Goal: Transaction & Acquisition: Obtain resource

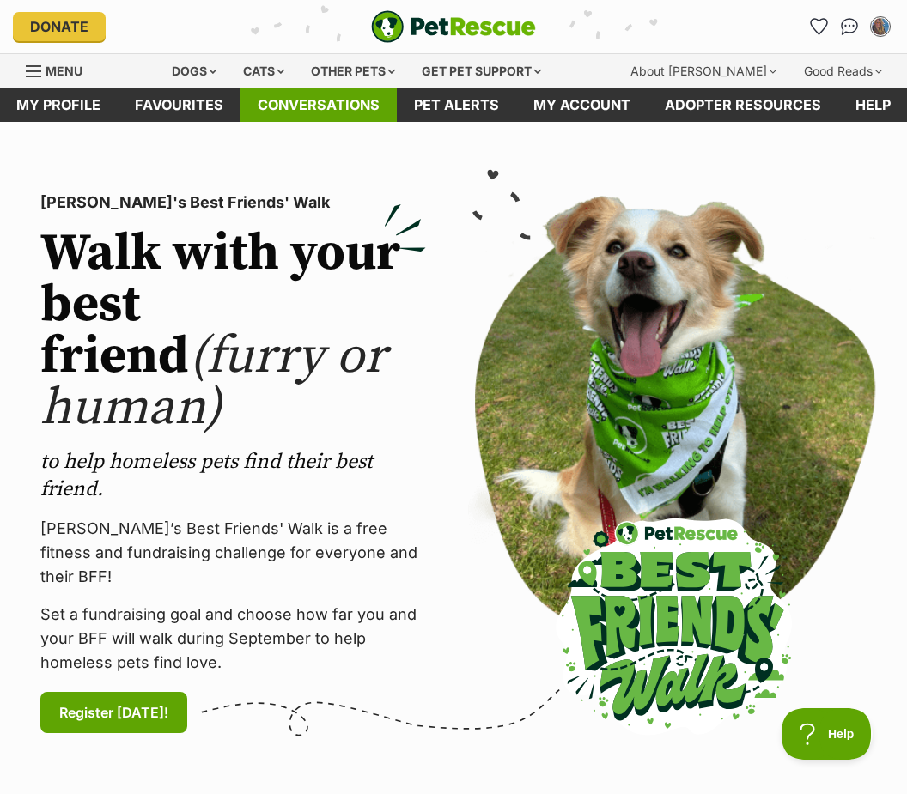
click at [305, 105] on link "Conversations" at bounding box center [318, 104] width 156 height 33
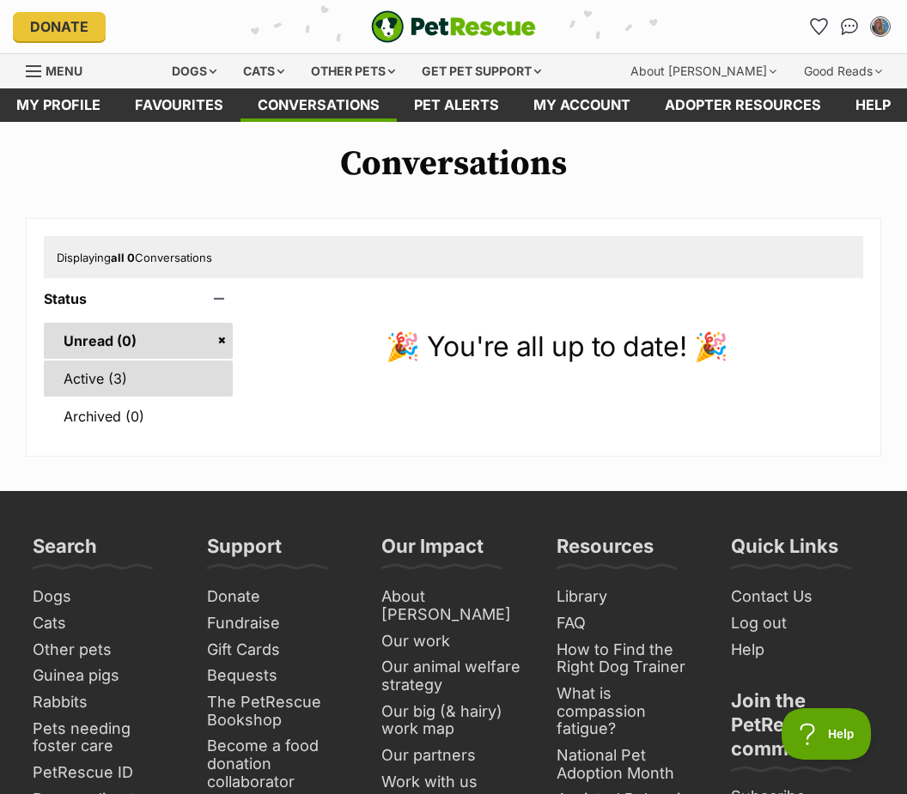
click at [131, 378] on link "Active (3)" at bounding box center [138, 379] width 189 height 36
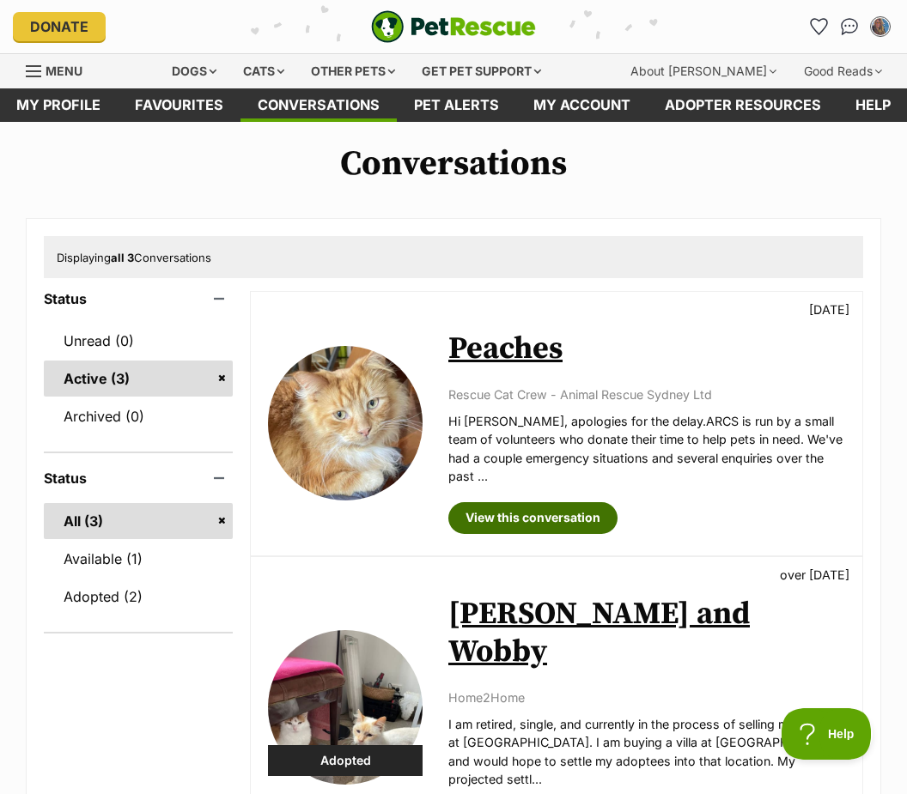
click at [583, 502] on link "View this conversation" at bounding box center [532, 517] width 169 height 31
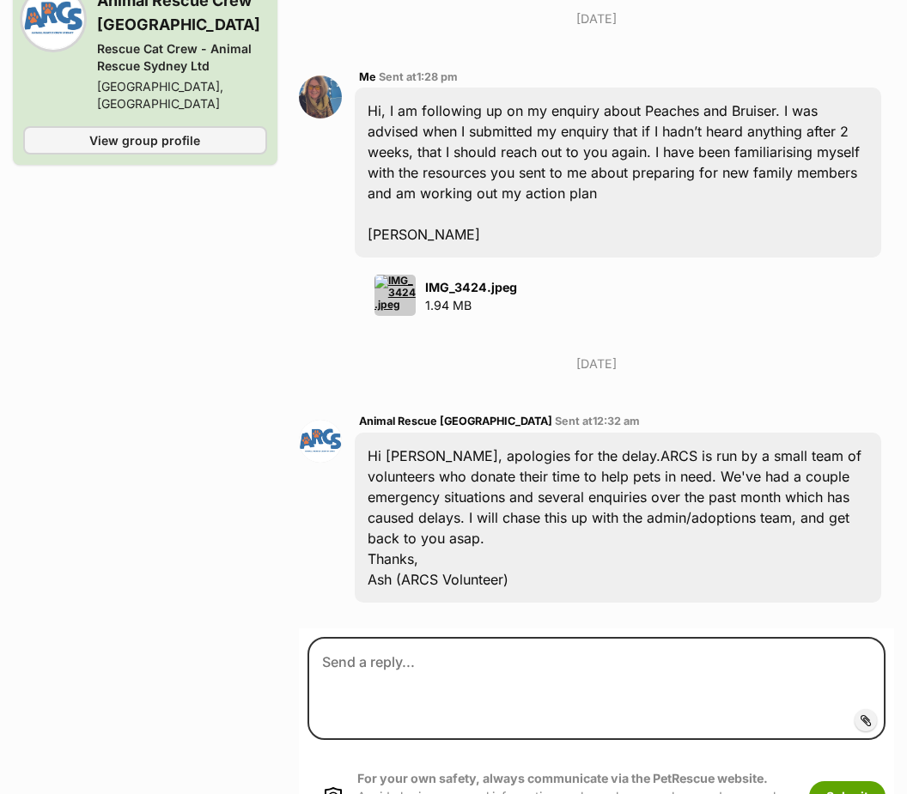
scroll to position [1828, 0]
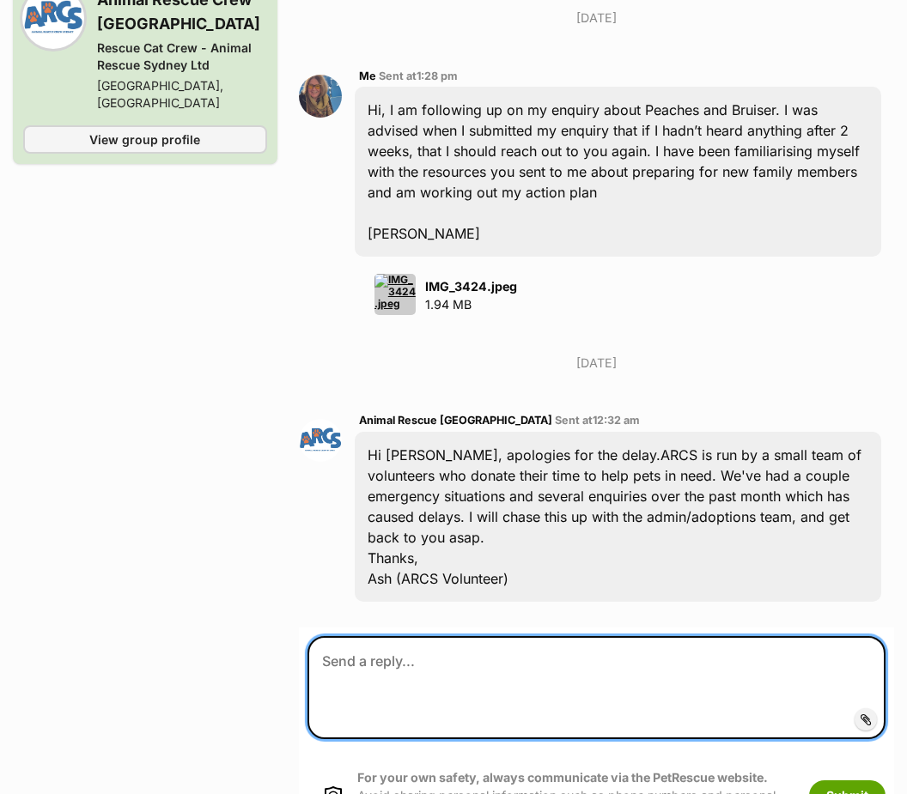
click at [401, 636] on textarea at bounding box center [596, 687] width 578 height 103
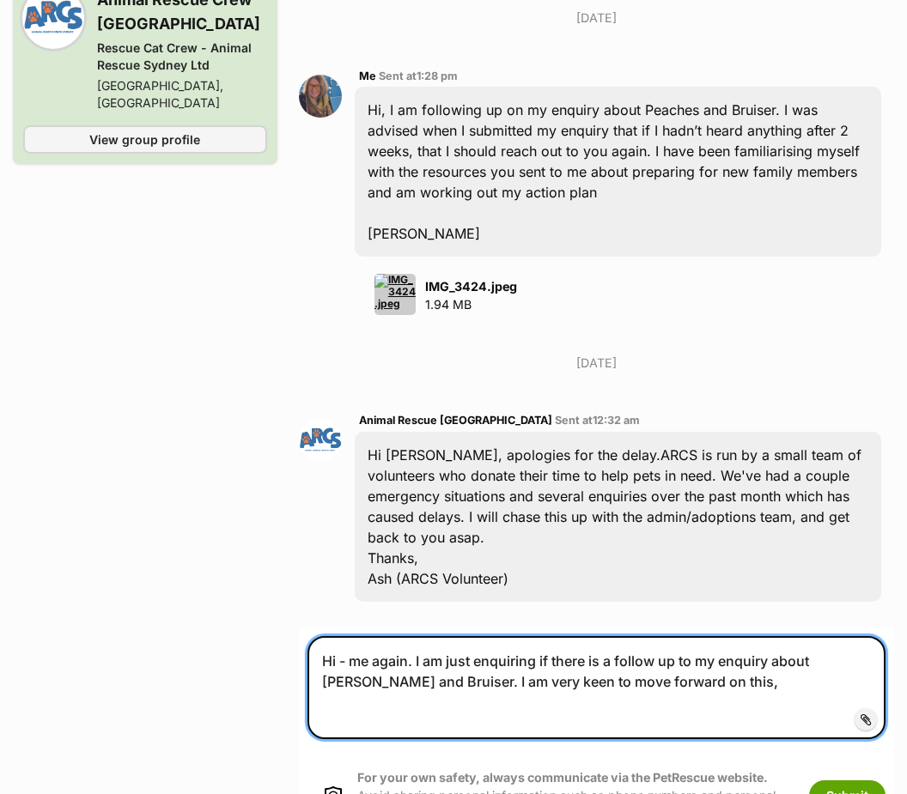
click at [684, 642] on textarea "Hi - me again. I am just enquiring if there is a follow up to my enquiry about …" at bounding box center [596, 688] width 578 height 103
click at [674, 637] on textarea "Hi - me again. I am just enquiring if there is a follow up to my enquiry about …" at bounding box center [596, 688] width 578 height 103
click at [750, 637] on textarea "Hi - me again. I am just enquiring if there is a follow up to my enquiry about …" at bounding box center [596, 688] width 578 height 103
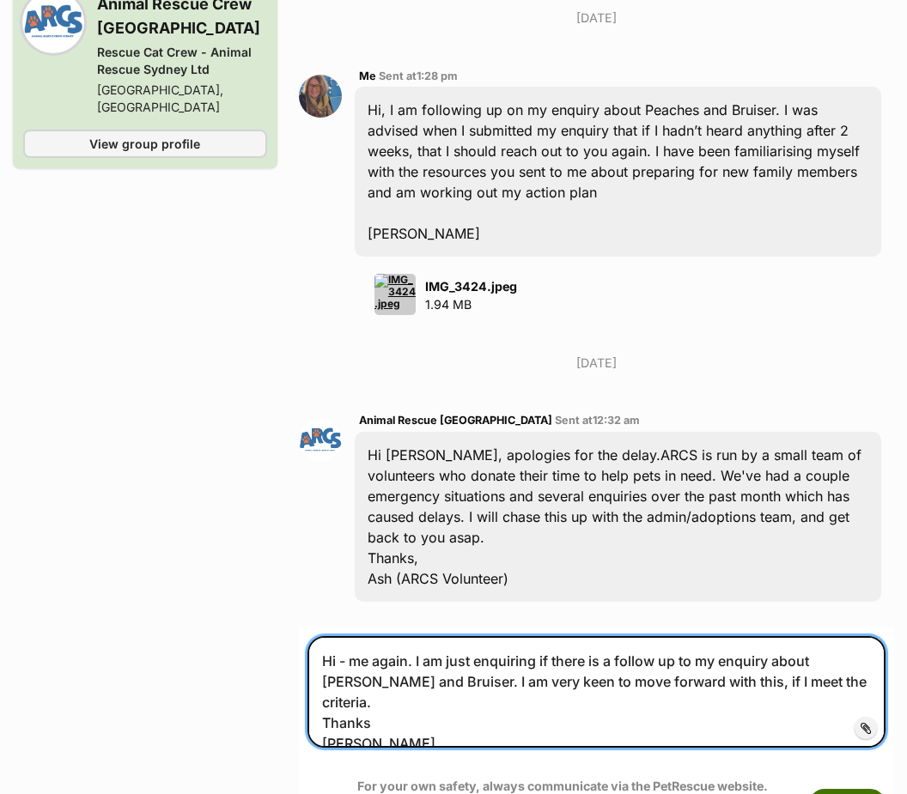
type textarea "Hi - me again. I am just enquiring if there is a follow up to my enquiry about …"
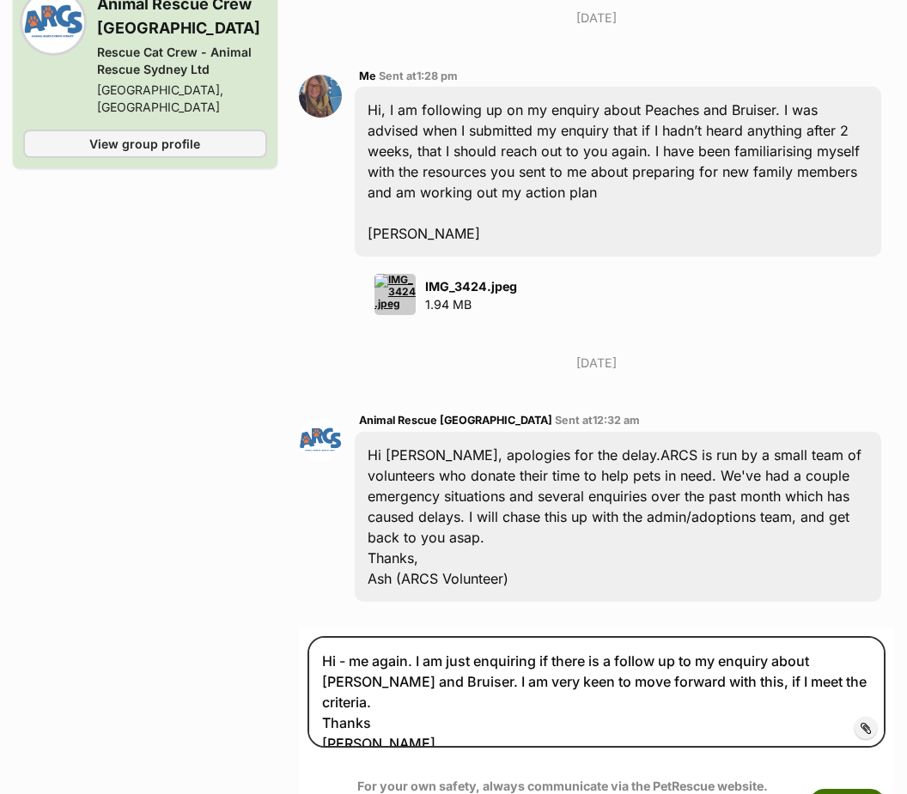
click at [851, 790] on button "Submit" at bounding box center [847, 805] width 76 height 31
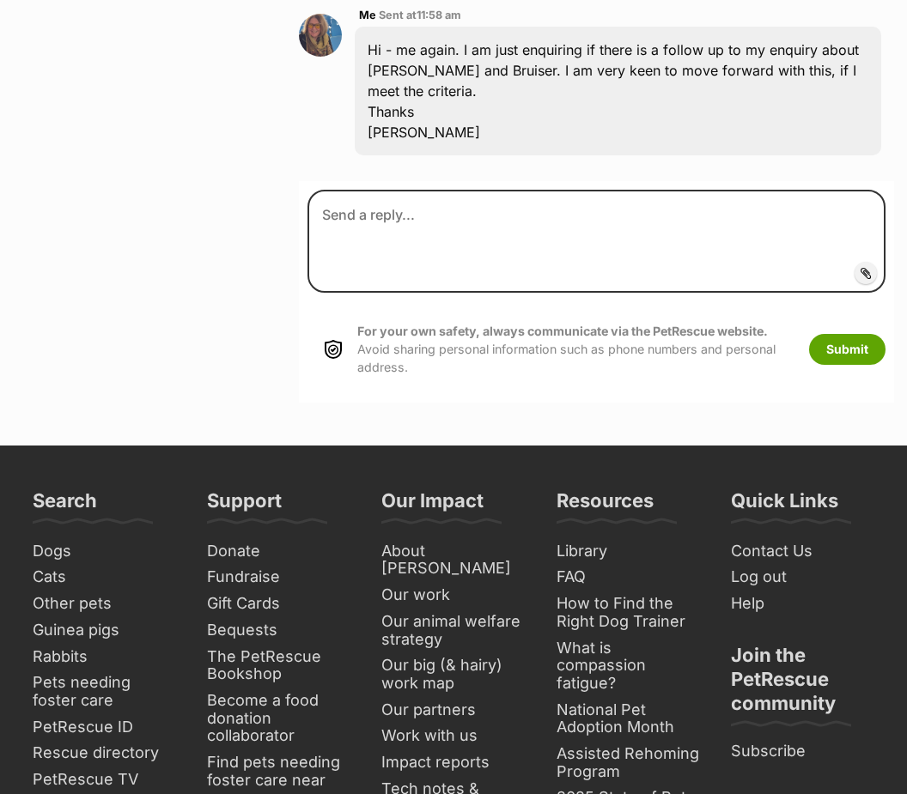
scroll to position [2521, 0]
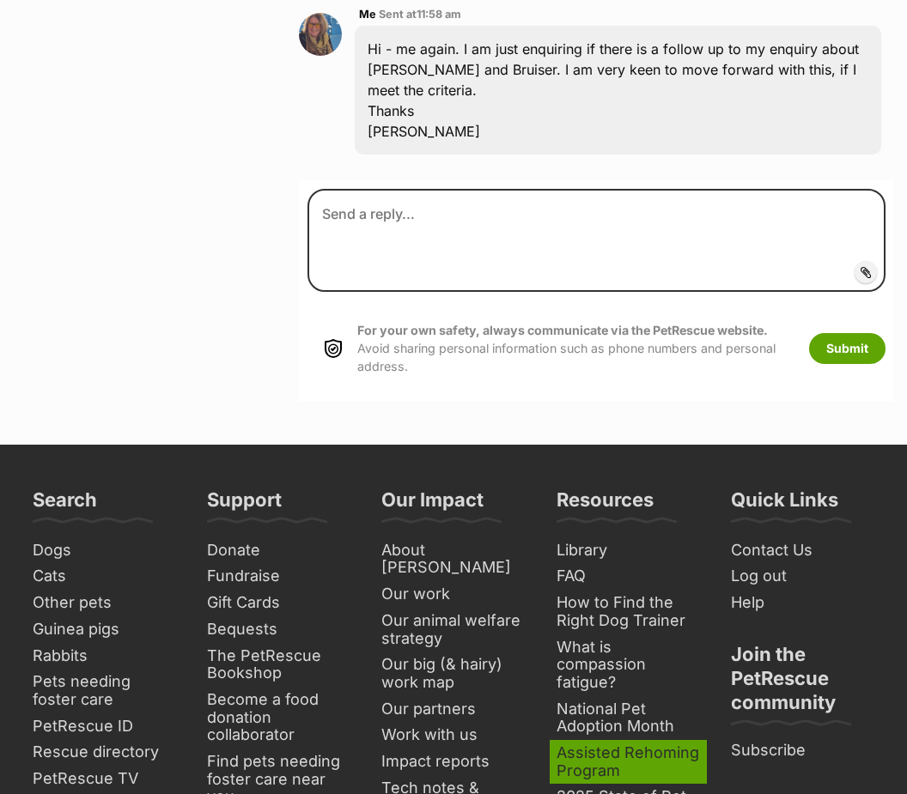
click at [606, 740] on link "Assisted Rehoming Program" at bounding box center [627, 762] width 157 height 44
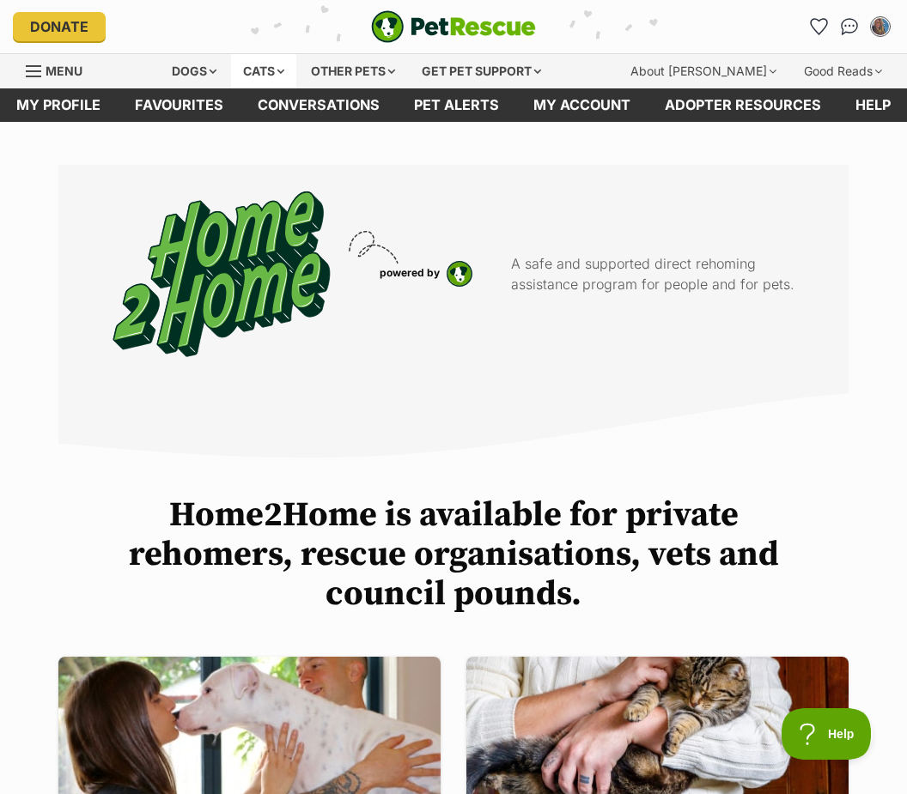
click at [282, 68] on div "Cats" at bounding box center [263, 71] width 65 height 34
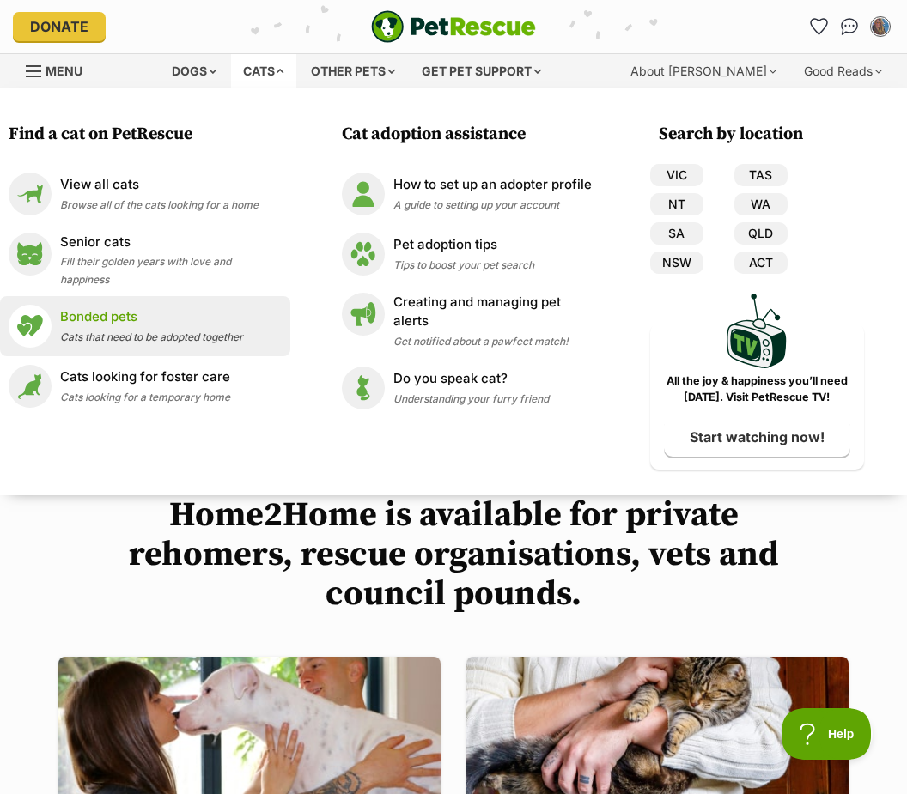
click at [36, 324] on img at bounding box center [30, 326] width 43 height 43
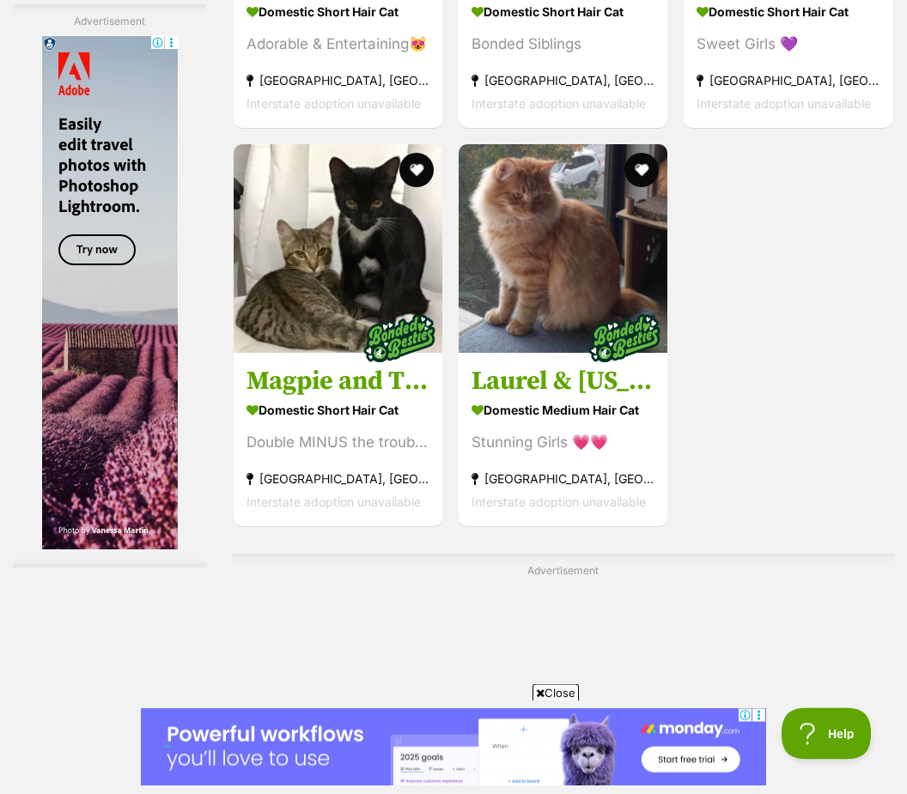
scroll to position [3385, 0]
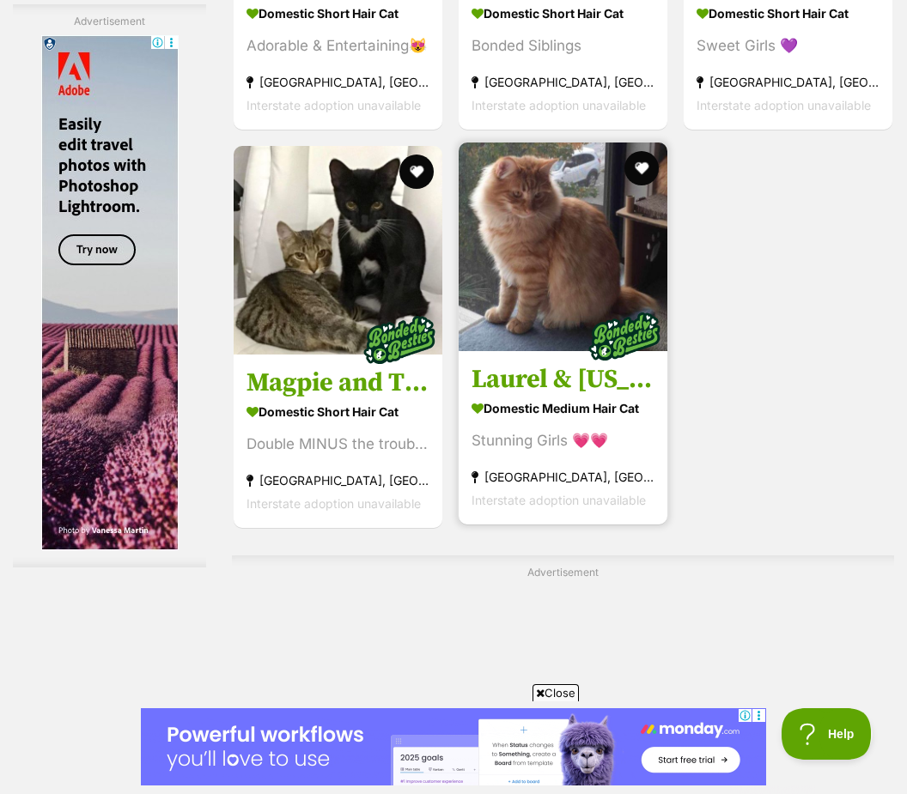
click at [564, 421] on strong "Domestic Medium Hair Cat" at bounding box center [562, 408] width 183 height 25
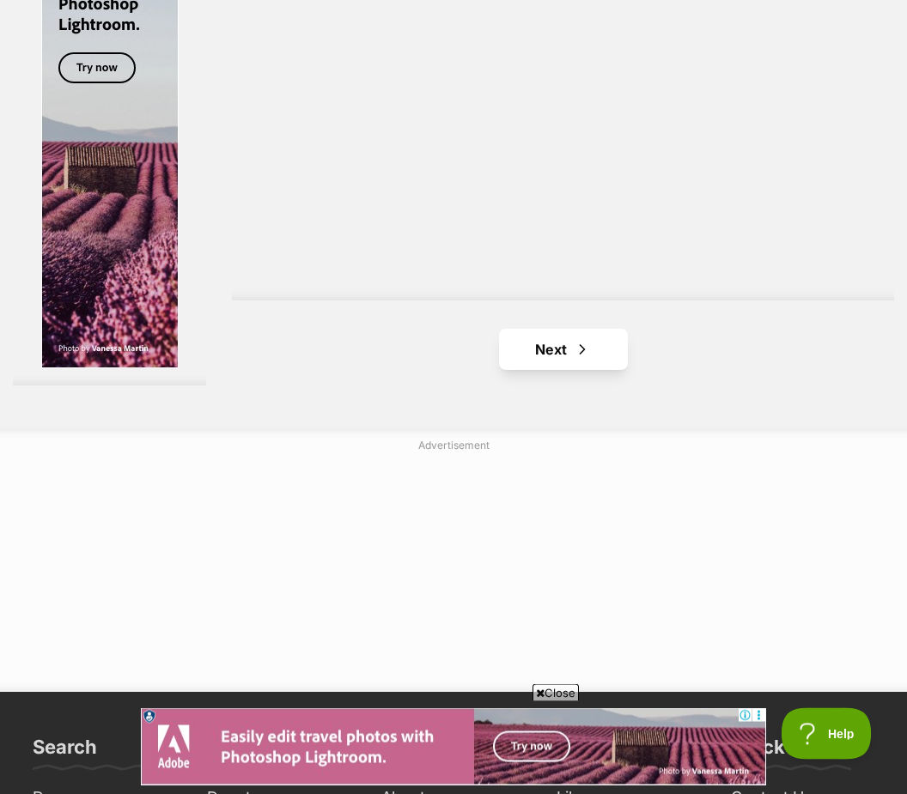
scroll to position [3973, 0]
click at [531, 370] on link "Next" at bounding box center [563, 349] width 129 height 41
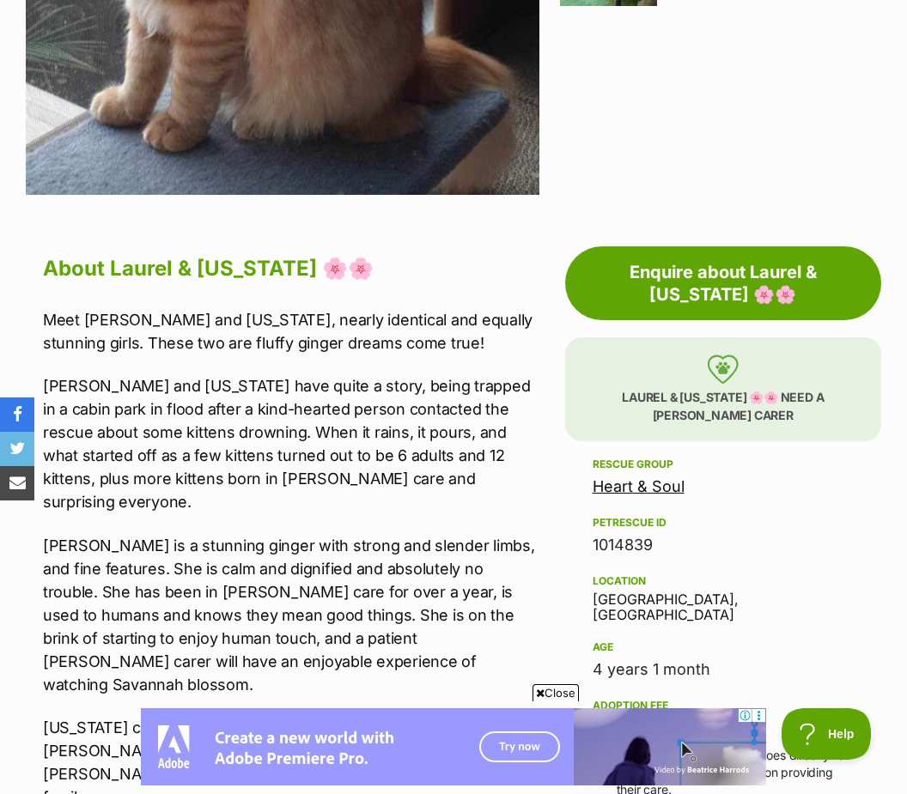
scroll to position [676, 0]
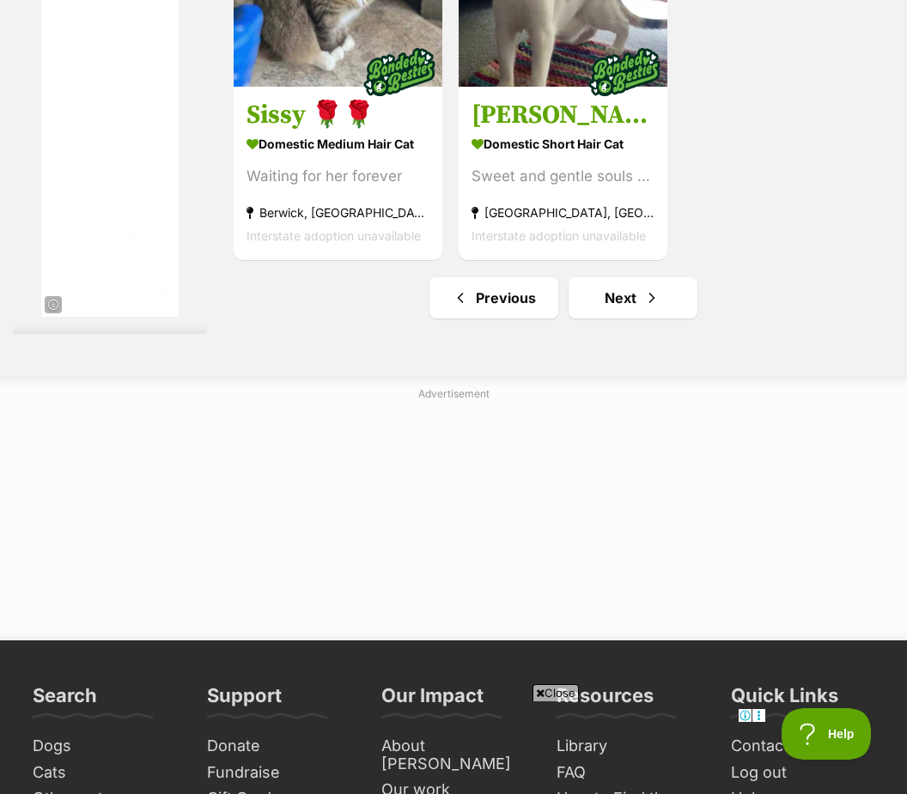
scroll to position [3817, 0]
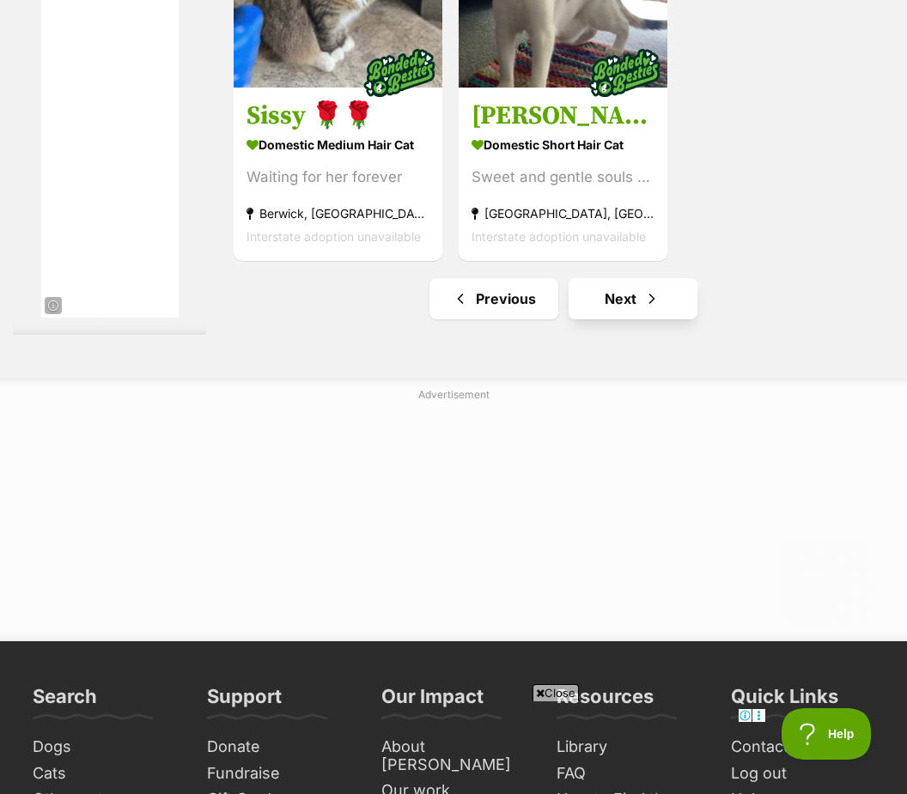
click at [614, 319] on link "Next" at bounding box center [632, 298] width 129 height 41
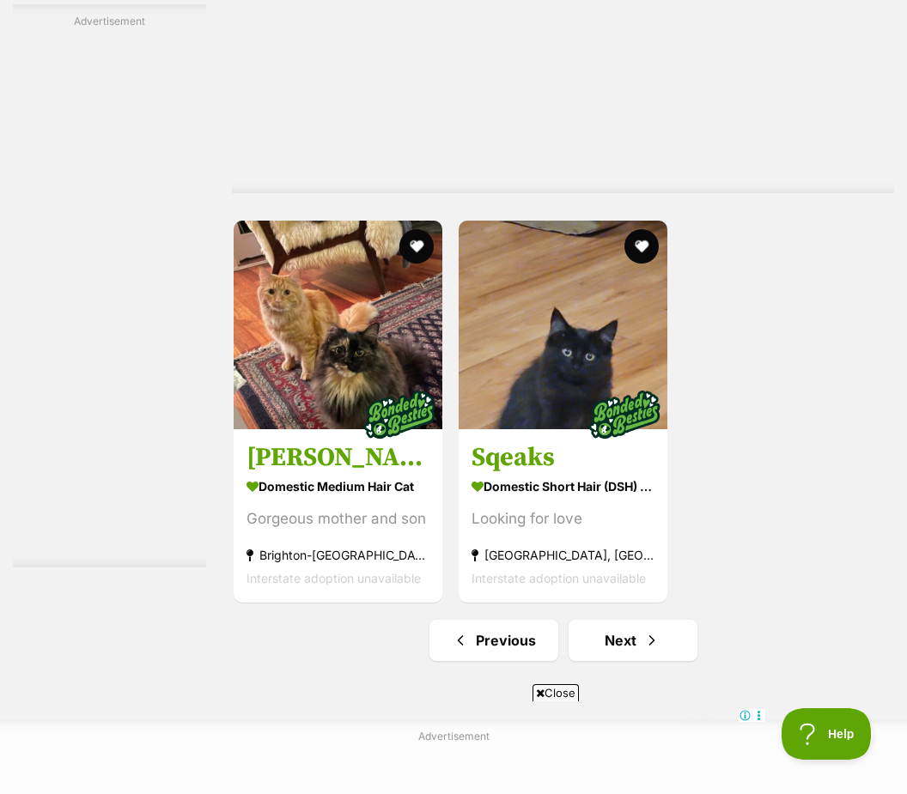
scroll to position [3679, 0]
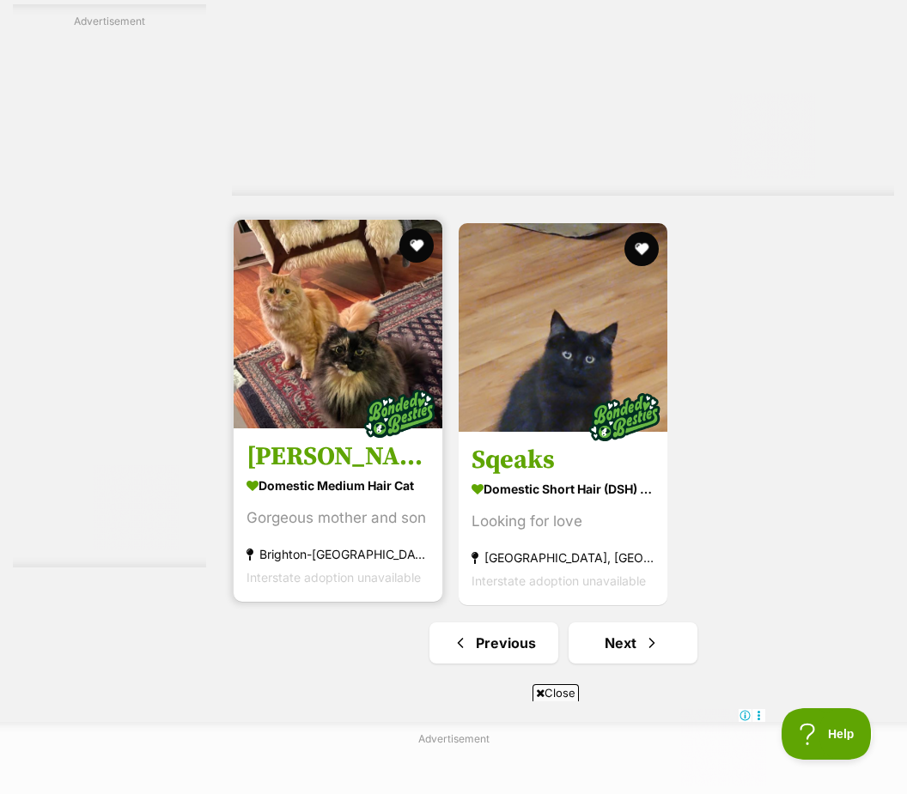
click at [299, 473] on h3 "[PERSON_NAME] and [PERSON_NAME]" at bounding box center [337, 456] width 183 height 33
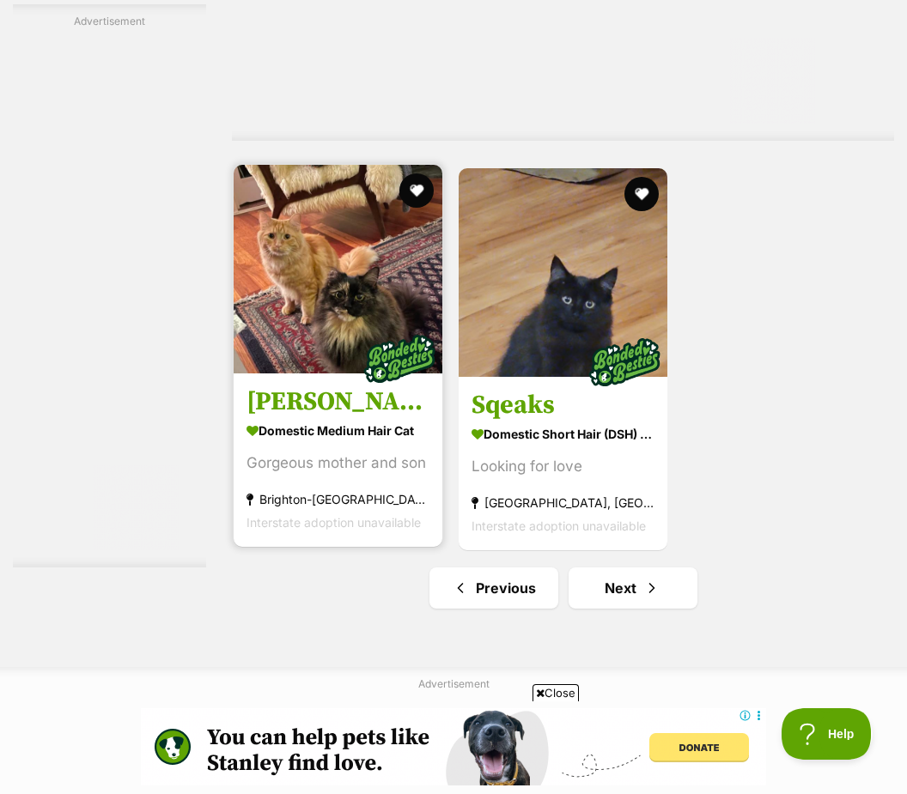
scroll to position [0, 0]
click at [313, 373] on img at bounding box center [338, 269] width 209 height 209
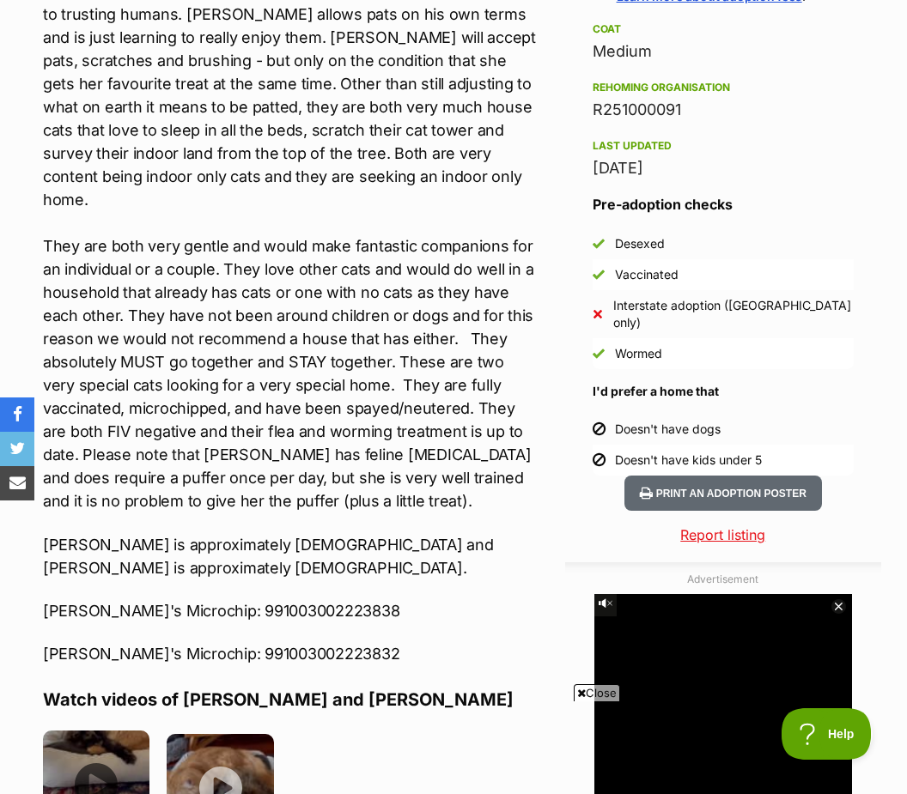
click at [110, 731] on img at bounding box center [96, 784] width 106 height 106
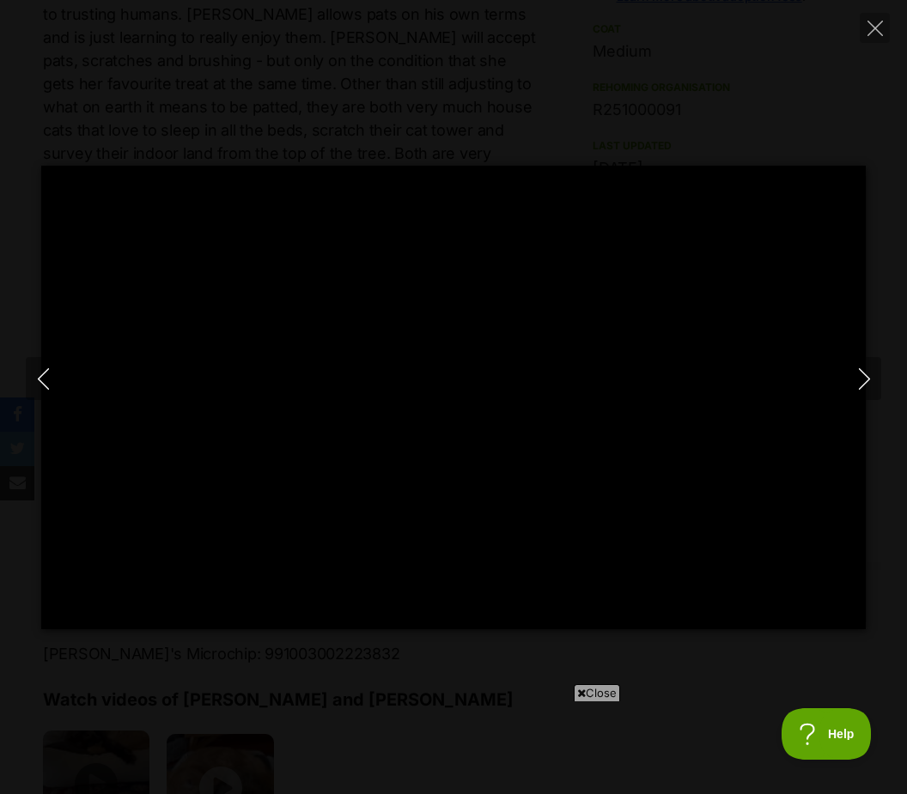
type input "100"
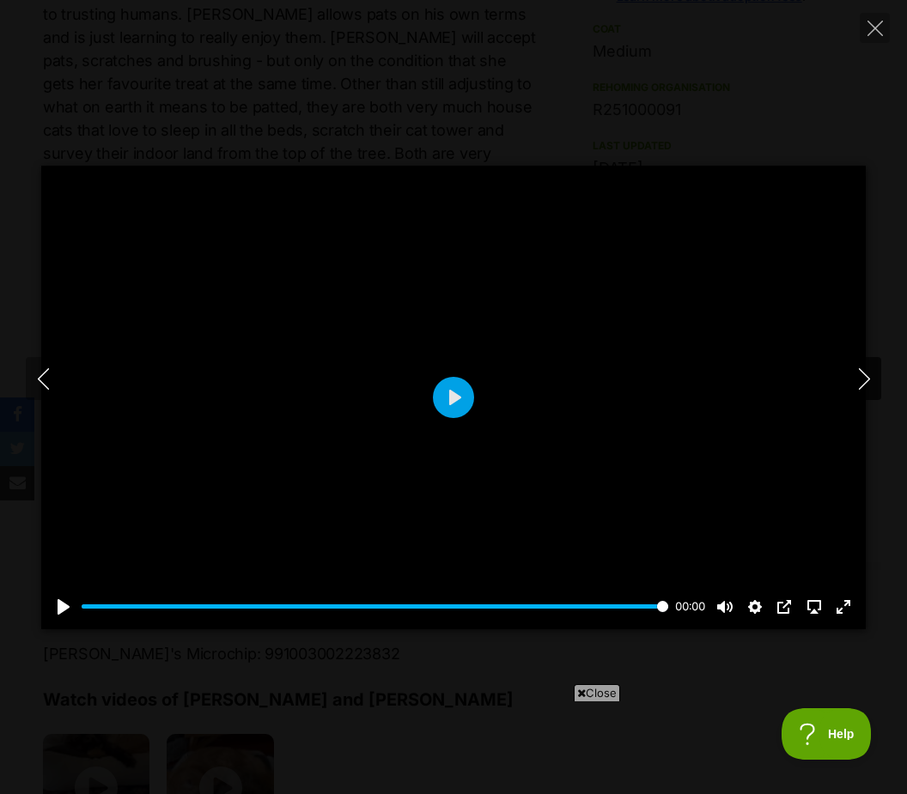
click at [854, 390] on icon "Next" at bounding box center [863, 378] width 21 height 21
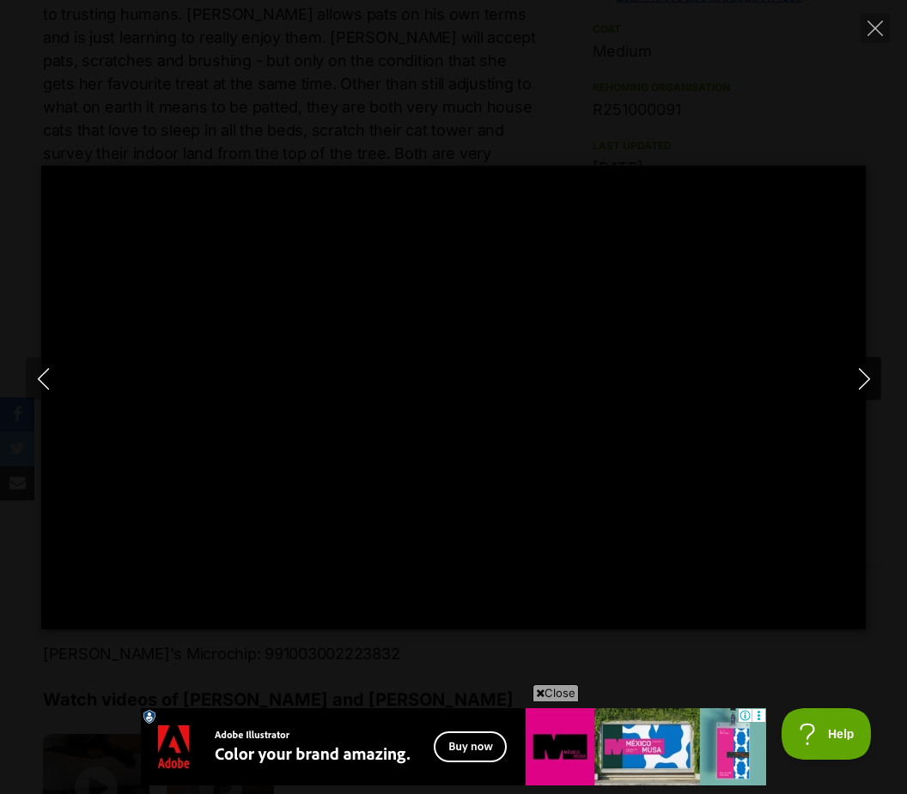
type input "100"
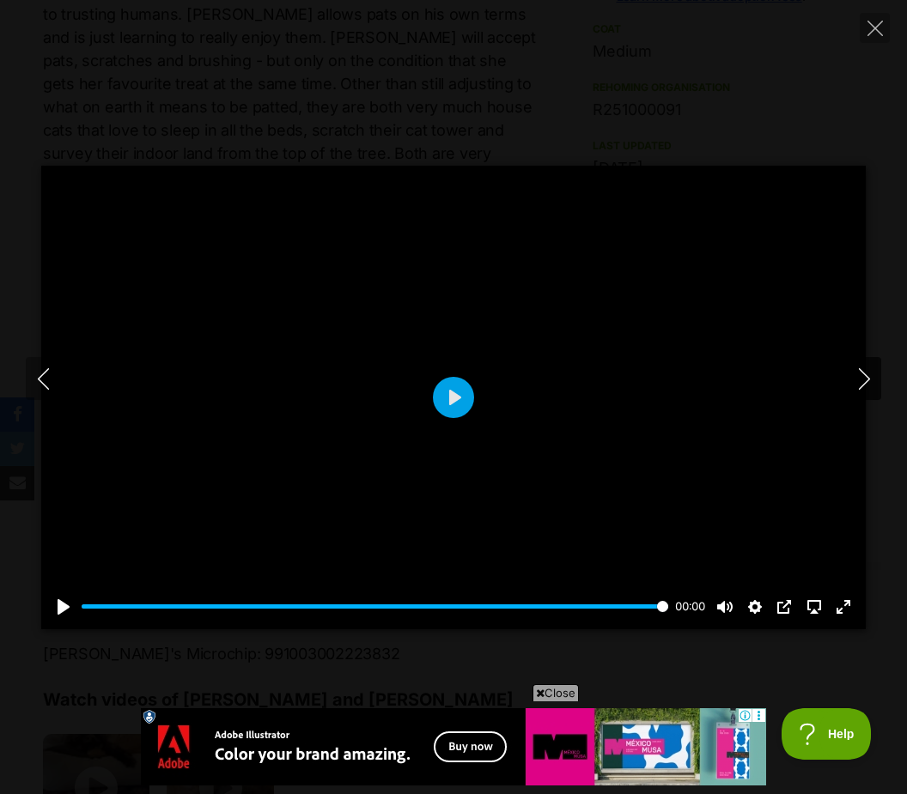
click at [857, 400] on button "Next" at bounding box center [864, 378] width 34 height 43
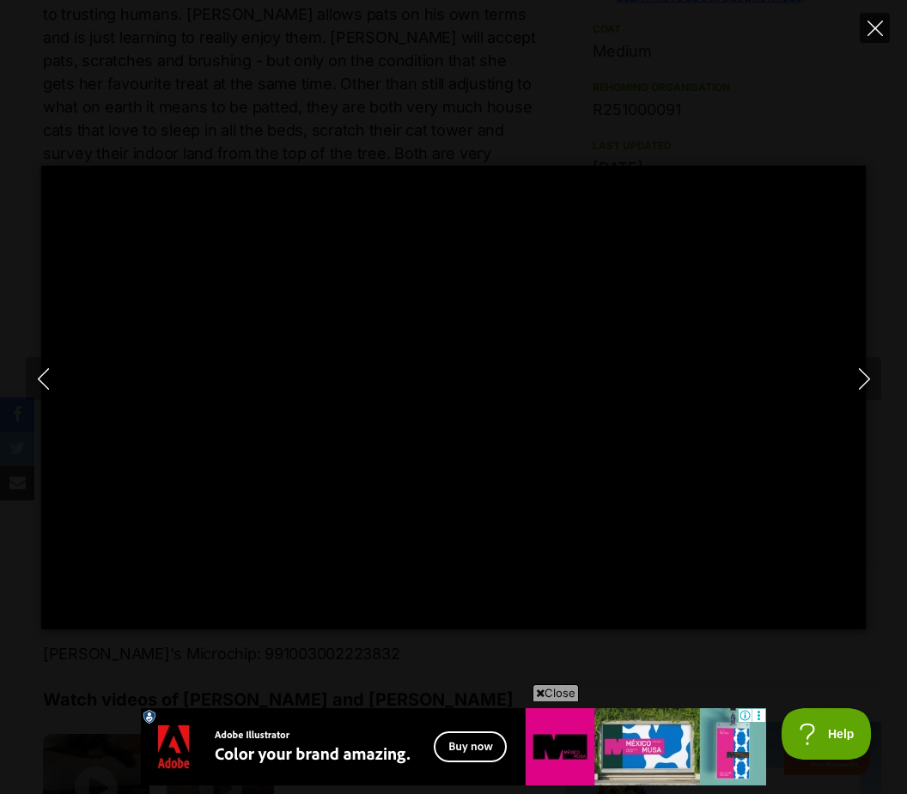
click at [876, 40] on button "Close" at bounding box center [874, 28] width 30 height 30
type input "26.98"
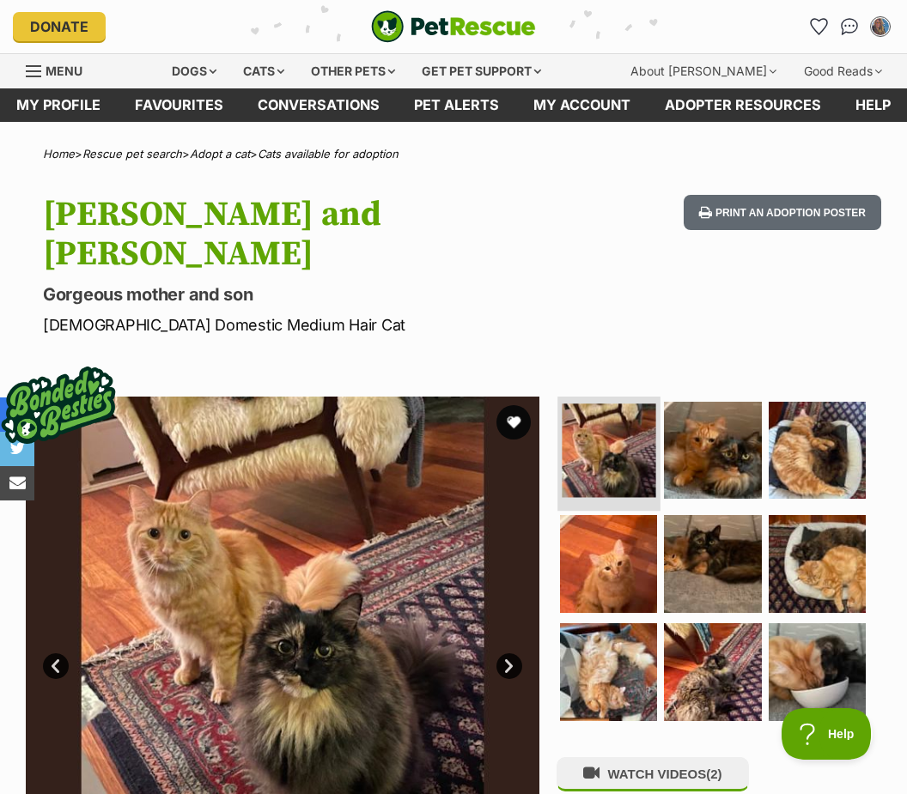
click at [620, 425] on img at bounding box center [608, 451] width 94 height 94
click at [610, 404] on img at bounding box center [608, 451] width 94 height 94
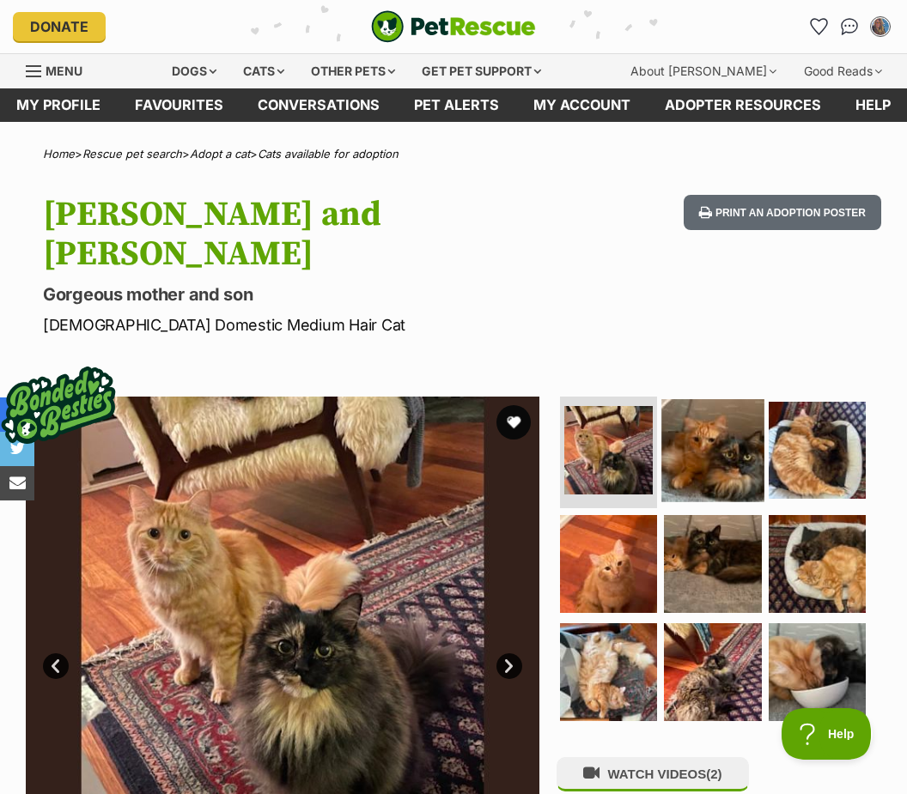
click at [717, 422] on img at bounding box center [712, 450] width 102 height 102
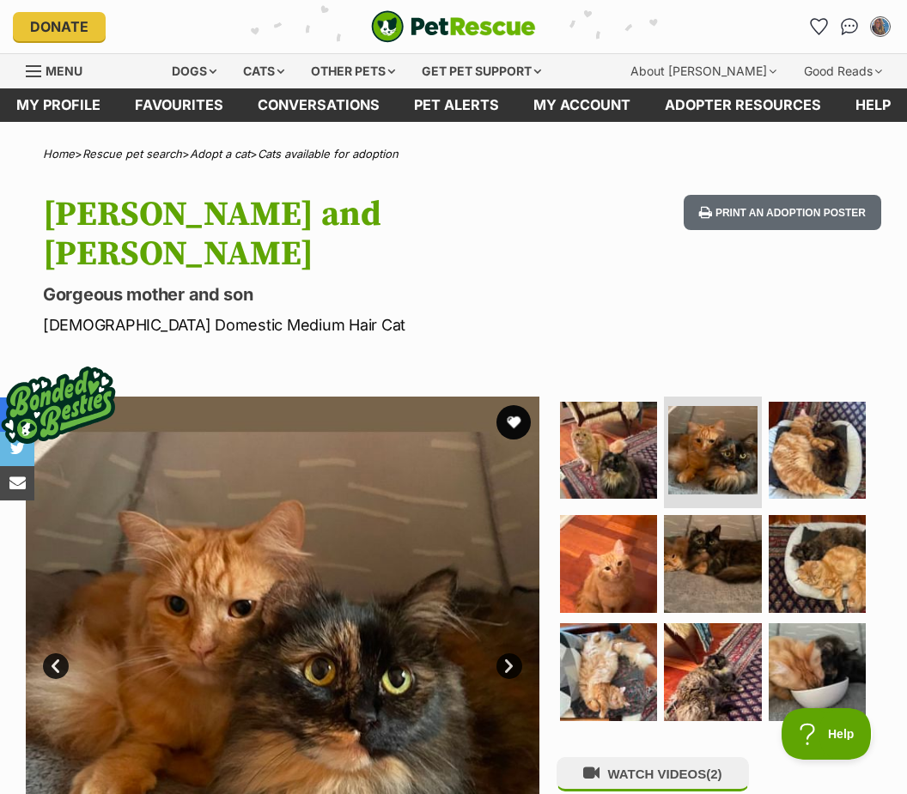
click at [514, 653] on link "Next" at bounding box center [509, 666] width 26 height 26
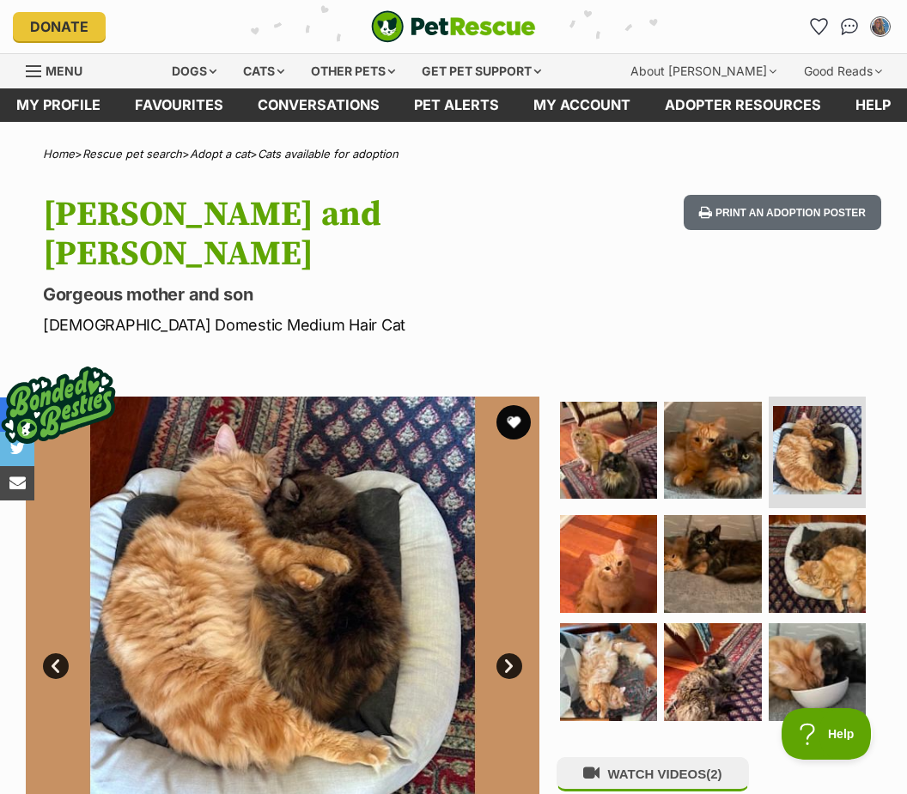
click at [509, 653] on link "Next" at bounding box center [509, 666] width 26 height 26
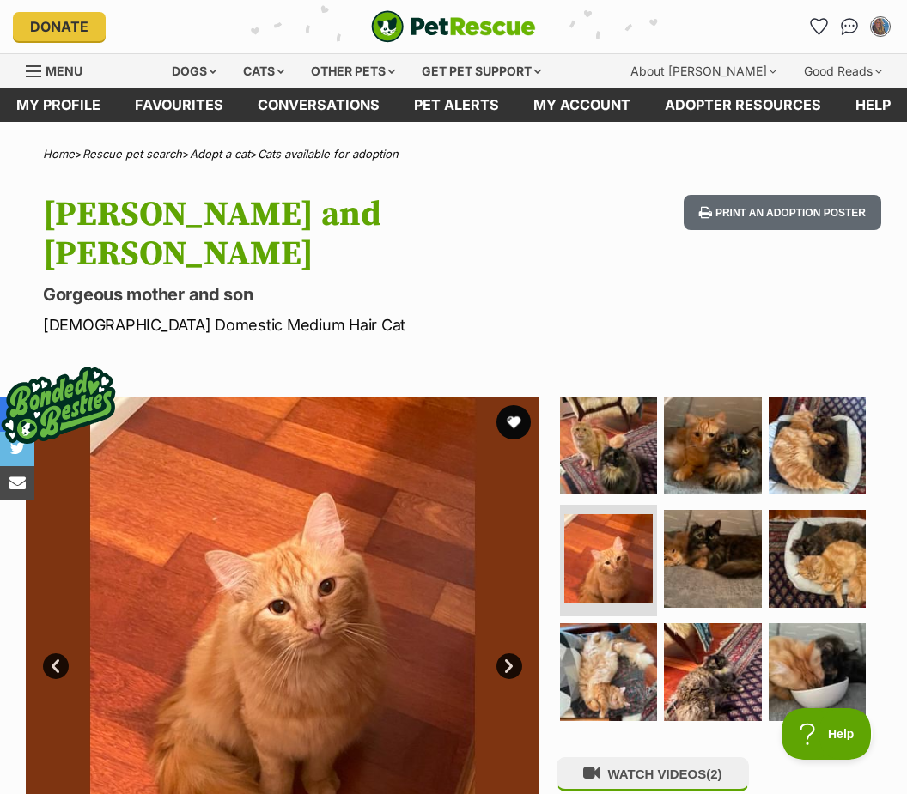
click at [495, 642] on img at bounding box center [282, 653] width 513 height 513
click at [506, 653] on link "Next" at bounding box center [509, 666] width 26 height 26
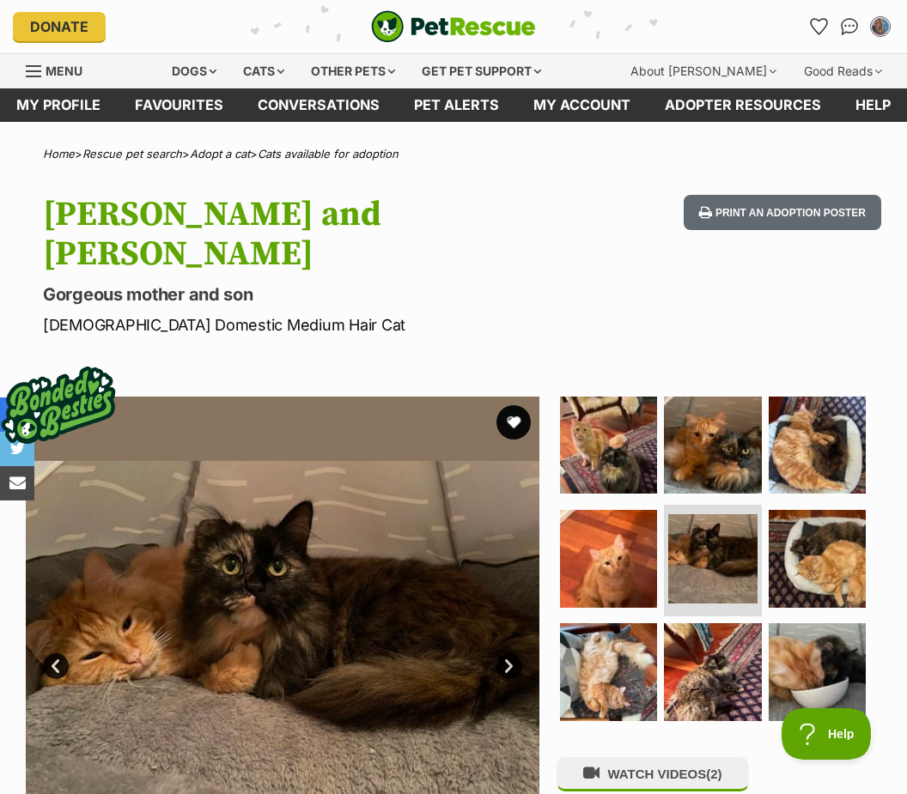
click at [505, 653] on link "Next" at bounding box center [509, 666] width 26 height 26
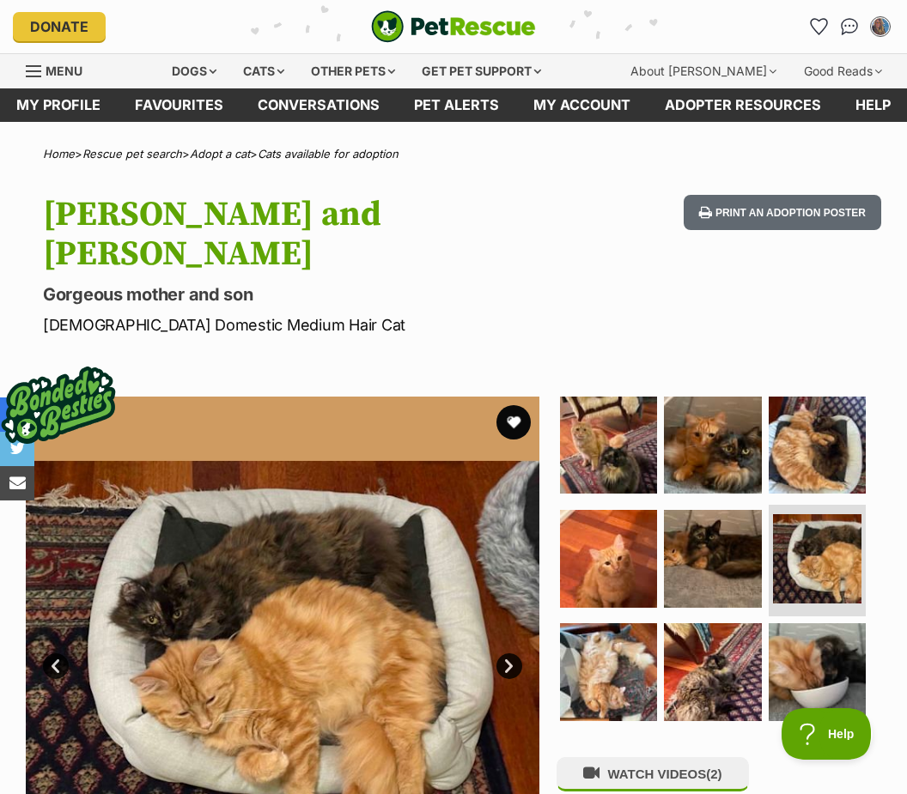
click at [507, 653] on link "Next" at bounding box center [509, 666] width 26 height 26
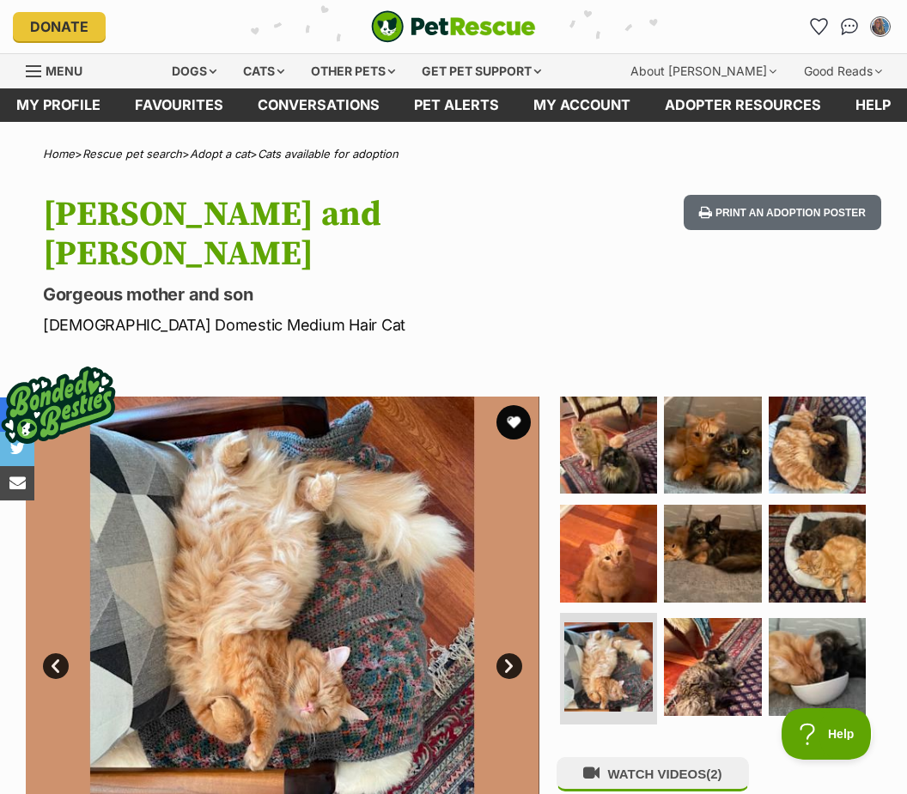
click at [502, 653] on link "Next" at bounding box center [509, 666] width 26 height 26
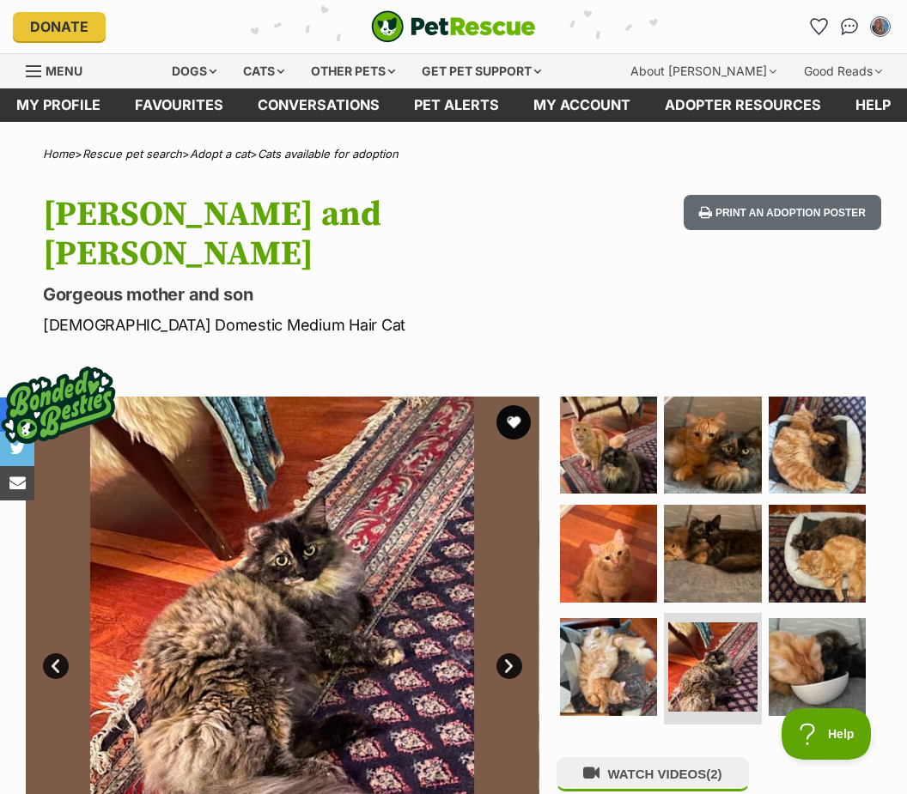
click at [512, 653] on link "Next" at bounding box center [509, 666] width 26 height 26
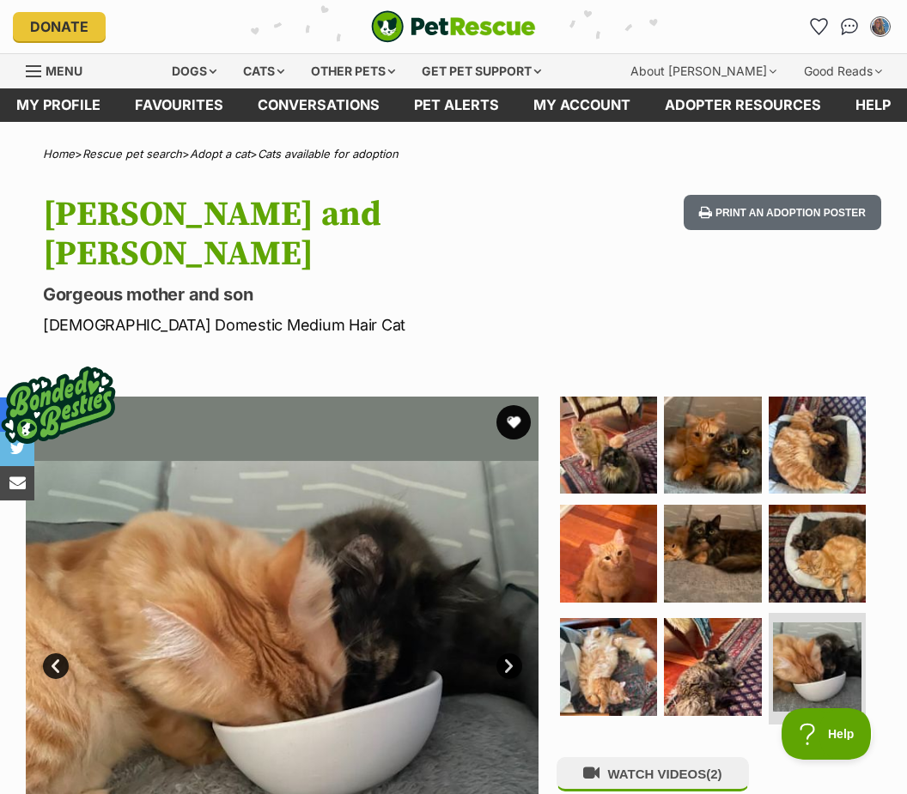
click at [506, 653] on link "Next" at bounding box center [509, 666] width 26 height 26
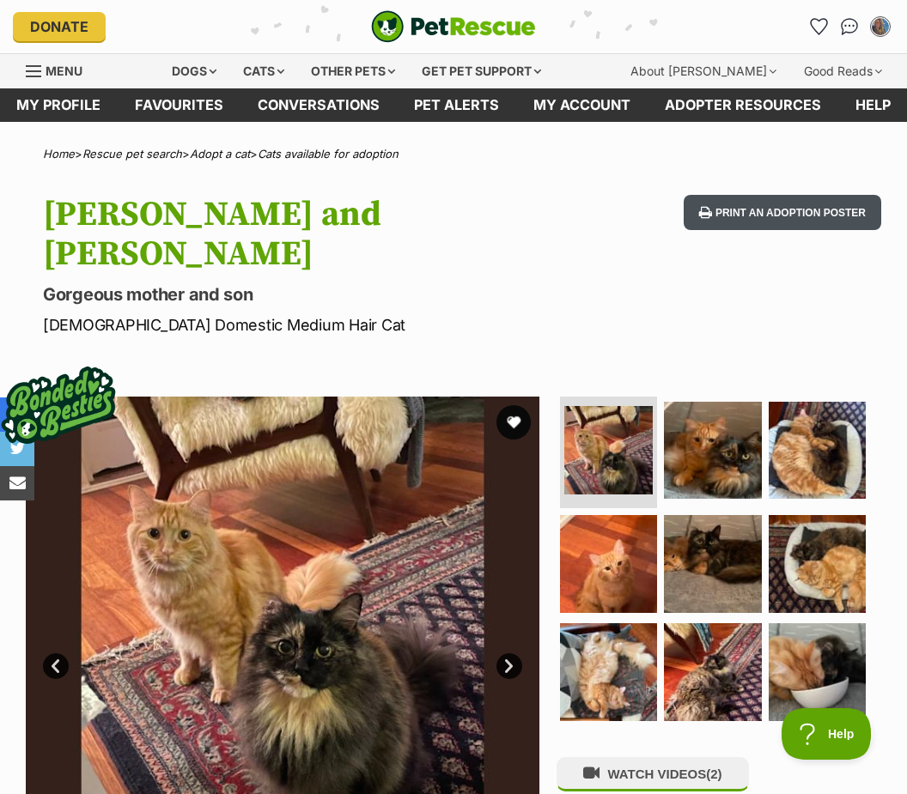
click at [772, 211] on button "Print an adoption poster" at bounding box center [781, 212] width 197 height 35
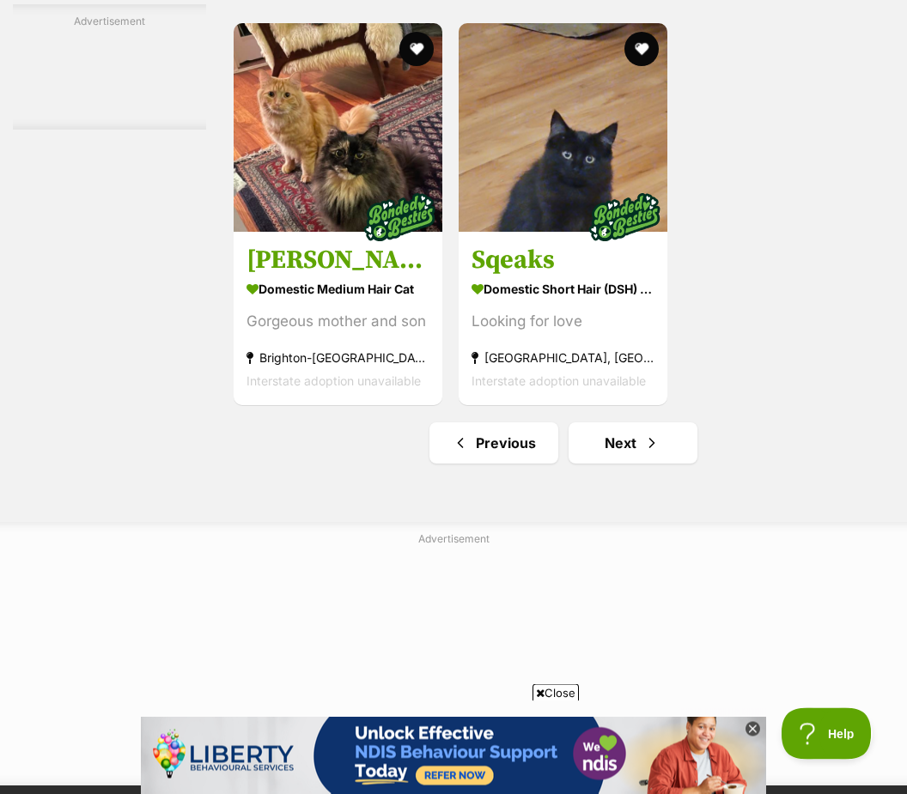
scroll to position [3671, 0]
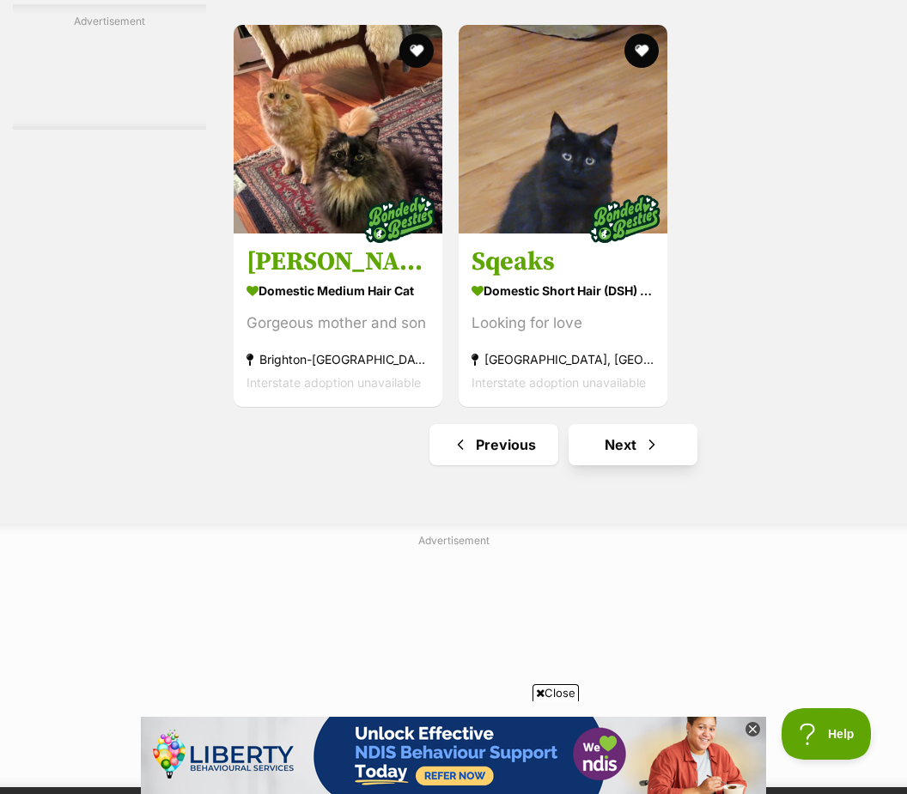
click at [643, 455] on span "Next page" at bounding box center [651, 444] width 17 height 21
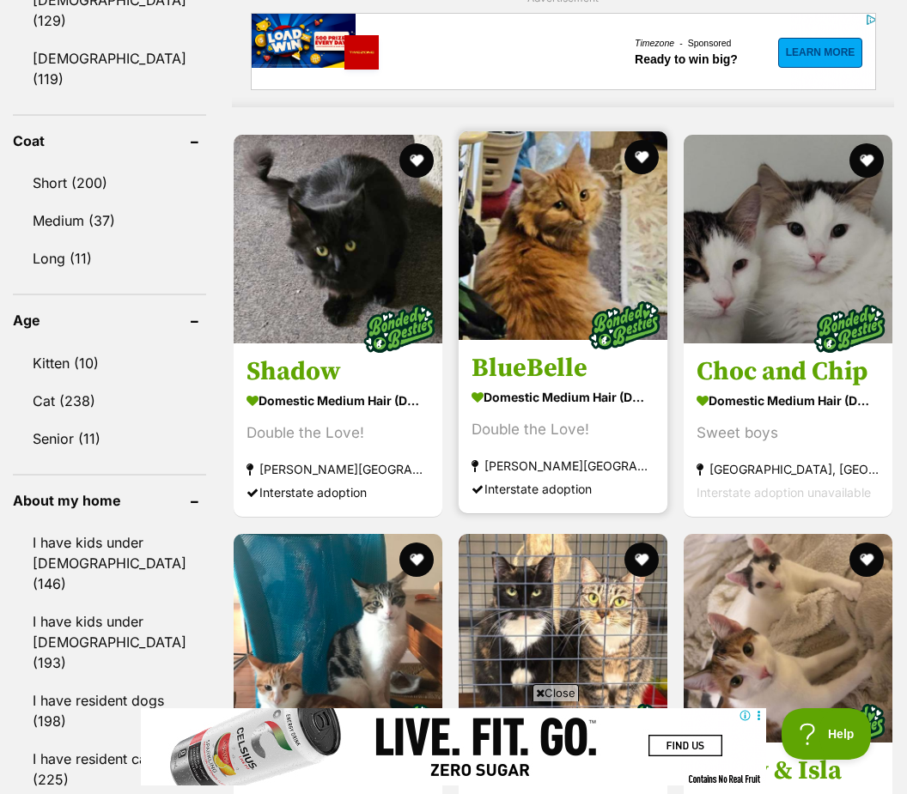
click at [553, 430] on section "Domestic Medium Hair (DMH) Cat Double the Love! Chester Hill, NSW Interstate ad…" at bounding box center [562, 443] width 183 height 116
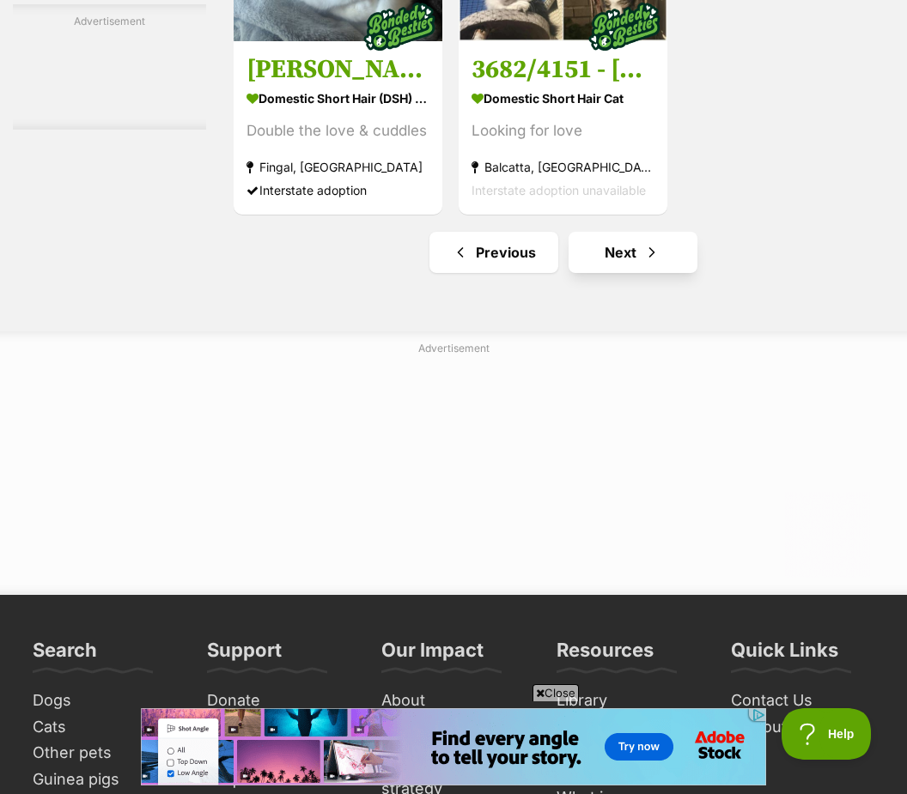
click at [611, 273] on link "Next" at bounding box center [632, 252] width 129 height 41
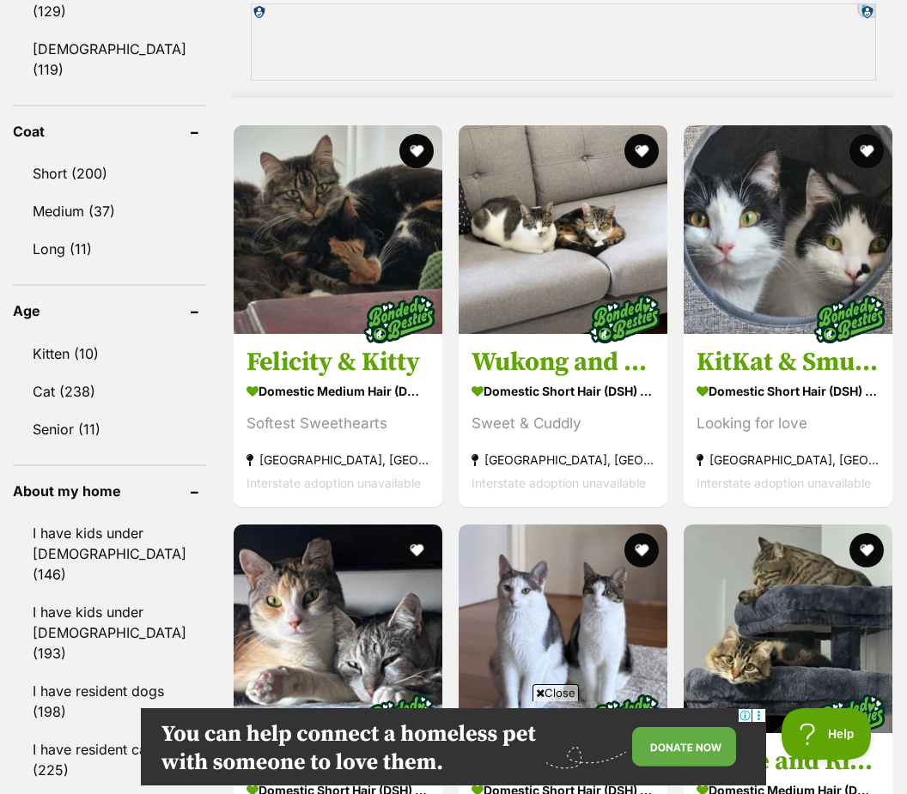
scroll to position [1663, 0]
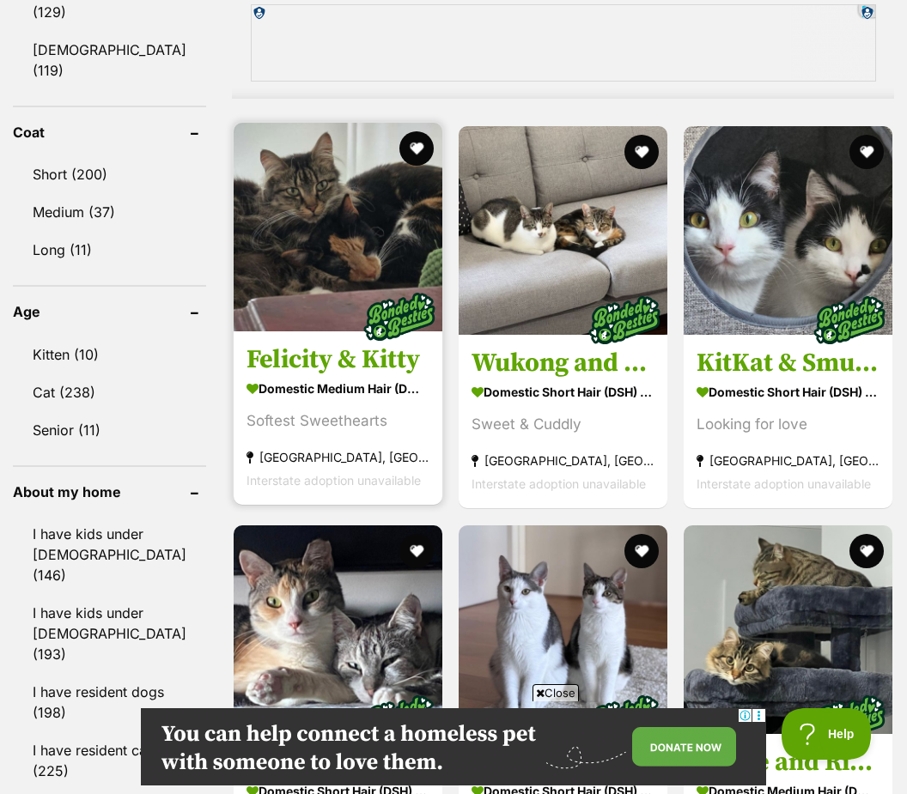
click at [287, 374] on h3 "Felicity & Kitty" at bounding box center [337, 360] width 183 height 33
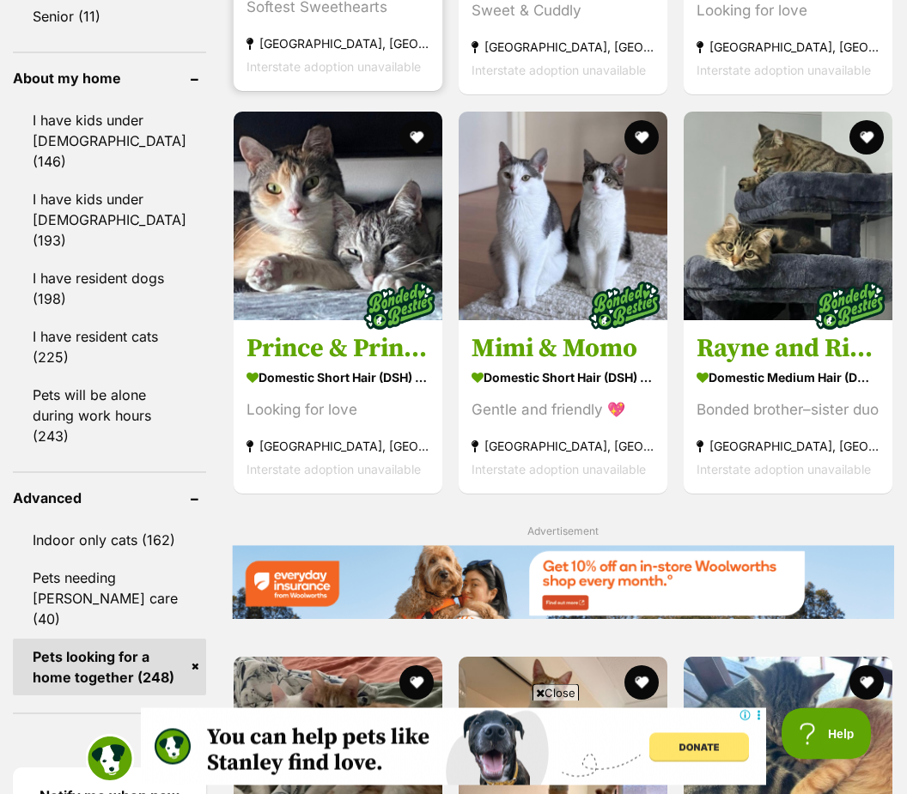
scroll to position [2076, 0]
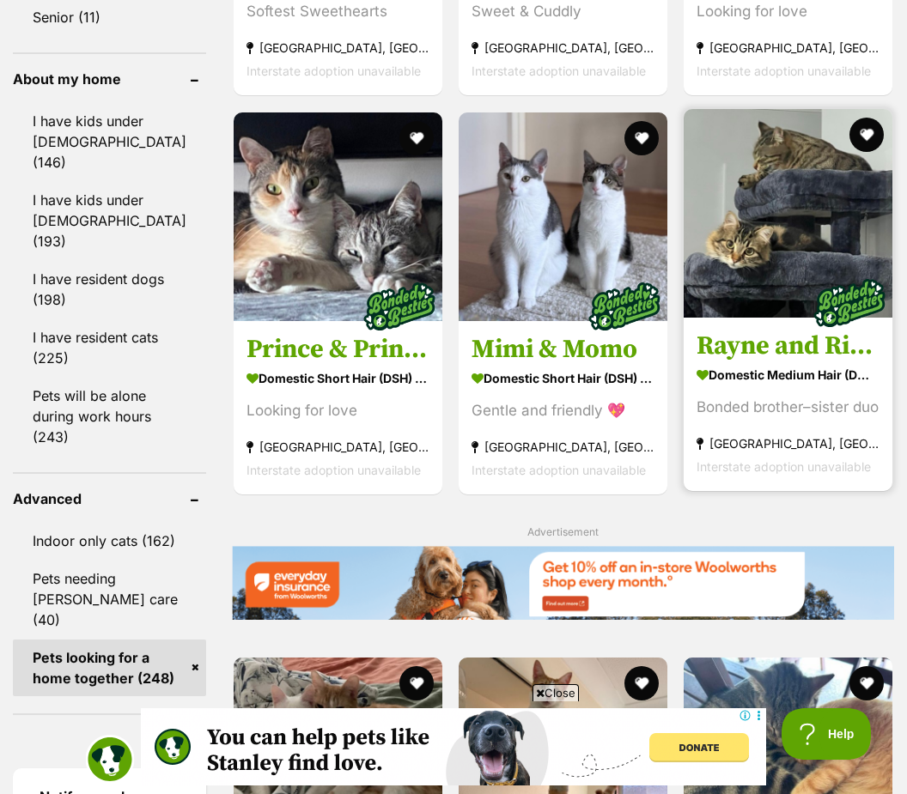
click at [801, 455] on section "Domestic Medium Hair (DMH) Cat Bonded brother–sister duo Cooranbong, NSW Inters…" at bounding box center [787, 420] width 183 height 116
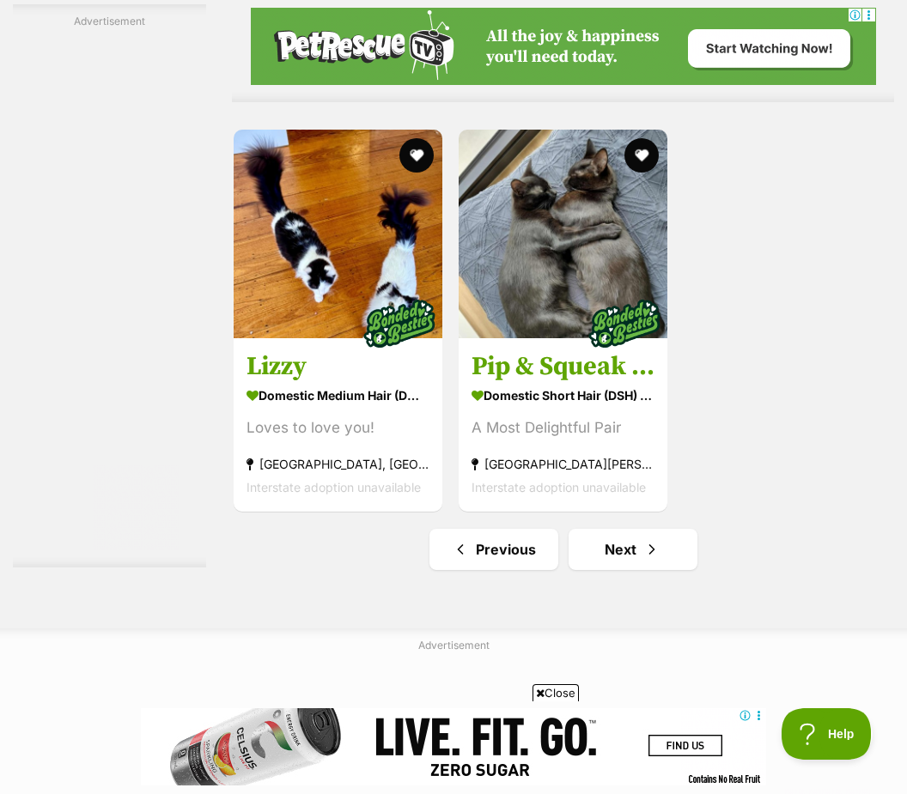
scroll to position [3571, 0]
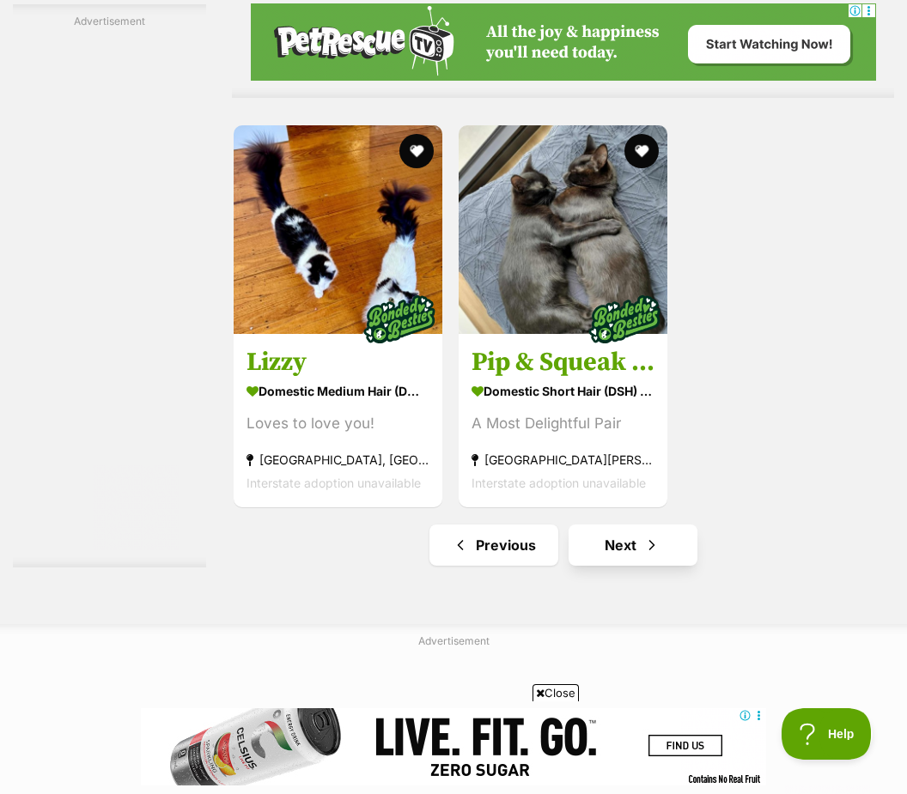
click at [619, 566] on link "Next" at bounding box center [632, 545] width 129 height 41
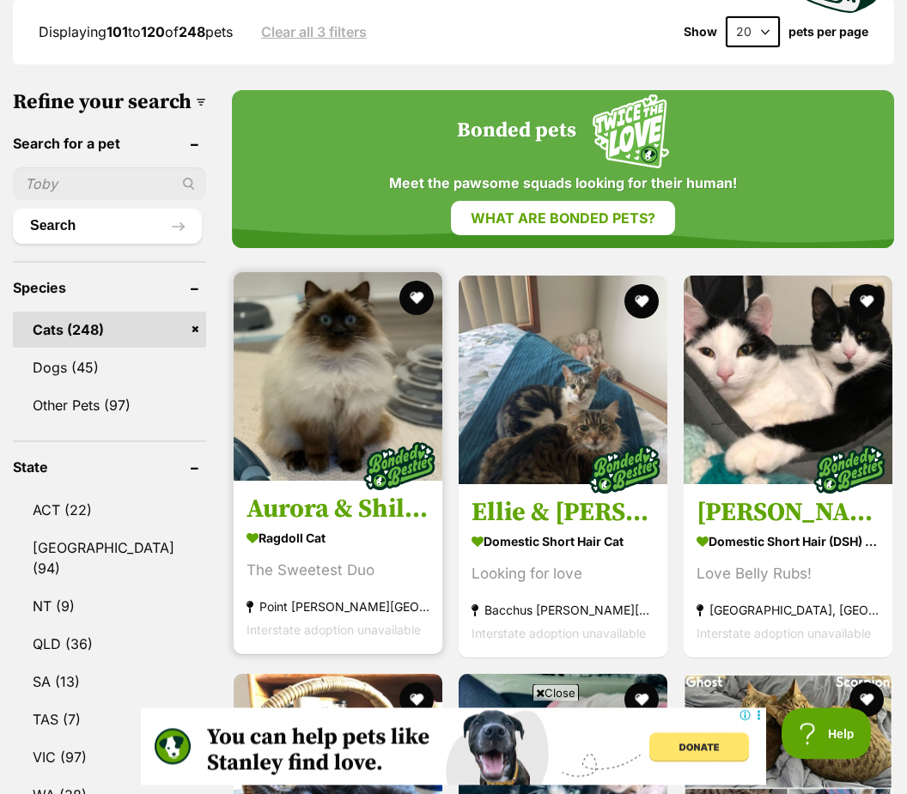
scroll to position [552, 0]
click at [288, 559] on section "Ragdoll Cat The Sweetest Duo [GEOGRAPHIC_DATA][PERSON_NAME][GEOGRAPHIC_DATA] In…" at bounding box center [337, 583] width 183 height 116
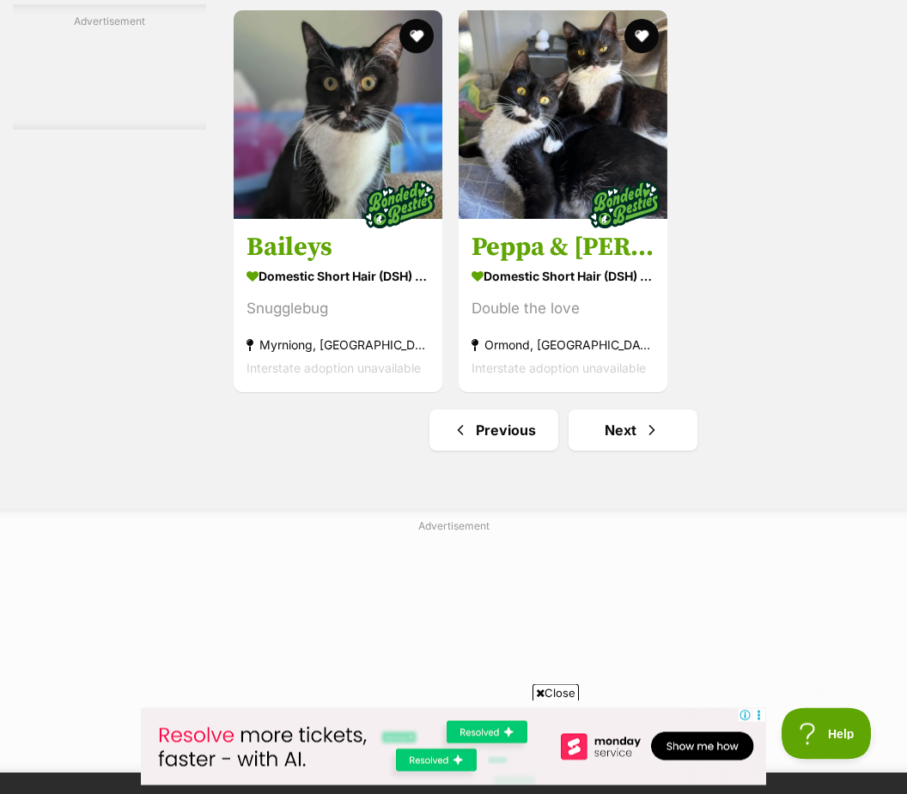
scroll to position [3686, 0]
click at [643, 440] on span "Next page" at bounding box center [651, 430] width 17 height 21
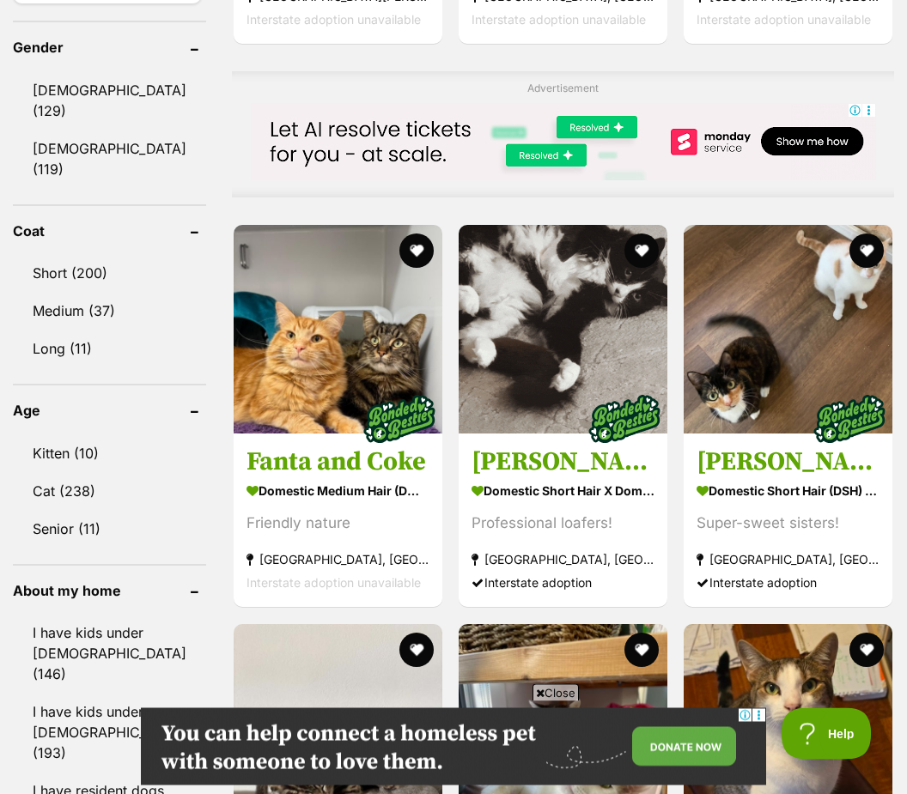
scroll to position [1564, 0]
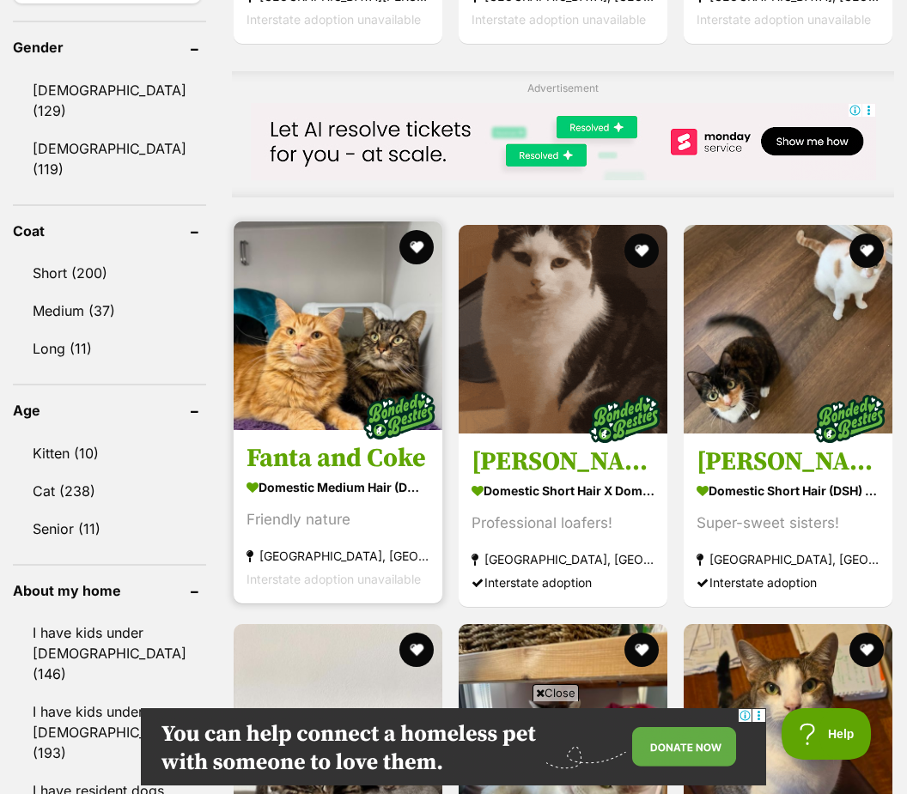
click at [314, 532] on div "Friendly nature" at bounding box center [337, 520] width 183 height 23
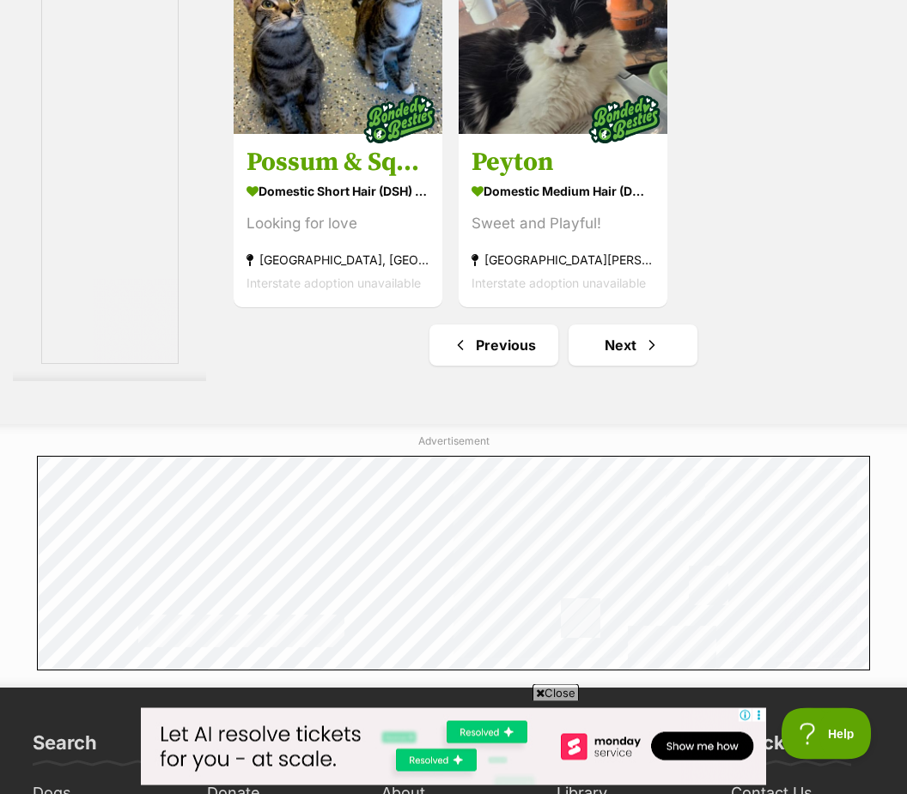
scroll to position [3771, 0]
click at [614, 366] on link "Next" at bounding box center [632, 345] width 129 height 41
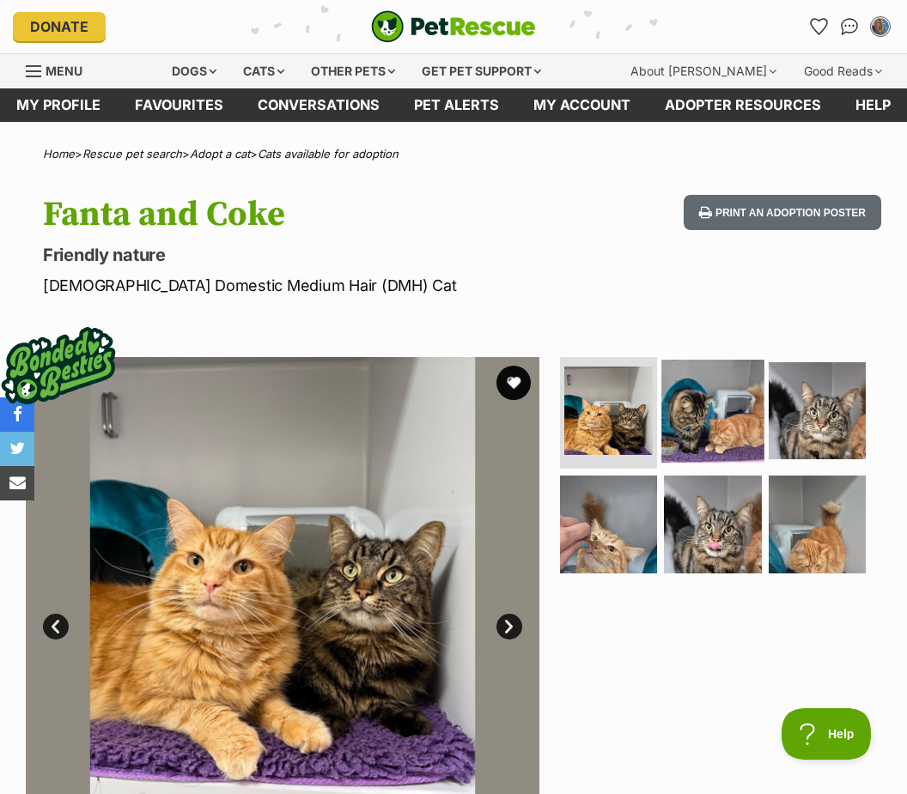
click at [709, 401] on img at bounding box center [712, 411] width 102 height 102
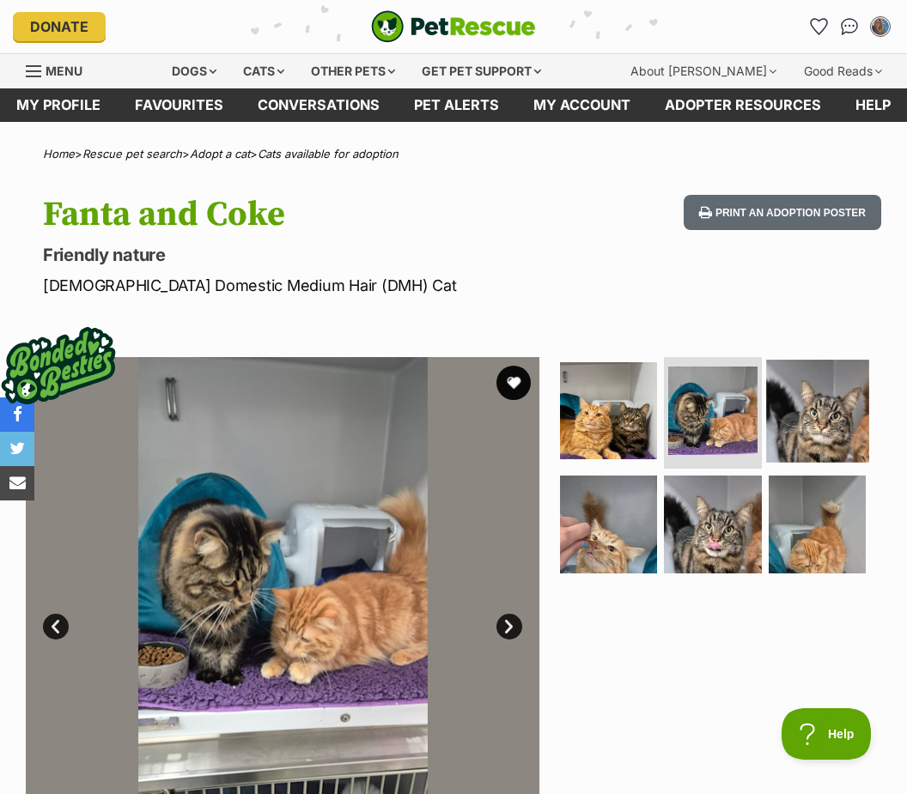
click at [812, 428] on img at bounding box center [817, 411] width 102 height 102
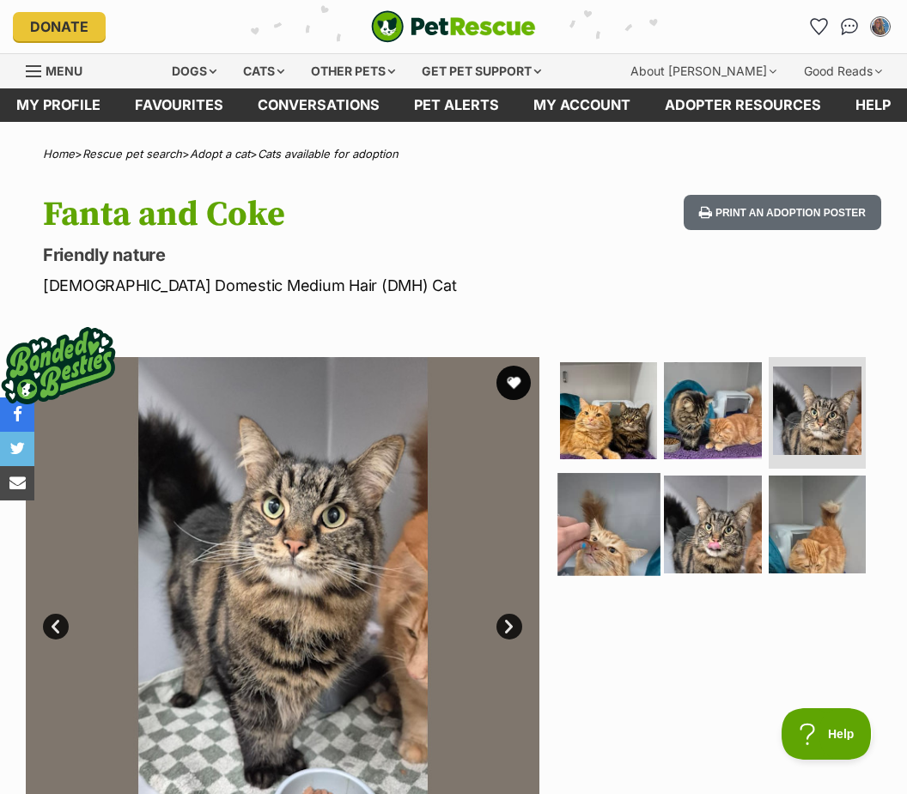
click at [603, 543] on img at bounding box center [608, 524] width 102 height 102
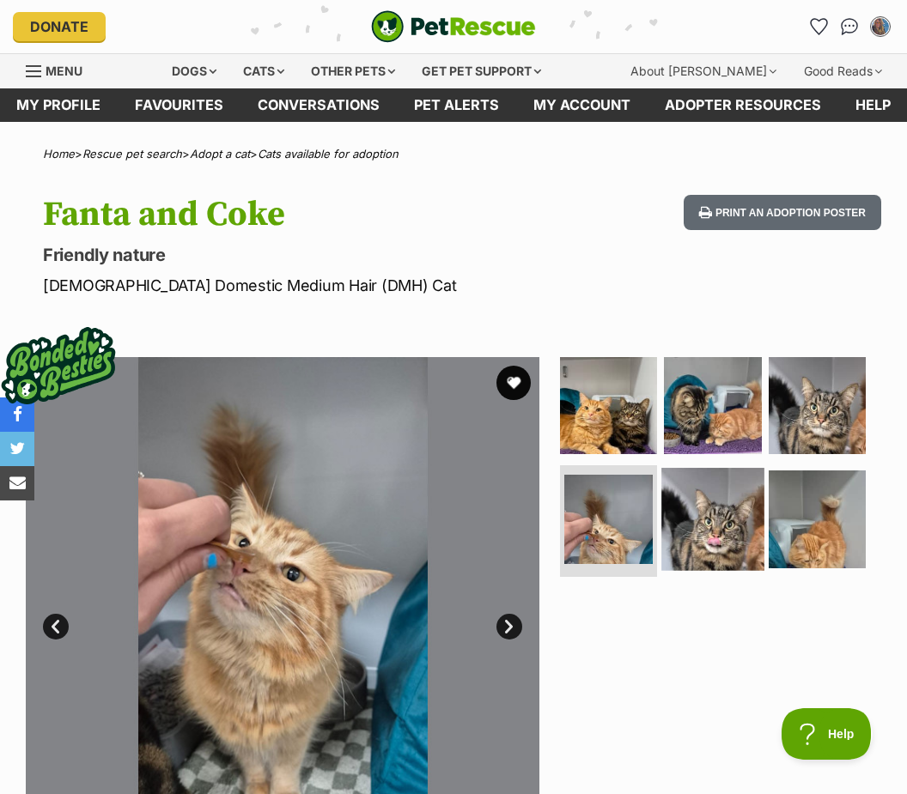
click at [697, 541] on img at bounding box center [712, 519] width 102 height 102
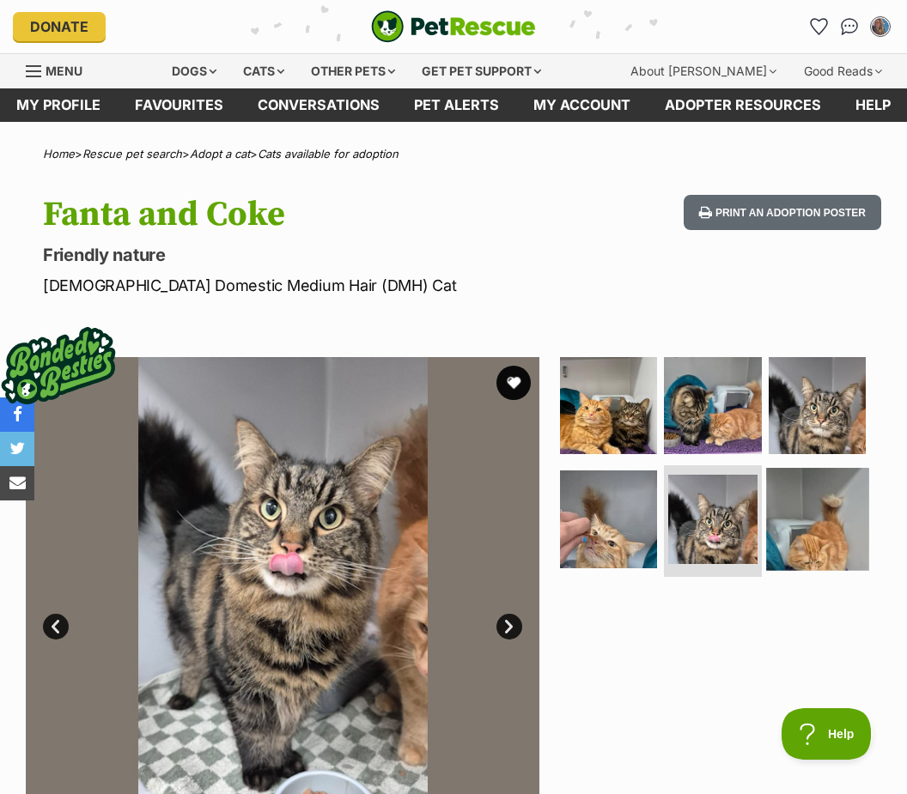
click at [808, 531] on img at bounding box center [817, 519] width 102 height 102
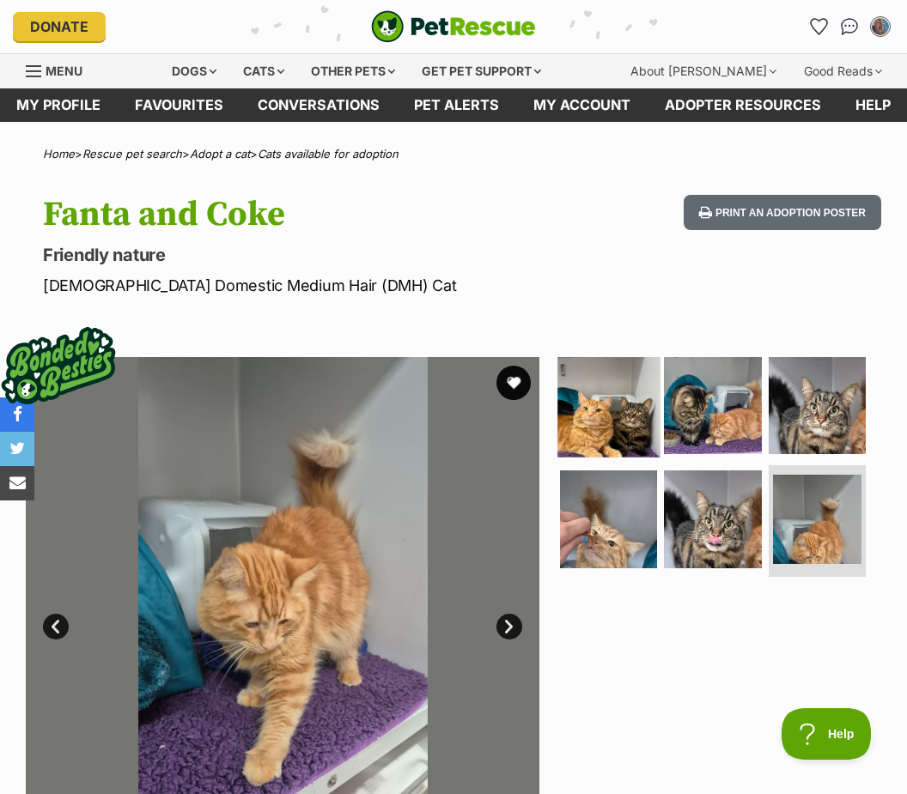
click at [591, 412] on img at bounding box center [608, 406] width 102 height 102
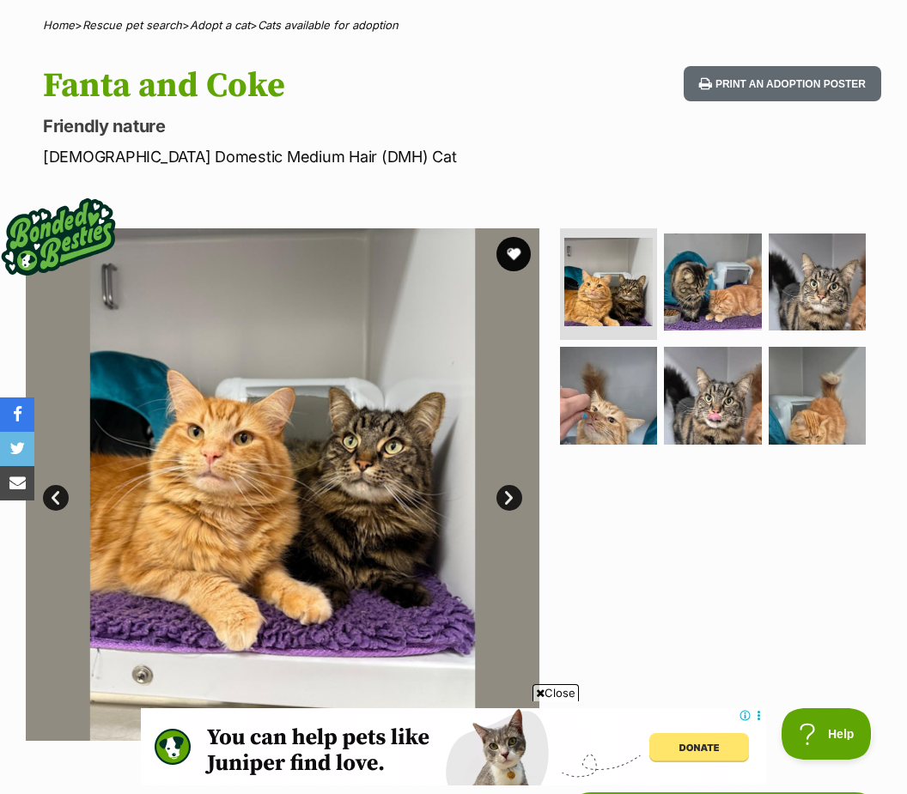
click at [853, 577] on div at bounding box center [718, 484] width 325 height 513
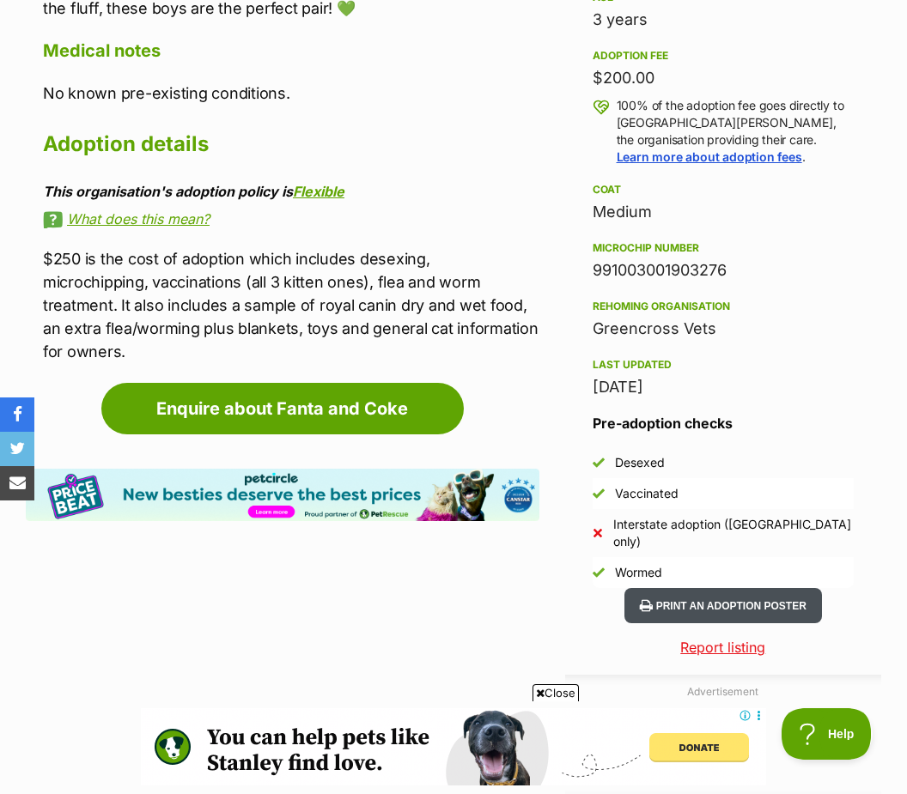
click at [761, 588] on button "Print an adoption poster" at bounding box center [722, 605] width 197 height 35
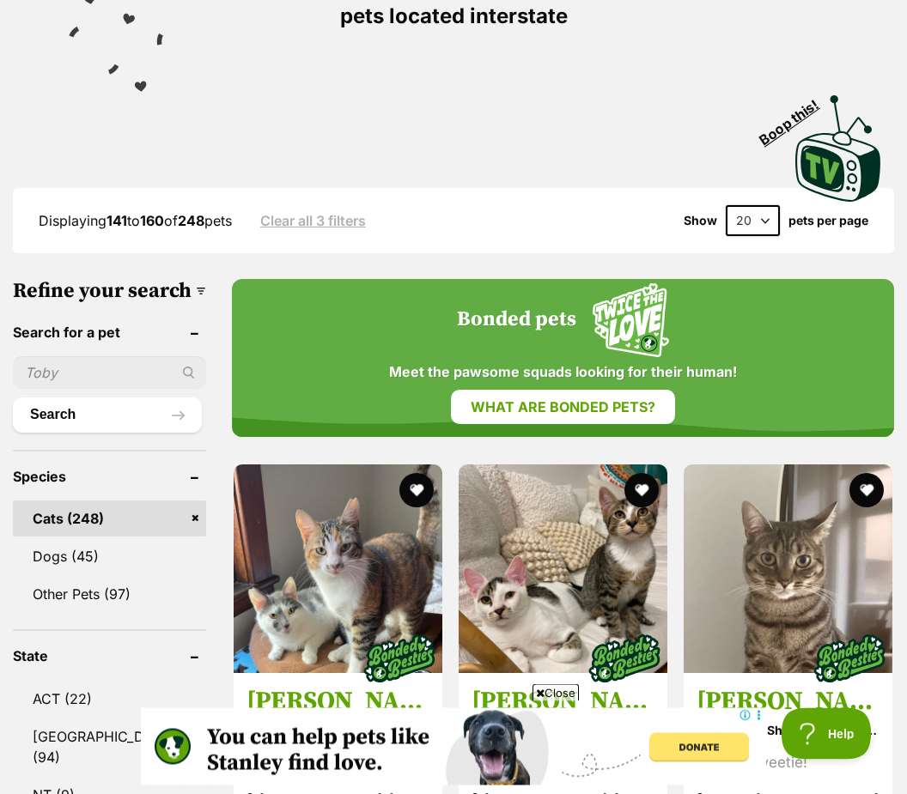
scroll to position [364, 0]
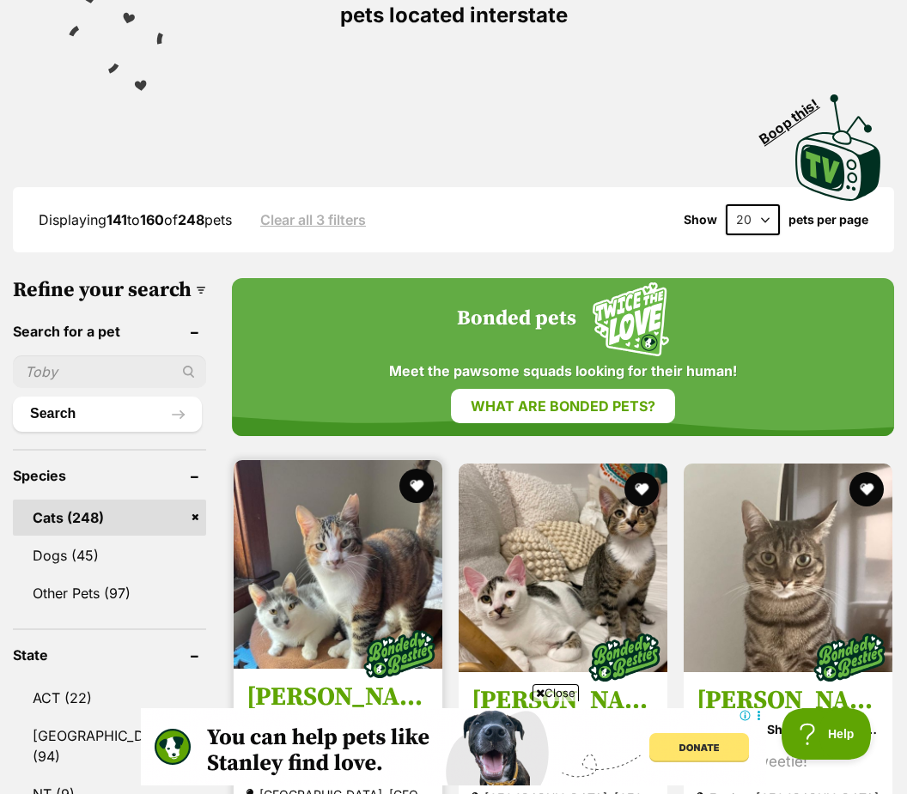
click at [296, 580] on img at bounding box center [338, 564] width 209 height 209
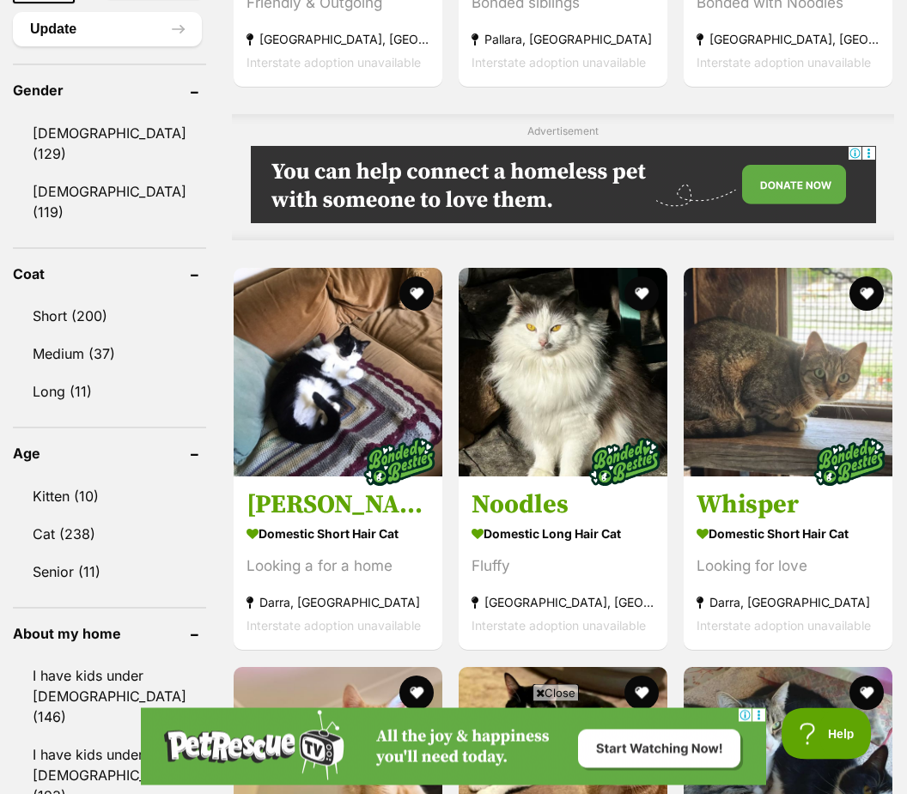
scroll to position [1525, 0]
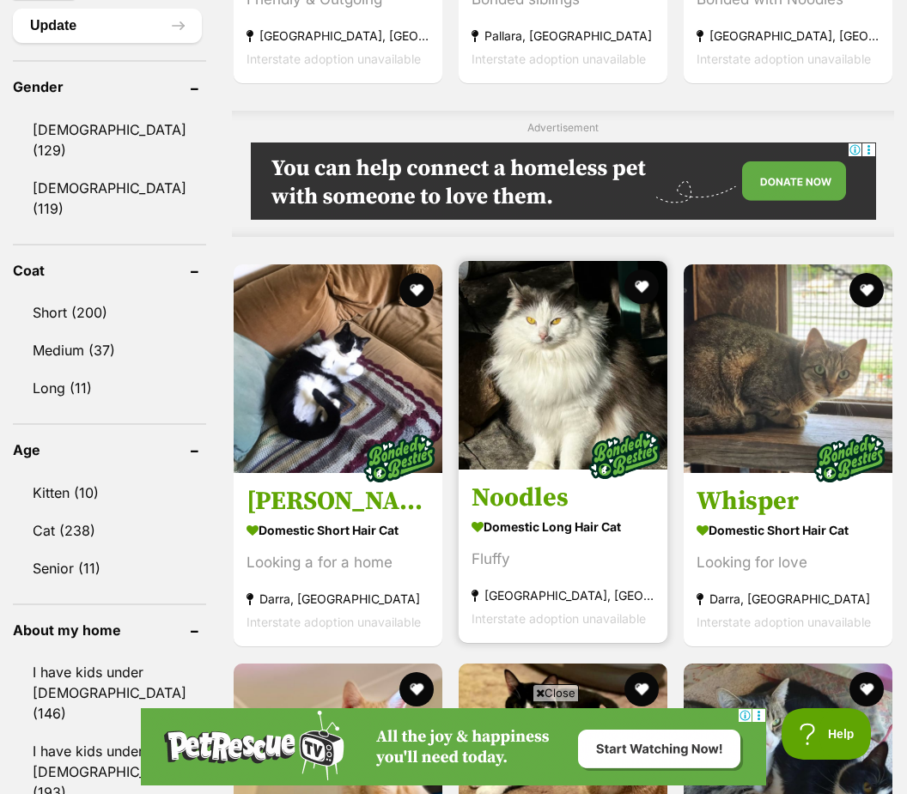
click at [521, 552] on section "Domestic Long Hair Cat Fluffy [GEOGRAPHIC_DATA], [GEOGRAPHIC_DATA] Interstate a…" at bounding box center [562, 573] width 183 height 116
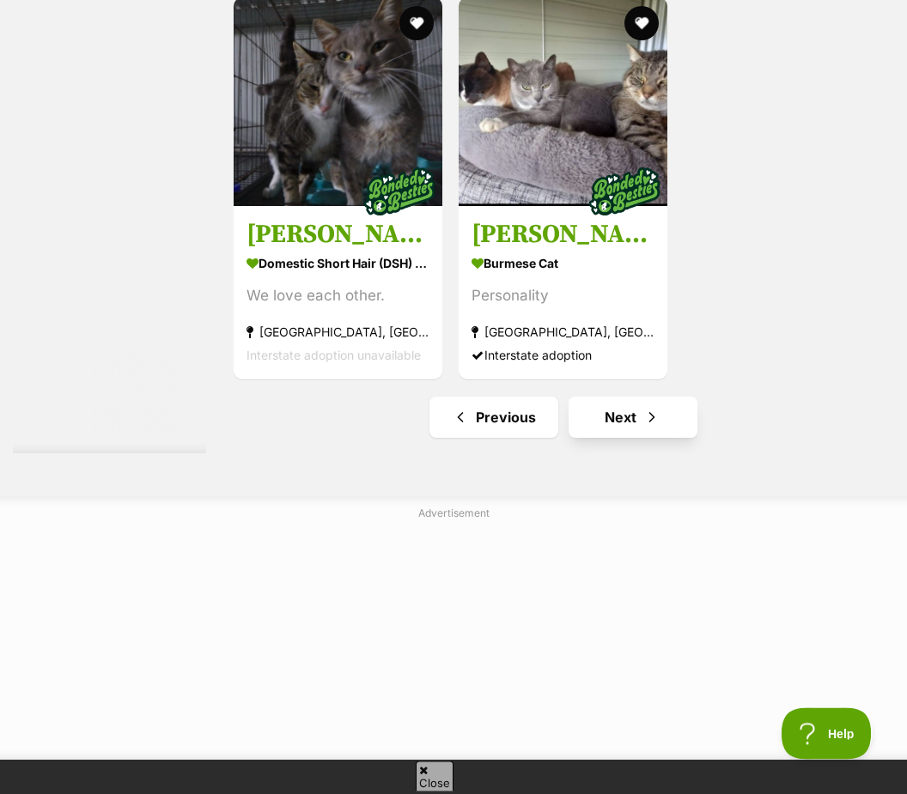
scroll to position [3699, 0]
click at [643, 428] on span "Next page" at bounding box center [651, 417] width 17 height 21
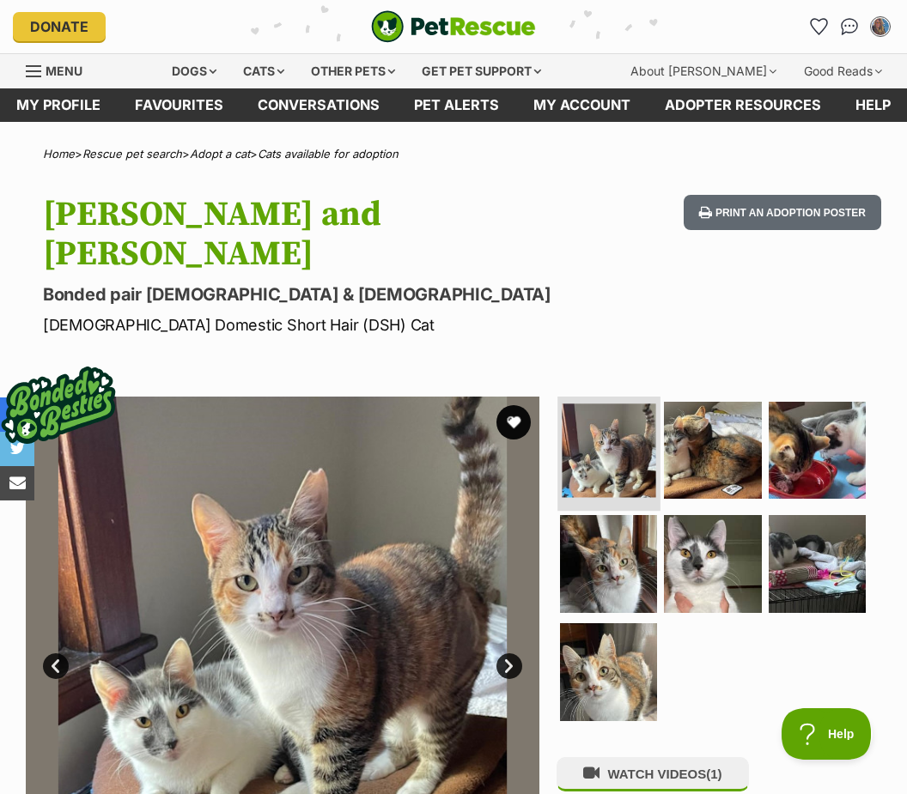
click at [606, 431] on img at bounding box center [608, 451] width 94 height 94
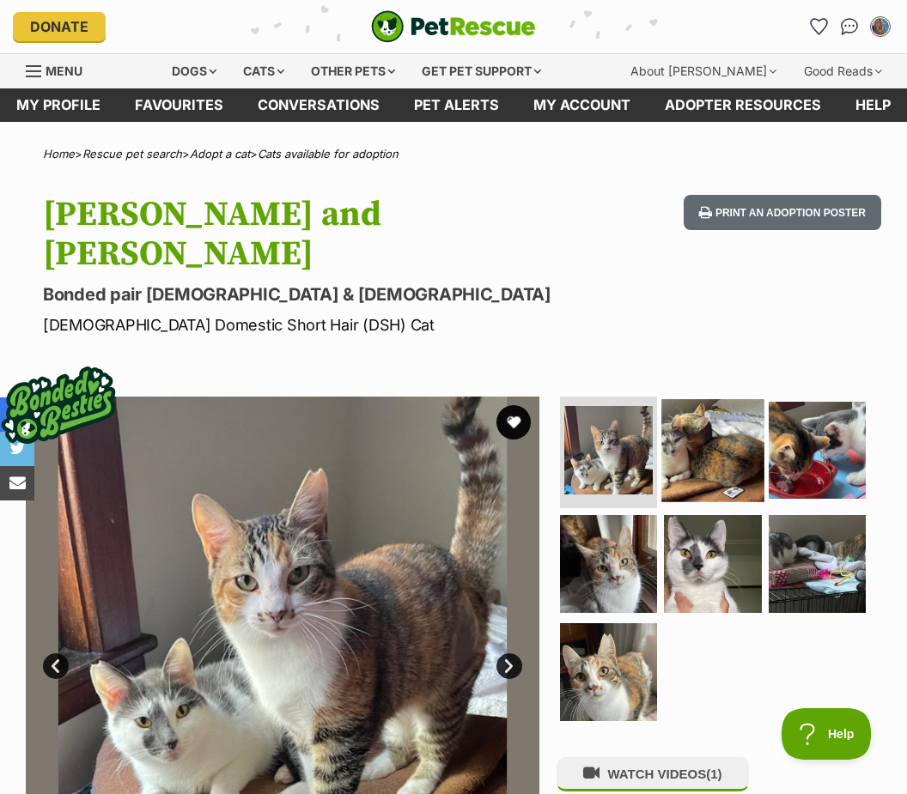
click at [728, 419] on img at bounding box center [712, 450] width 102 height 102
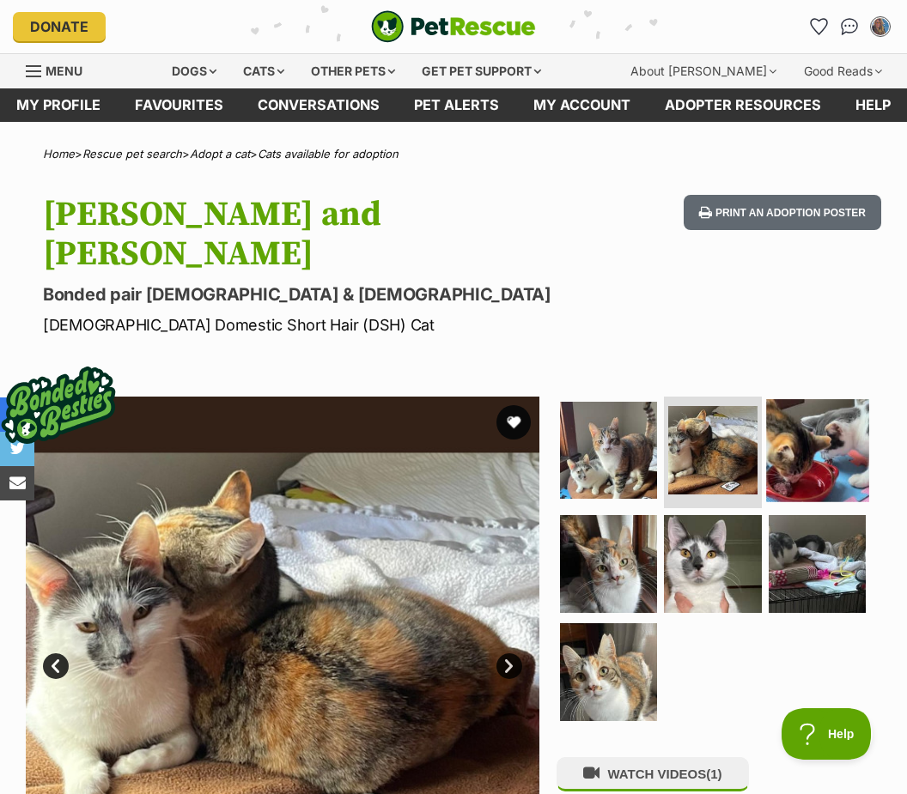
click at [819, 429] on img at bounding box center [817, 450] width 102 height 102
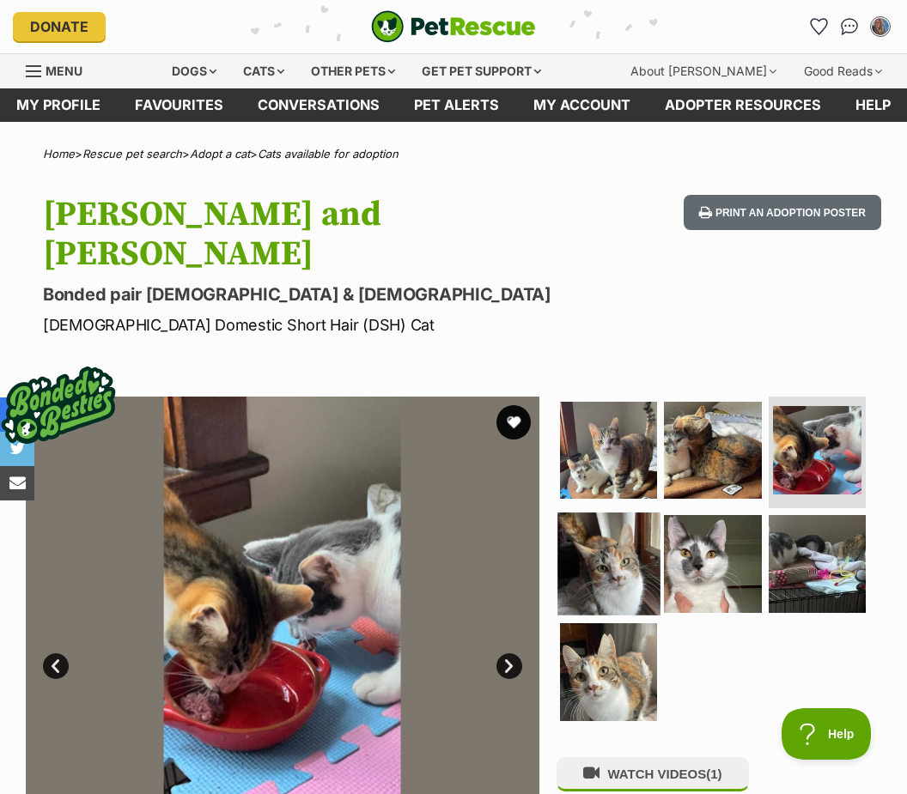
click at [609, 533] on img at bounding box center [608, 564] width 102 height 102
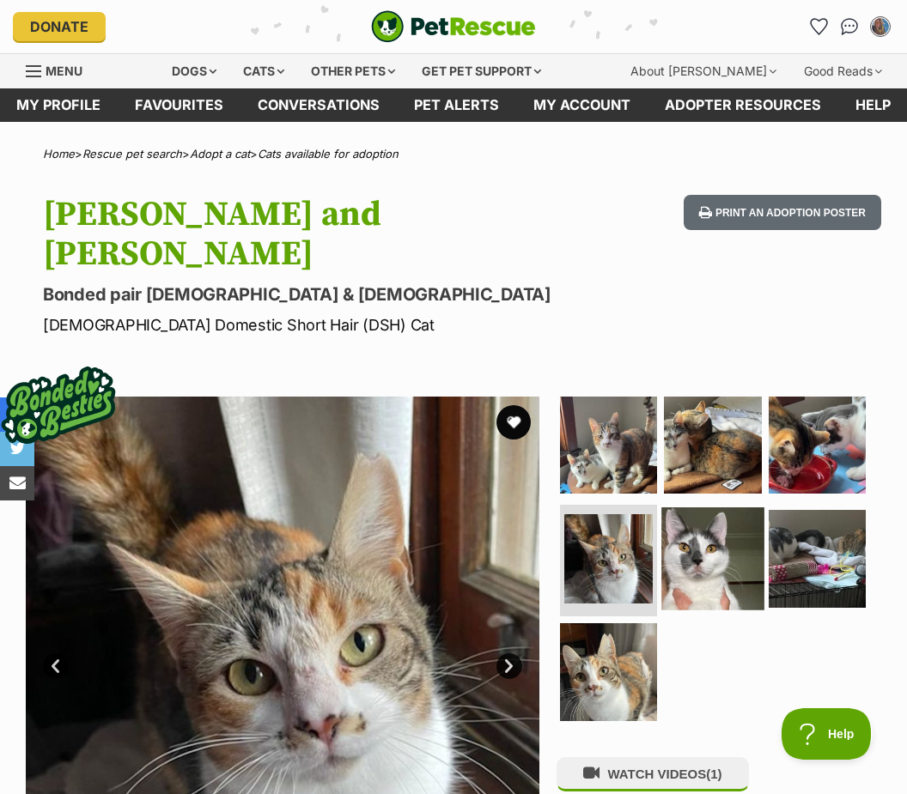
click at [717, 531] on img at bounding box center [712, 558] width 102 height 102
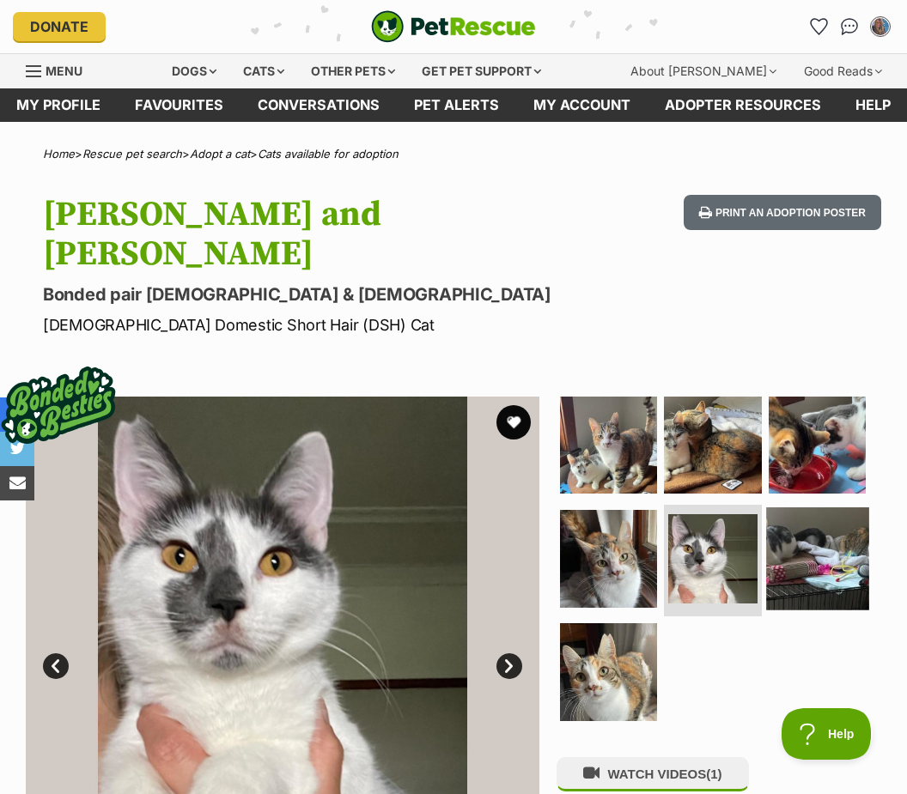
click at [805, 532] on img at bounding box center [817, 558] width 102 height 102
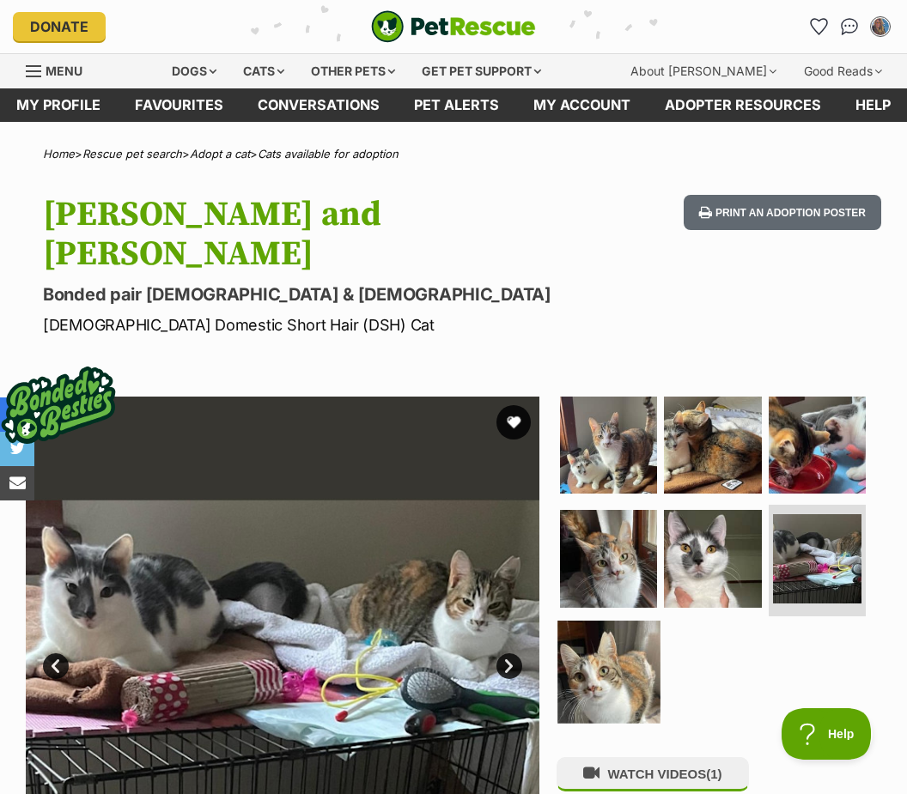
click at [609, 646] on img at bounding box center [608, 672] width 102 height 102
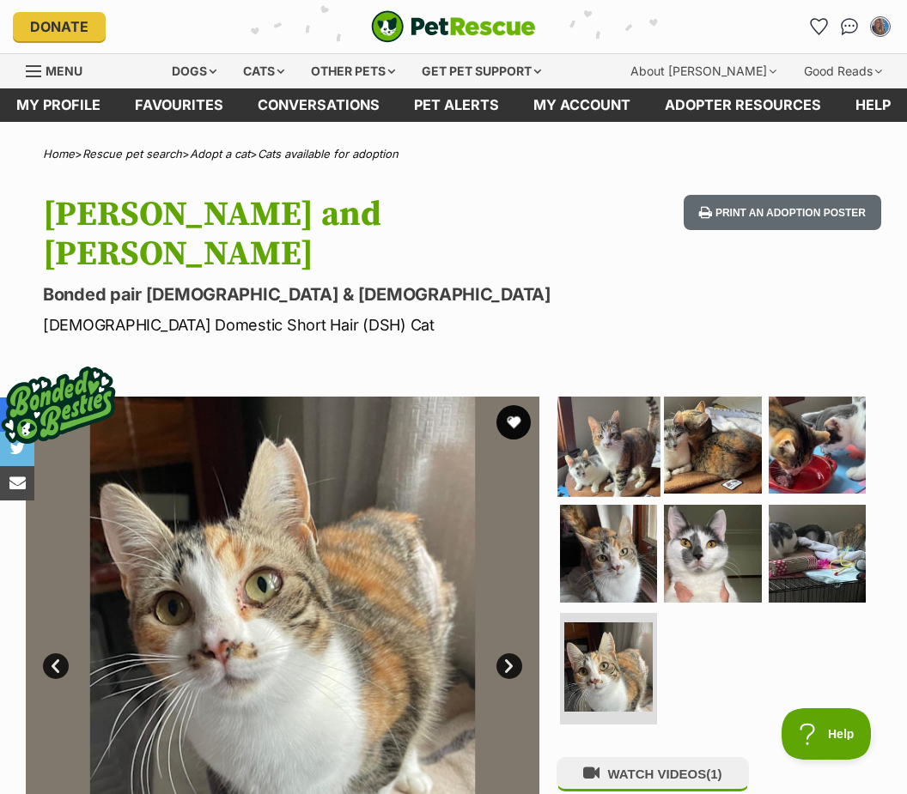
click at [612, 411] on img at bounding box center [608, 445] width 102 height 102
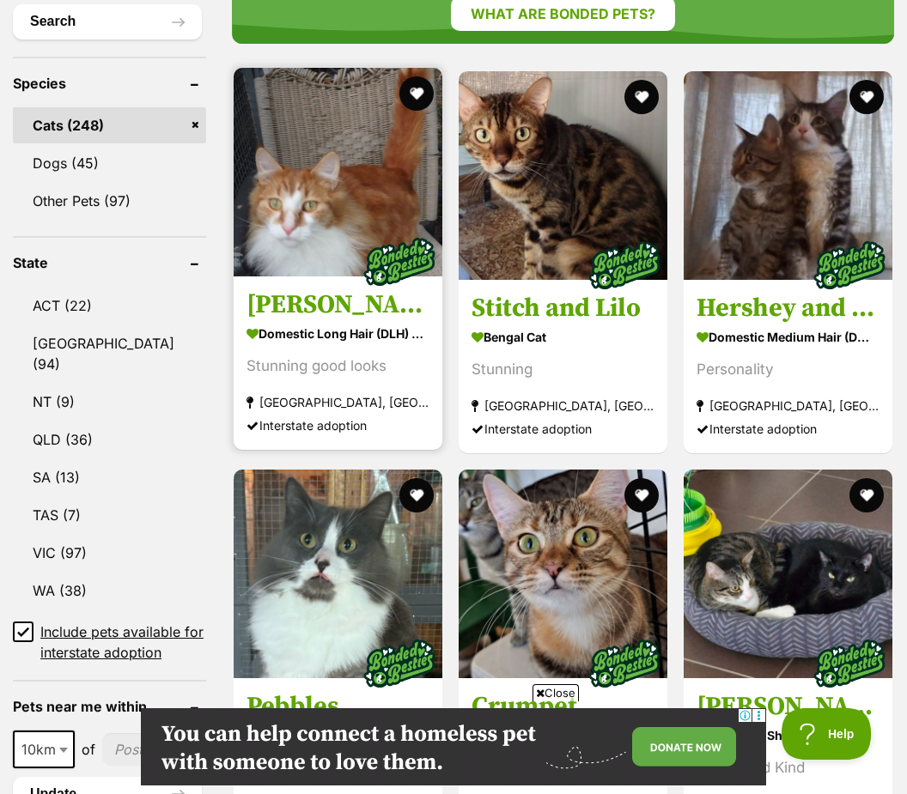
click at [296, 355] on div "Stunning good looks" at bounding box center [337, 366] width 183 height 23
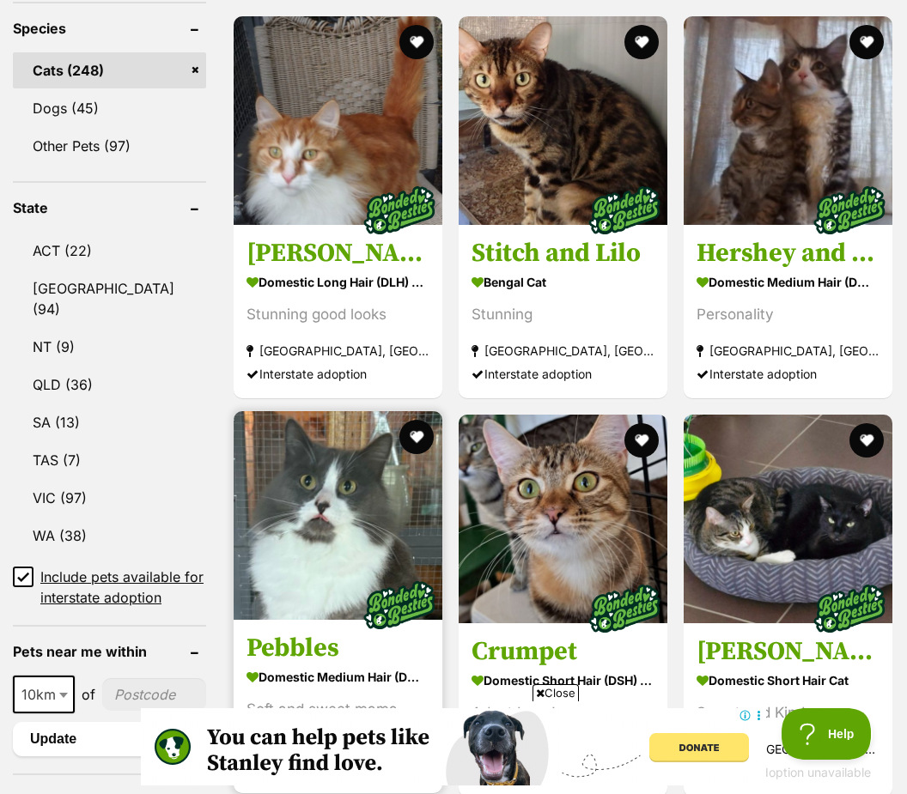
click at [298, 671] on strong "Domestic Medium Hair (DMH) Cat" at bounding box center [337, 677] width 183 height 25
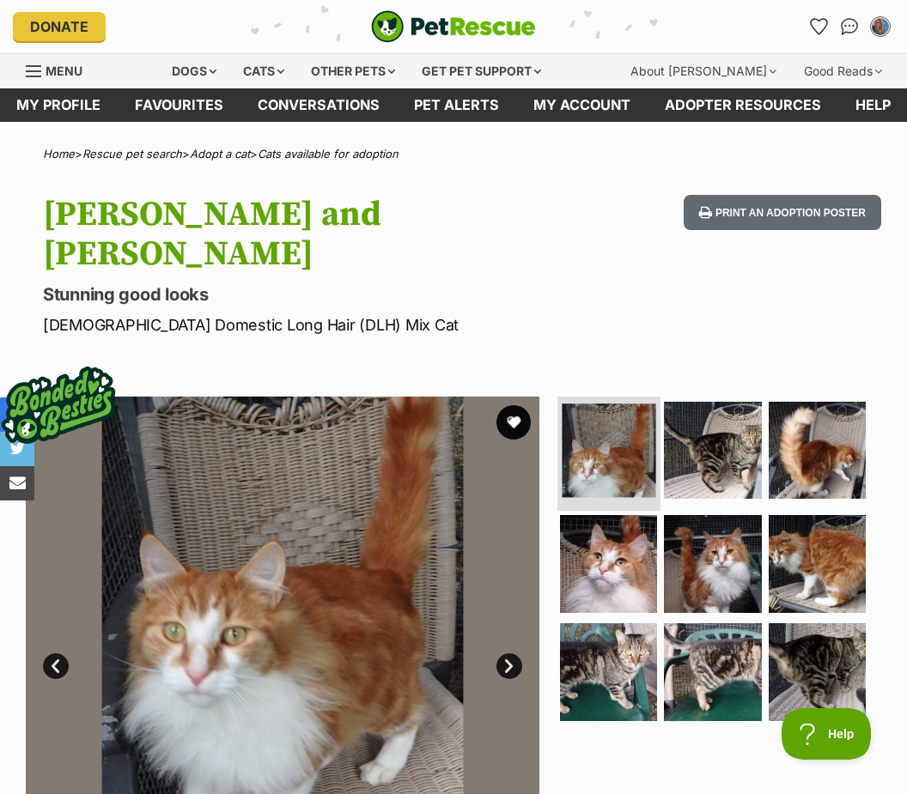
click at [615, 411] on img at bounding box center [608, 451] width 94 height 94
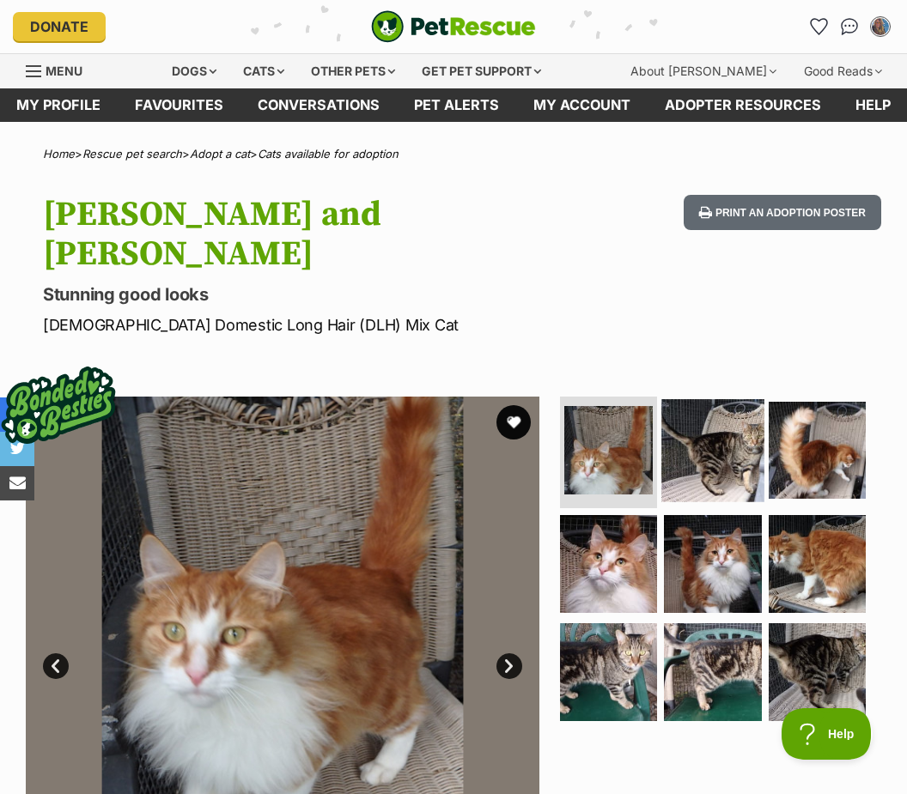
click at [720, 412] on img at bounding box center [712, 450] width 102 height 102
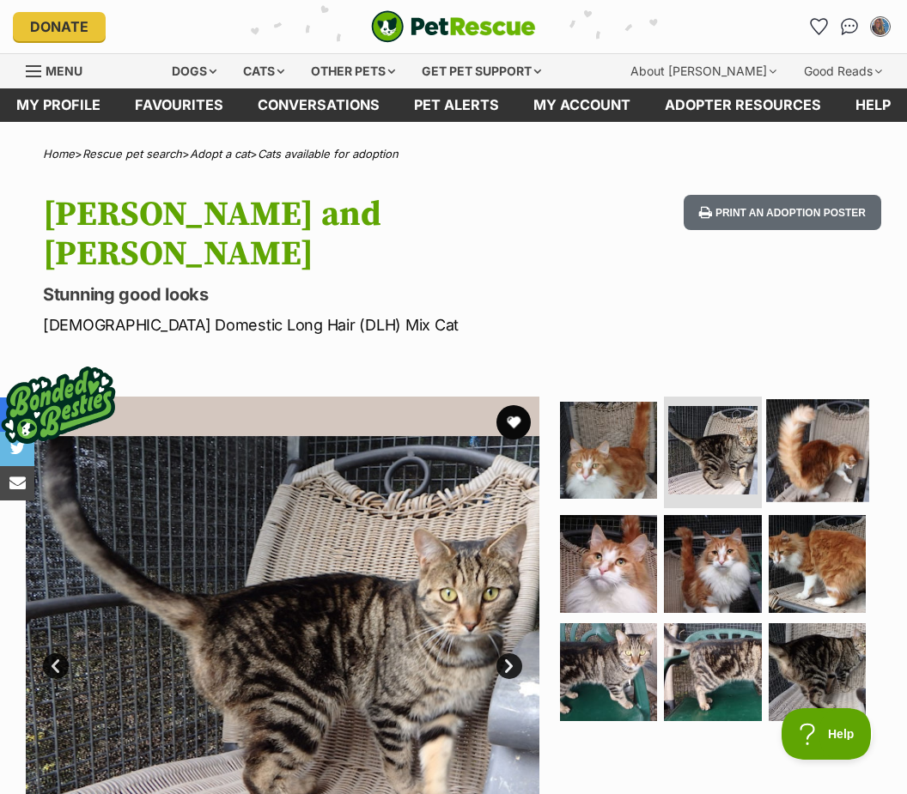
click at [820, 422] on img at bounding box center [817, 450] width 102 height 102
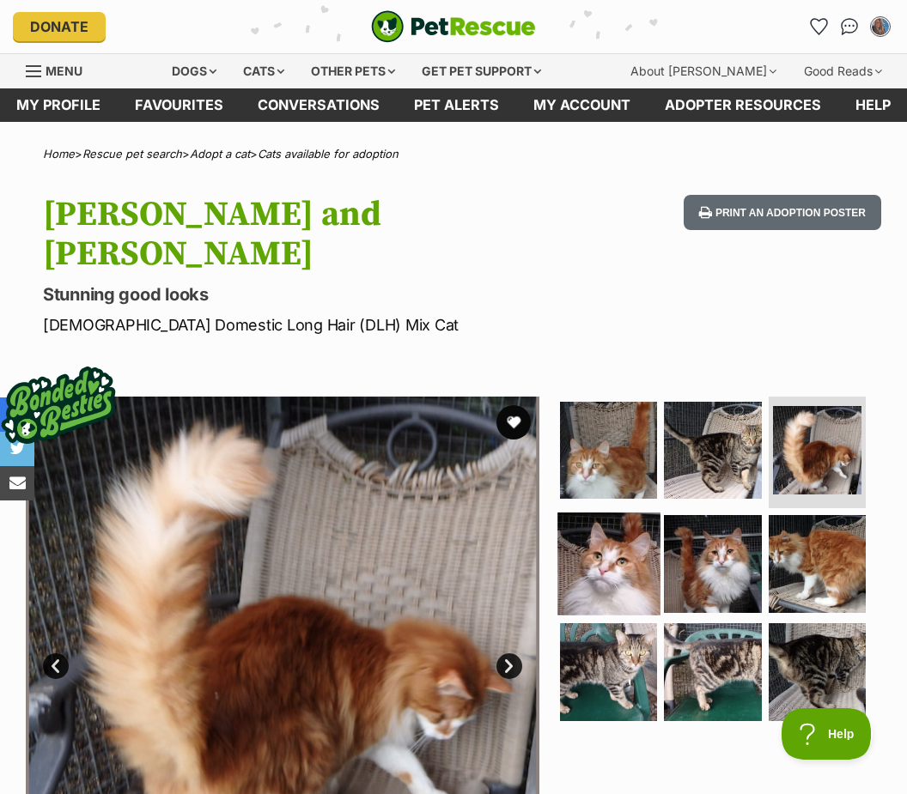
click at [580, 526] on img at bounding box center [608, 564] width 102 height 102
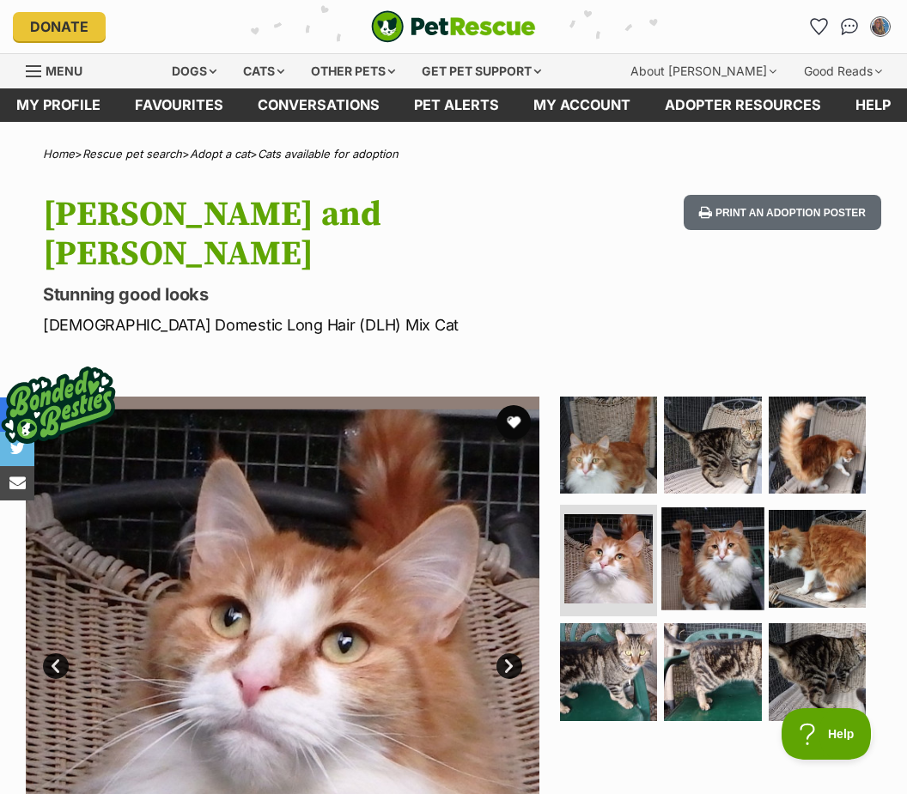
click at [727, 508] on img at bounding box center [712, 558] width 102 height 102
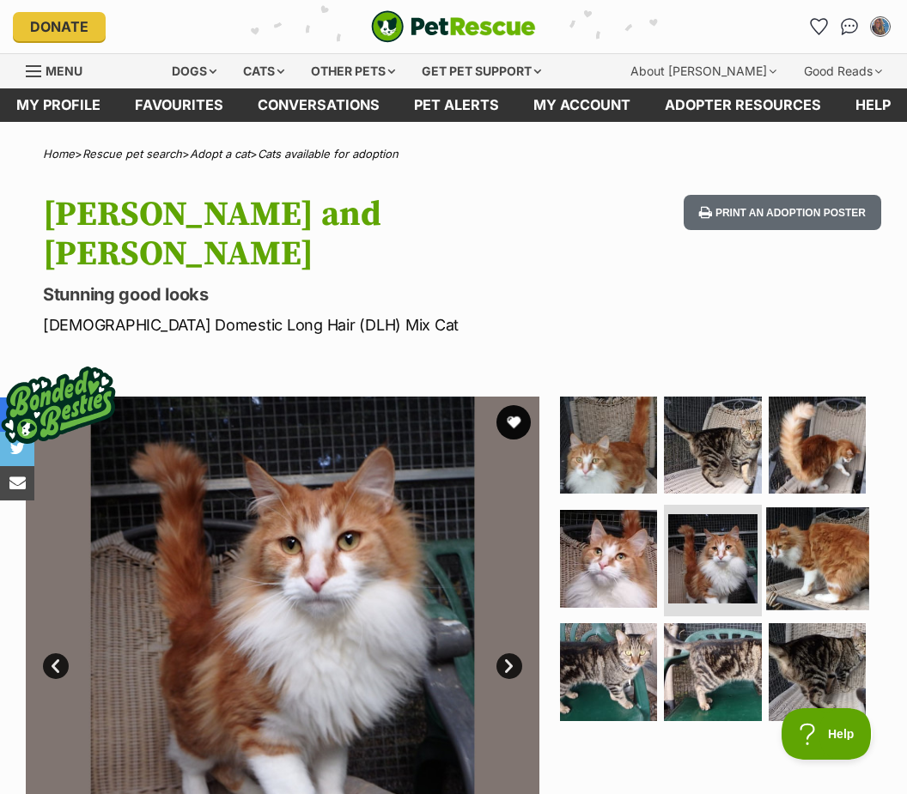
click at [811, 514] on img at bounding box center [817, 558] width 102 height 102
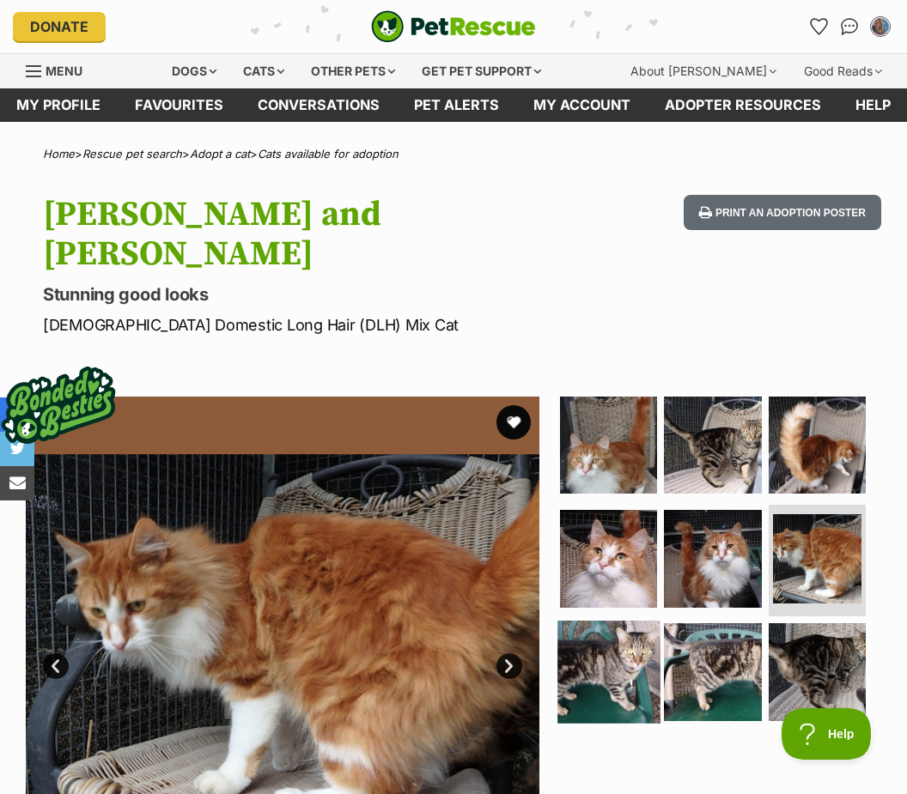
click at [598, 627] on img at bounding box center [608, 672] width 102 height 102
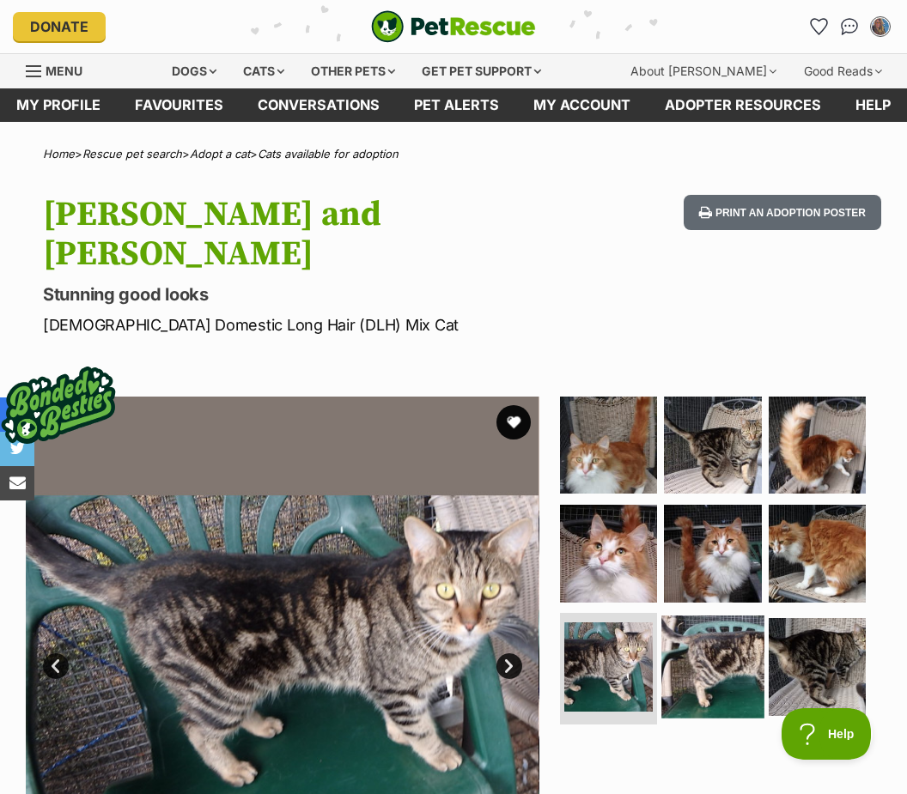
click at [713, 619] on img at bounding box center [712, 667] width 102 height 102
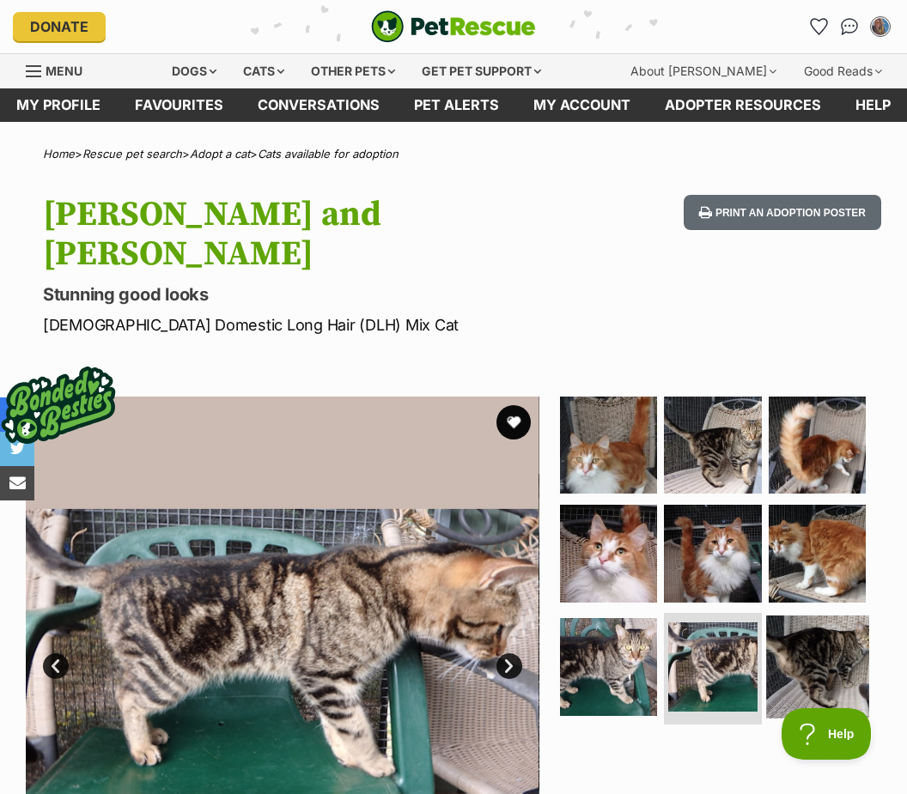
click at [825, 631] on img at bounding box center [817, 667] width 102 height 102
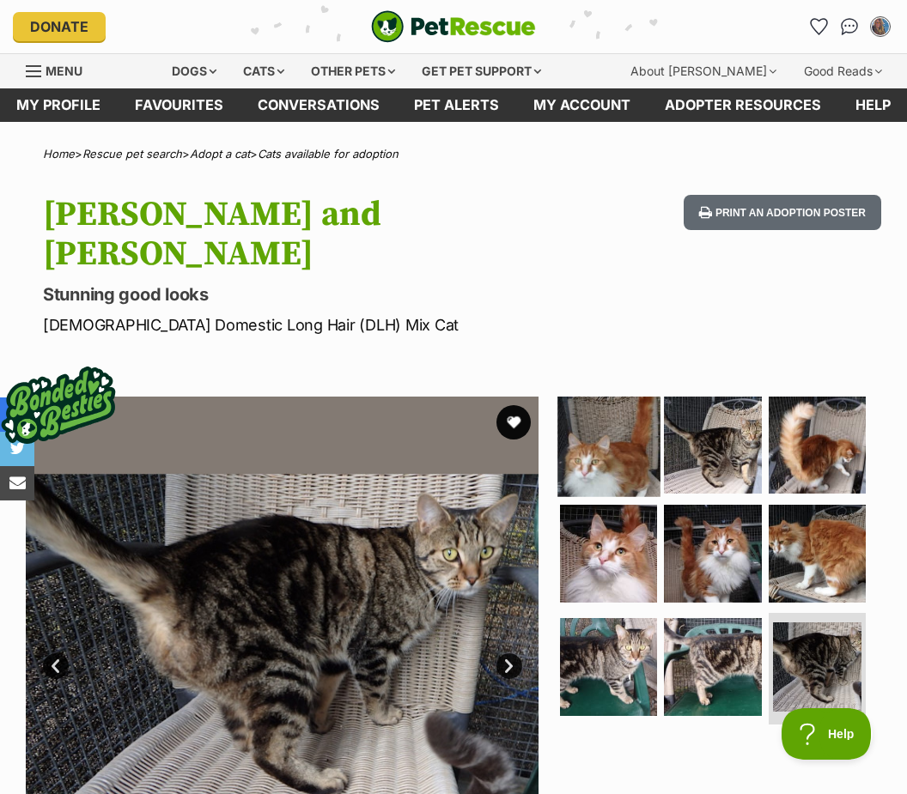
click at [592, 422] on img at bounding box center [608, 445] width 102 height 102
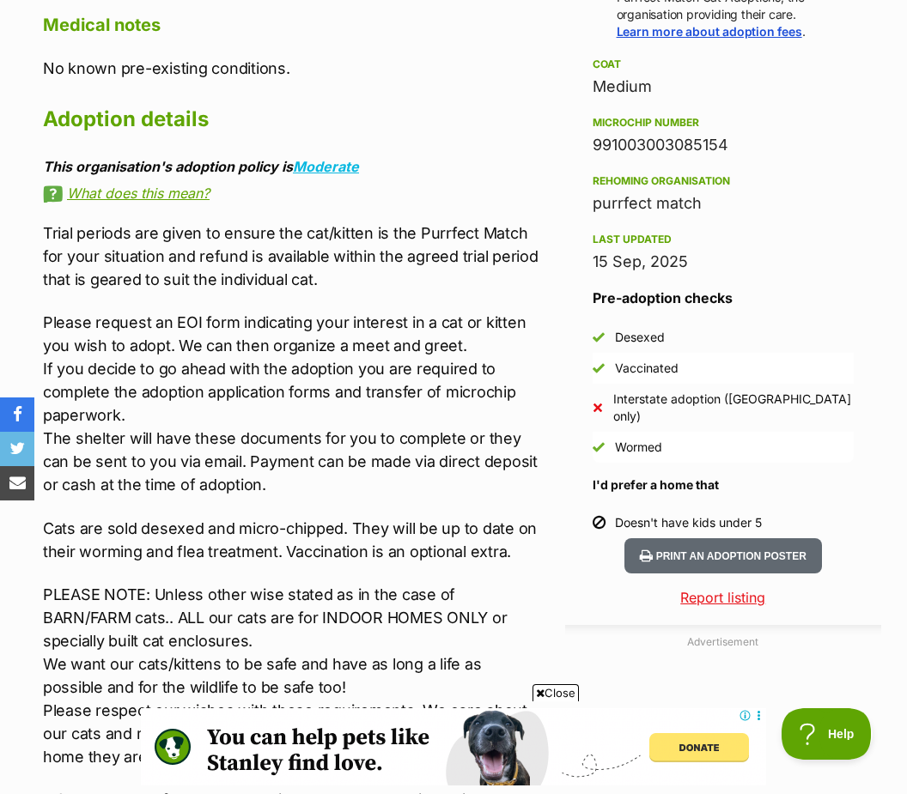
click at [409, 665] on p "PLEASE NOTE: Unless other wise stated as in the case of BARN/FARM cats.. ALL ou…" at bounding box center [291, 675] width 496 height 185
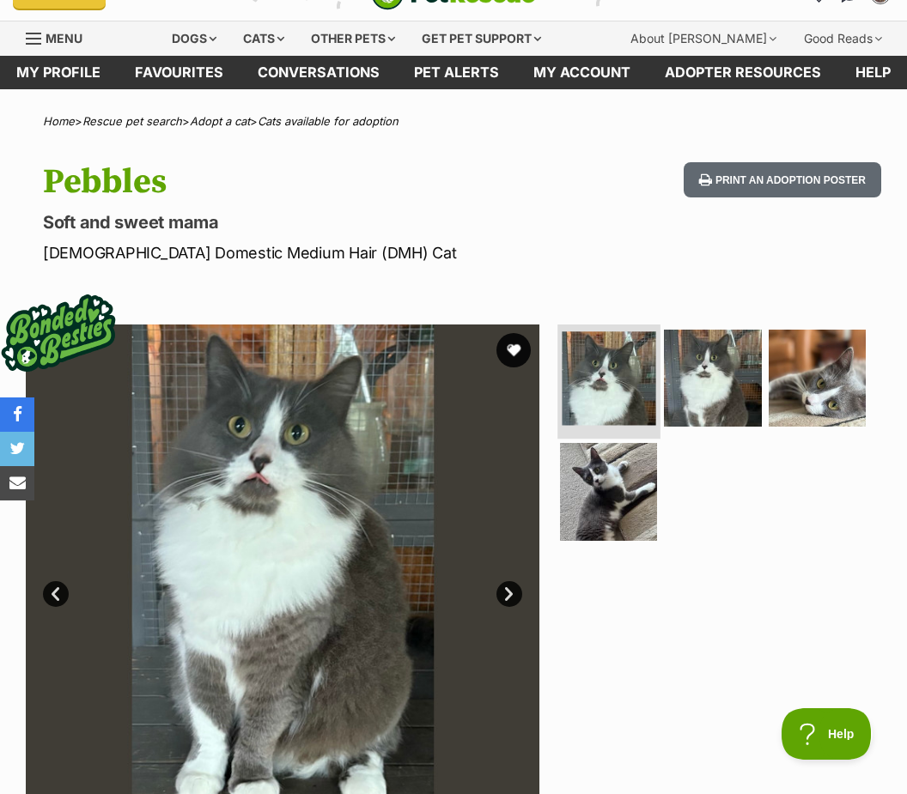
click at [598, 401] on img at bounding box center [608, 378] width 94 height 94
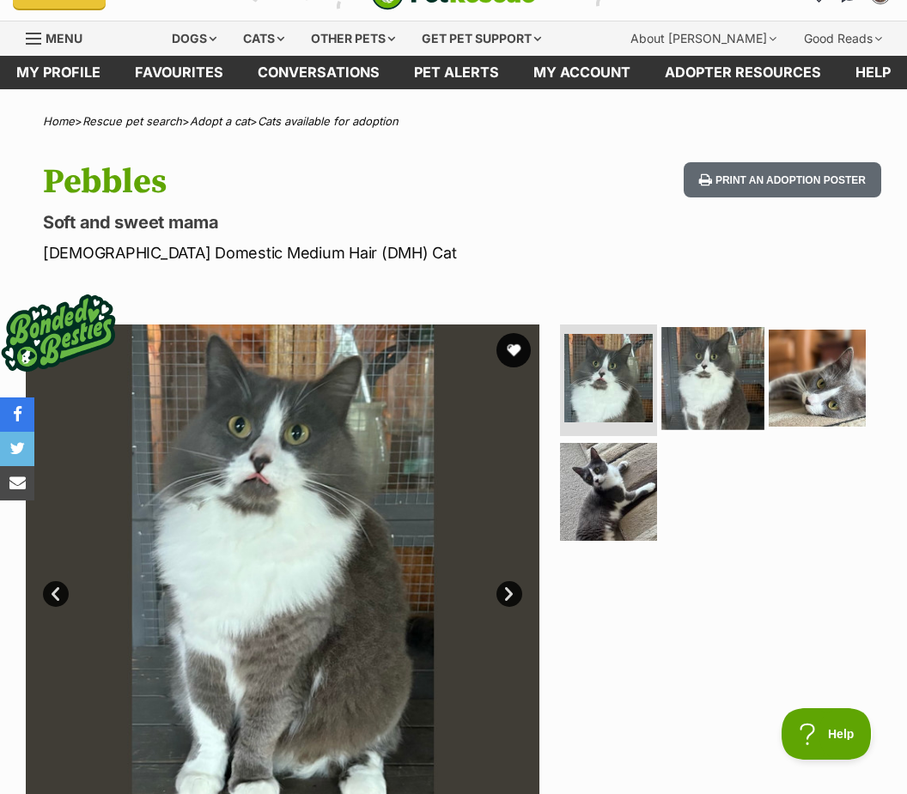
click at [696, 404] on img at bounding box center [712, 378] width 102 height 102
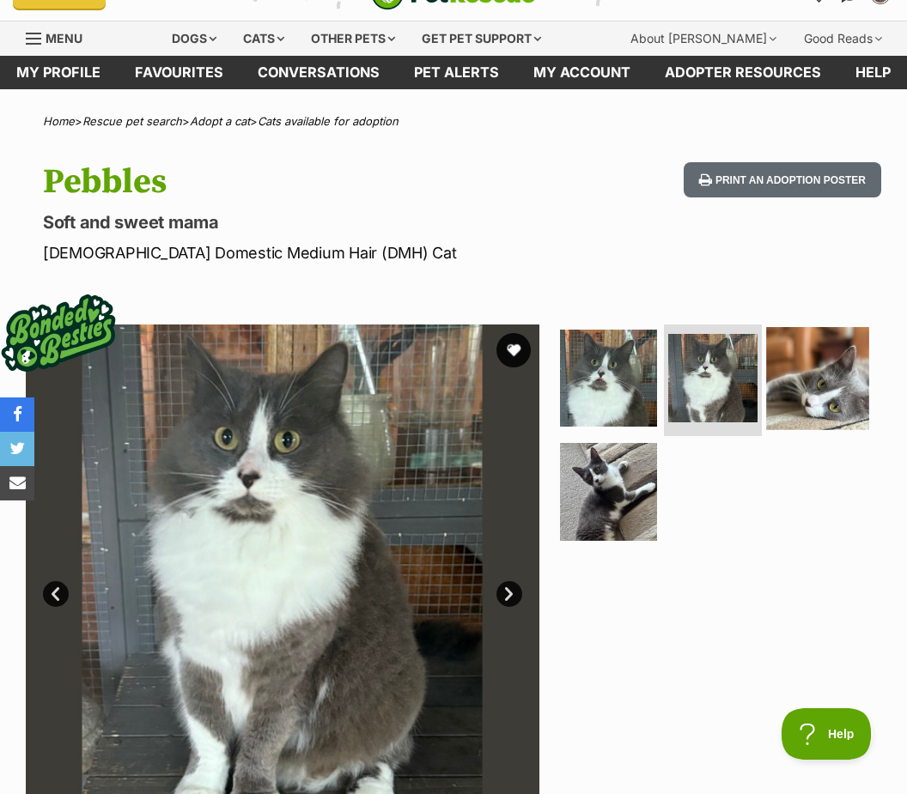
click at [823, 385] on img at bounding box center [817, 378] width 102 height 102
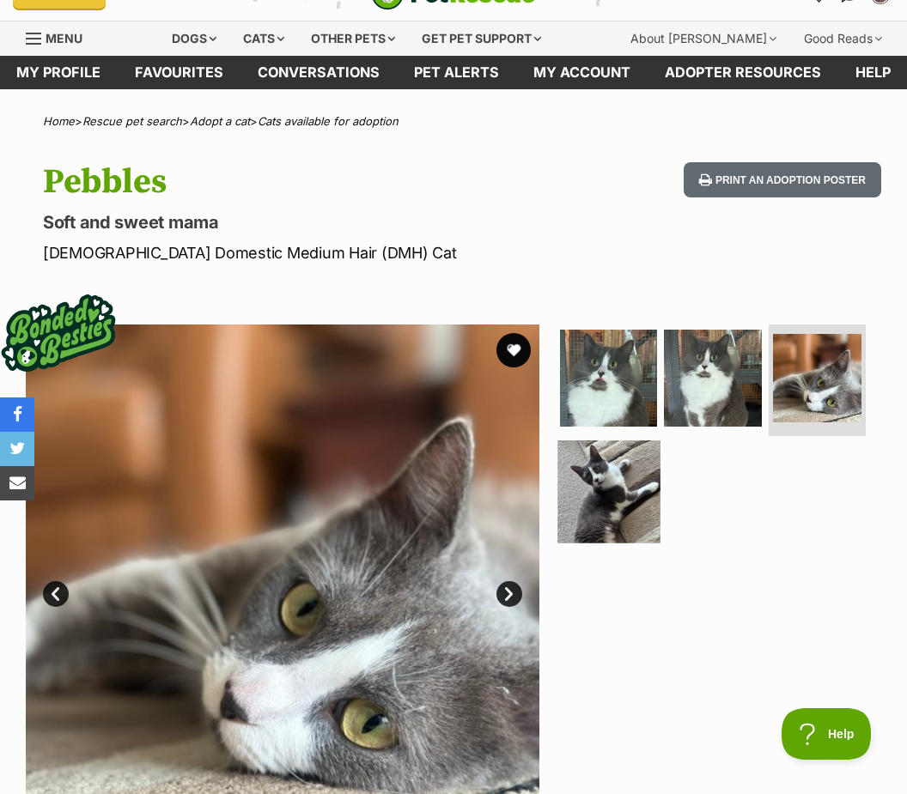
click at [620, 513] on img at bounding box center [608, 491] width 102 height 102
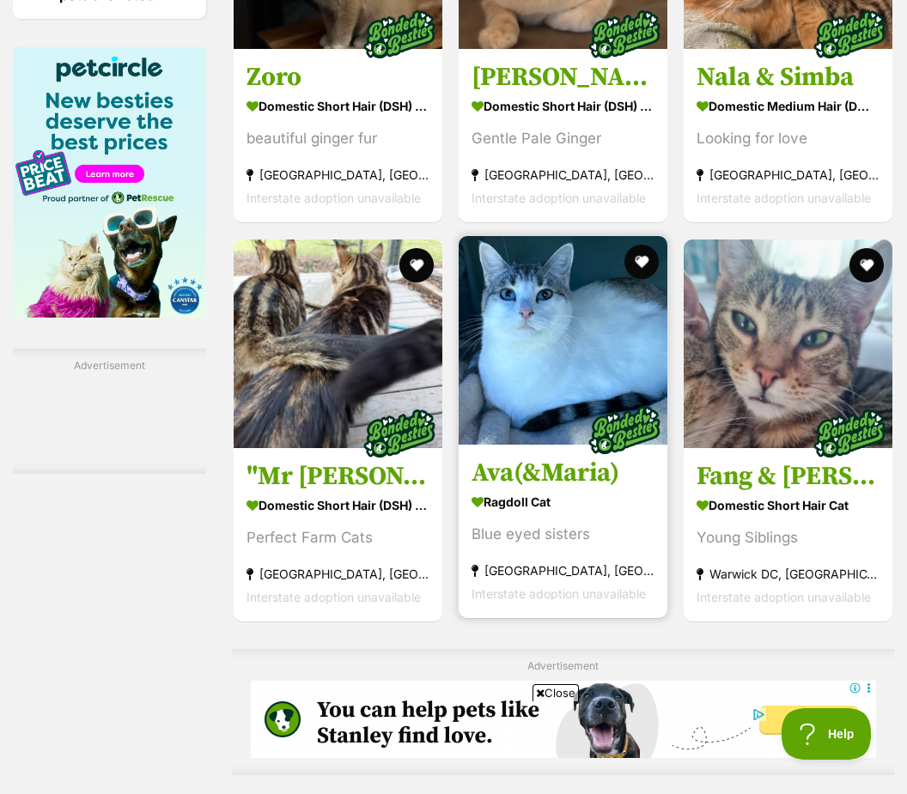
click at [533, 514] on strong "Ragdoll Cat" at bounding box center [562, 501] width 183 height 25
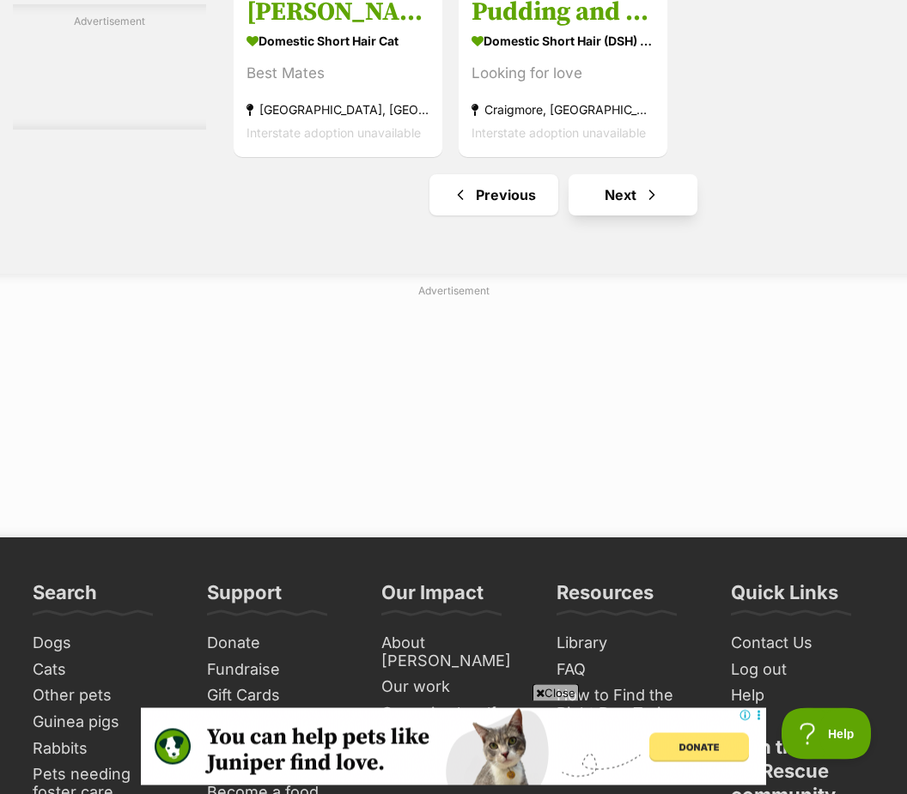
scroll to position [3921, 0]
click at [603, 215] on link "Next" at bounding box center [632, 194] width 129 height 41
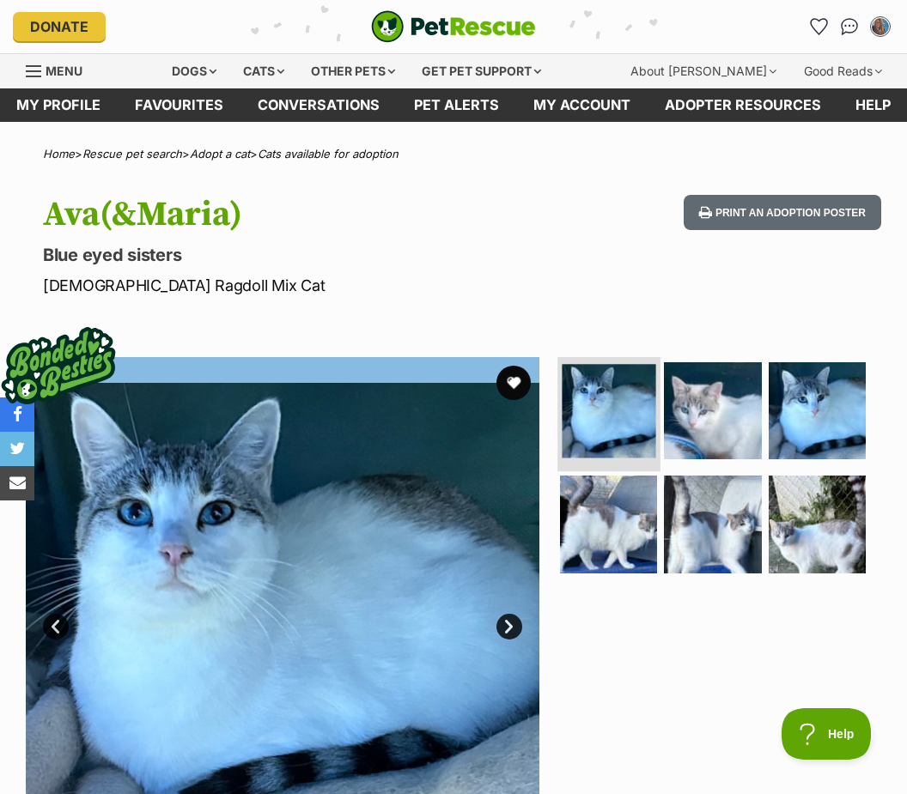
click at [622, 403] on img at bounding box center [608, 411] width 94 height 94
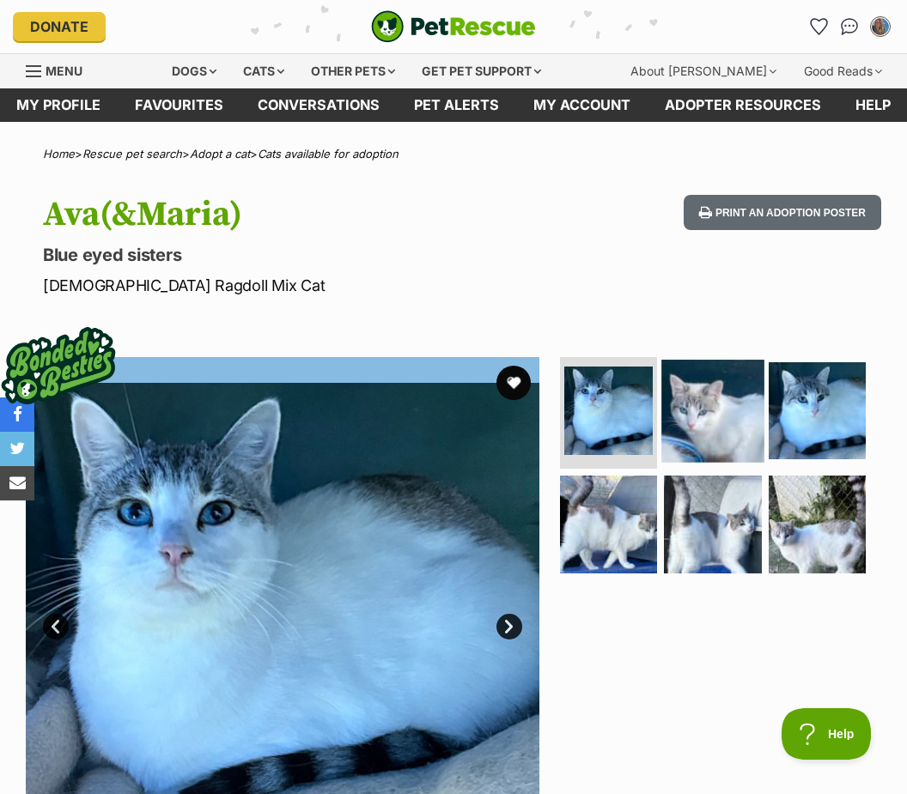
click at [716, 430] on img at bounding box center [712, 411] width 102 height 102
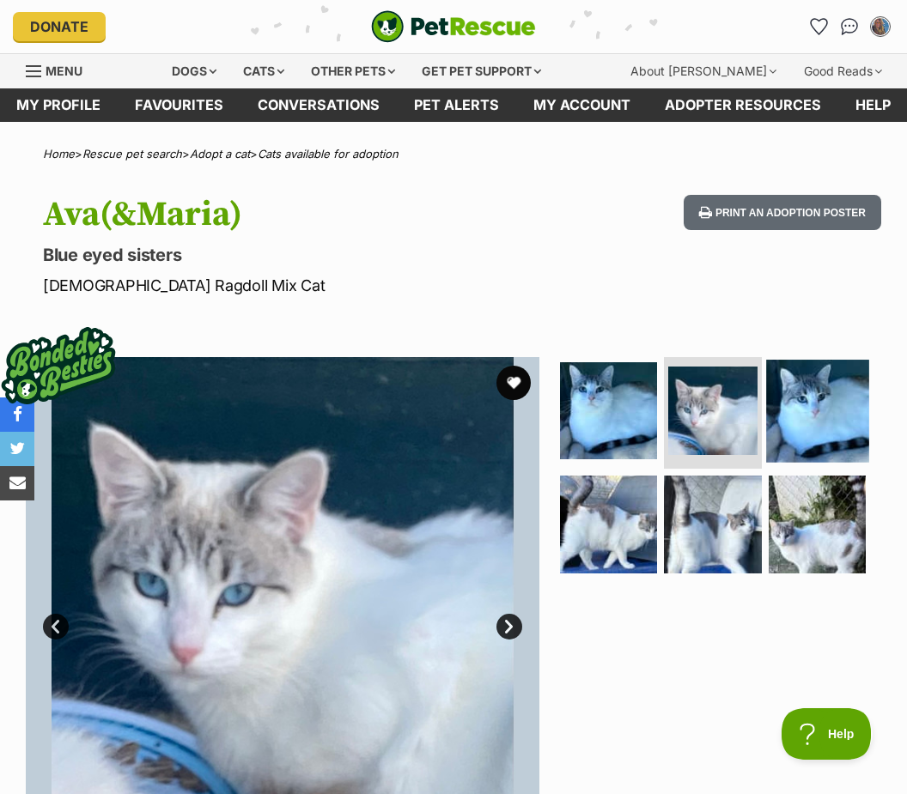
click at [823, 417] on img at bounding box center [817, 411] width 102 height 102
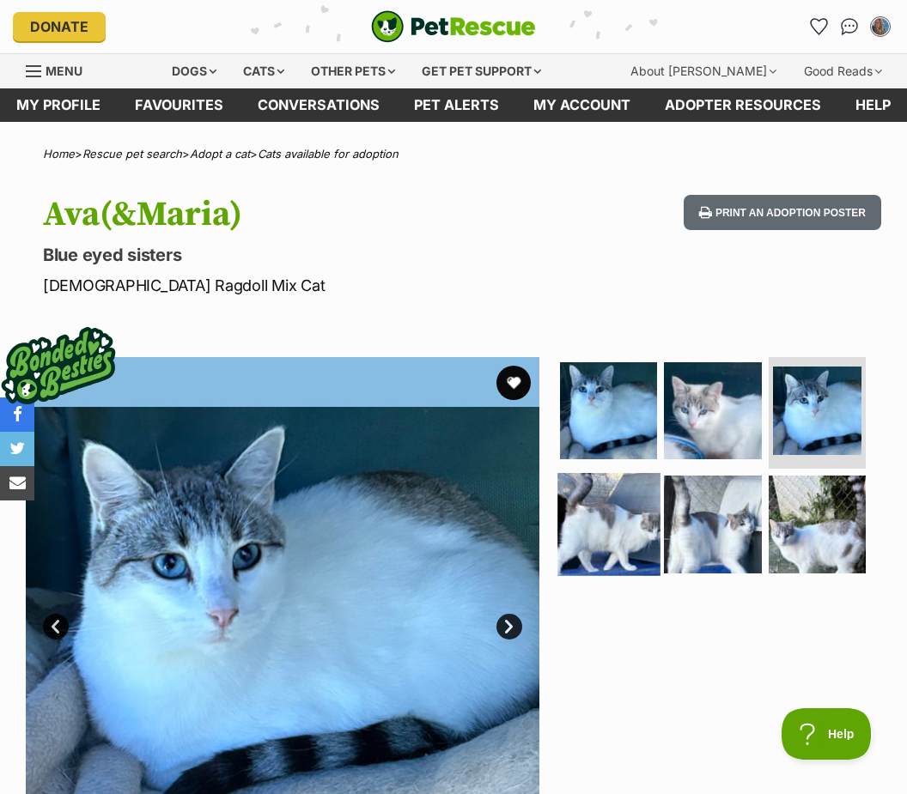
click at [606, 545] on img at bounding box center [608, 524] width 102 height 102
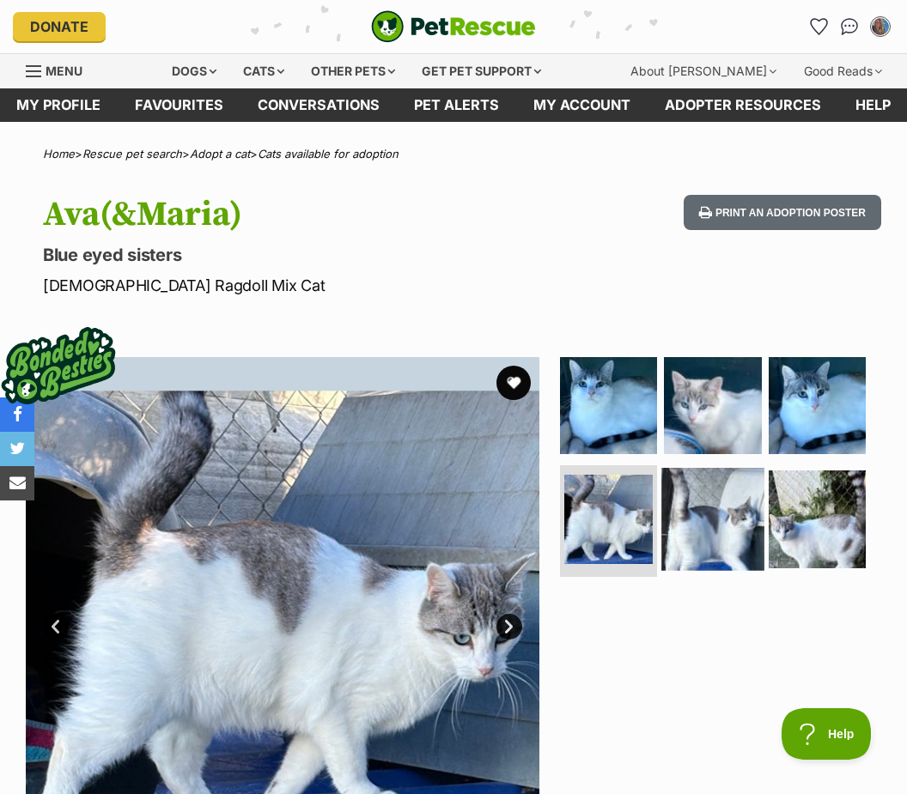
click at [719, 540] on img at bounding box center [712, 519] width 102 height 102
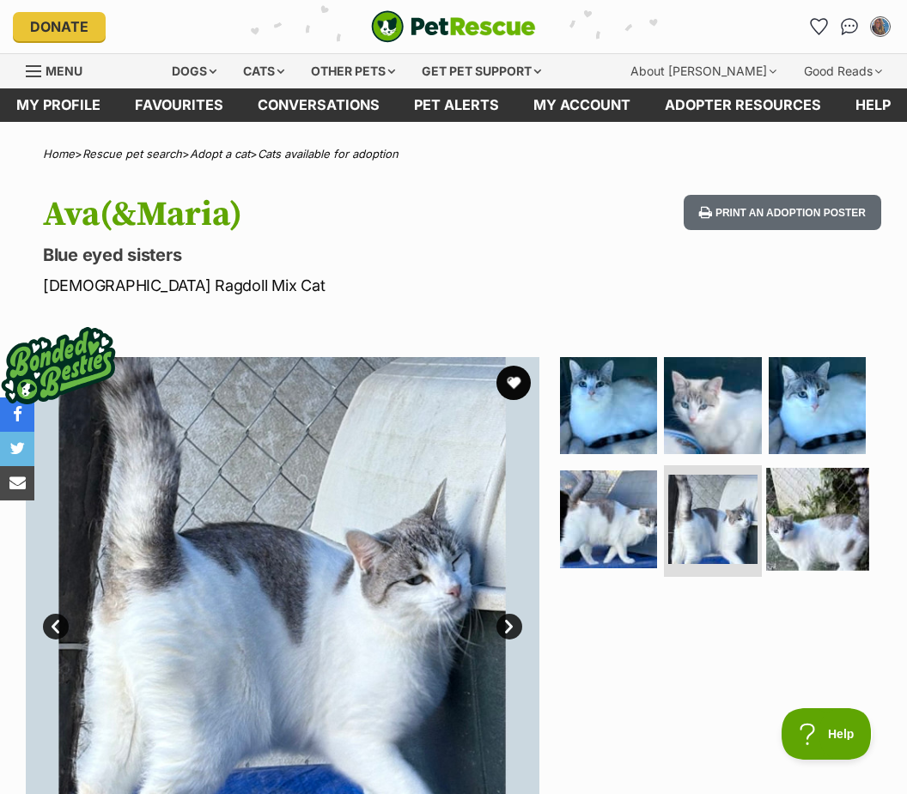
click at [803, 528] on img at bounding box center [817, 519] width 102 height 102
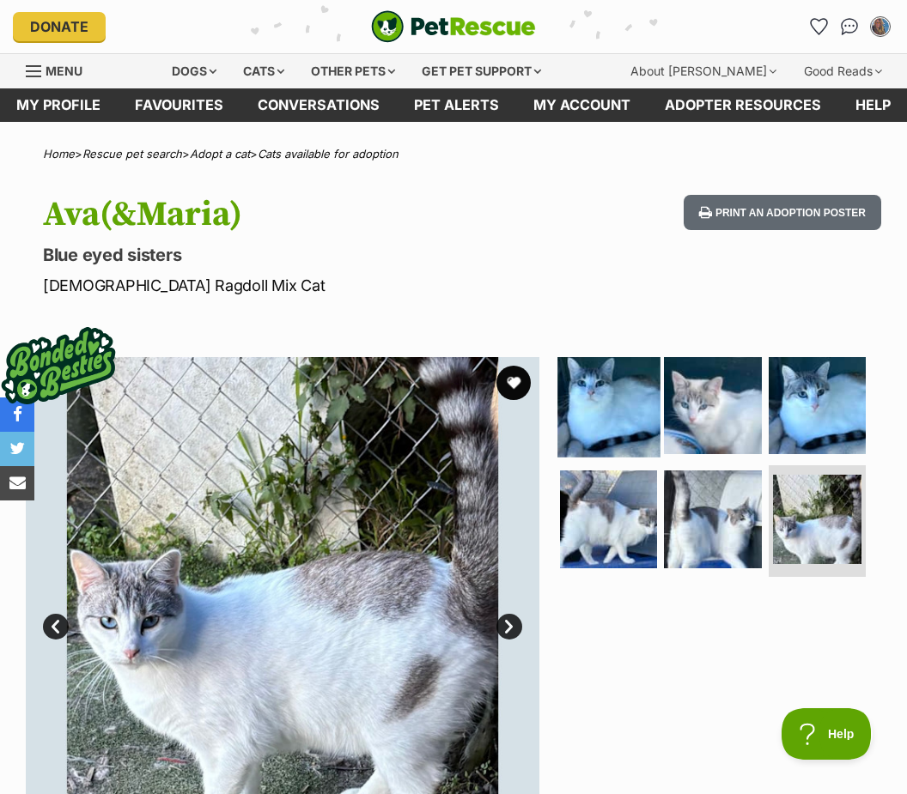
click at [616, 392] on img at bounding box center [608, 406] width 102 height 102
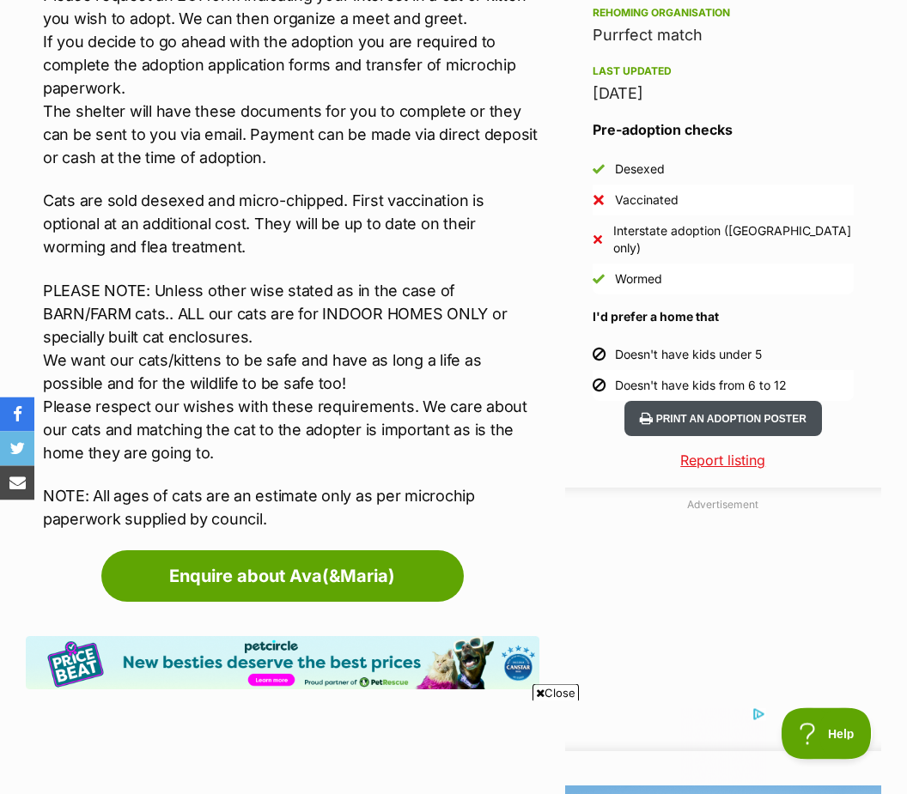
click at [776, 402] on button "Print an adoption poster" at bounding box center [722, 419] width 197 height 35
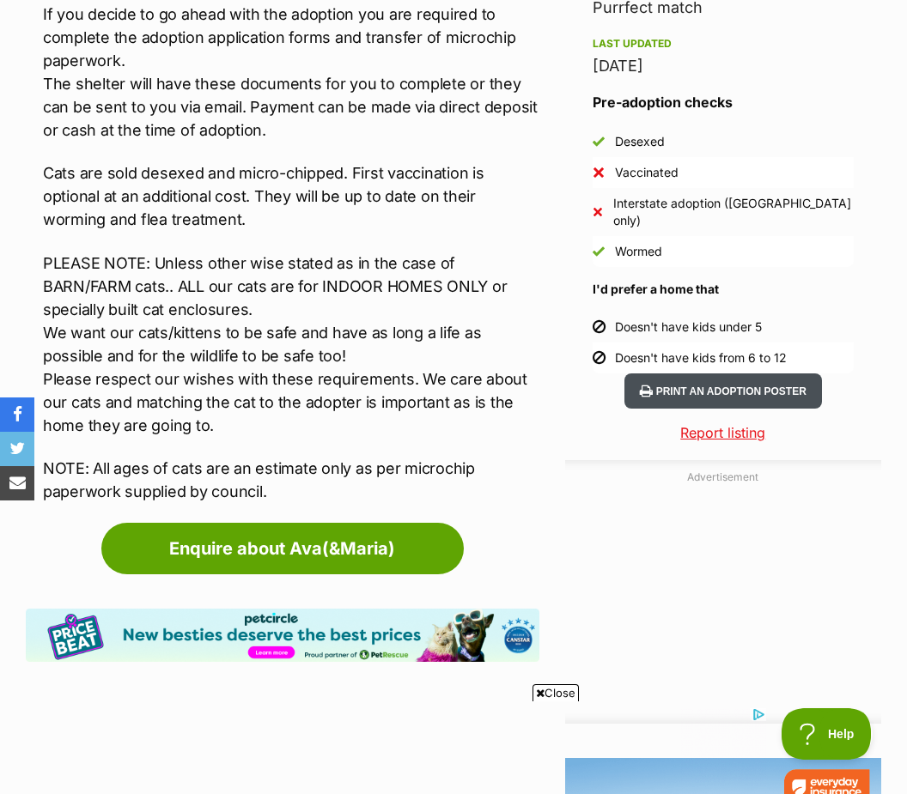
click at [782, 373] on button "Print an adoption poster" at bounding box center [722, 390] width 197 height 35
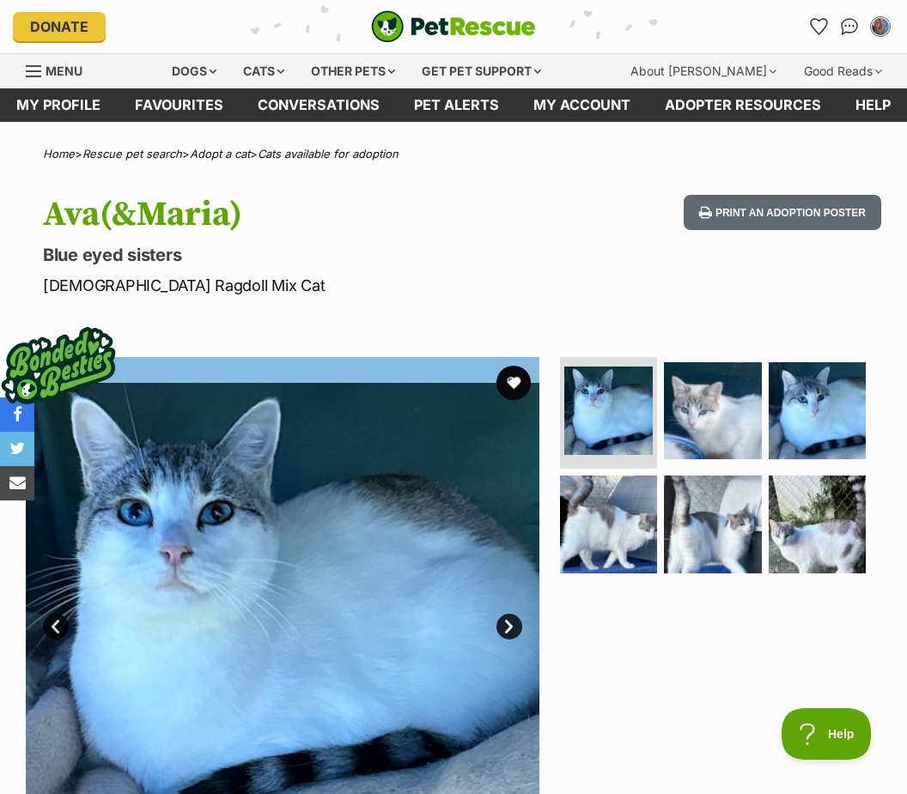
scroll to position [0, 0]
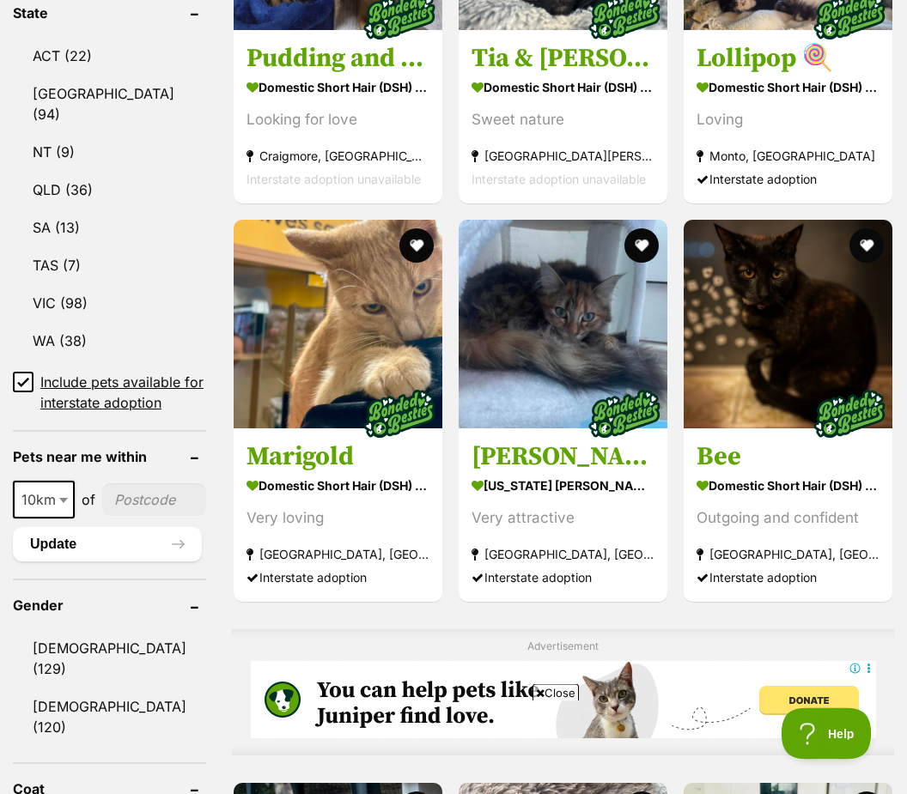
scroll to position [1006, 0]
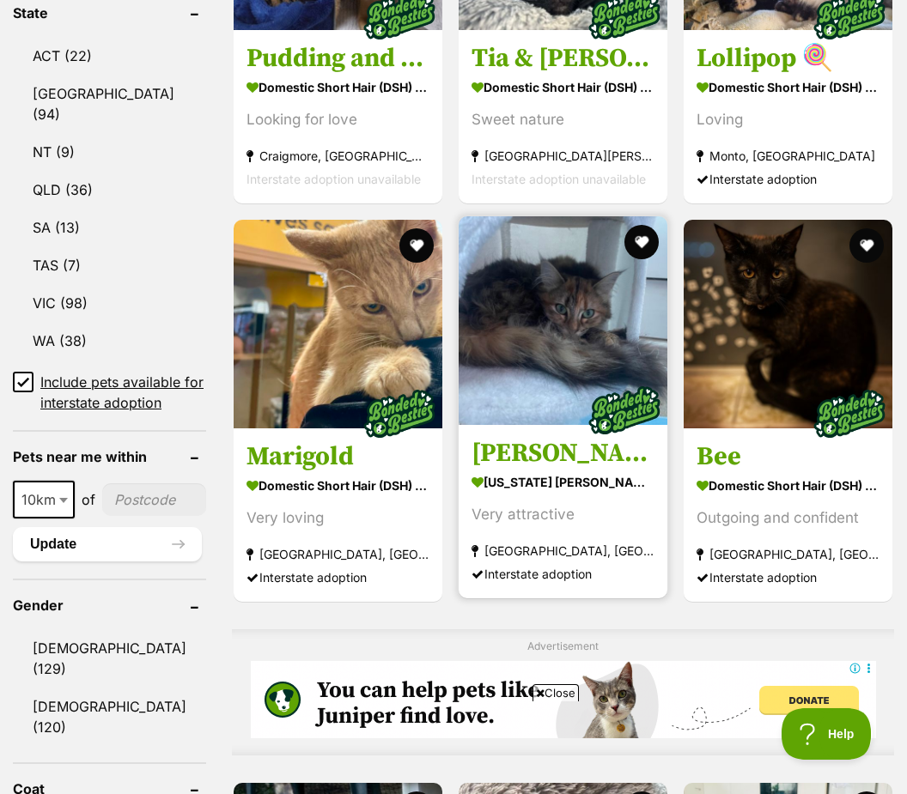
click at [520, 546] on strong "[GEOGRAPHIC_DATA], [GEOGRAPHIC_DATA]" at bounding box center [562, 550] width 183 height 23
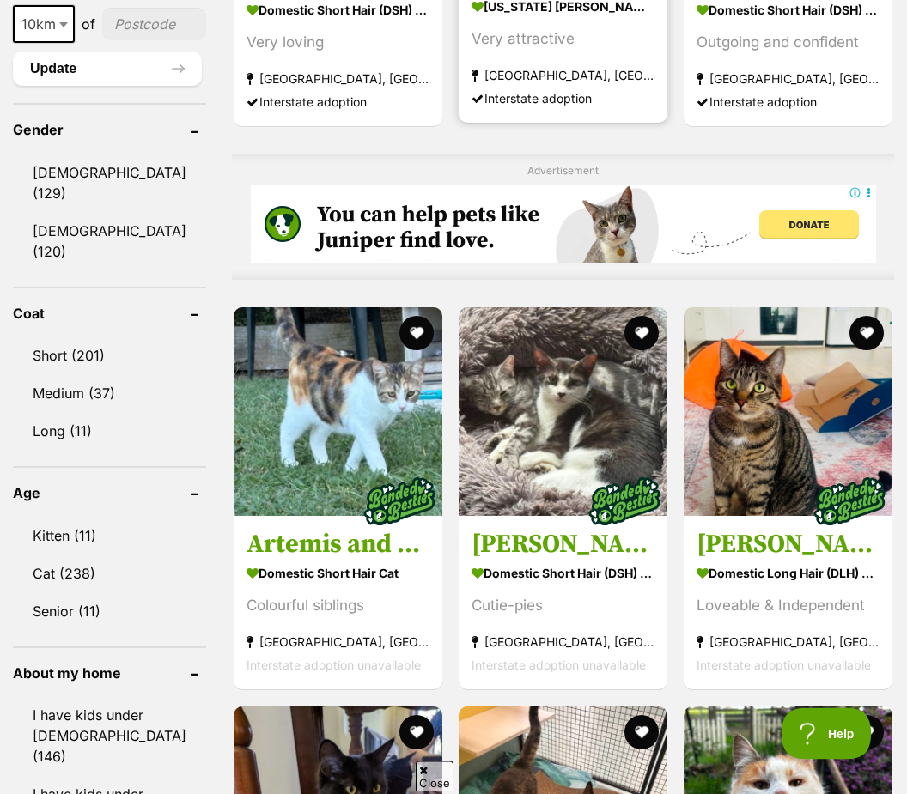
scroll to position [1482, 0]
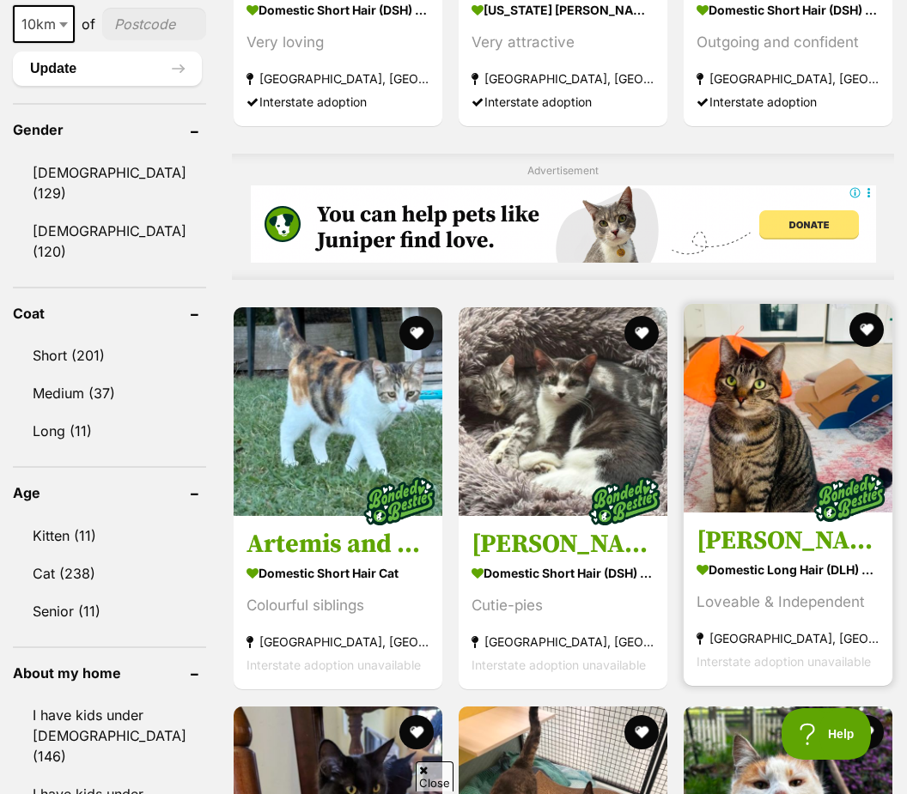
click at [804, 583] on strong "Domestic Long Hair (DLH) Cat" at bounding box center [787, 570] width 183 height 25
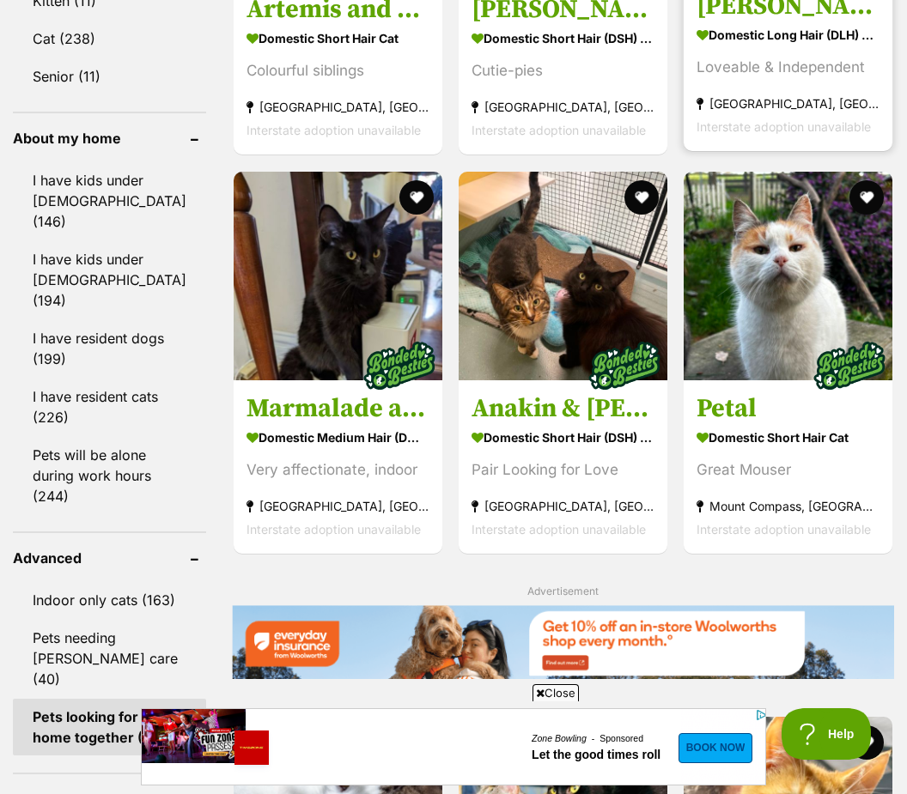
scroll to position [0, 0]
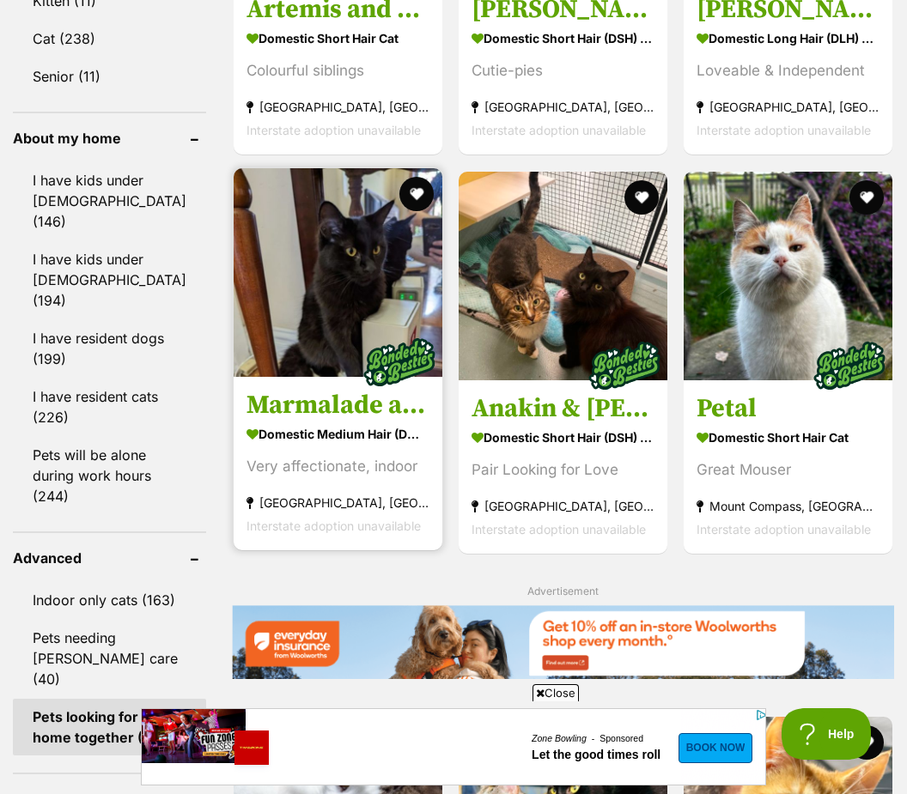
click at [277, 377] on img at bounding box center [338, 272] width 209 height 209
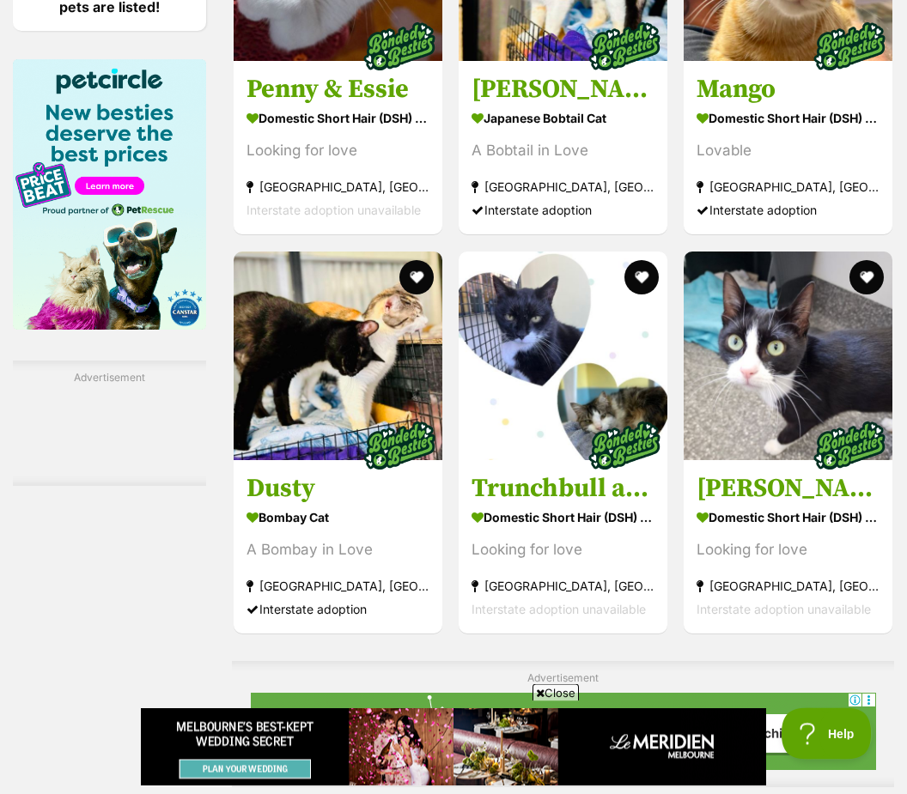
scroll to position [2881, 0]
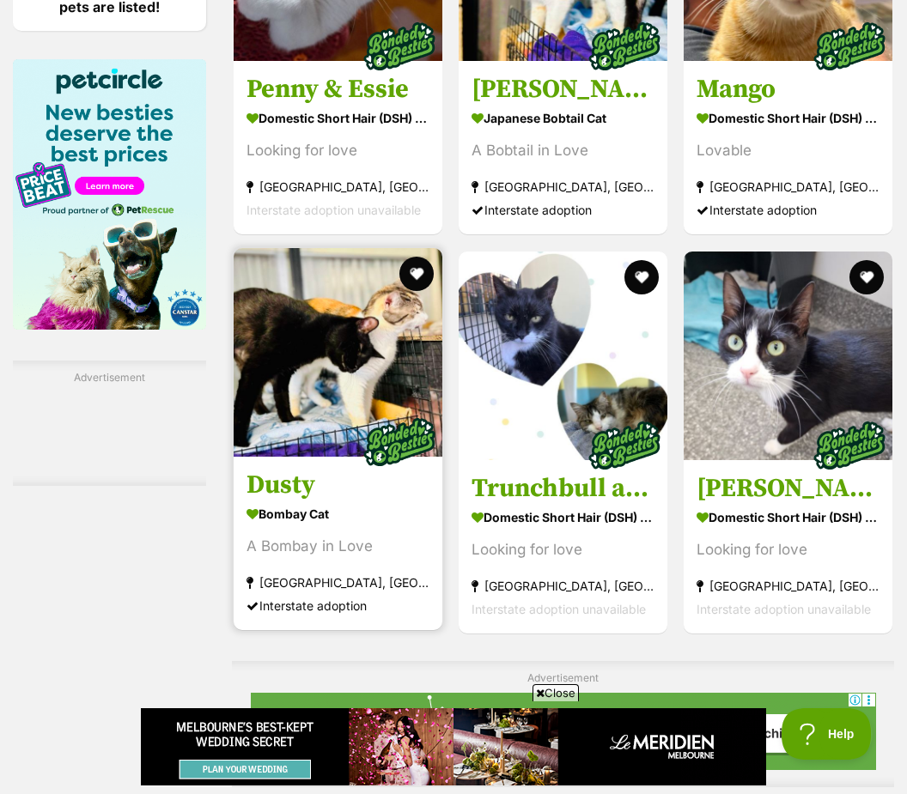
click at [282, 457] on img at bounding box center [338, 352] width 209 height 209
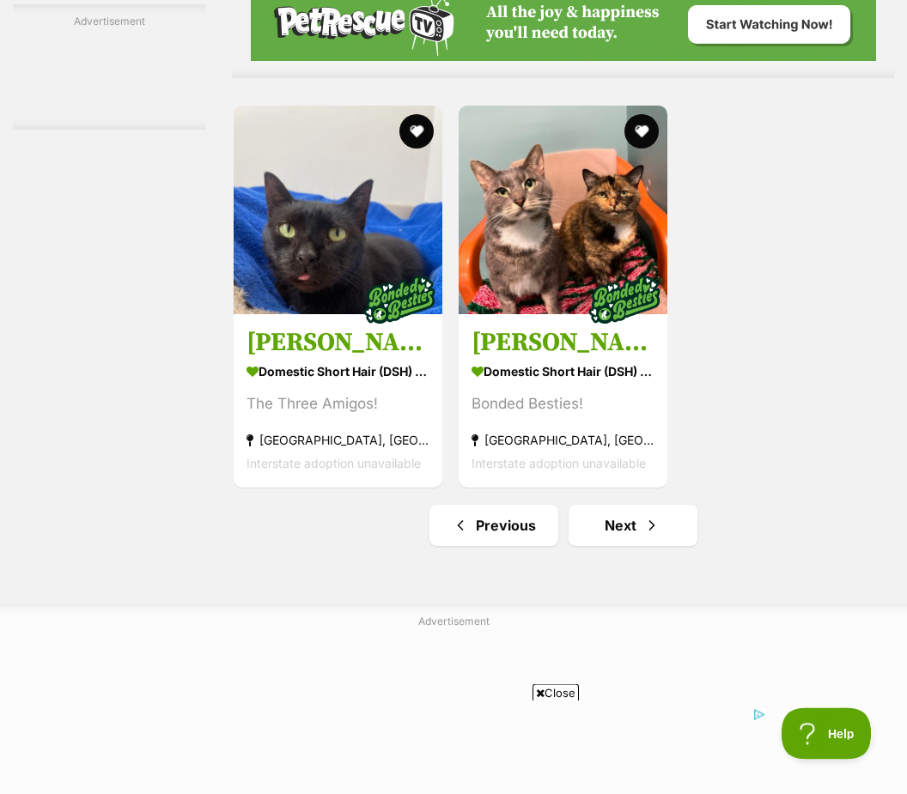
scroll to position [3590, 0]
click at [606, 546] on link "Next" at bounding box center [632, 525] width 129 height 41
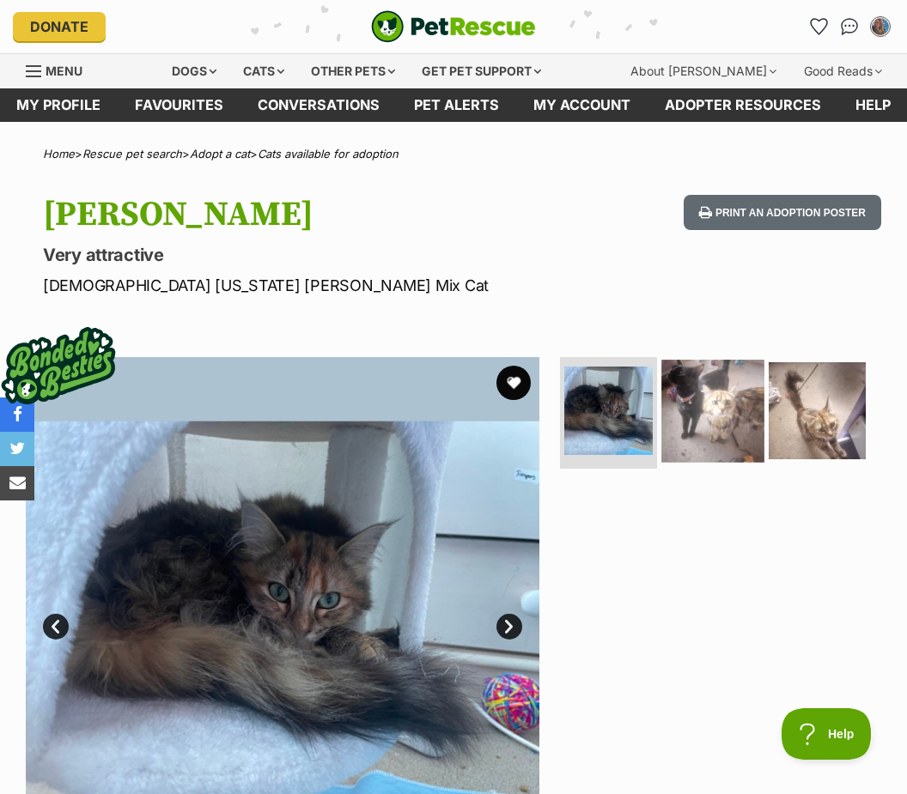
click at [713, 422] on img at bounding box center [712, 411] width 102 height 102
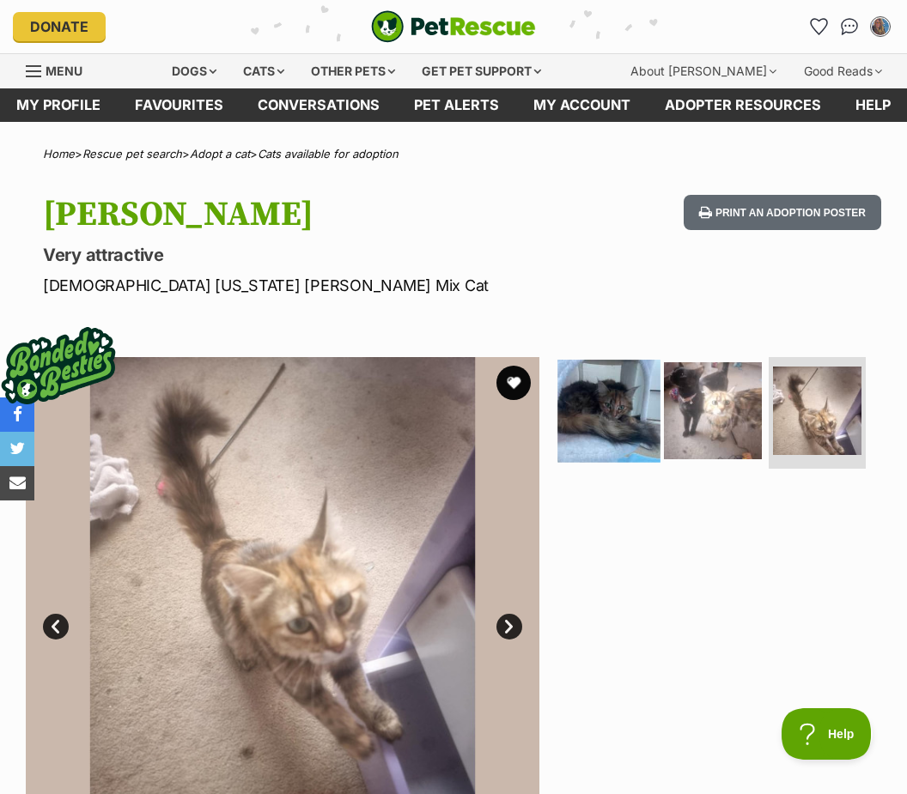
click at [612, 422] on img at bounding box center [608, 411] width 102 height 102
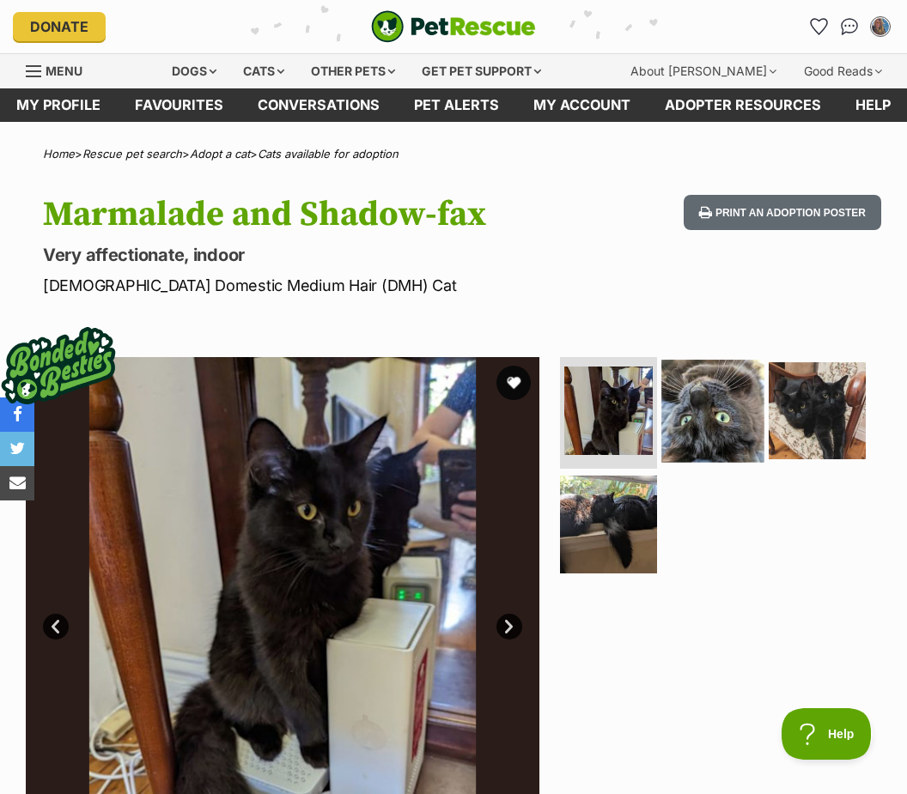
click at [713, 398] on img at bounding box center [712, 411] width 102 height 102
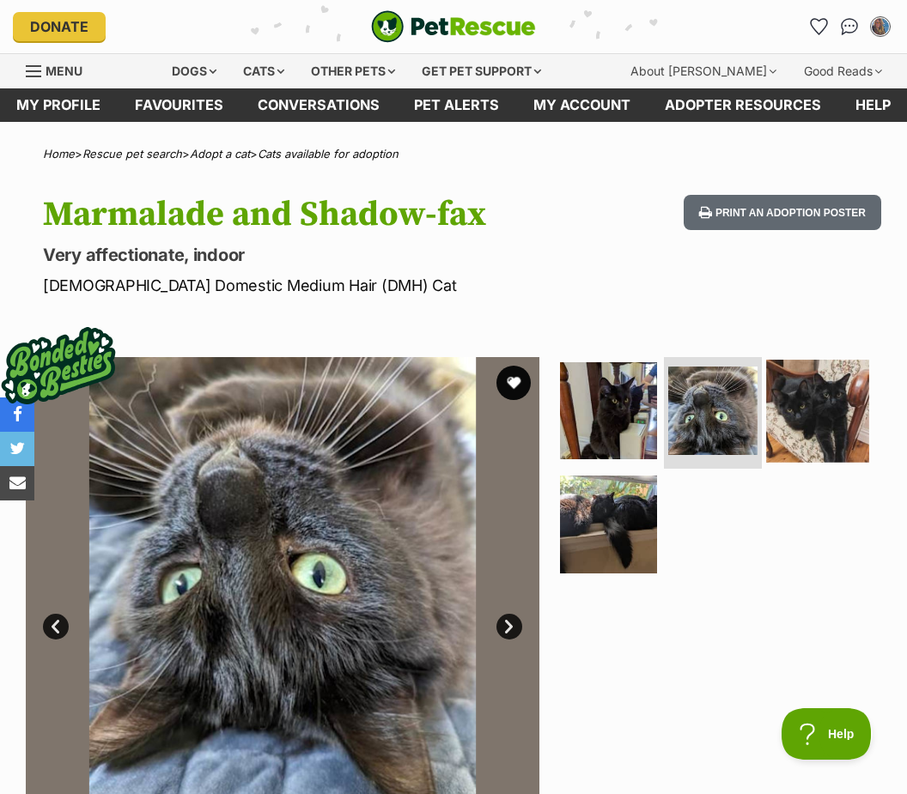
click at [834, 426] on img at bounding box center [817, 411] width 102 height 102
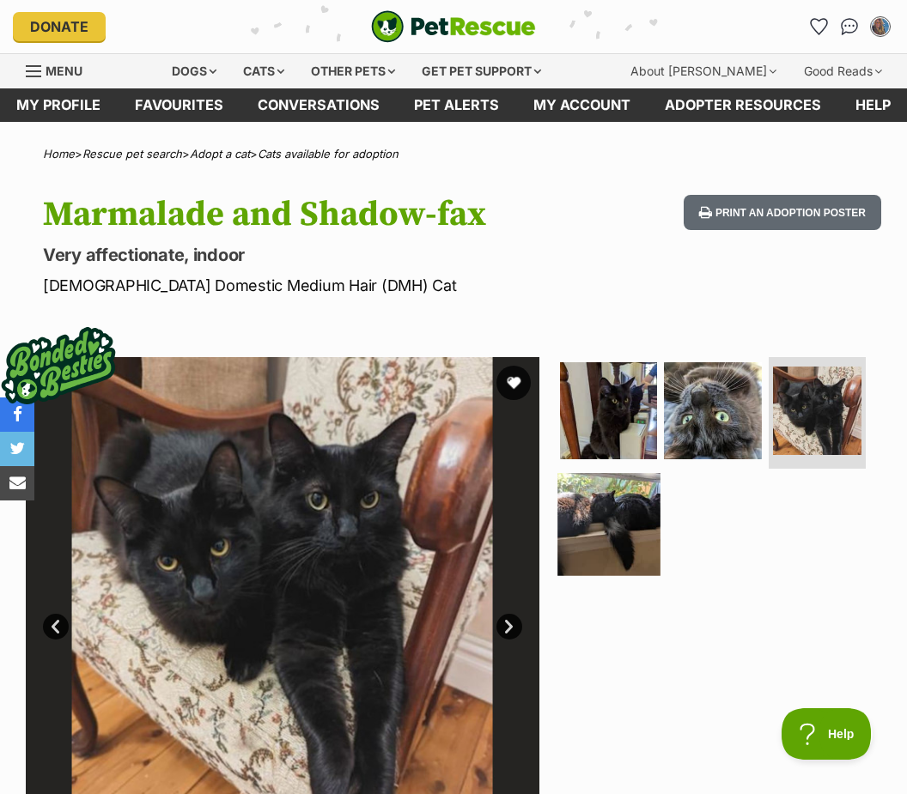
click at [604, 530] on img at bounding box center [608, 524] width 102 height 102
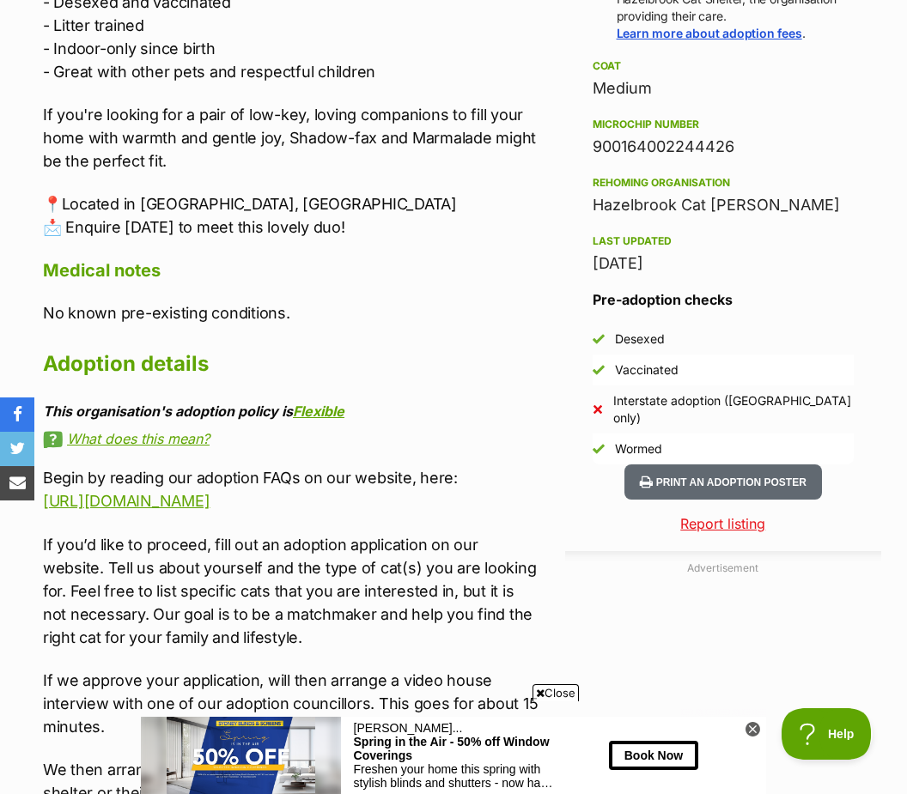
scroll to position [1322, 0]
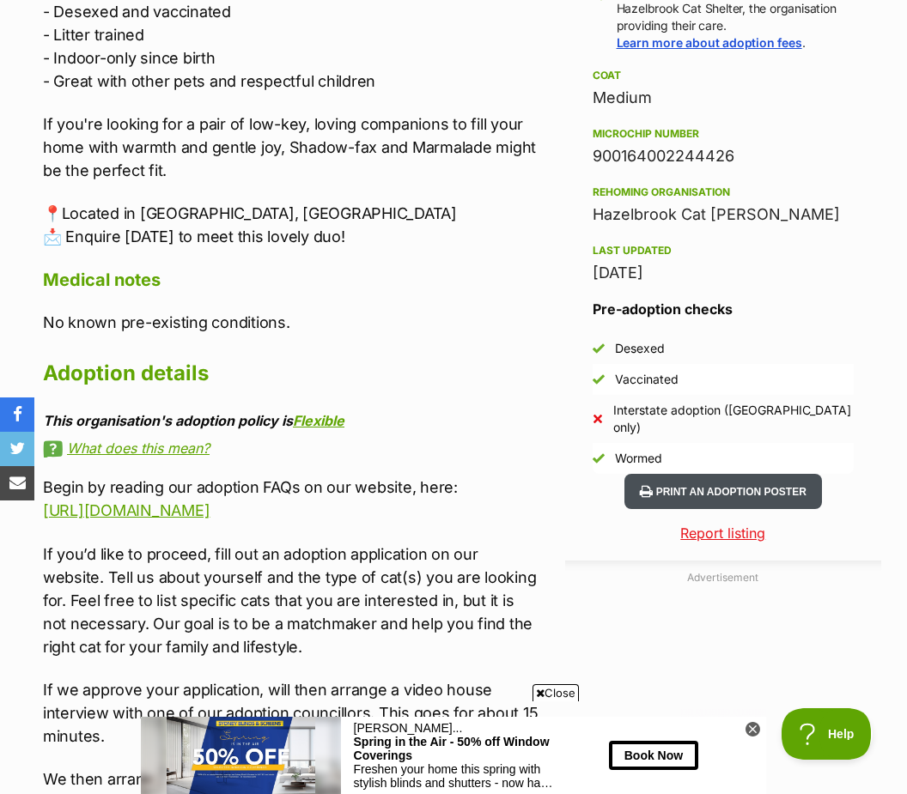
click at [792, 474] on button "Print an adoption poster" at bounding box center [722, 491] width 197 height 35
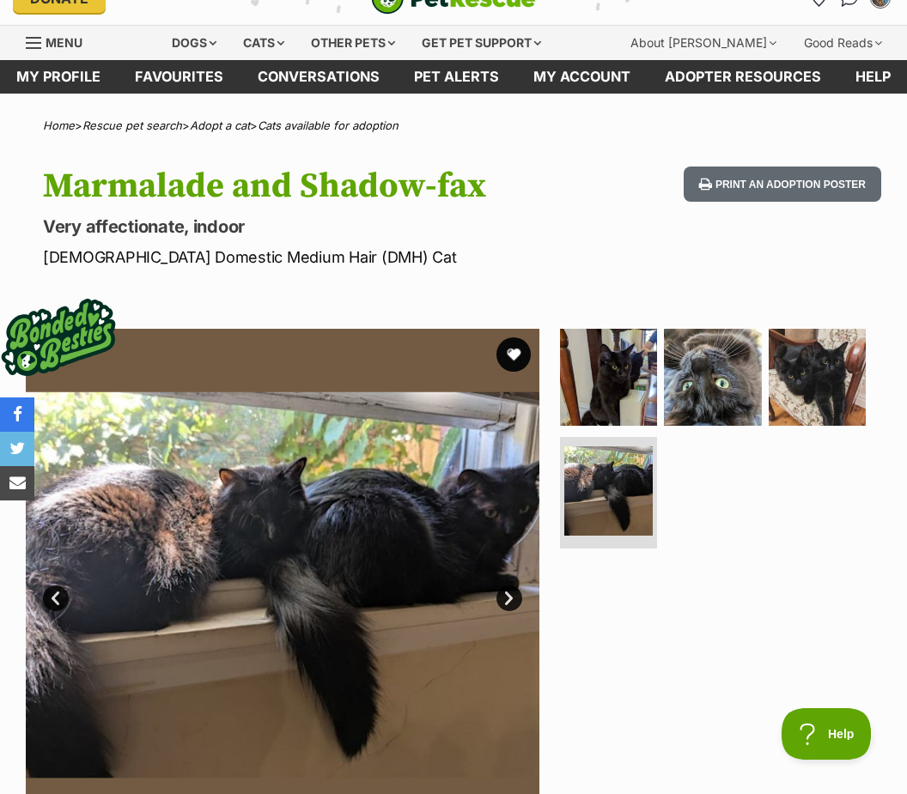
scroll to position [0, 0]
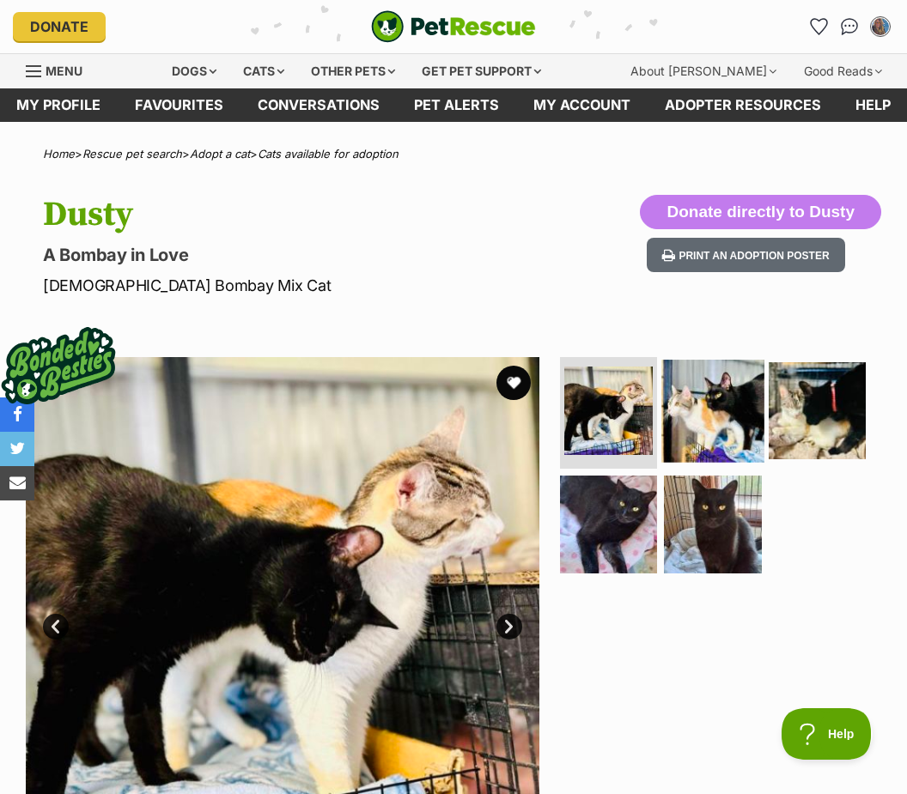
click at [722, 424] on img at bounding box center [712, 411] width 102 height 102
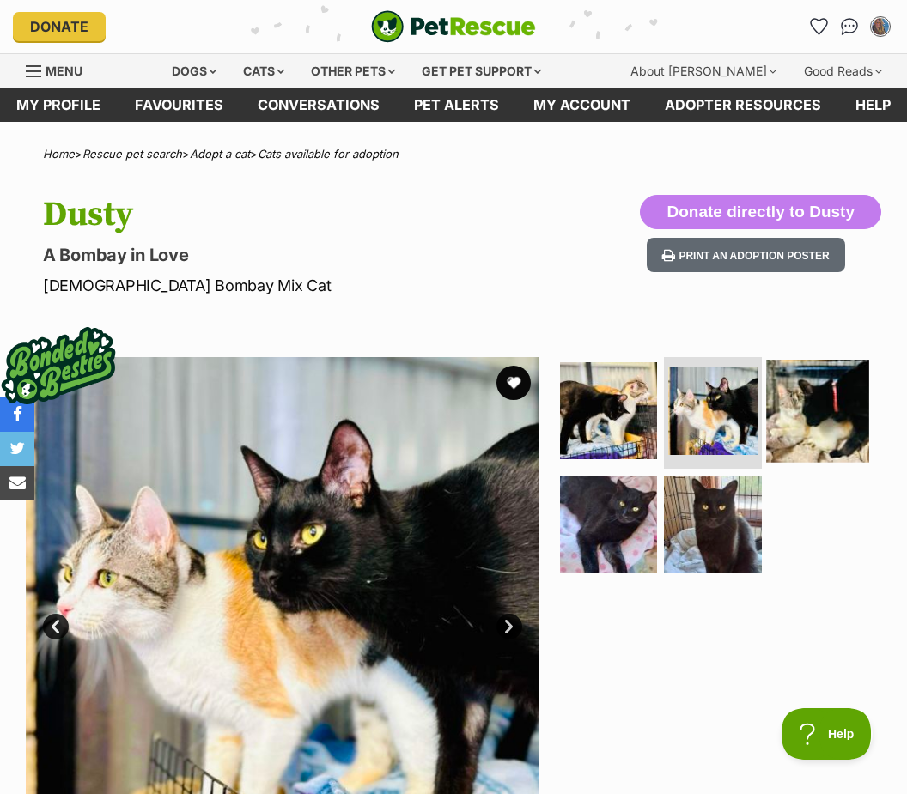
click at [816, 414] on img at bounding box center [817, 411] width 102 height 102
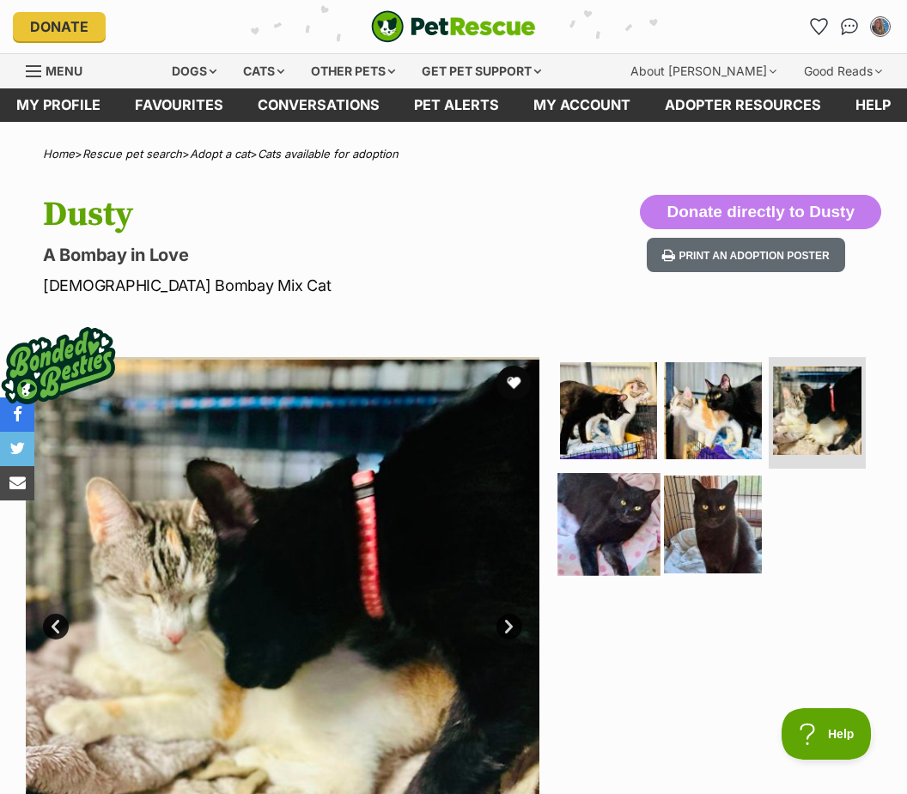
click at [609, 531] on img at bounding box center [608, 524] width 102 height 102
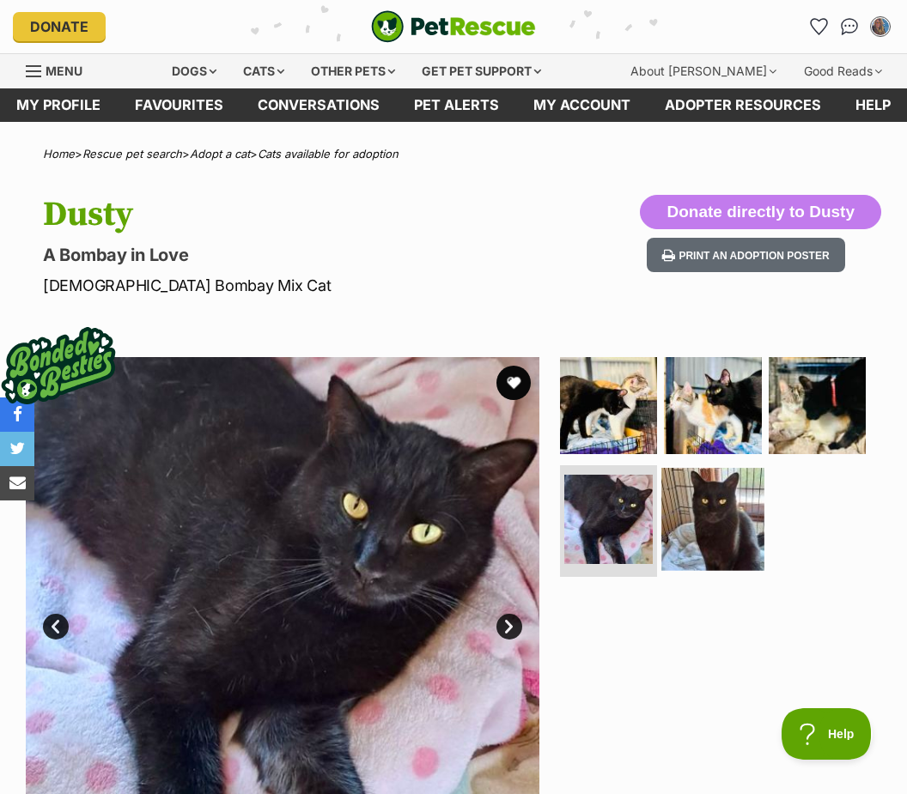
click at [705, 519] on img at bounding box center [712, 519] width 102 height 102
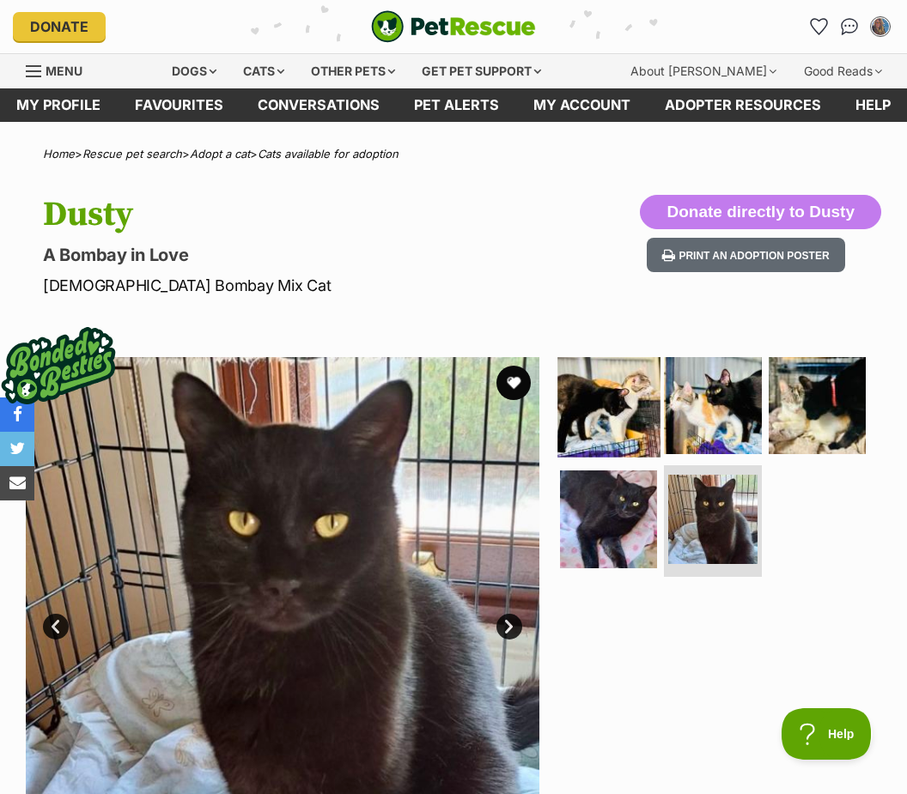
click at [614, 412] on img at bounding box center [608, 406] width 102 height 102
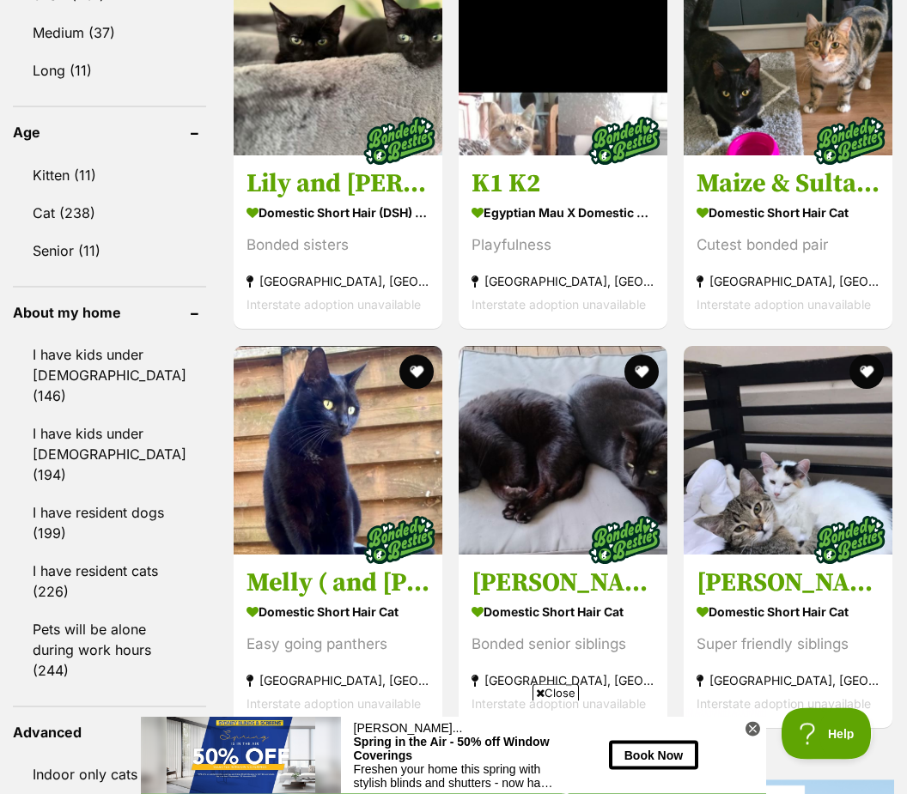
scroll to position [1842, 0]
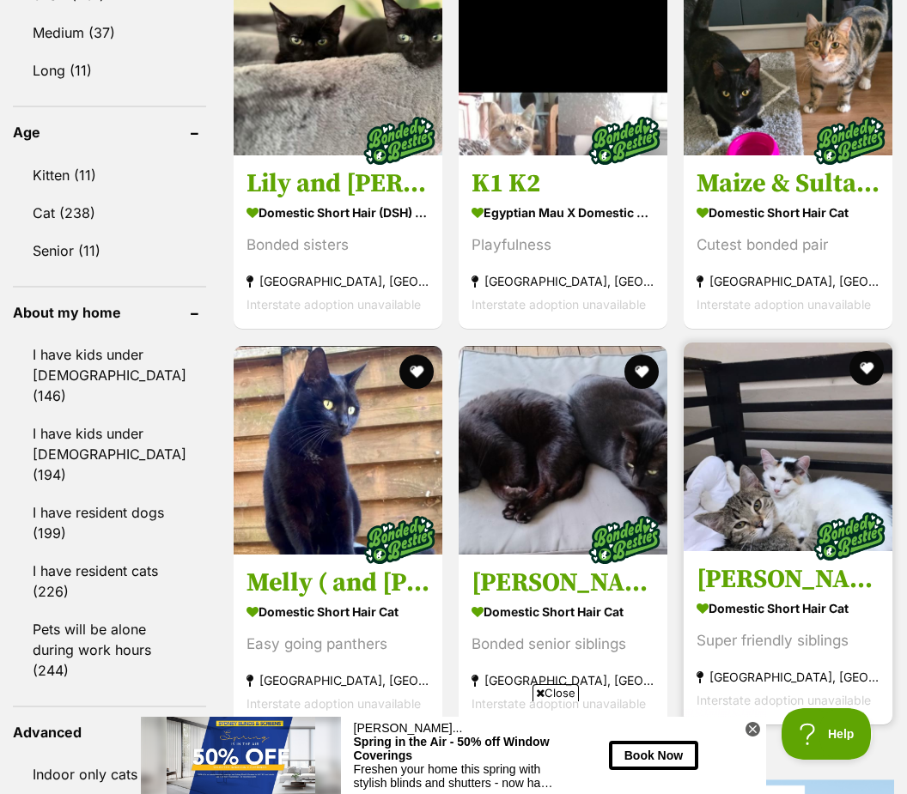
click at [868, 482] on img at bounding box center [787, 447] width 209 height 209
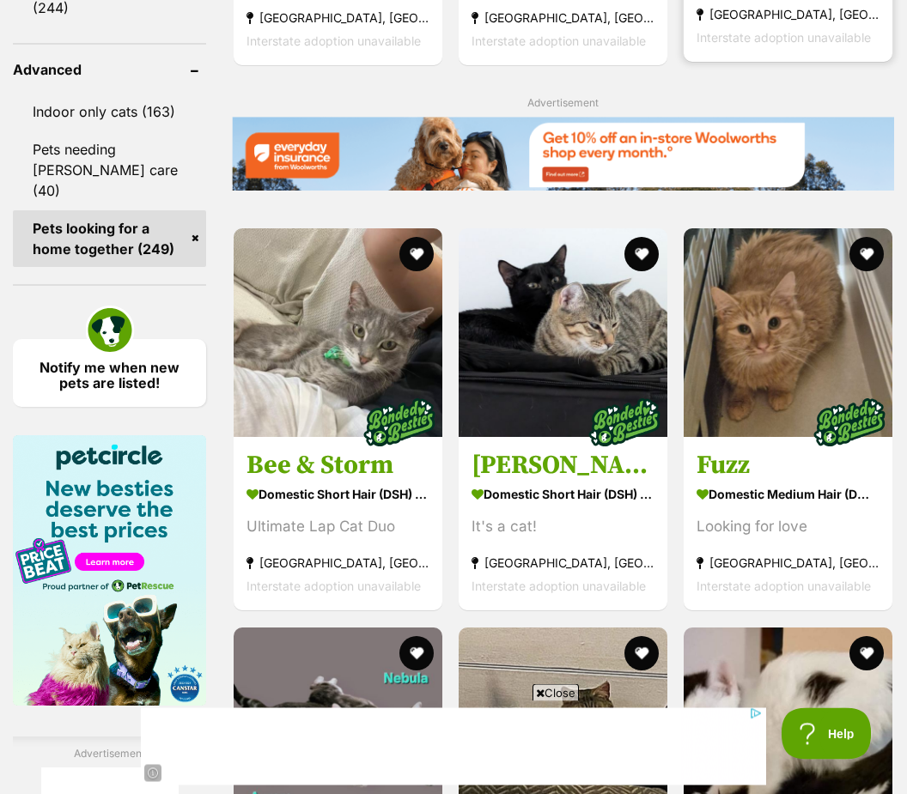
scroll to position [2505, 0]
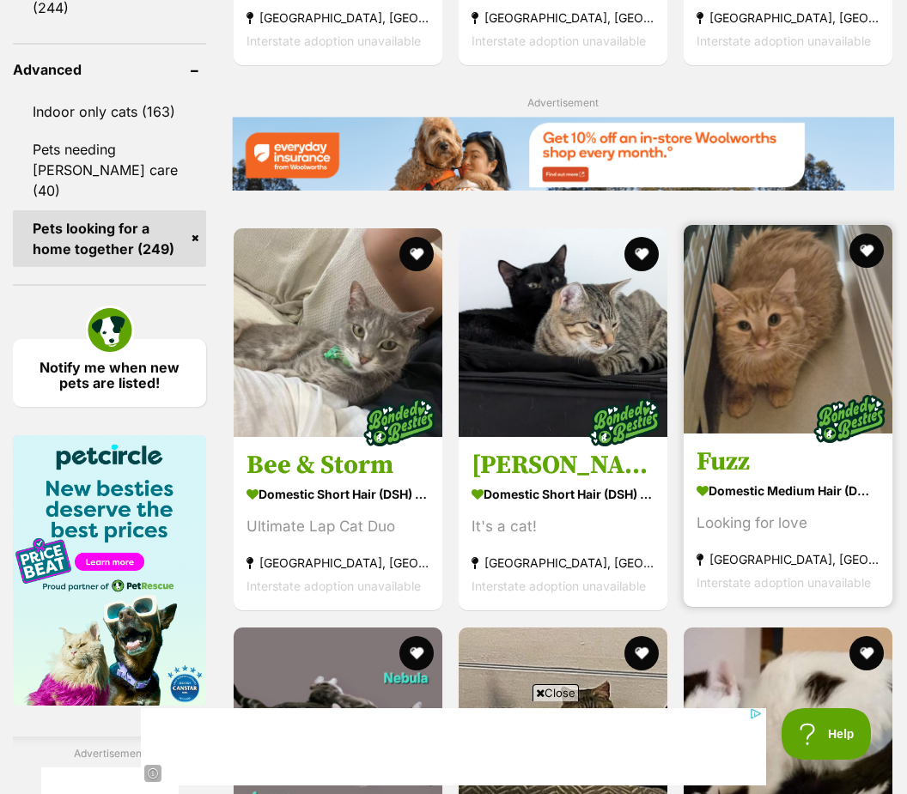
click at [805, 536] on div "Looking for love" at bounding box center [787, 524] width 183 height 23
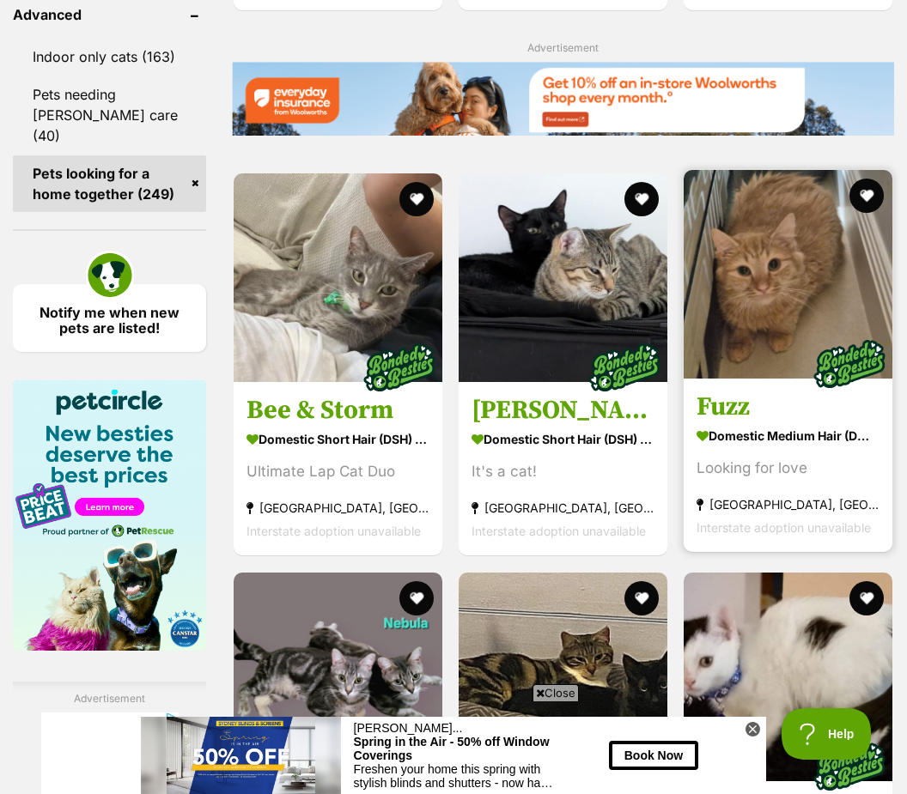
scroll to position [0, 0]
click at [756, 379] on img at bounding box center [787, 274] width 209 height 209
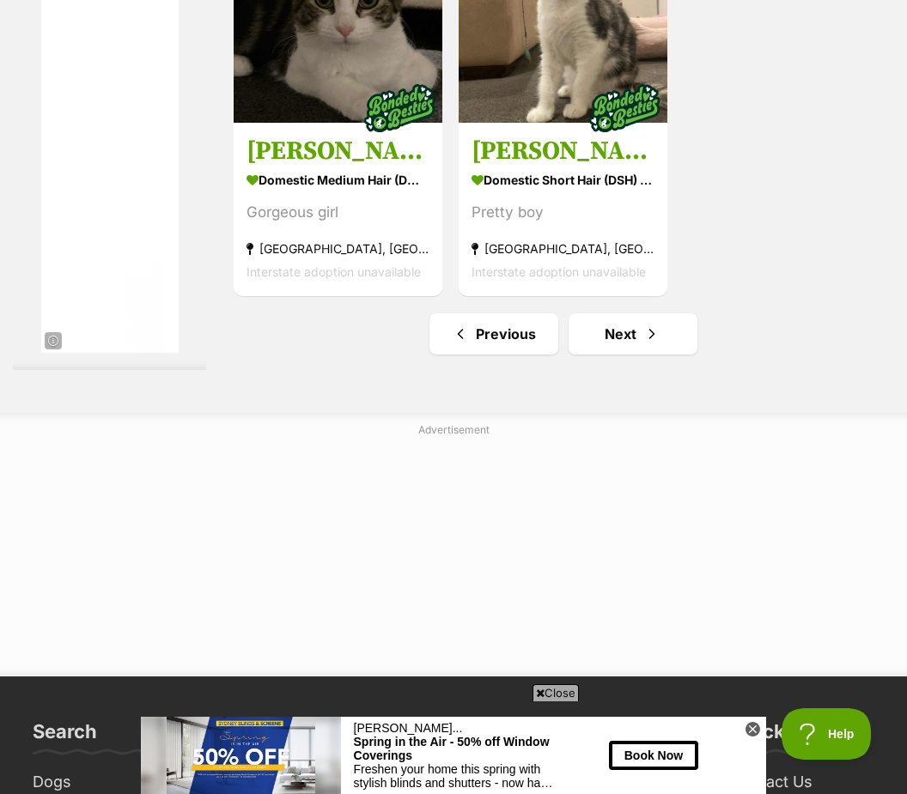
scroll to position [3785, 0]
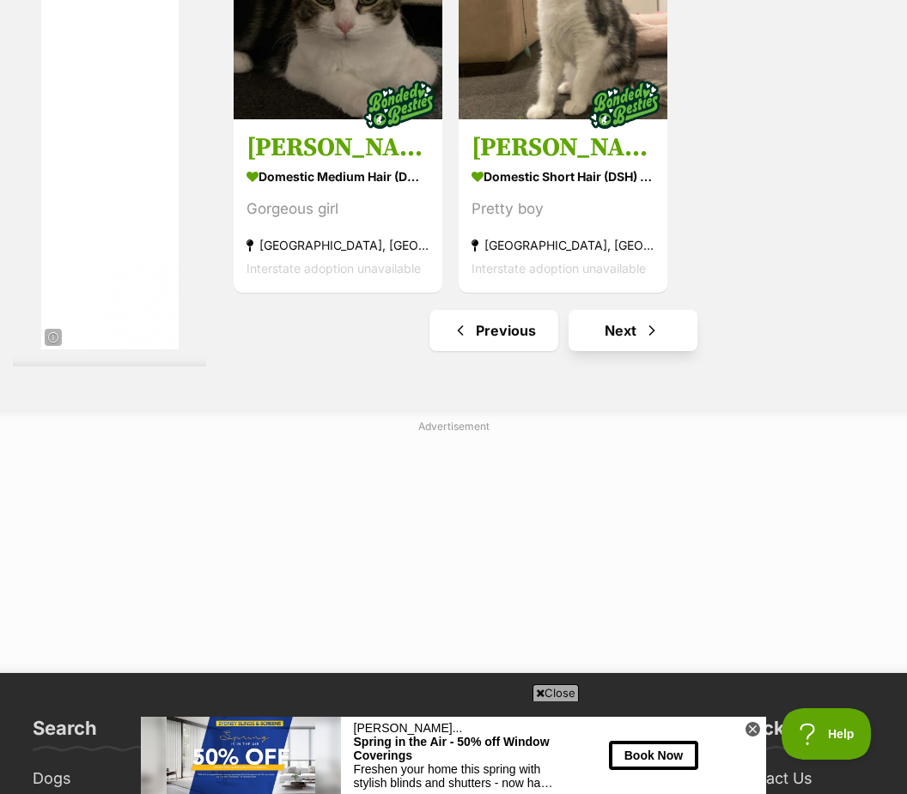
click at [596, 351] on link "Next" at bounding box center [632, 330] width 129 height 41
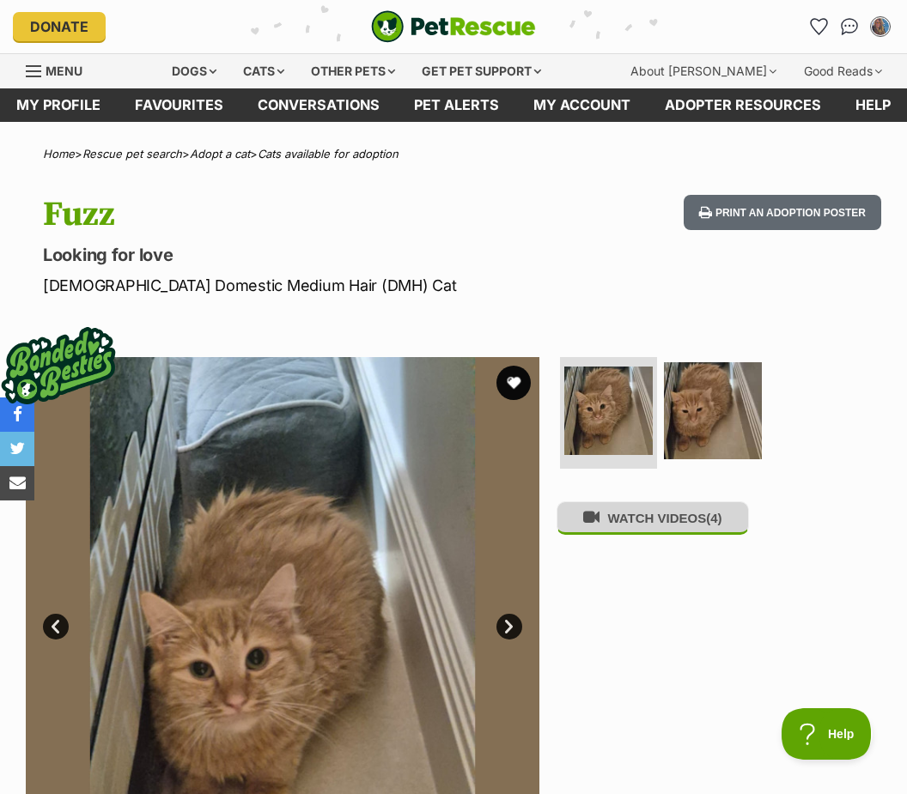
click at [688, 522] on button "WATCH VIDEOS (4)" at bounding box center [652, 517] width 192 height 33
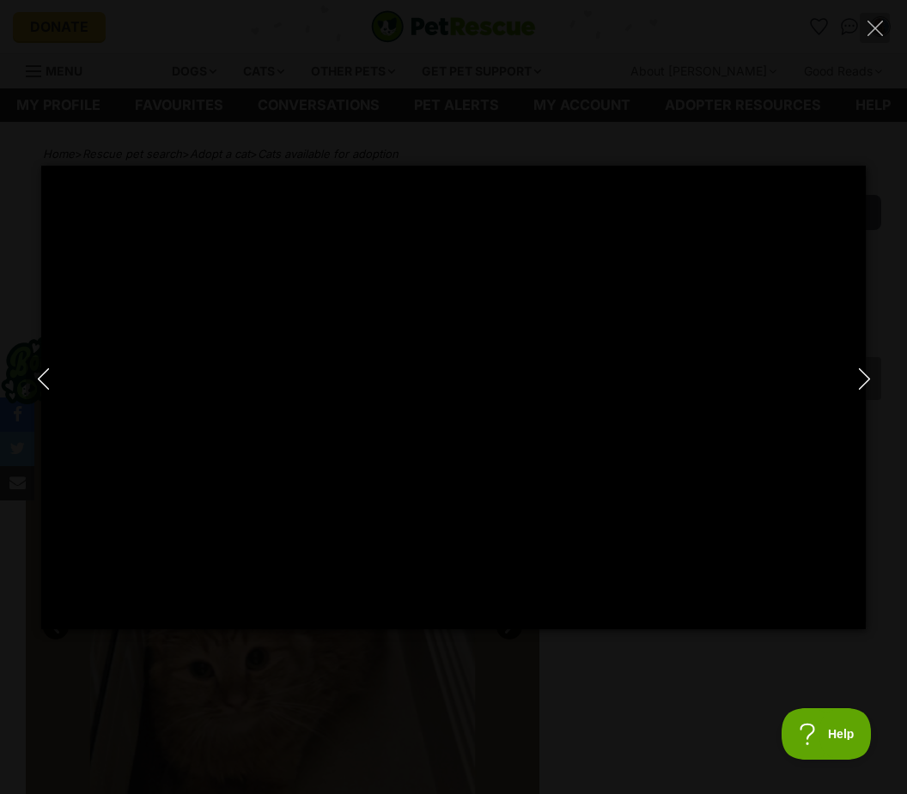
type input "100"
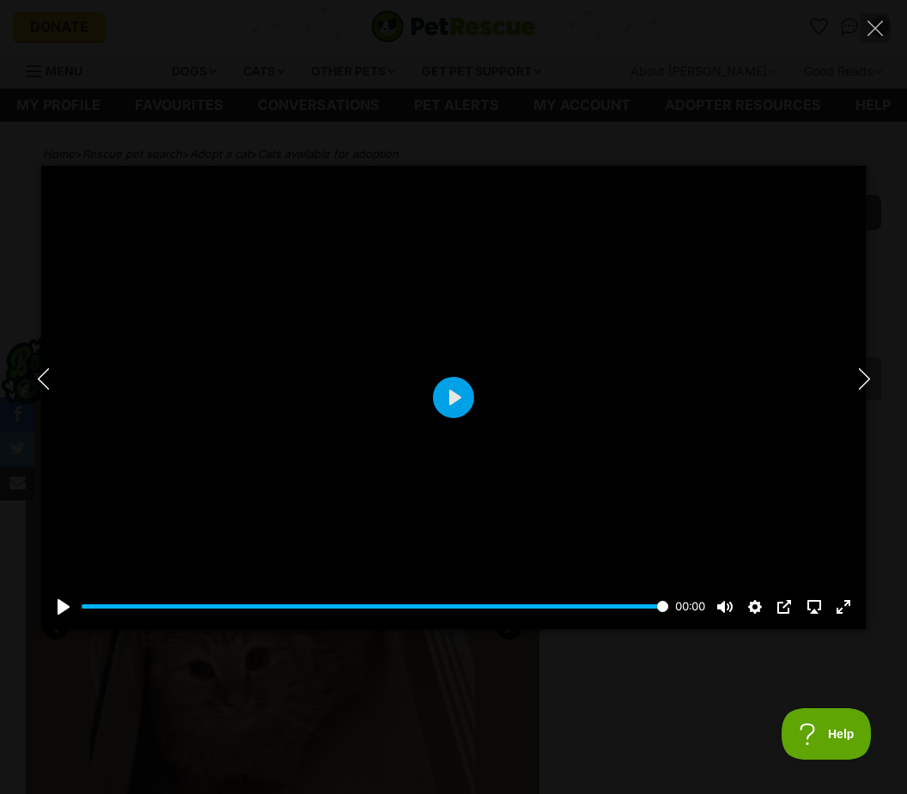
click at [854, 408] on div at bounding box center [453, 398] width 824 height 464
click at [873, 385] on icon "Next" at bounding box center [863, 378] width 21 height 21
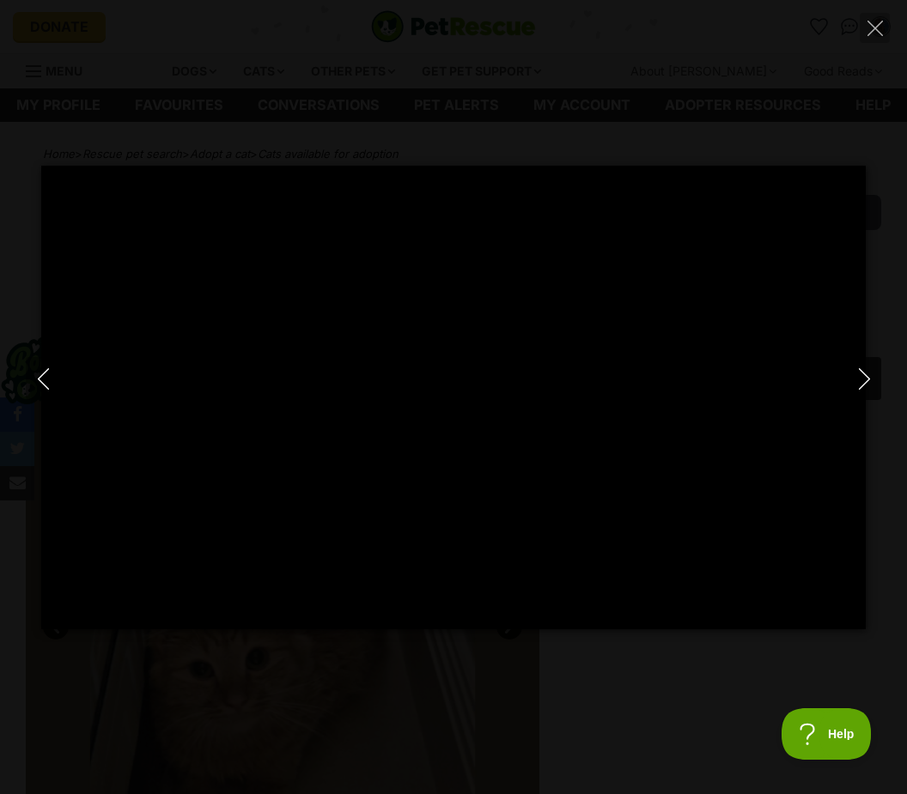
type input "100"
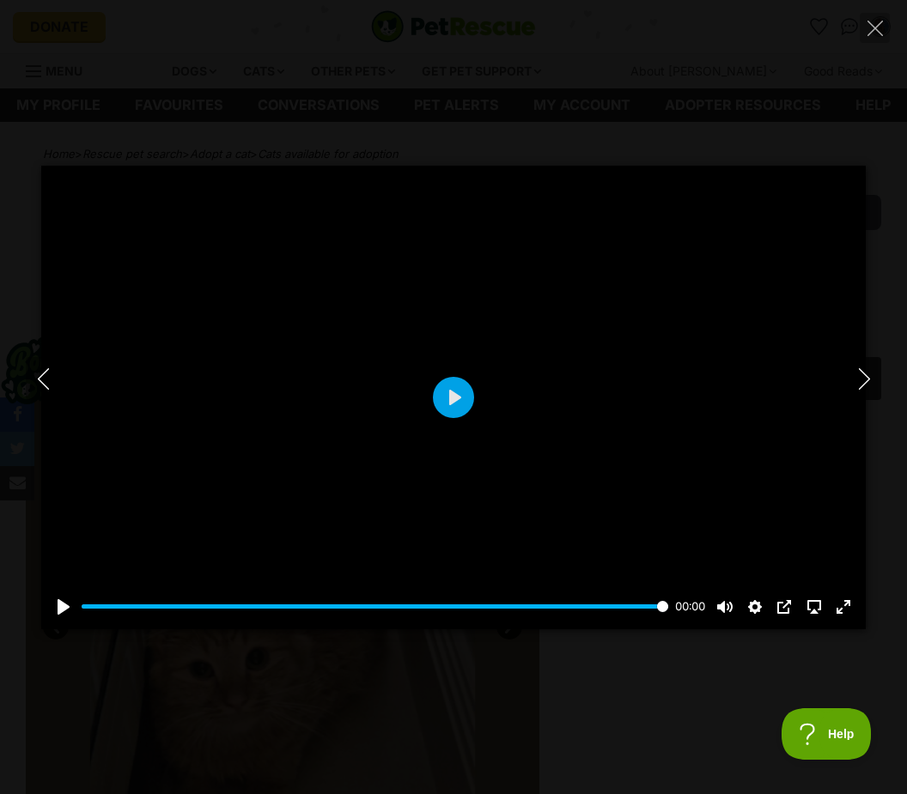
click at [867, 374] on icon "Next" at bounding box center [863, 378] width 21 height 21
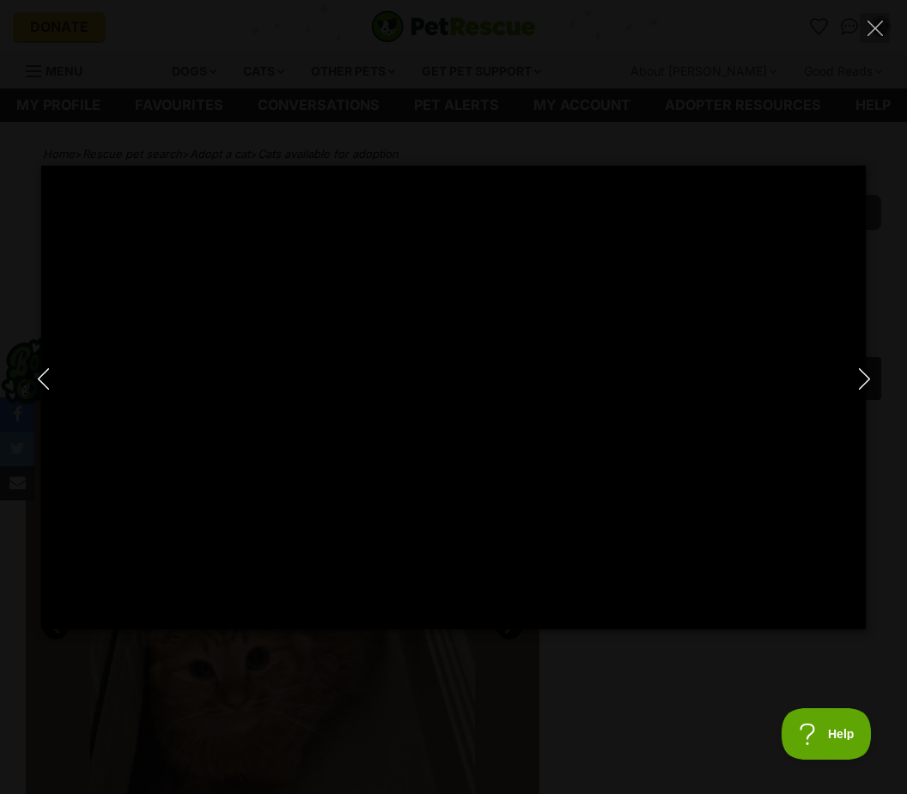
type input "100"
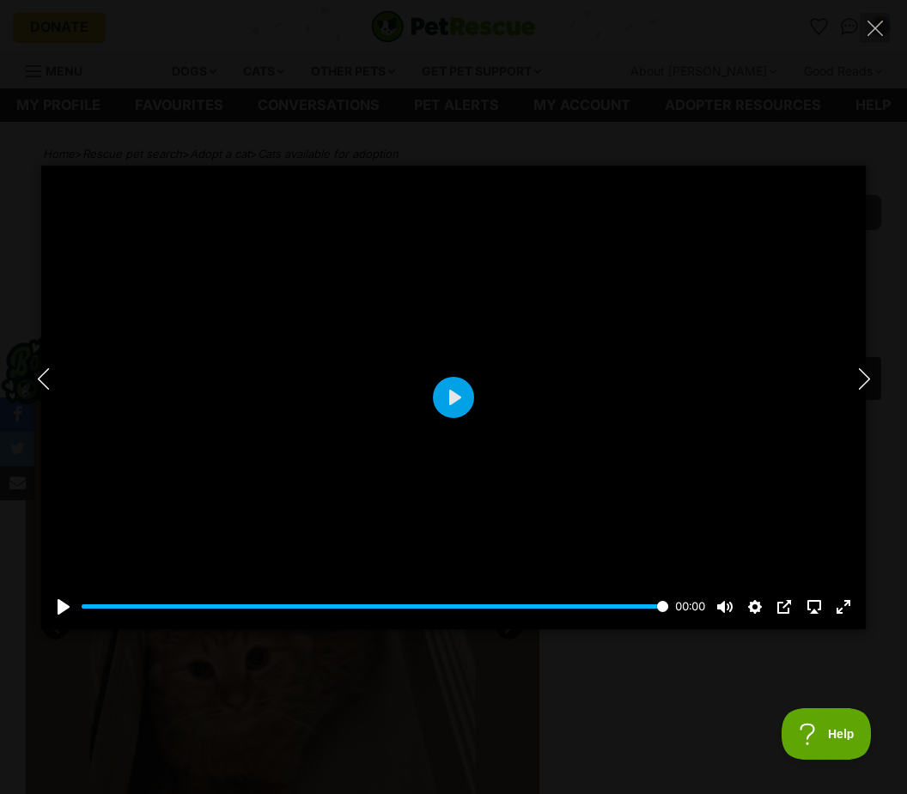
click at [866, 373] on icon "Next" at bounding box center [863, 378] width 21 height 21
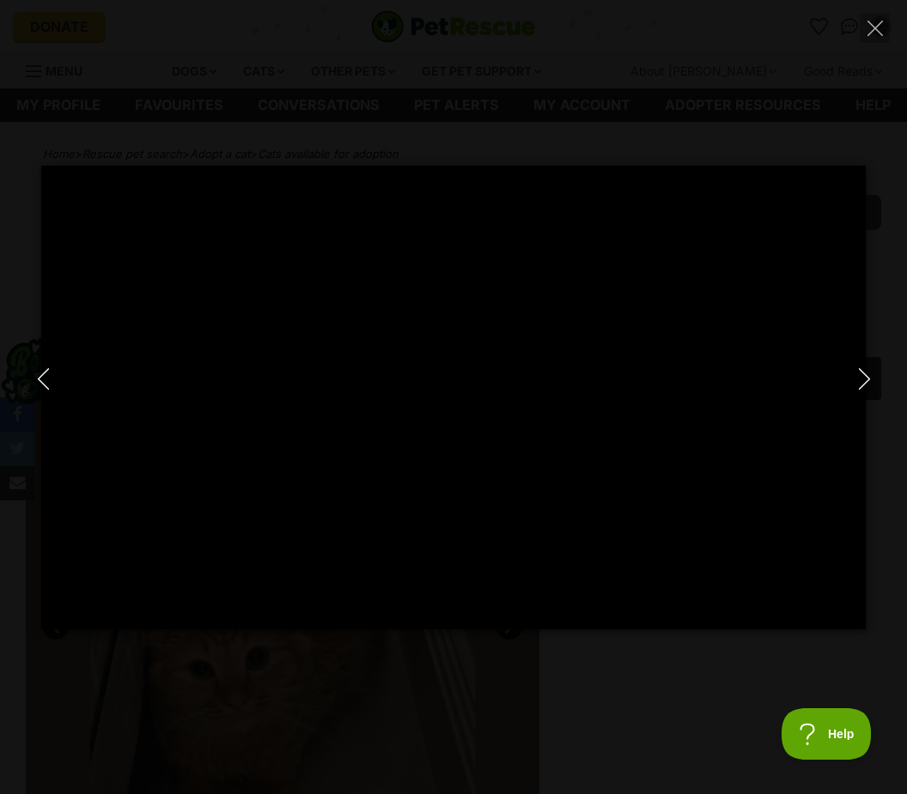
click at [869, 375] on icon "Next" at bounding box center [863, 378] width 21 height 21
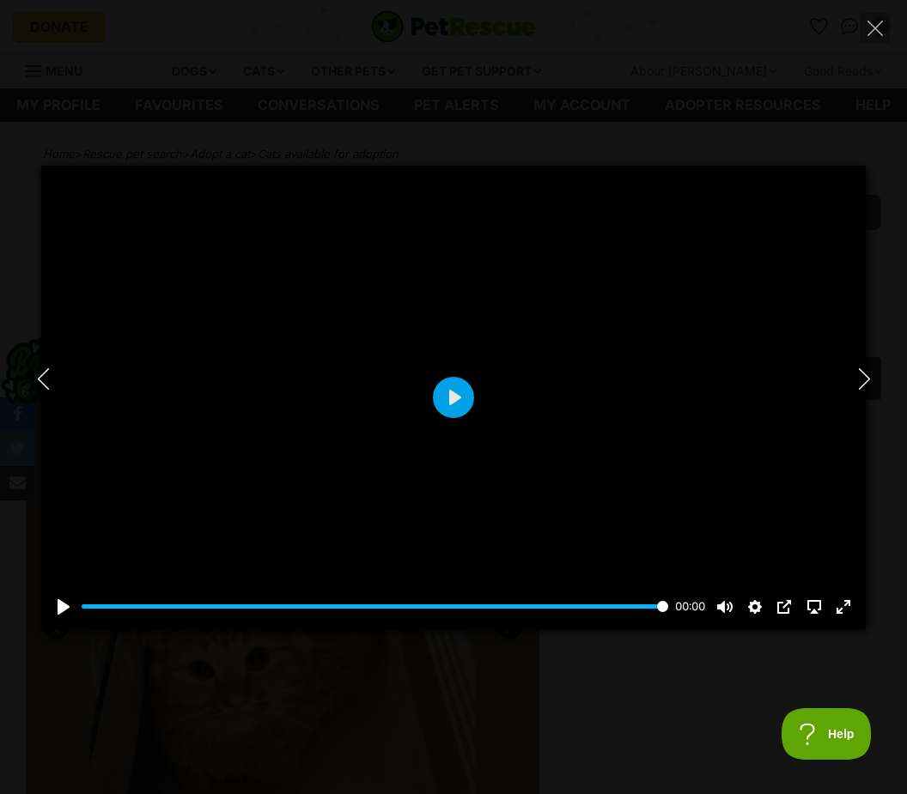
type input "45.06"
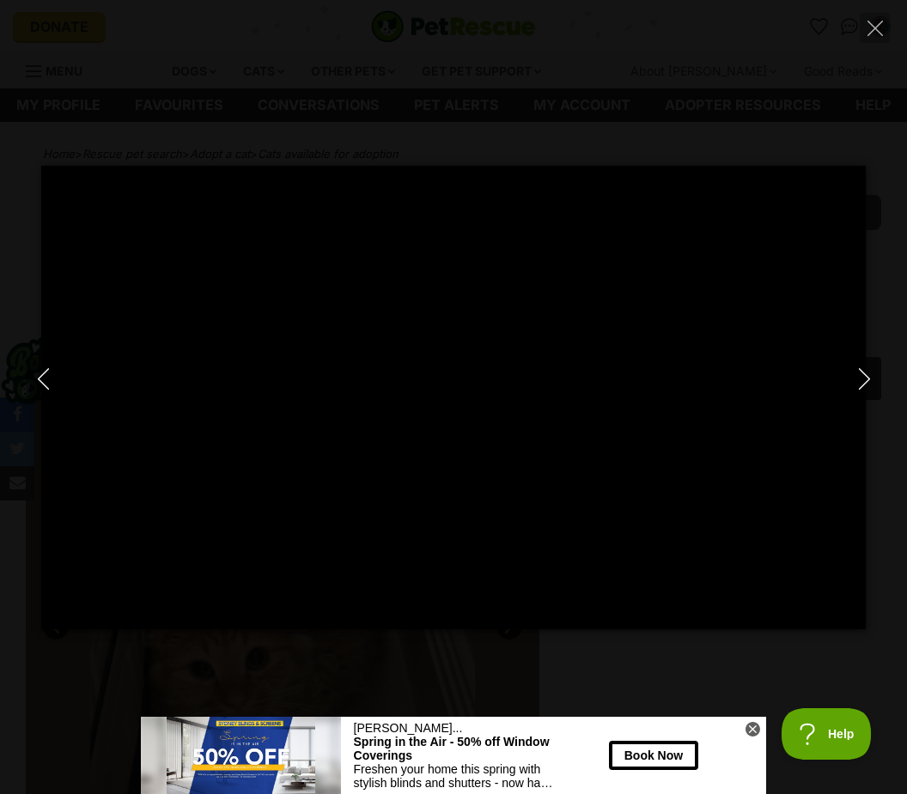
type input "100"
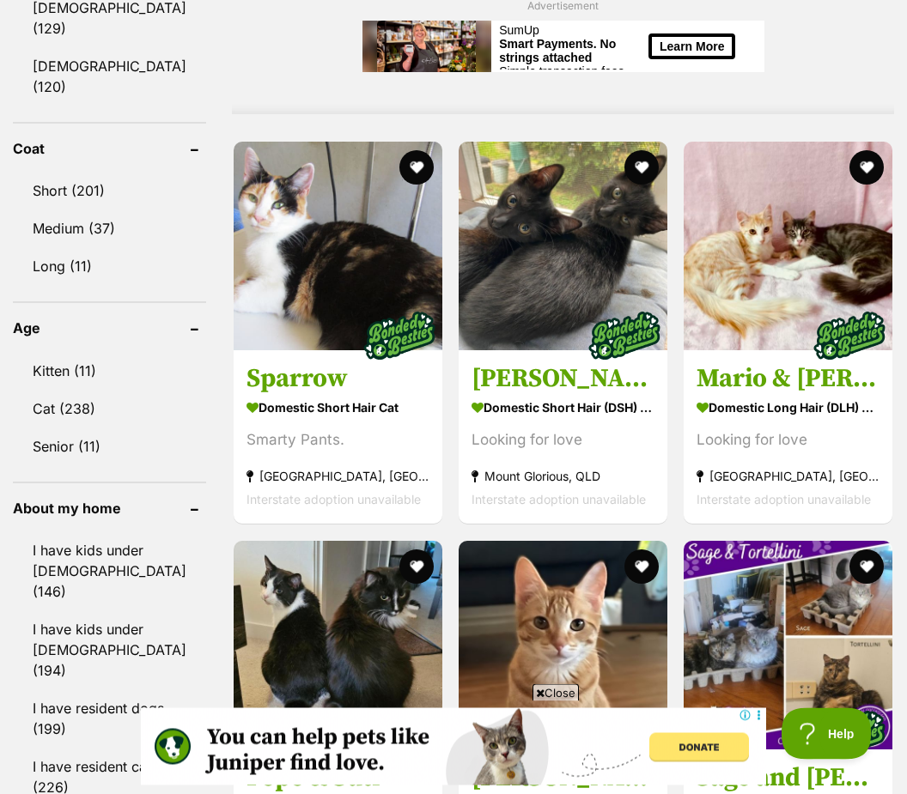
scroll to position [1647, 0]
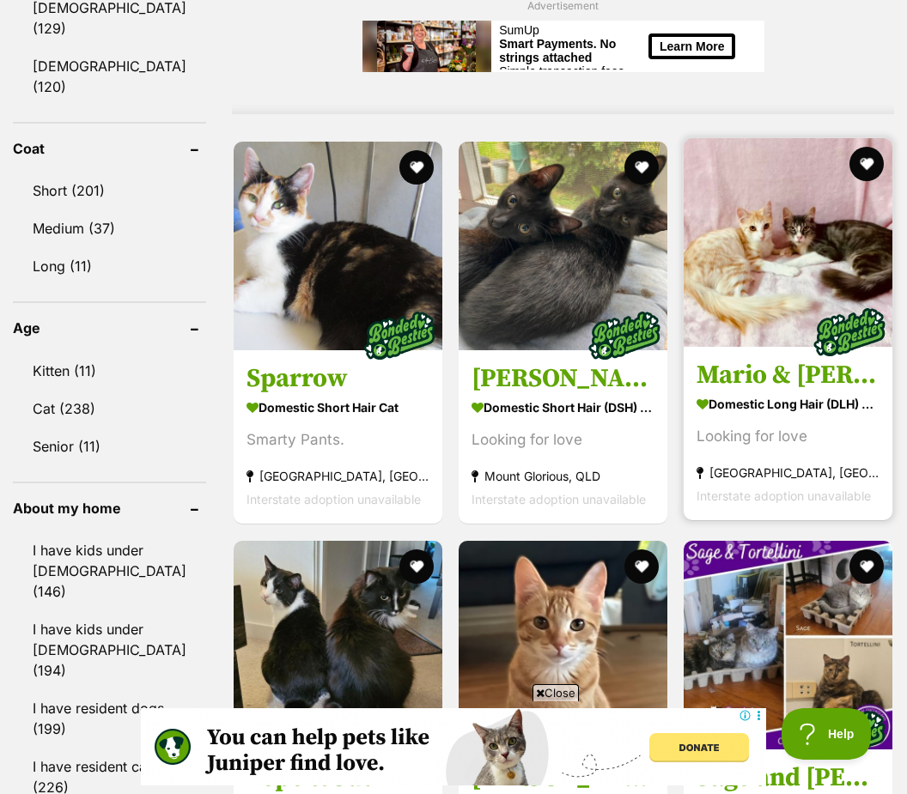
click at [820, 448] on div "Looking for love" at bounding box center [787, 437] width 183 height 23
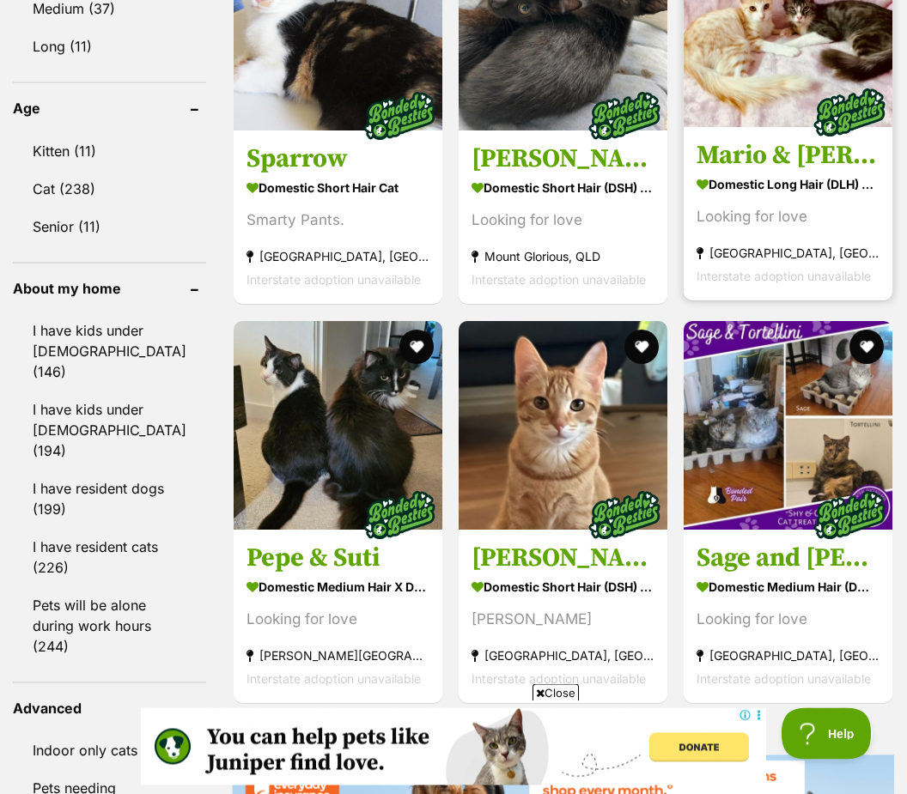
scroll to position [1867, 0]
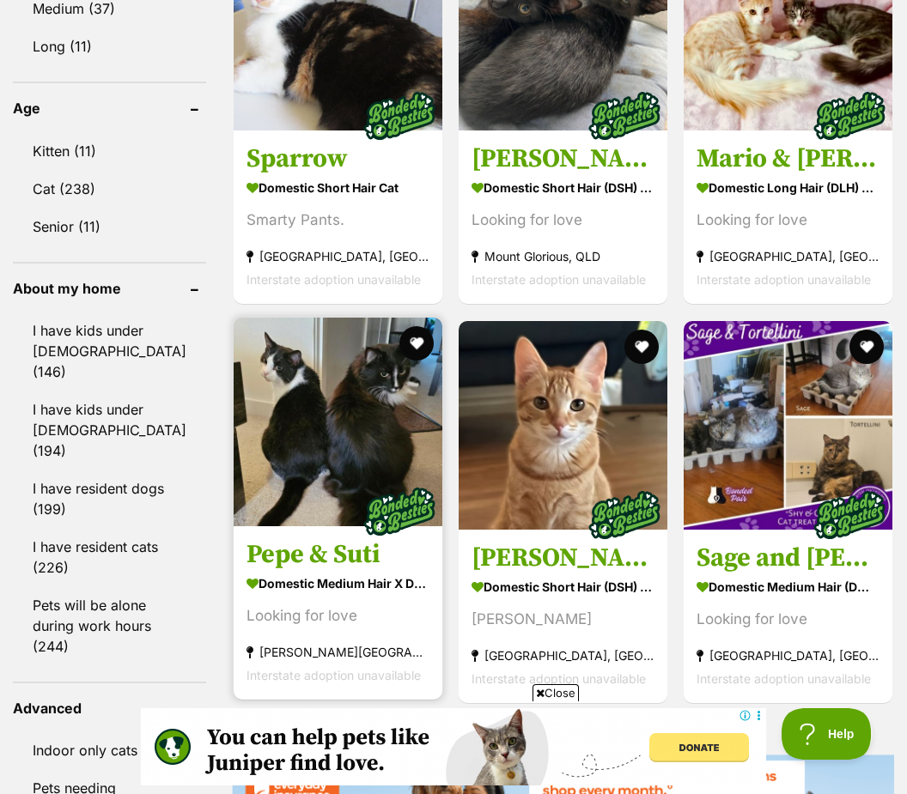
click at [356, 515] on img at bounding box center [399, 512] width 86 height 86
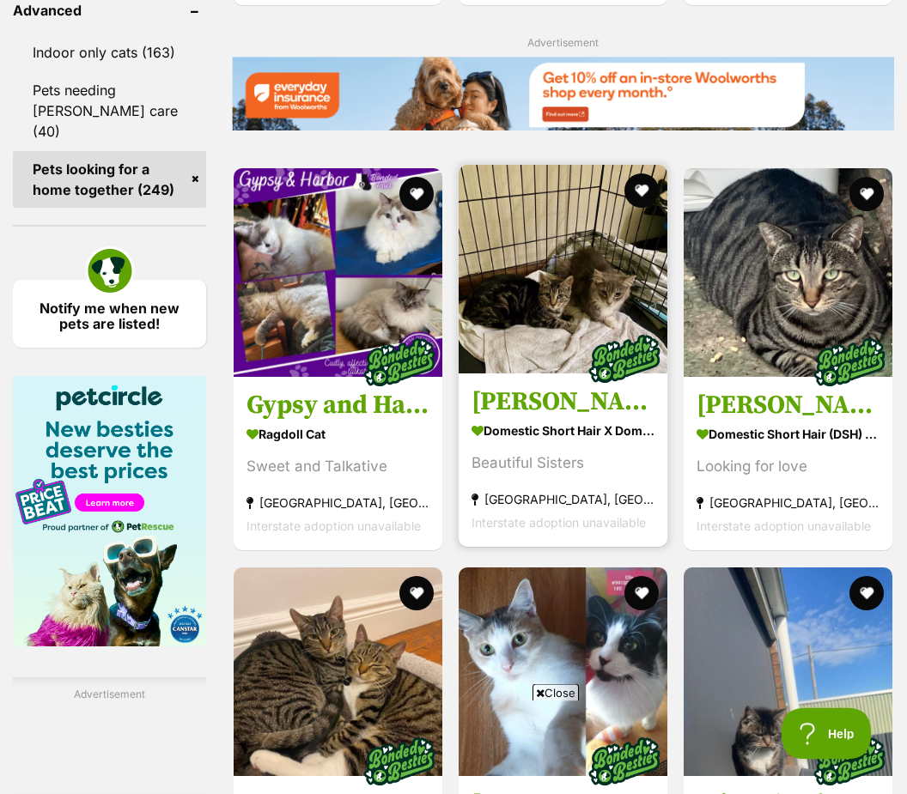
scroll to position [2565, 0]
click at [544, 476] on div "Beautiful Sisters" at bounding box center [562, 463] width 183 height 23
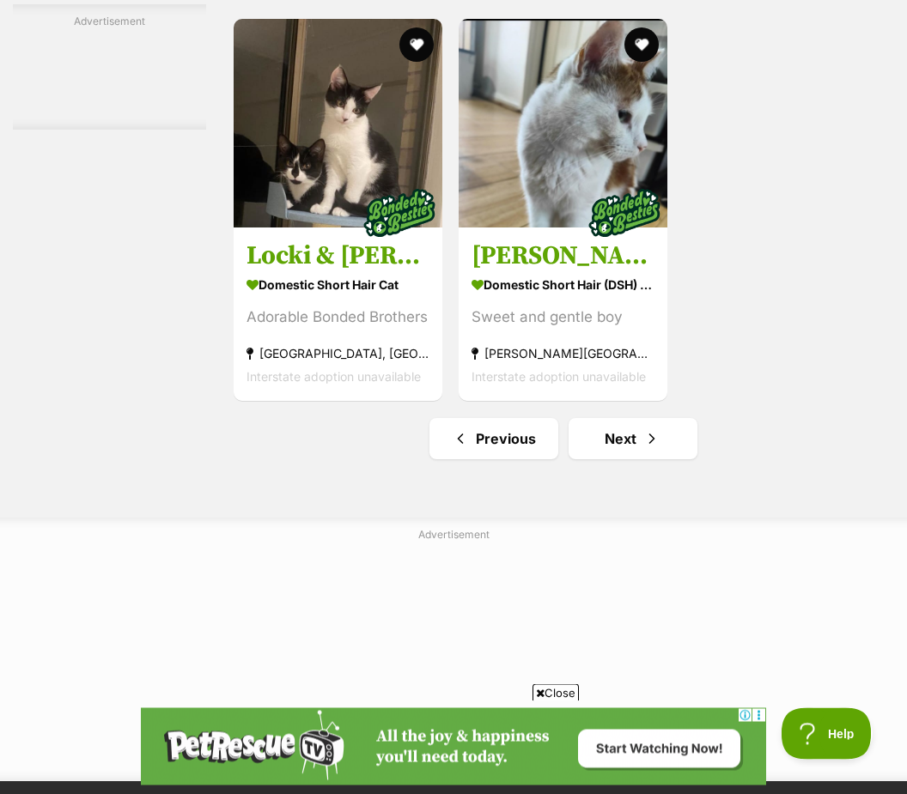
scroll to position [3839, 0]
click at [607, 459] on link "Next" at bounding box center [632, 438] width 129 height 41
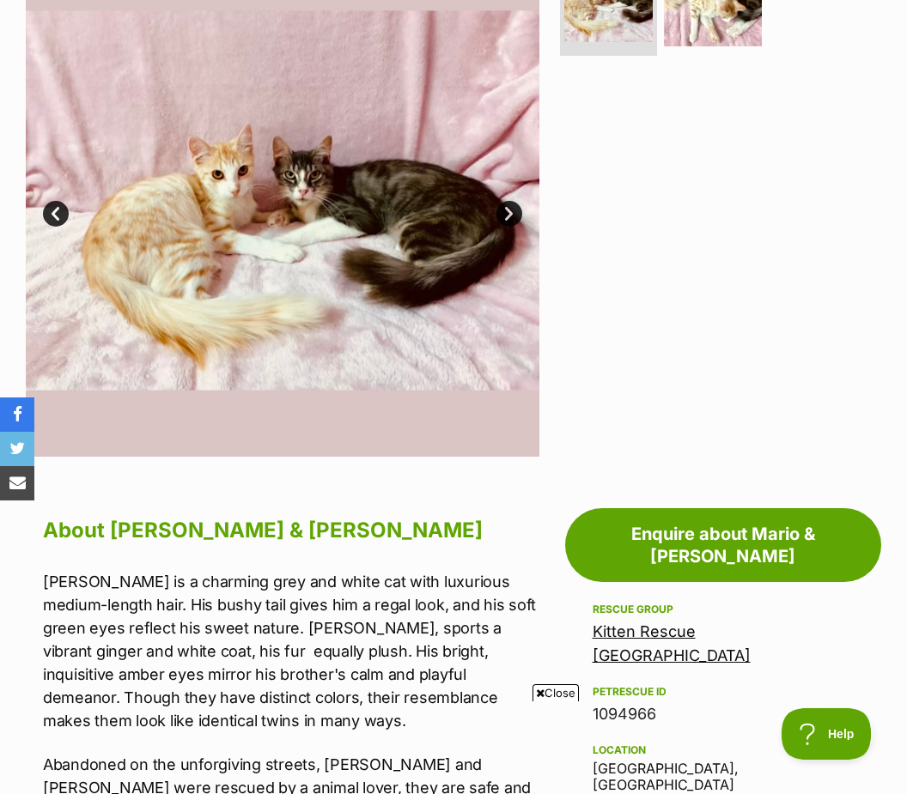
click at [535, 727] on p "[PERSON_NAME] is a charming grey and white cat with luxurious medium-length hai…" at bounding box center [291, 651] width 496 height 162
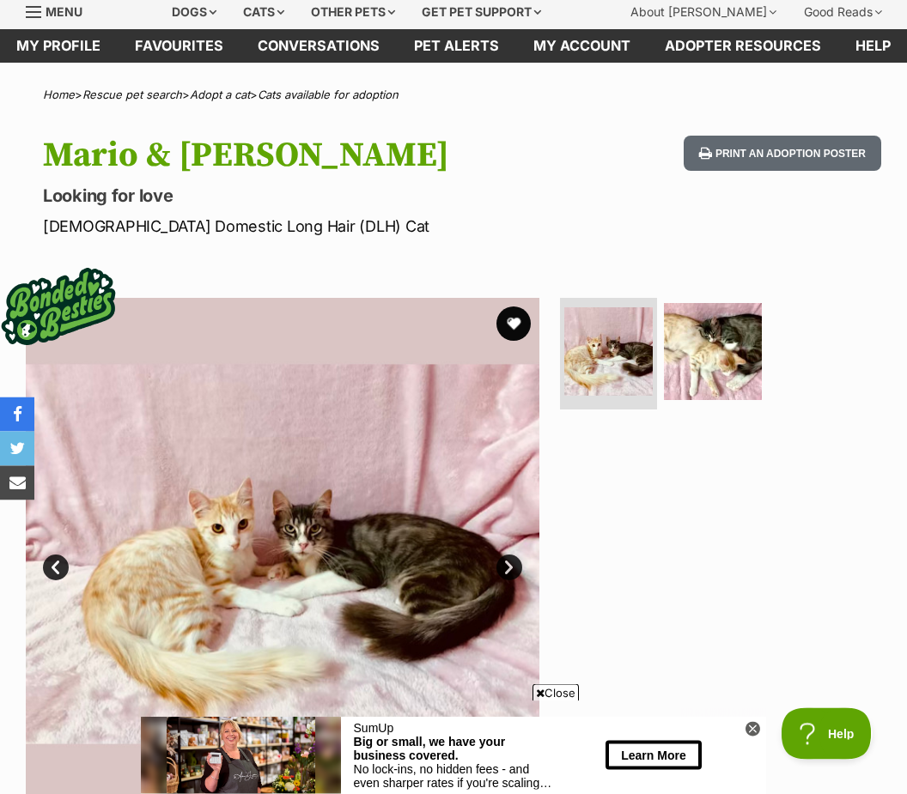
scroll to position [57, 0]
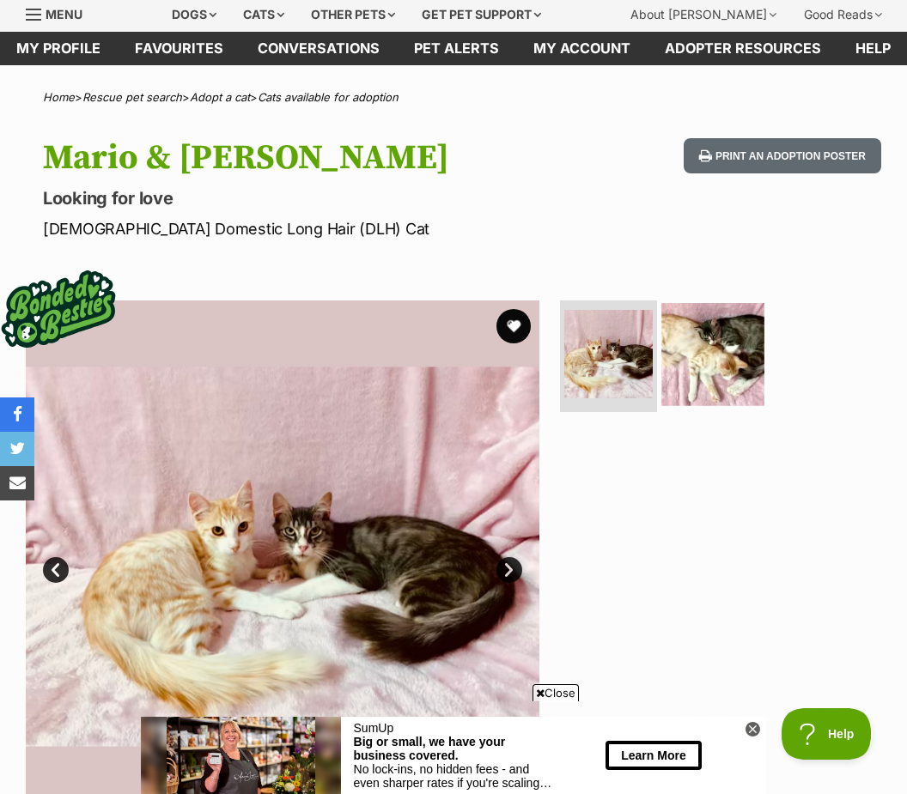
click at [731, 340] on img at bounding box center [712, 354] width 102 height 102
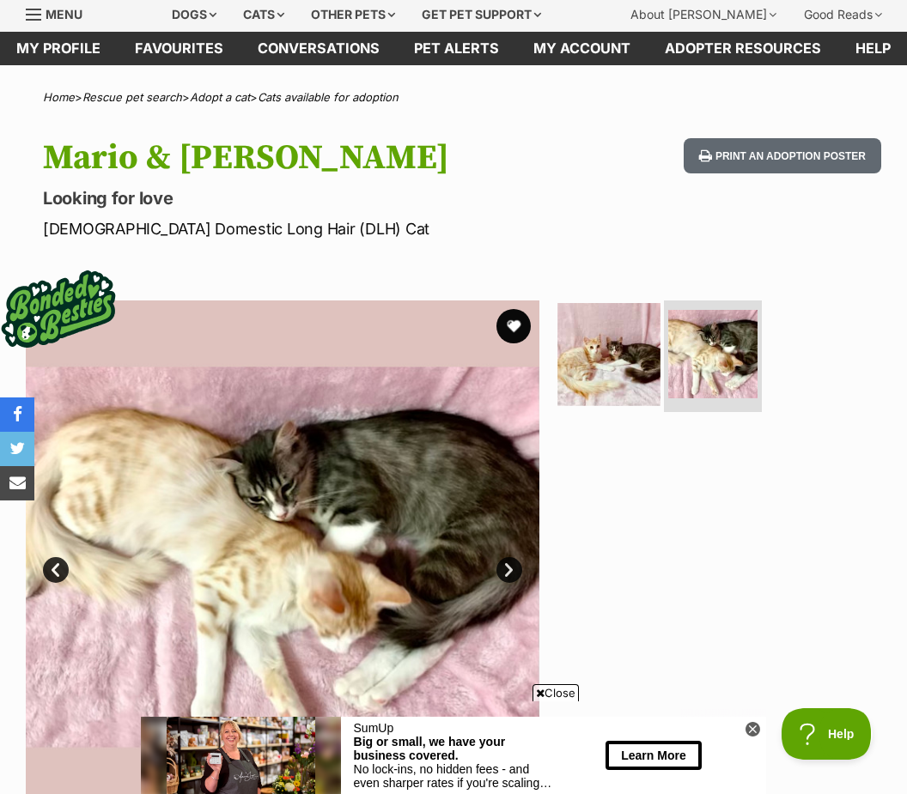
click at [607, 365] on img at bounding box center [608, 354] width 102 height 102
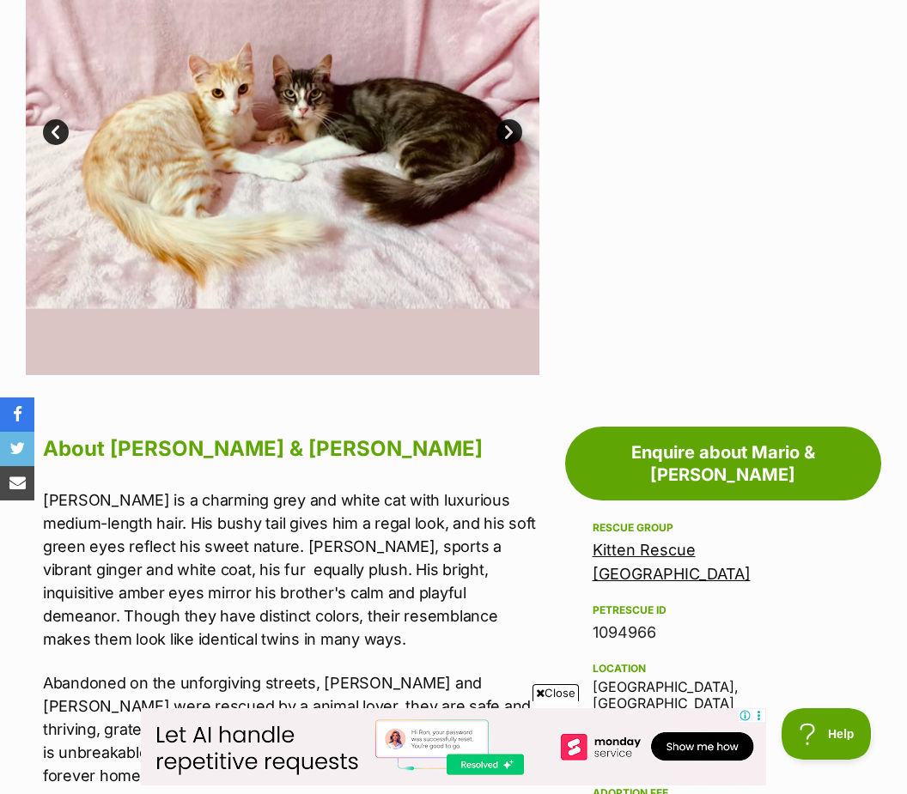
scroll to position [0, 0]
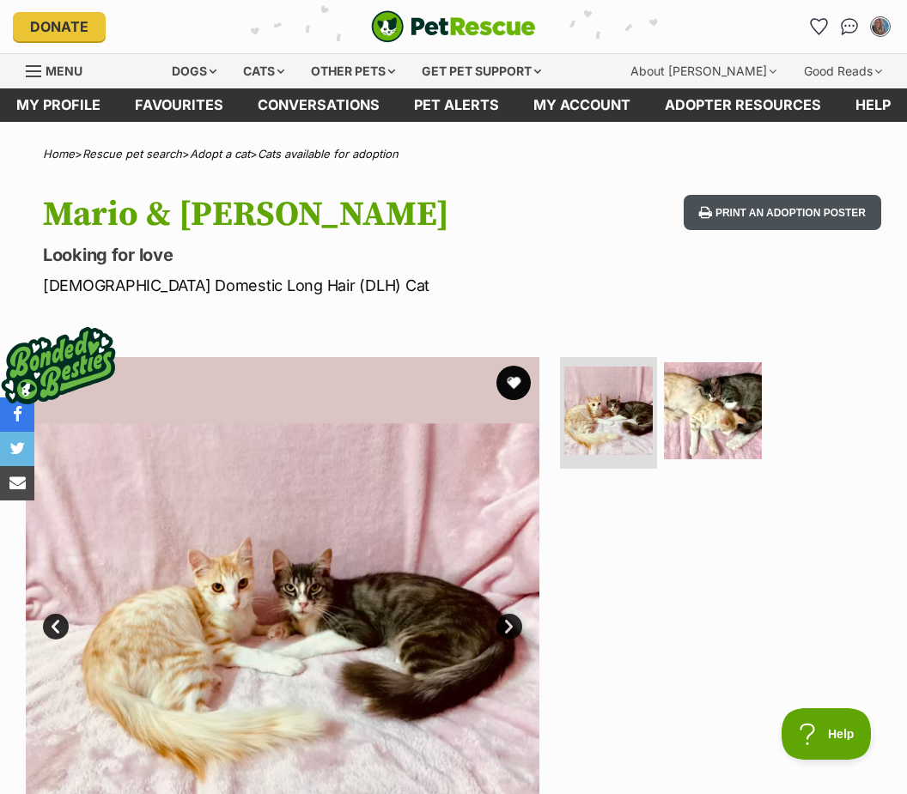
click at [767, 218] on button "Print an adoption poster" at bounding box center [781, 212] width 197 height 35
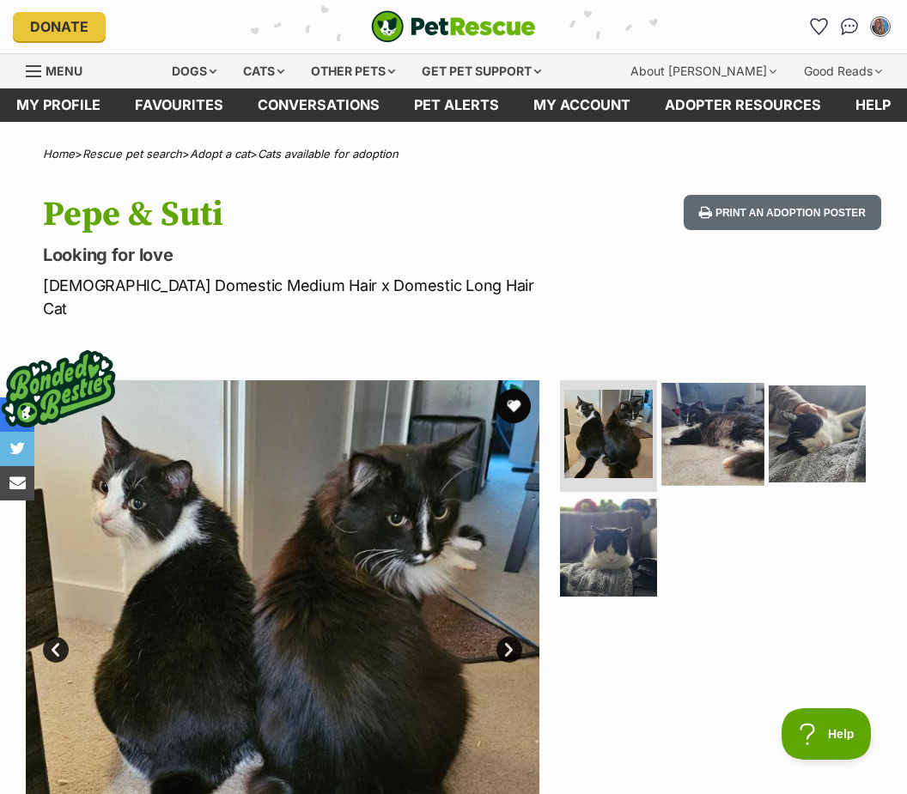
click at [719, 410] on img at bounding box center [712, 434] width 102 height 102
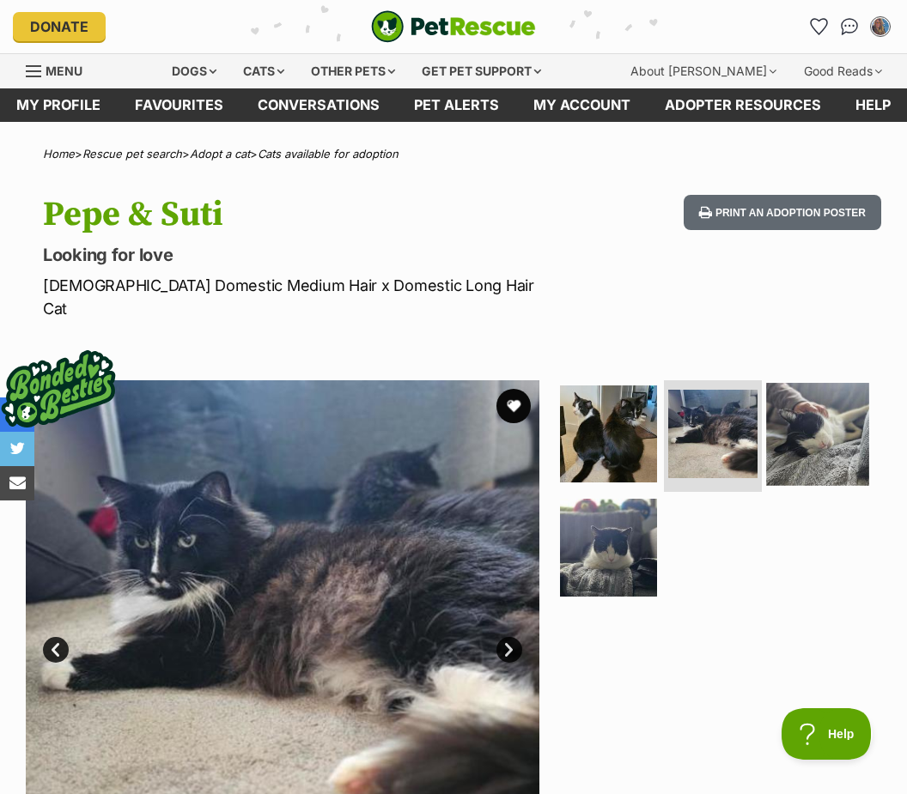
click at [799, 410] on img at bounding box center [817, 434] width 102 height 102
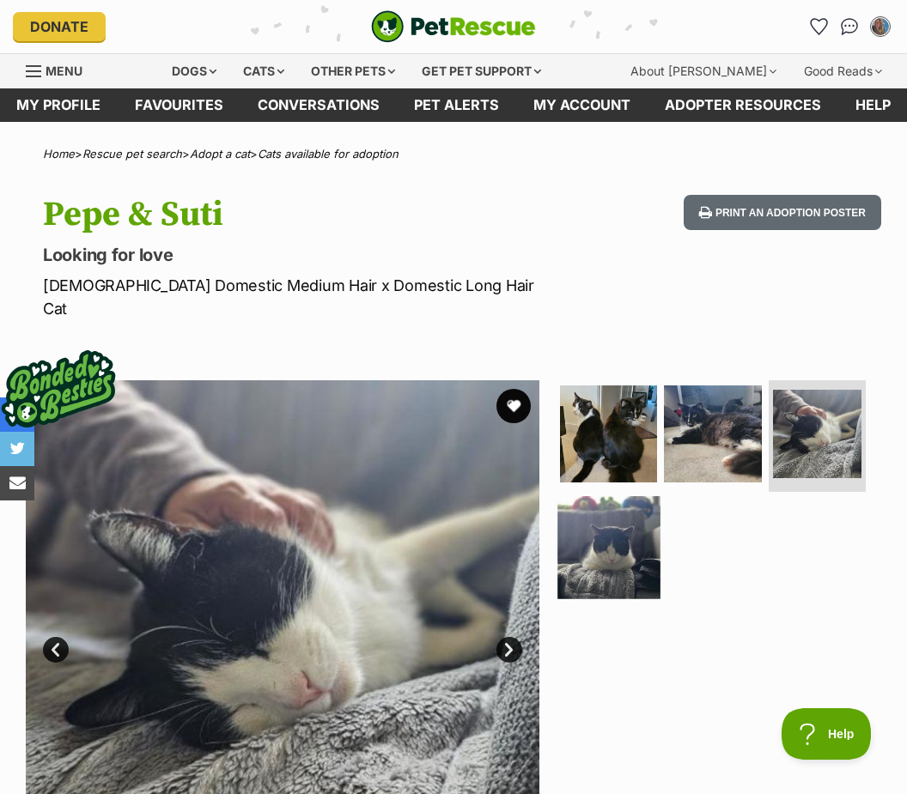
click at [598, 535] on img at bounding box center [608, 547] width 102 height 102
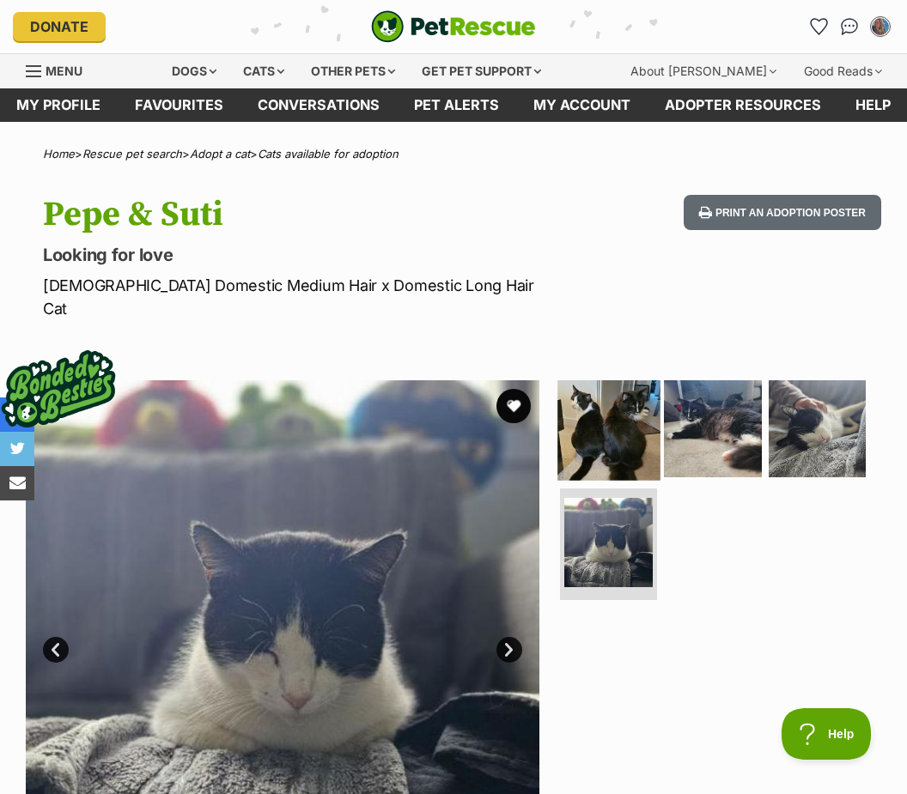
click at [610, 431] on img at bounding box center [608, 429] width 102 height 102
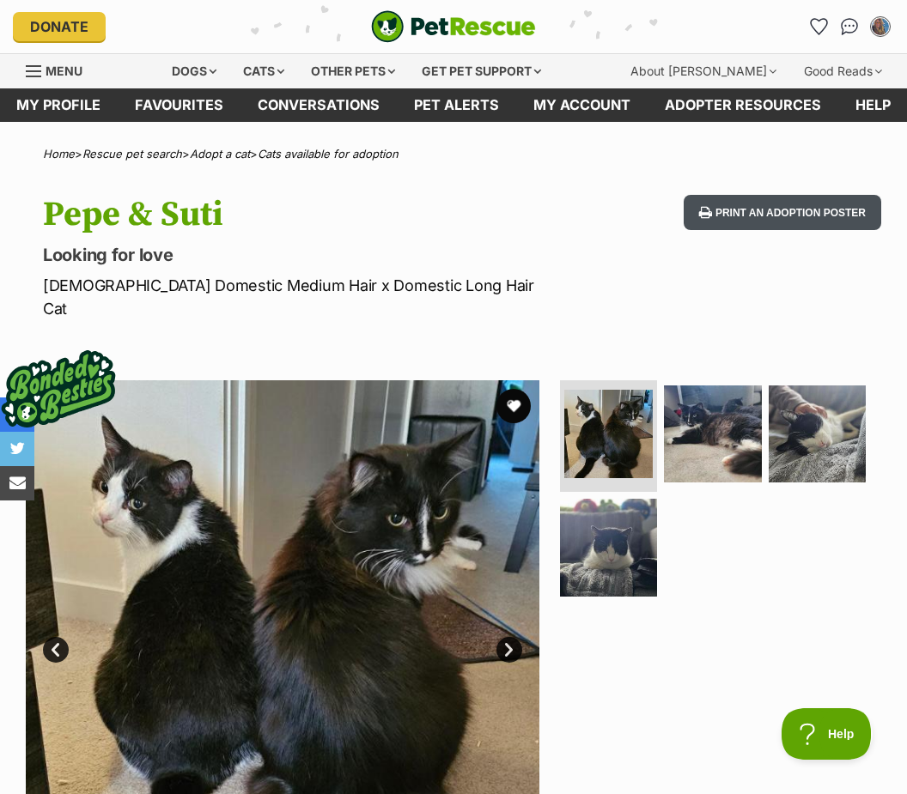
click at [783, 212] on button "Print an adoption poster" at bounding box center [781, 212] width 197 height 35
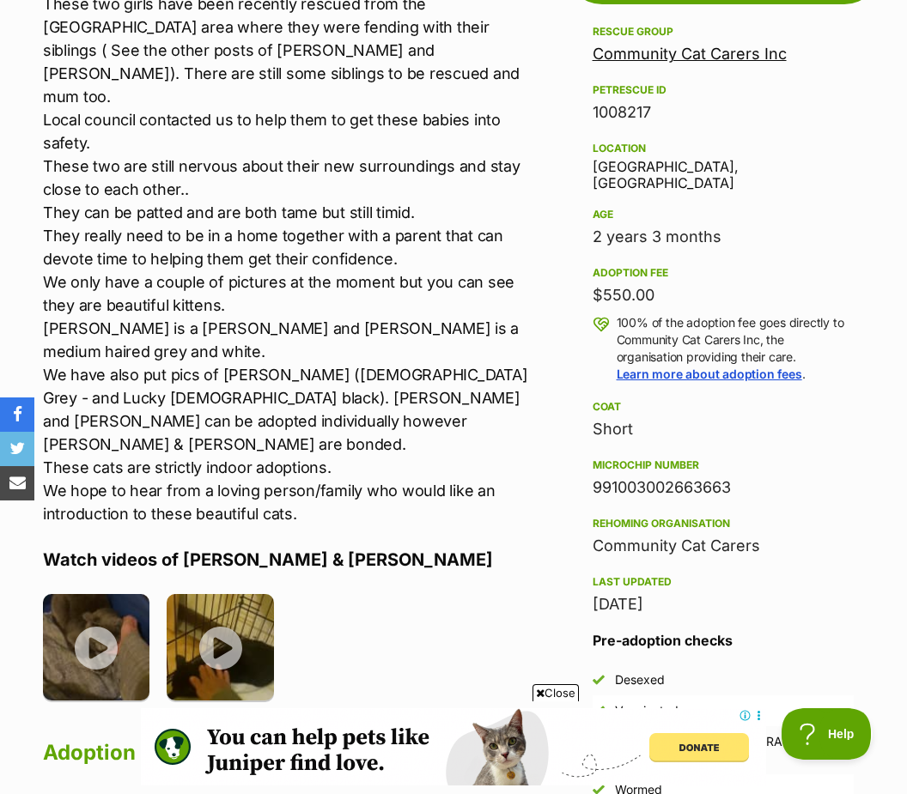
scroll to position [1043, 0]
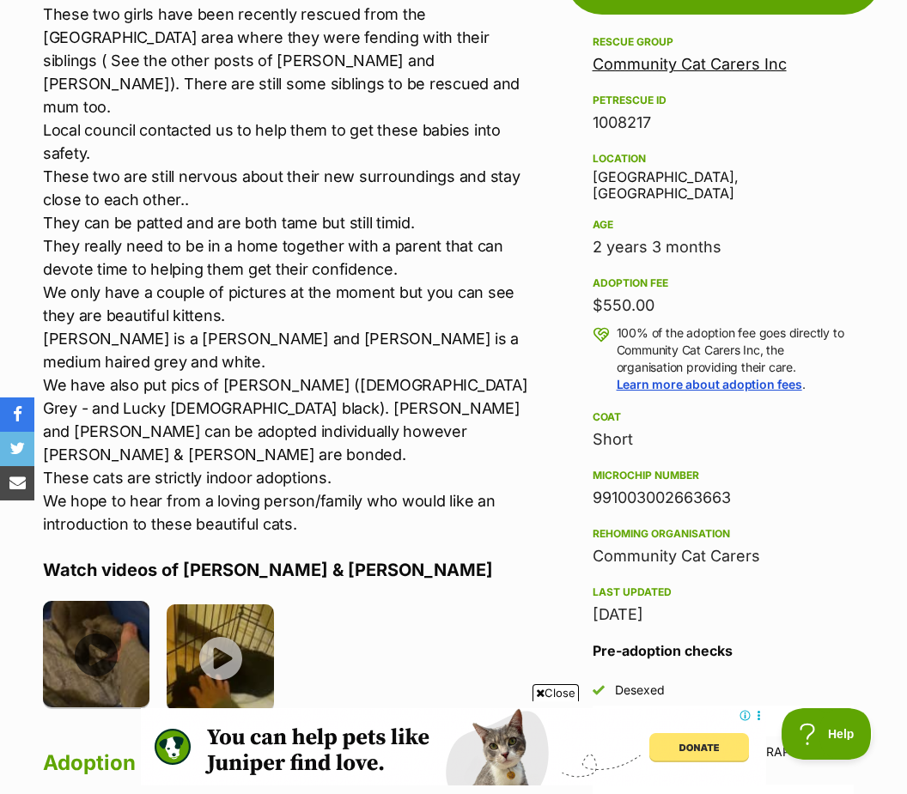
click at [115, 601] on img at bounding box center [96, 654] width 106 height 106
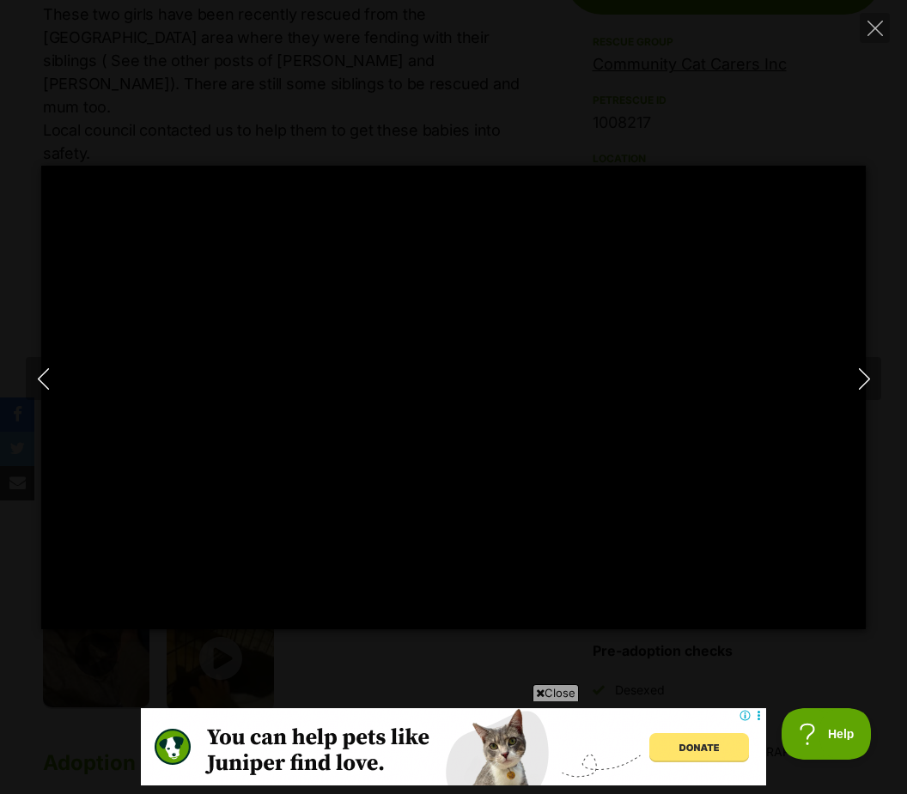
type input "100"
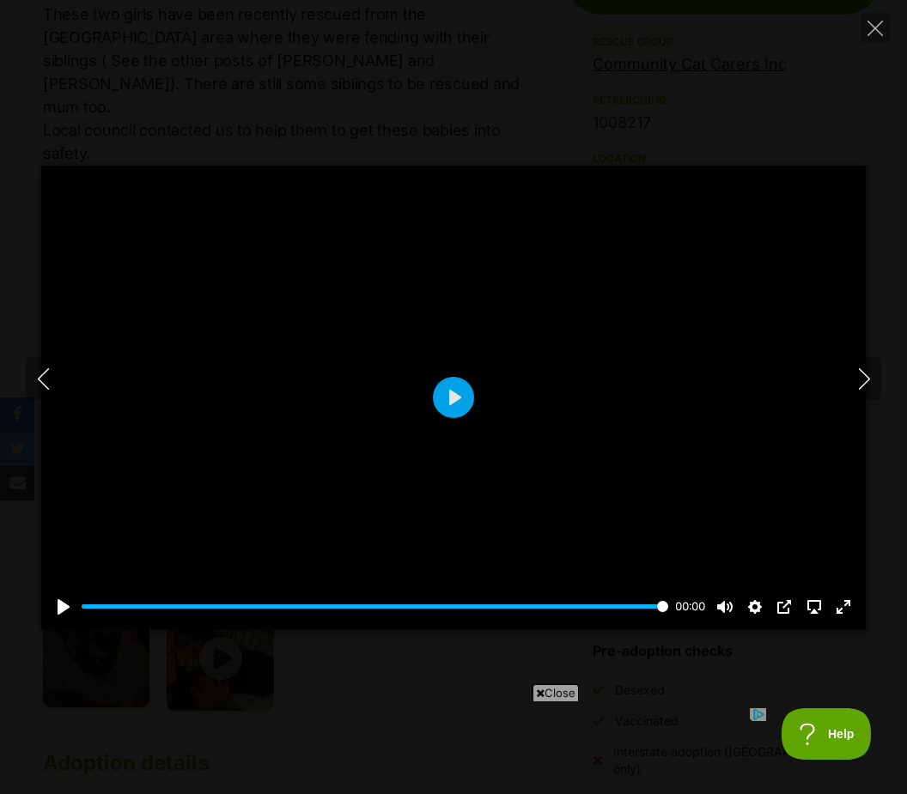
scroll to position [0, 0]
click at [859, 390] on icon "Next" at bounding box center [863, 378] width 21 height 21
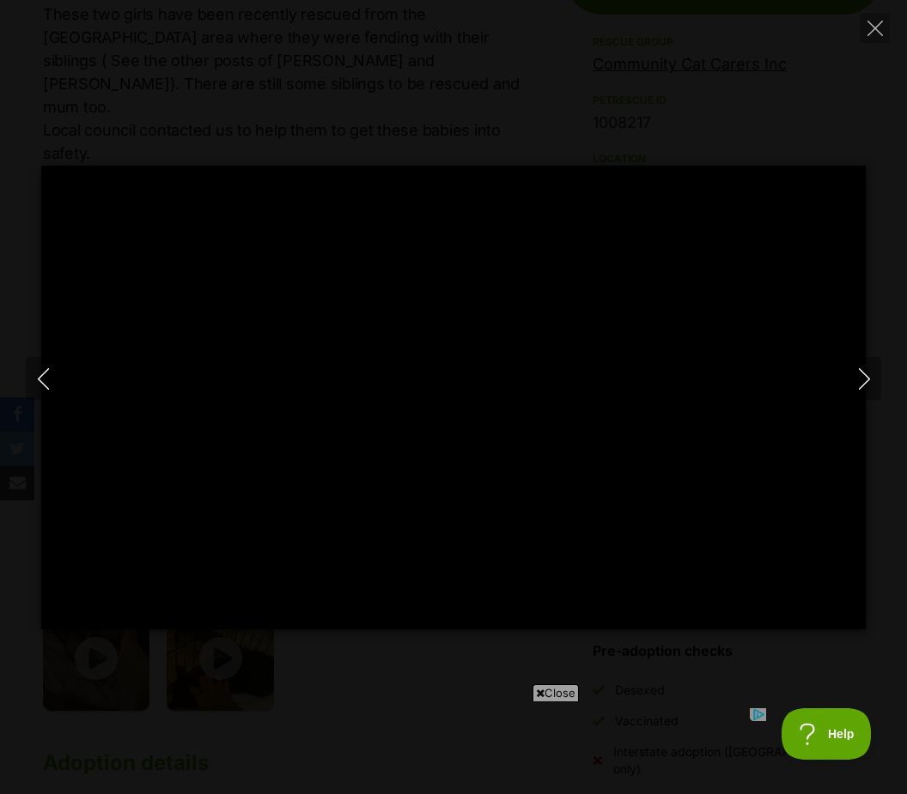
click at [859, 59] on div "Pause Play % buffered 00:00 -00:19 Unmute Mute Disable captions Enable captions…" at bounding box center [453, 397] width 907 height 794
type input "46.82"
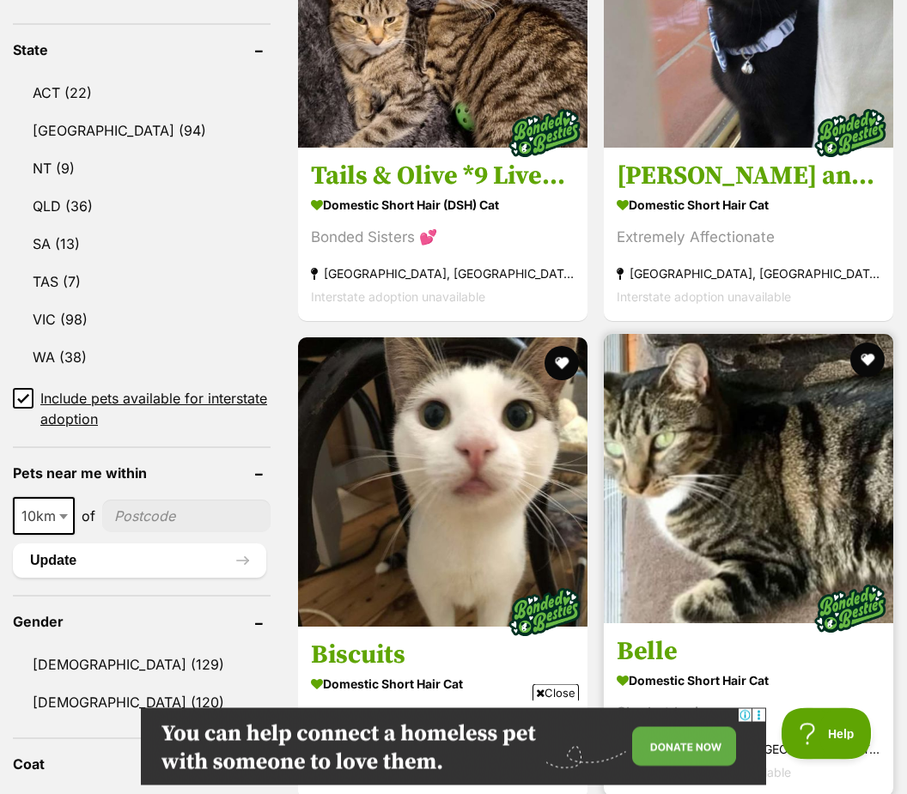
scroll to position [969, 0]
click at [722, 609] on link at bounding box center [748, 617] width 289 height 17
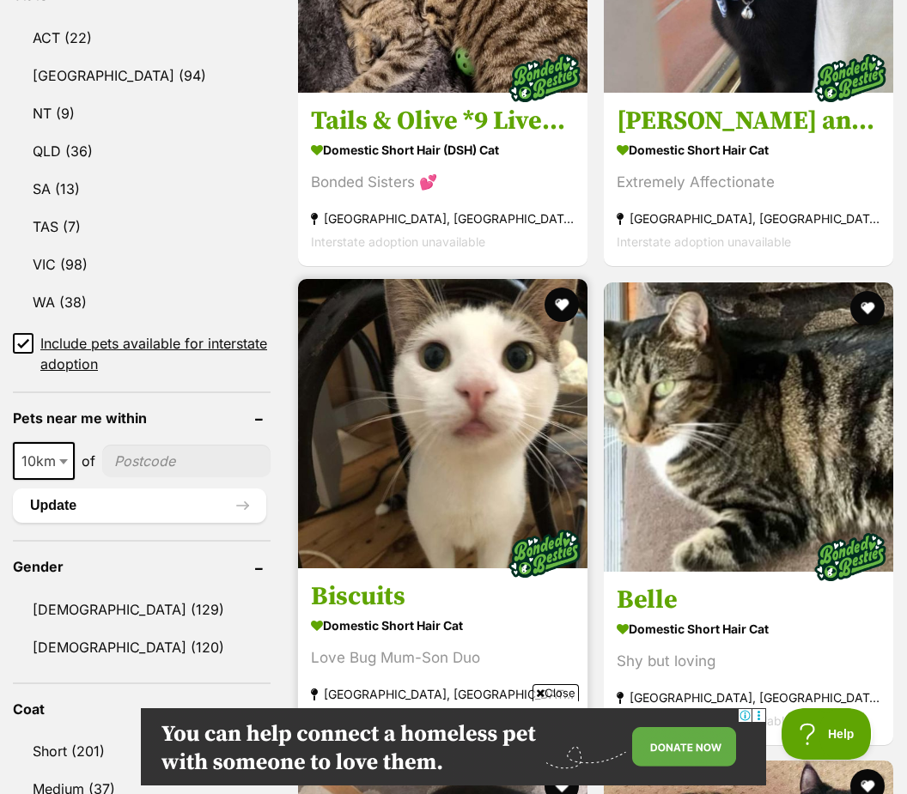
click at [477, 467] on img at bounding box center [442, 423] width 289 height 289
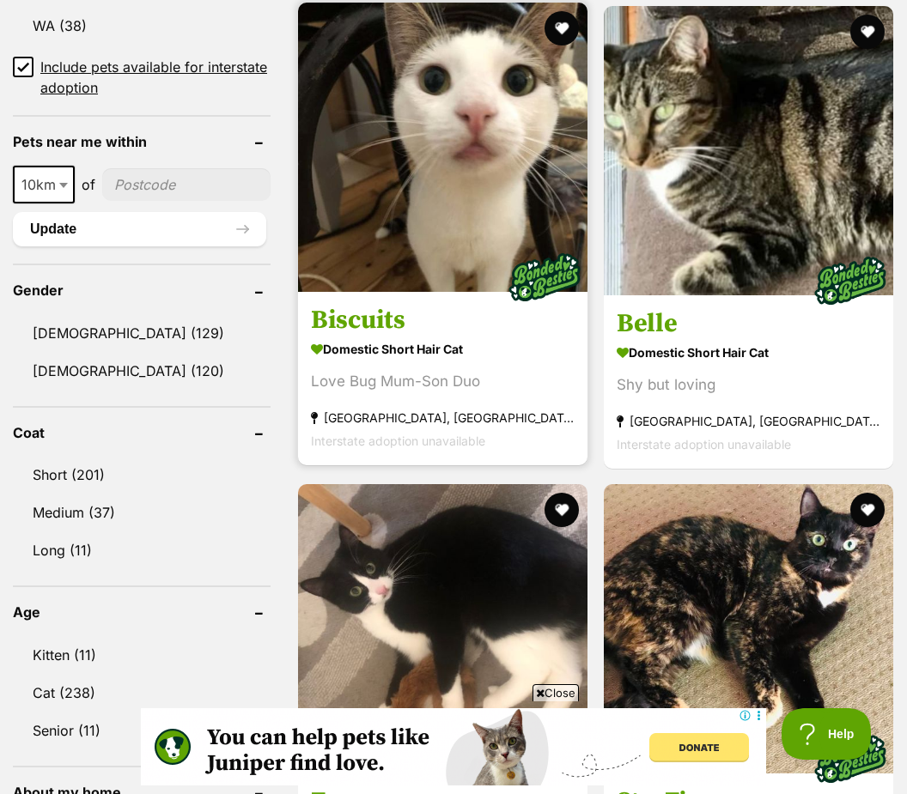
scroll to position [1300, 0]
click at [427, 313] on h3 "Biscuits" at bounding box center [443, 320] width 264 height 33
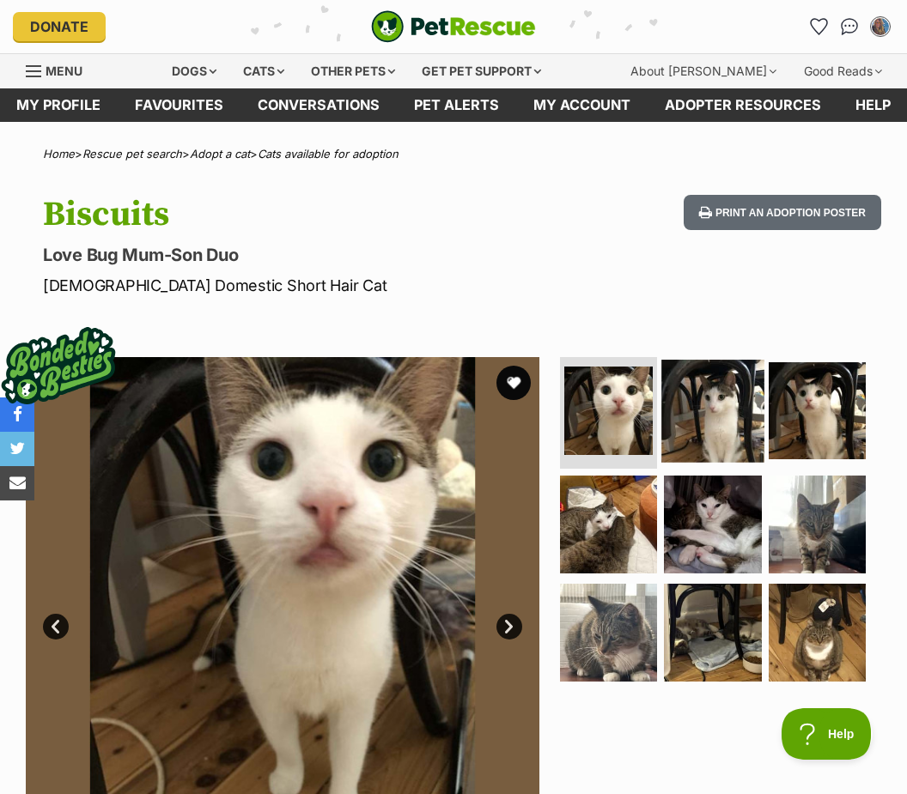
click at [727, 413] on img at bounding box center [712, 411] width 102 height 102
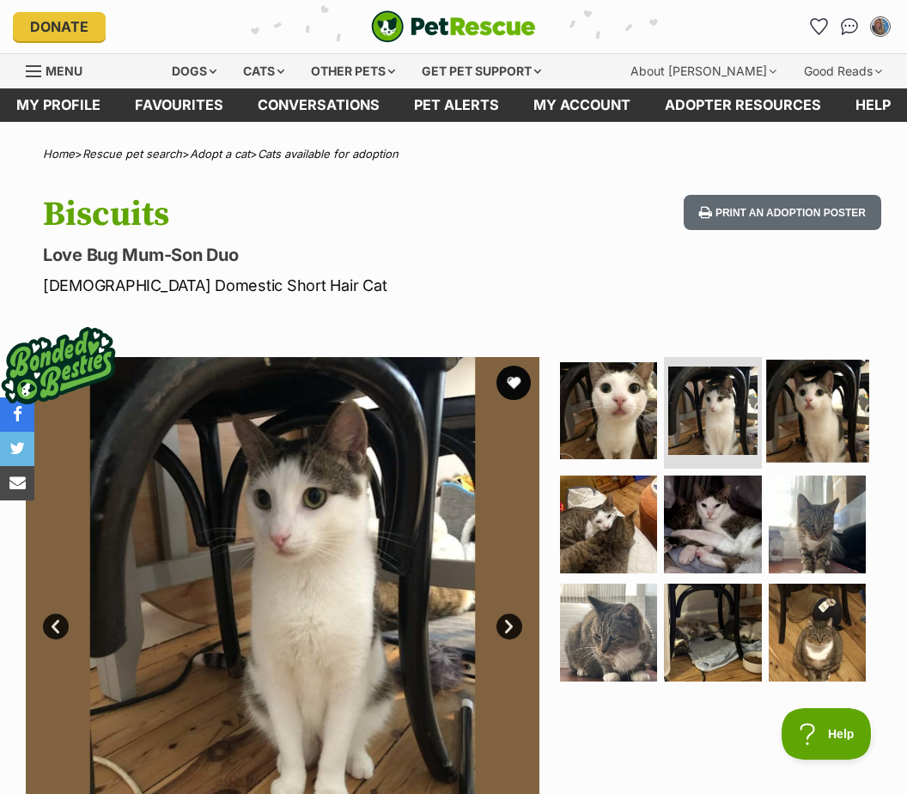
click at [827, 403] on img at bounding box center [817, 411] width 102 height 102
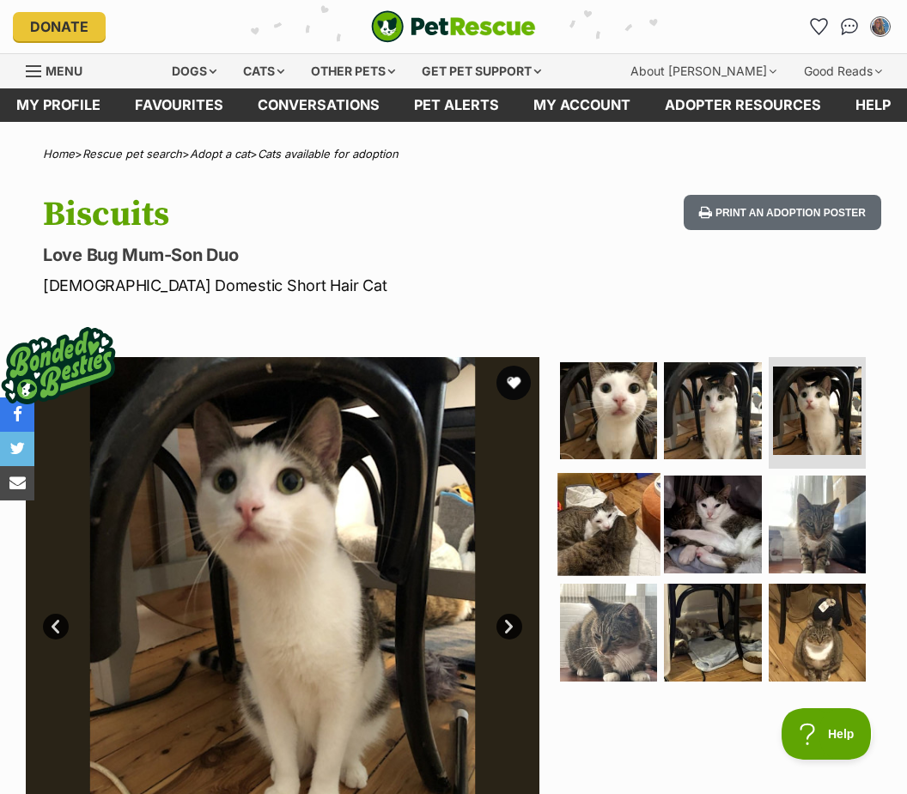
click at [612, 518] on img at bounding box center [608, 524] width 102 height 102
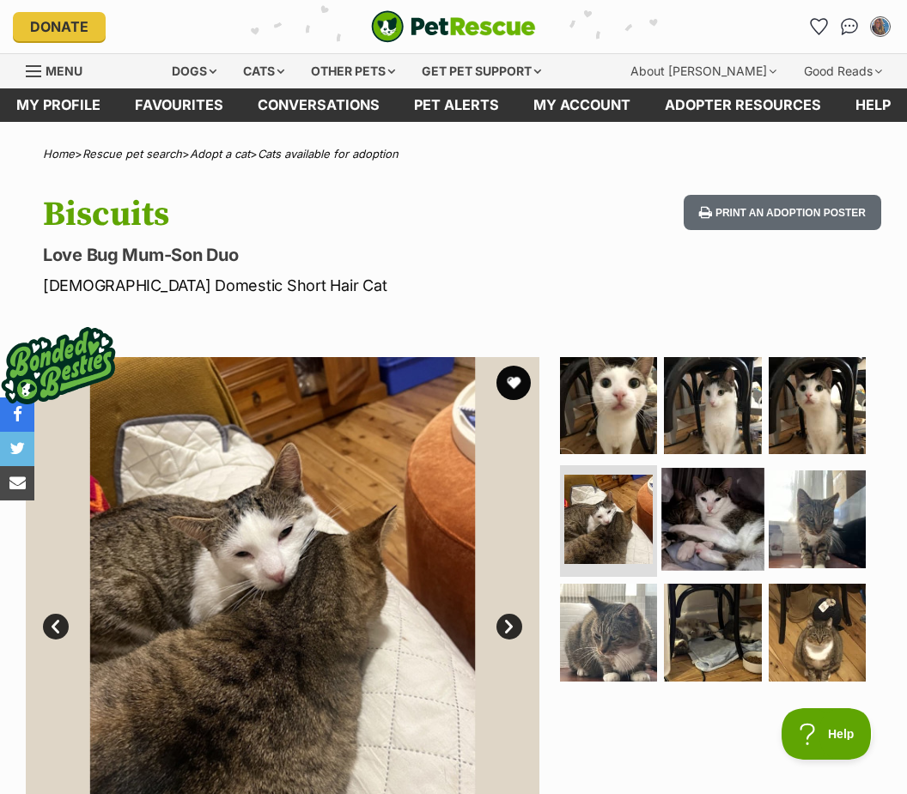
click at [713, 524] on img at bounding box center [712, 519] width 102 height 102
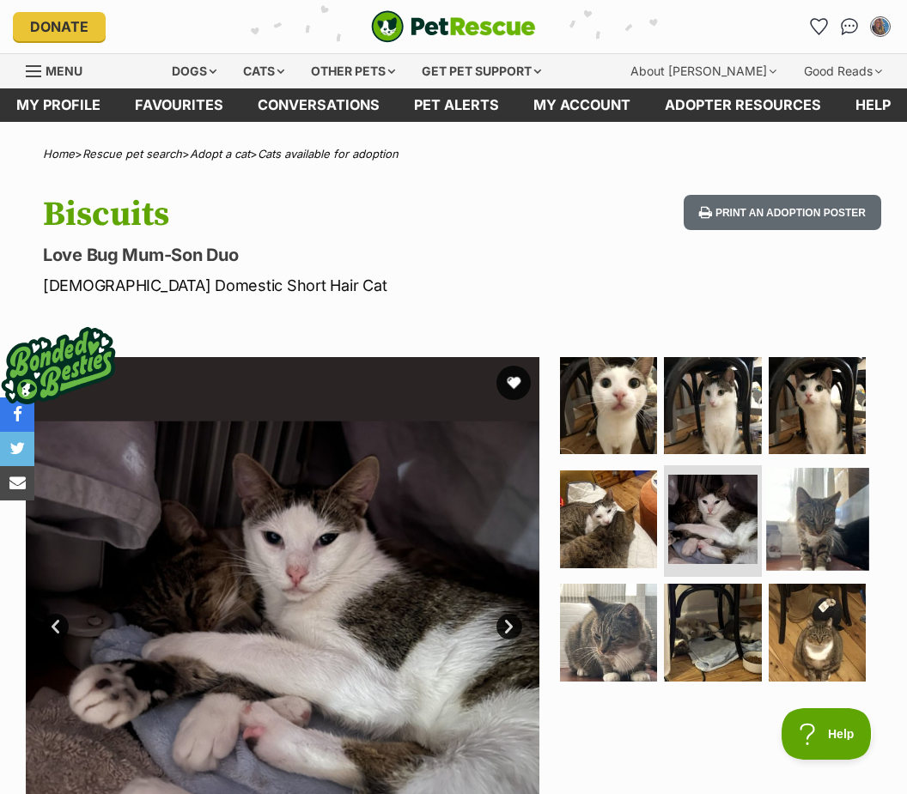
click at [819, 523] on img at bounding box center [817, 519] width 102 height 102
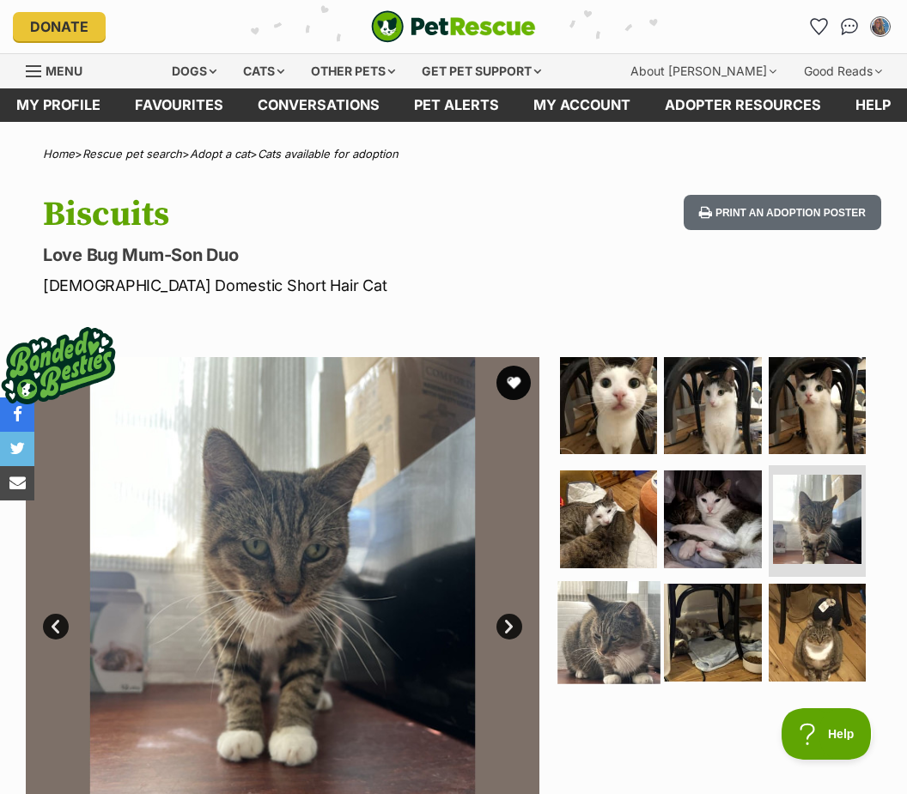
click at [611, 653] on img at bounding box center [608, 632] width 102 height 102
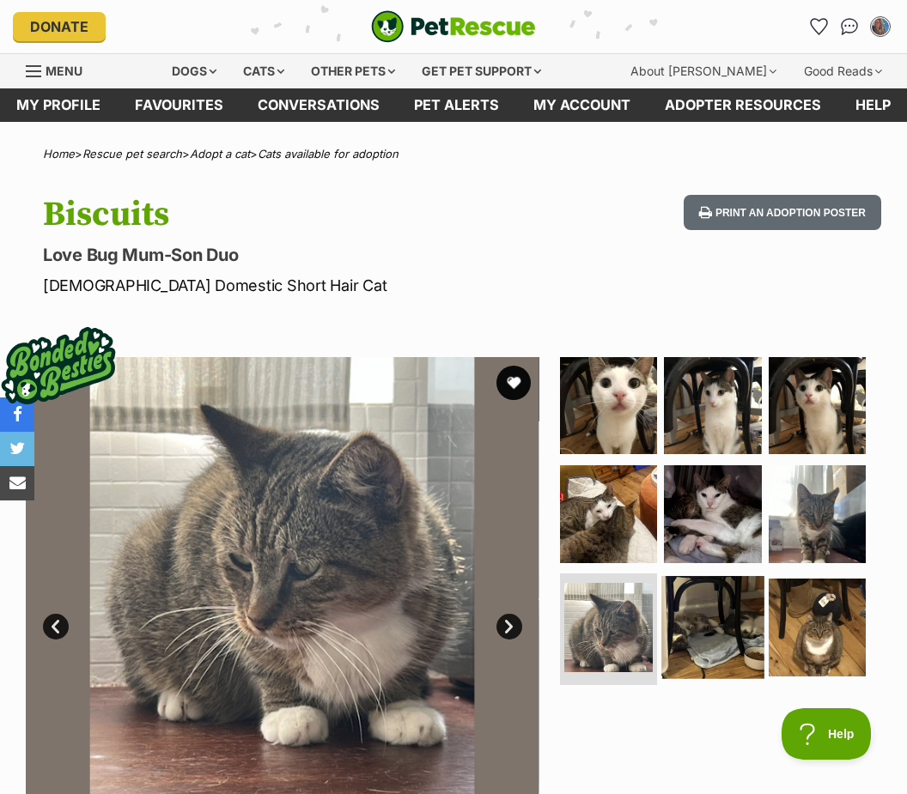
click at [717, 649] on img at bounding box center [712, 627] width 102 height 102
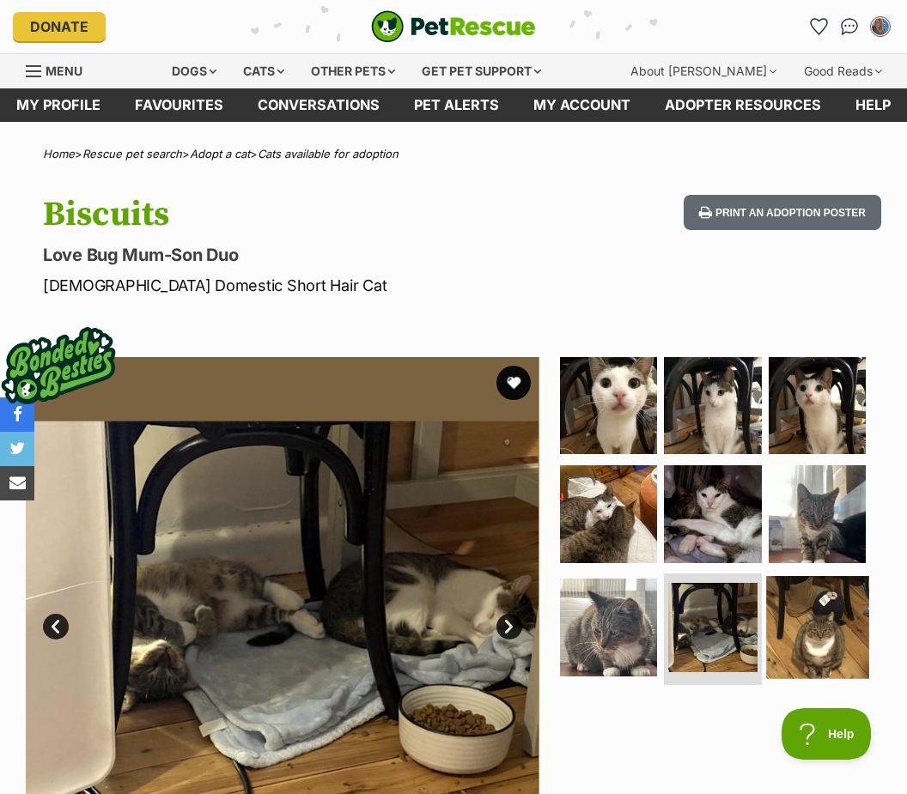
click at [801, 630] on img at bounding box center [817, 627] width 102 height 102
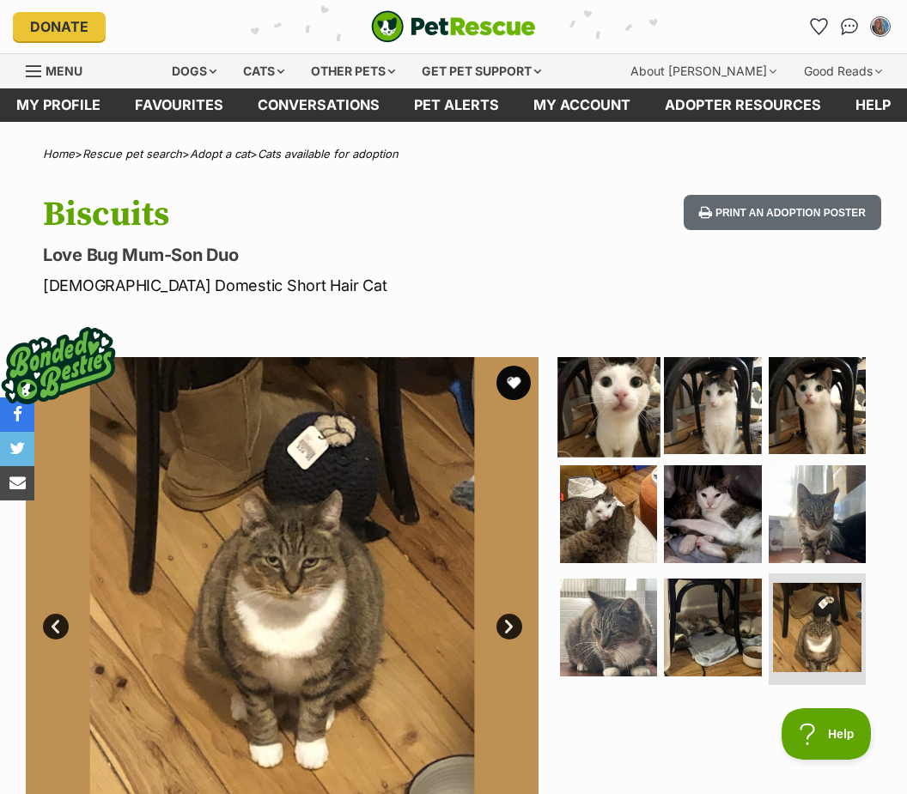
click at [613, 431] on img at bounding box center [608, 406] width 102 height 102
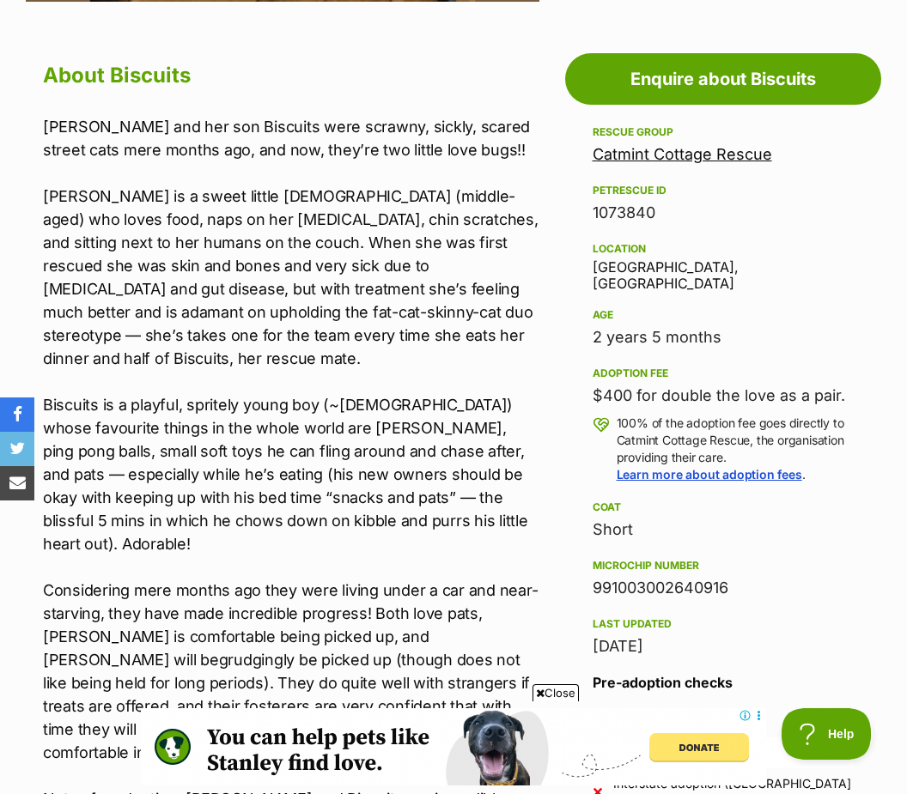
click at [663, 576] on div "991003002640916" at bounding box center [722, 588] width 261 height 24
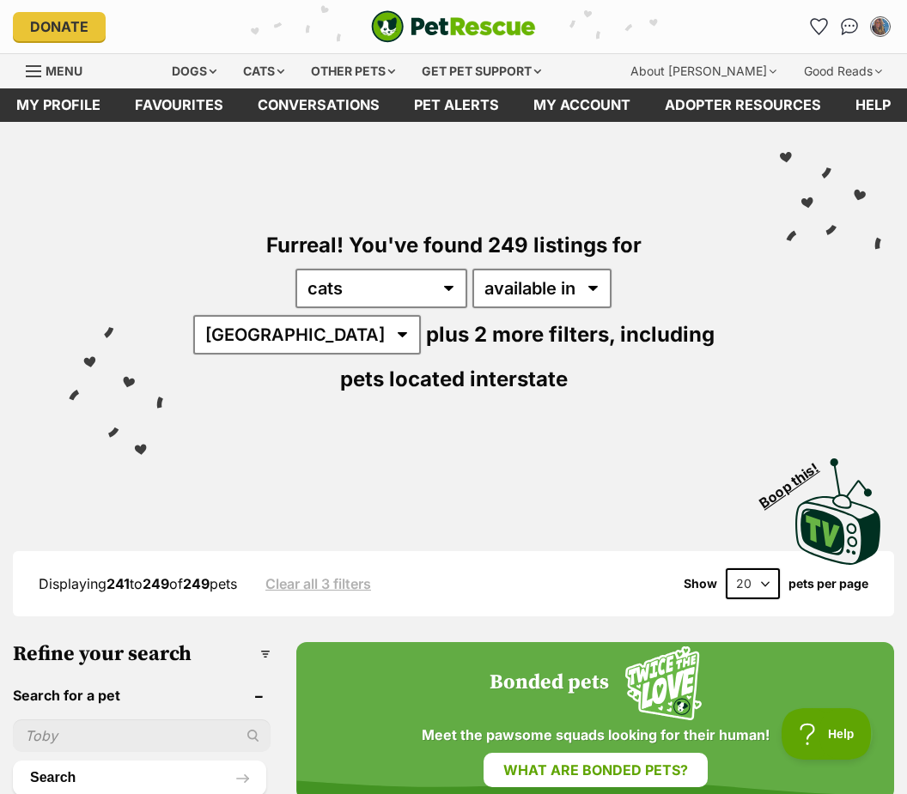
click at [47, 74] on span "Menu" at bounding box center [64, 71] width 37 height 15
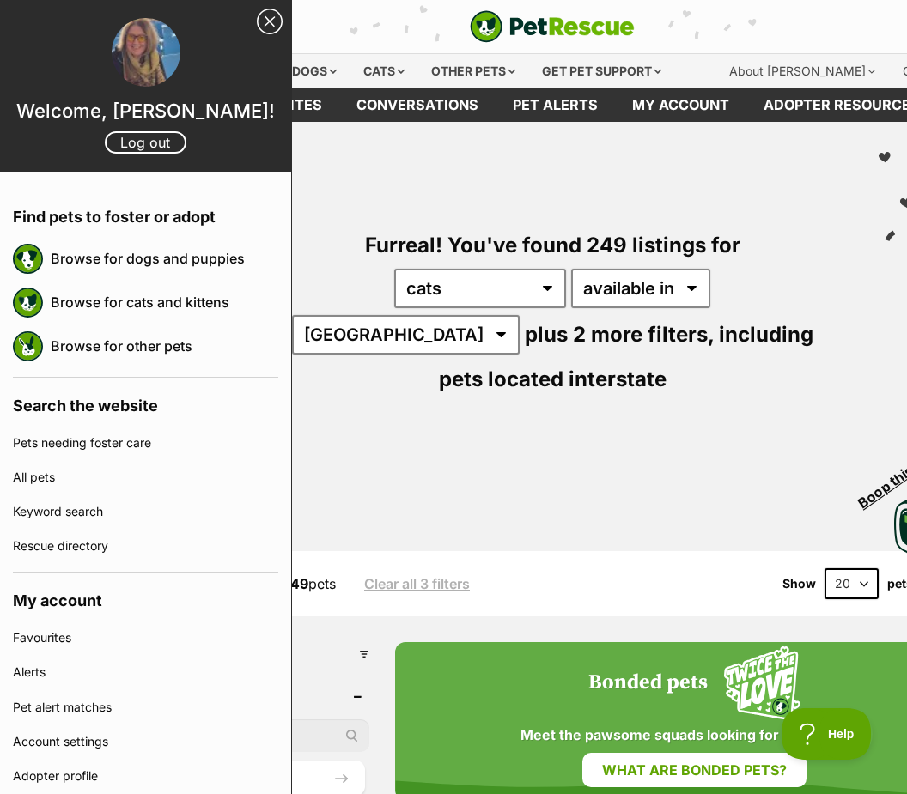
scroll to position [0, 215]
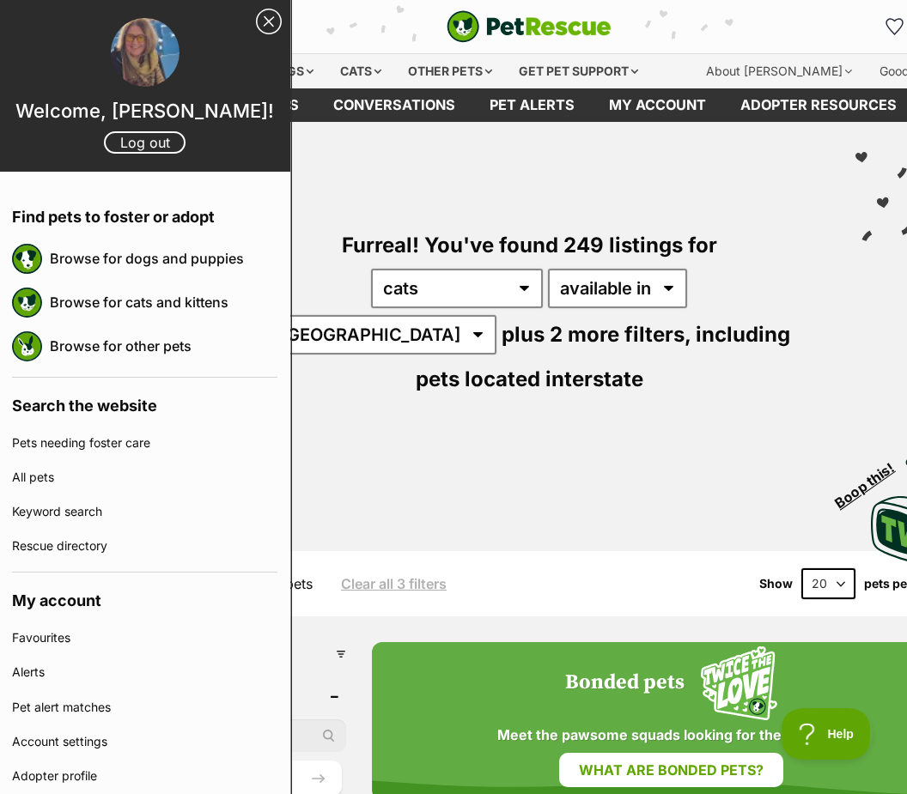
click at [691, 322] on span "plus 2 more filters," at bounding box center [596, 334] width 189 height 25
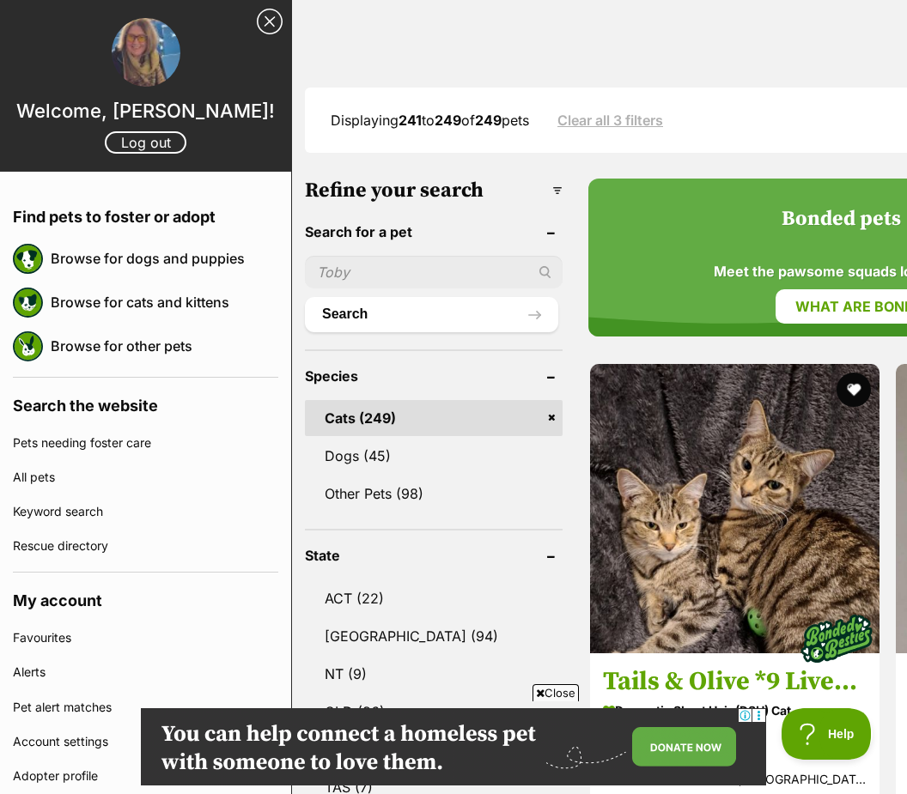
scroll to position [480, 0]
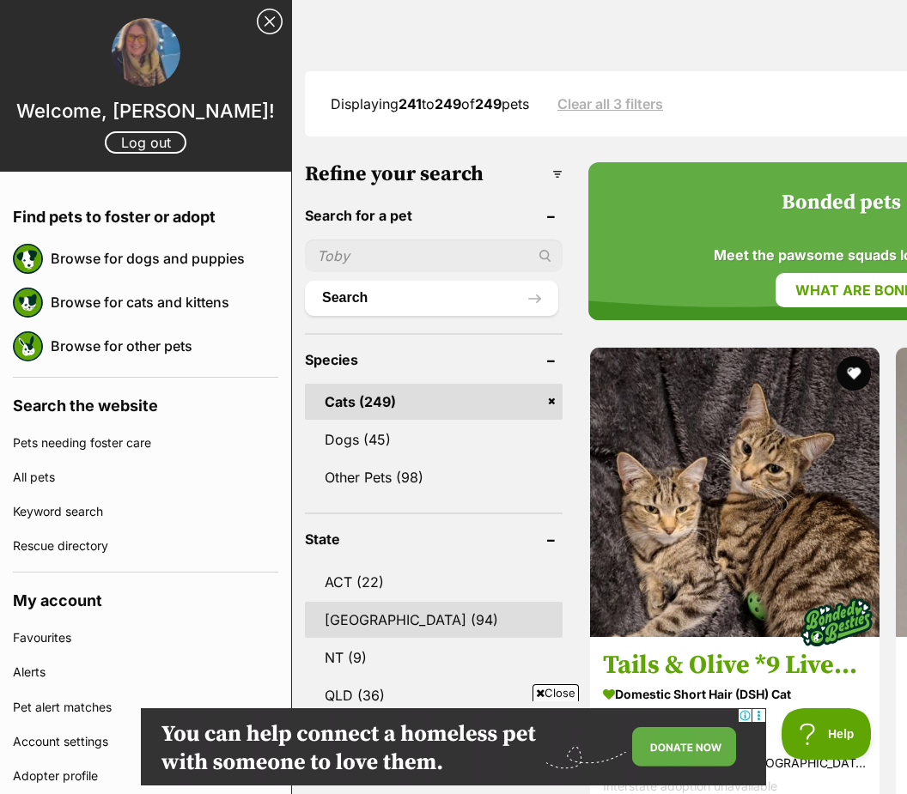
click at [373, 602] on link "[GEOGRAPHIC_DATA] (94)" at bounding box center [434, 620] width 258 height 36
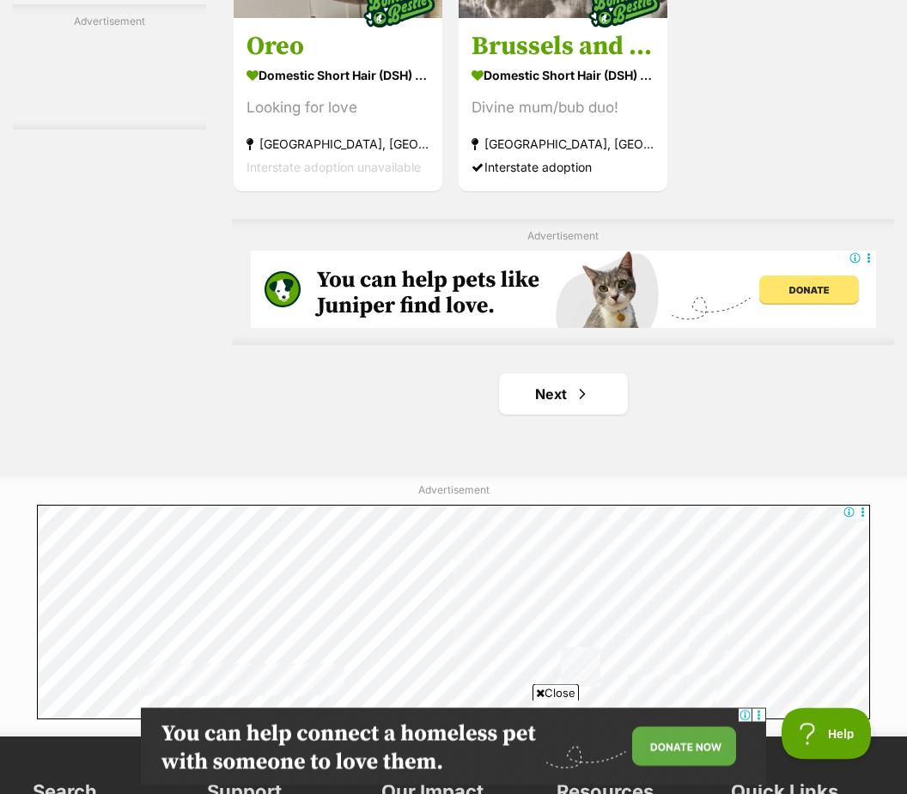
scroll to position [3722, 0]
click at [564, 415] on link "Next" at bounding box center [563, 393] width 129 height 41
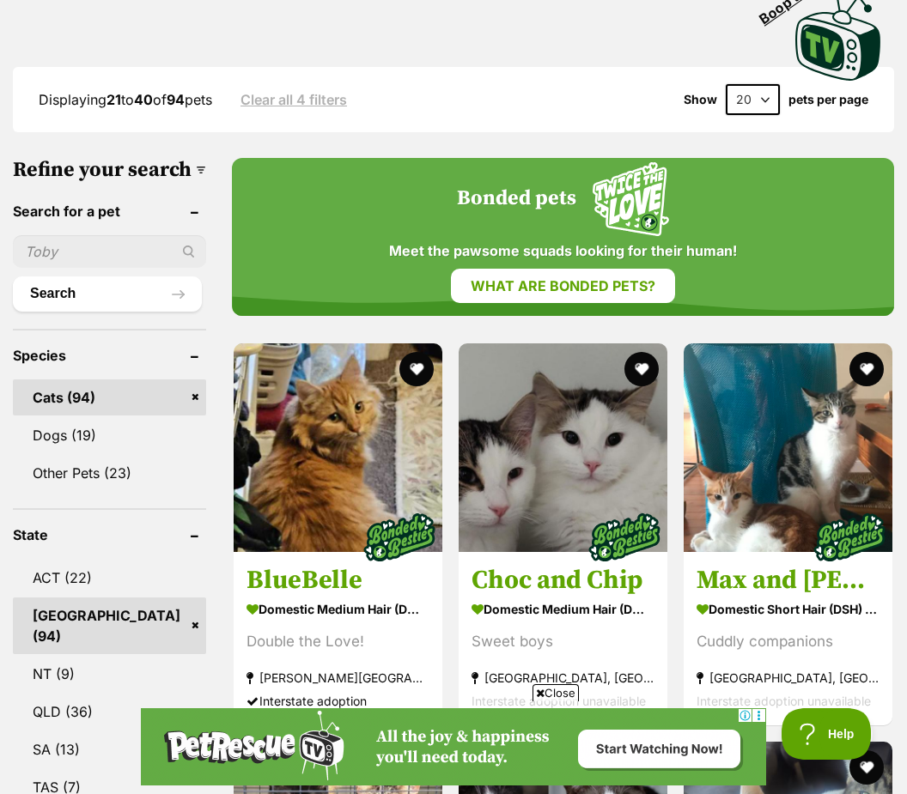
scroll to position [496, 0]
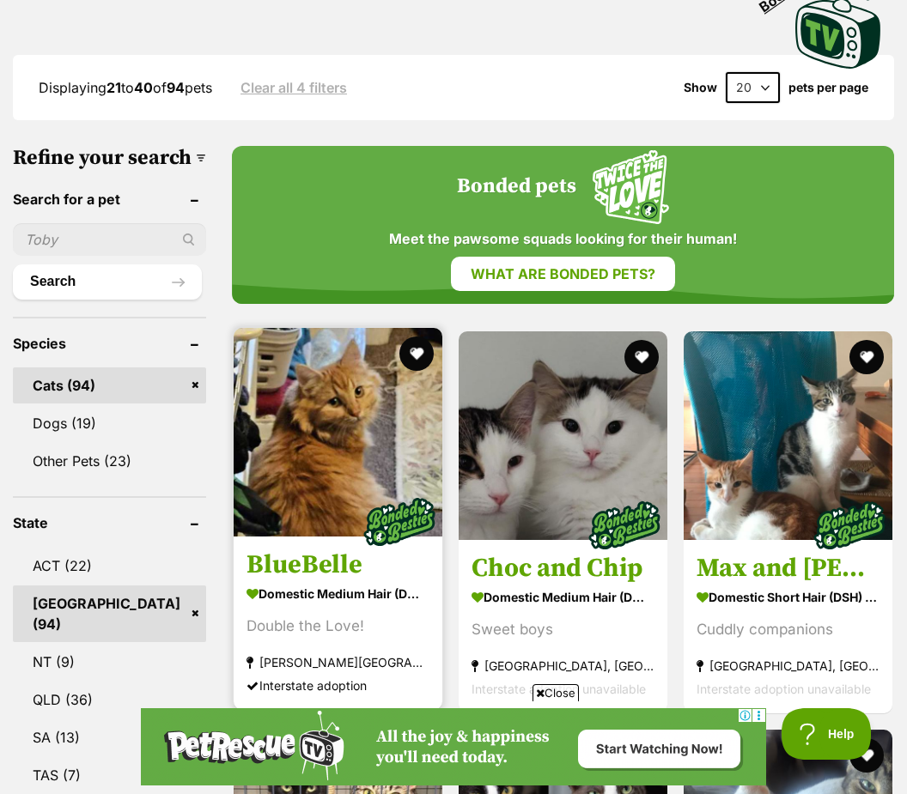
click at [307, 615] on div "Double the Love!" at bounding box center [337, 626] width 183 height 23
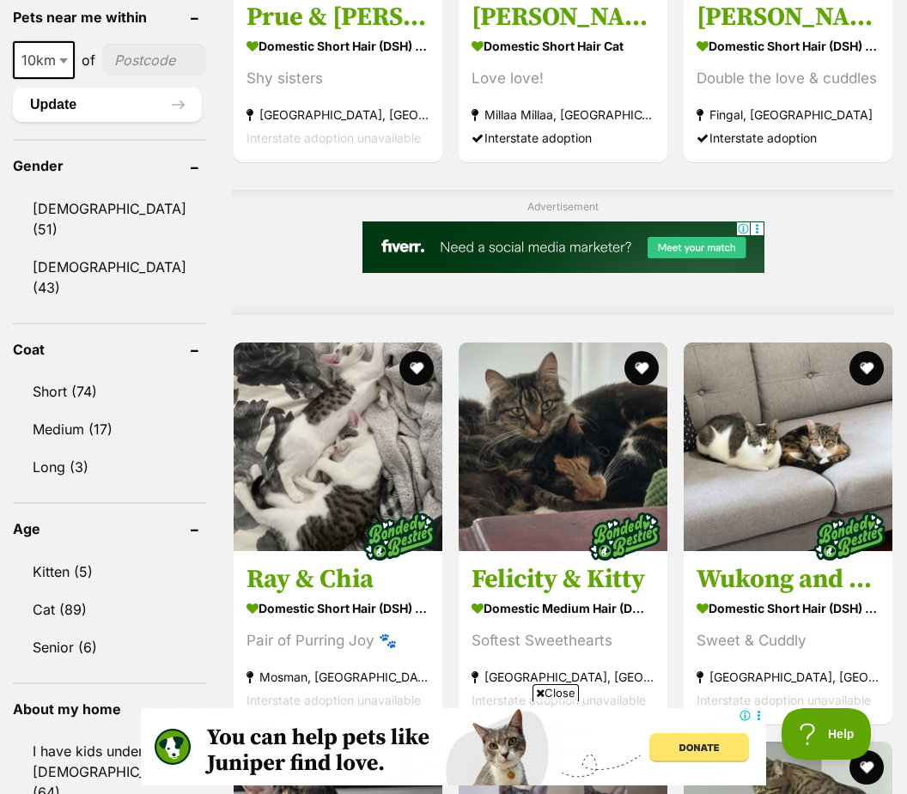
scroll to position [0, 0]
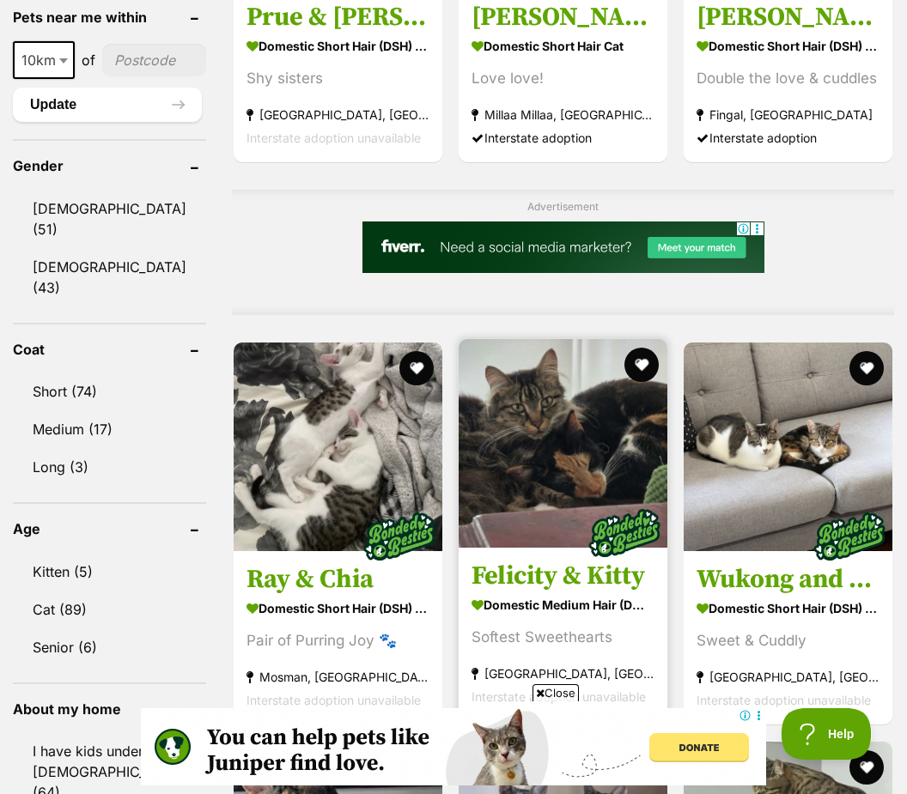
click at [552, 640] on div "Softest Sweethearts" at bounding box center [562, 638] width 183 height 23
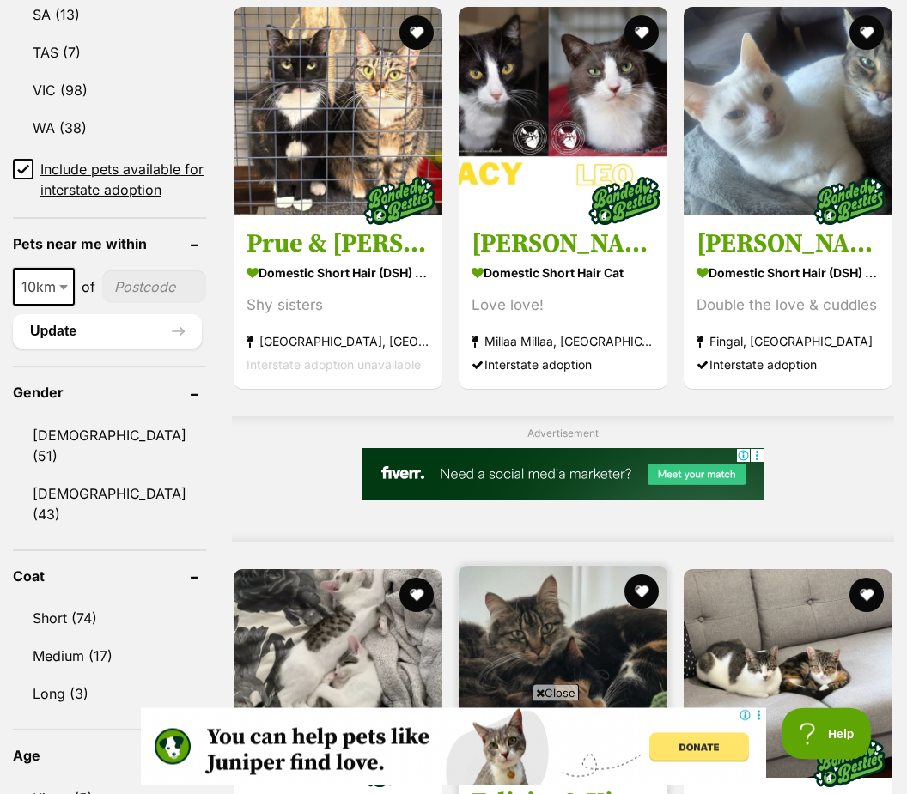
scroll to position [1220, 0]
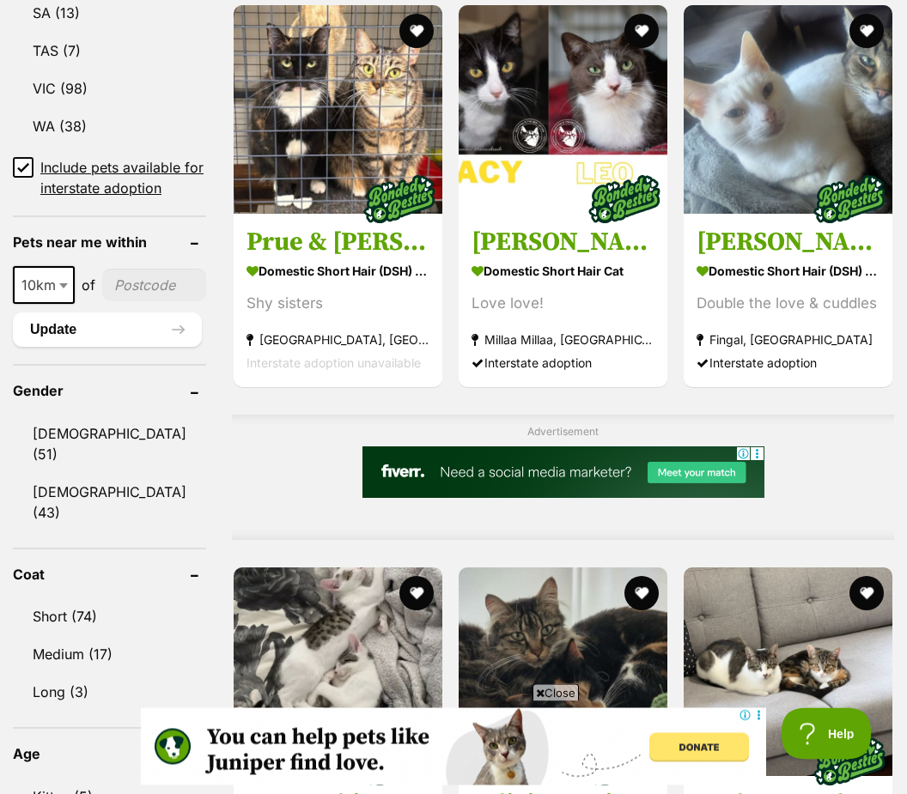
click at [22, 158] on input "Include pets available for interstate adoption" at bounding box center [23, 168] width 21 height 21
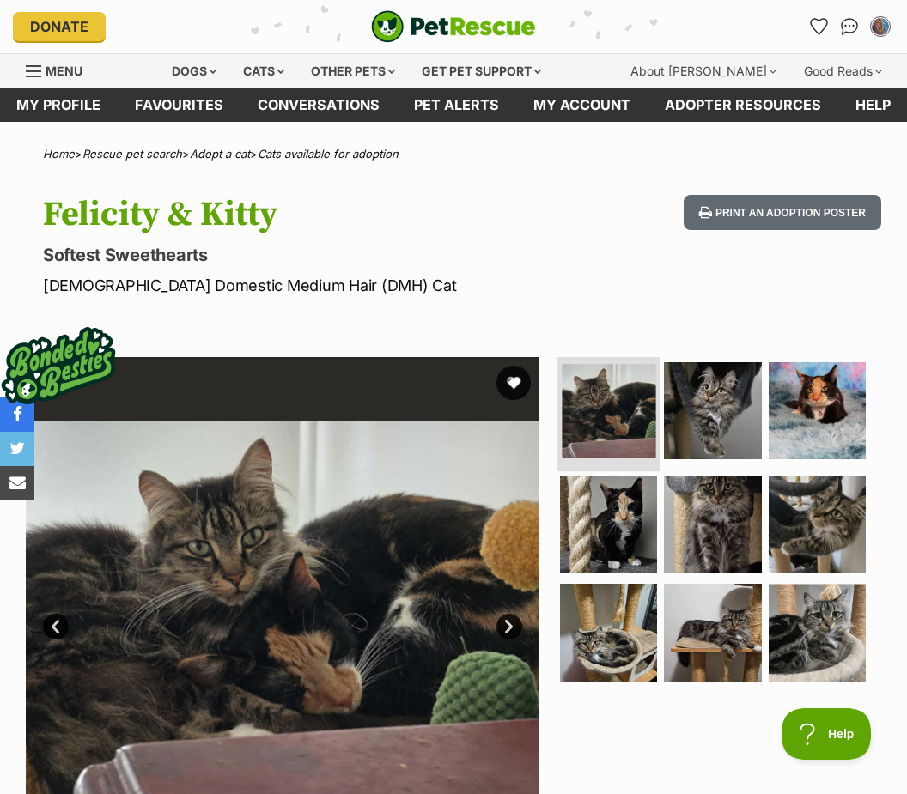
click at [617, 413] on img at bounding box center [608, 411] width 94 height 94
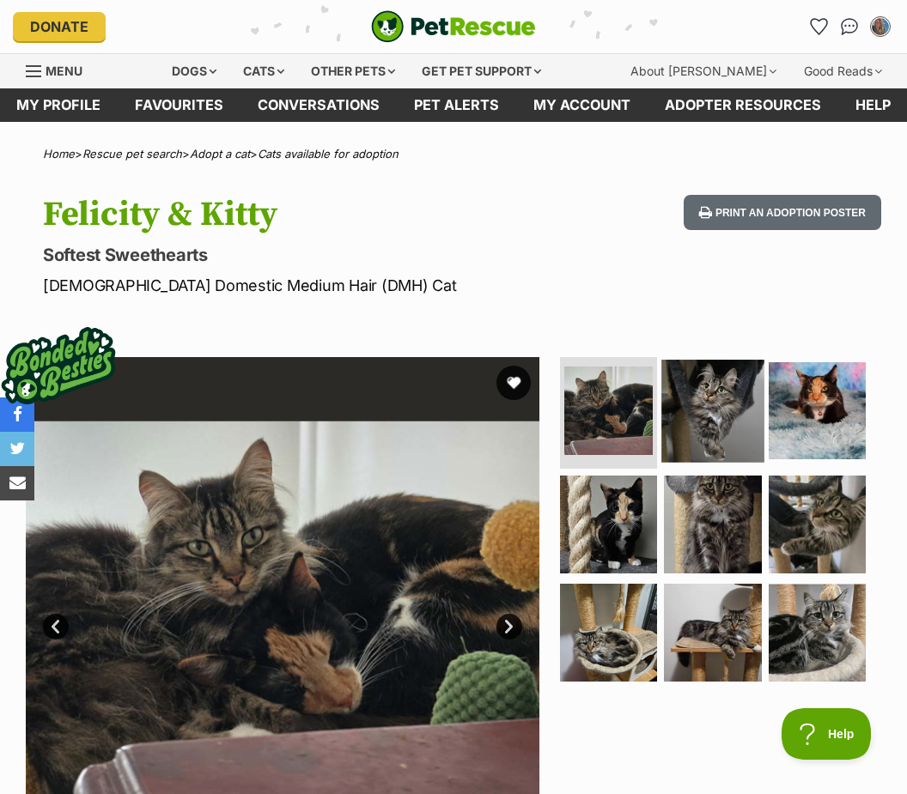
click at [704, 446] on img at bounding box center [712, 411] width 102 height 102
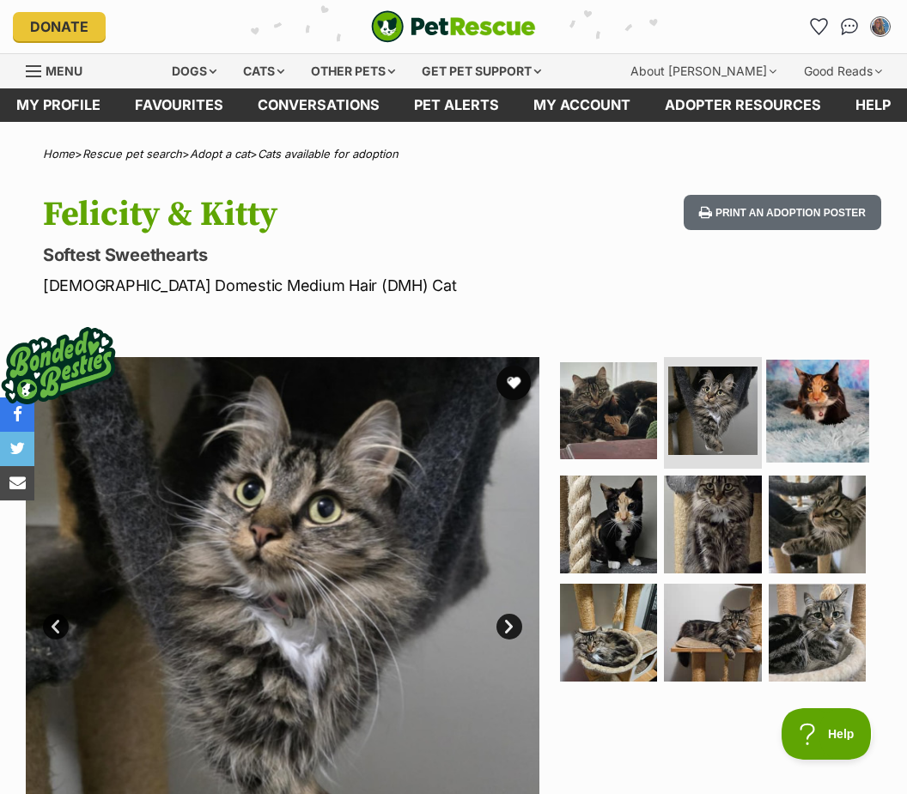
click at [814, 435] on img at bounding box center [817, 411] width 102 height 102
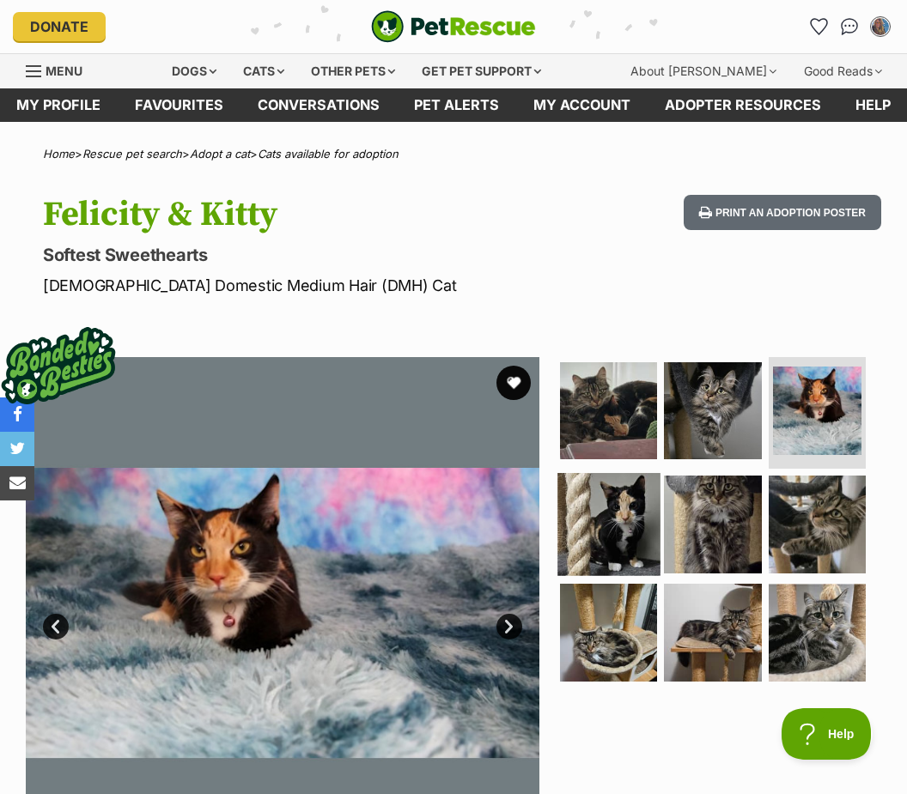
click at [627, 537] on img at bounding box center [608, 524] width 102 height 102
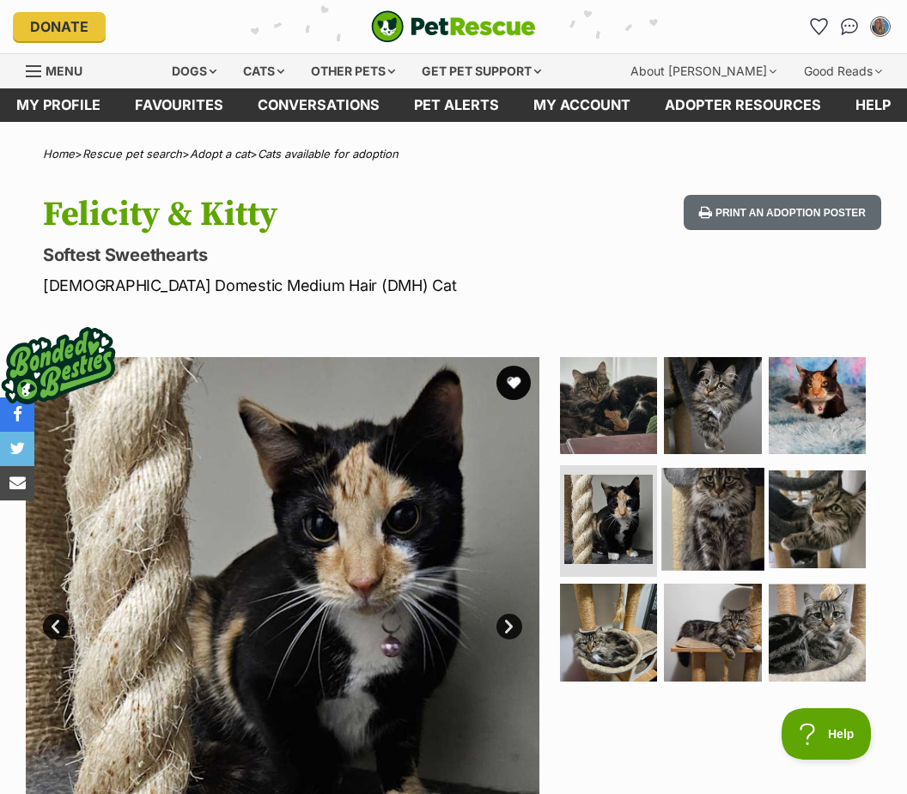
click at [695, 530] on img at bounding box center [712, 519] width 102 height 102
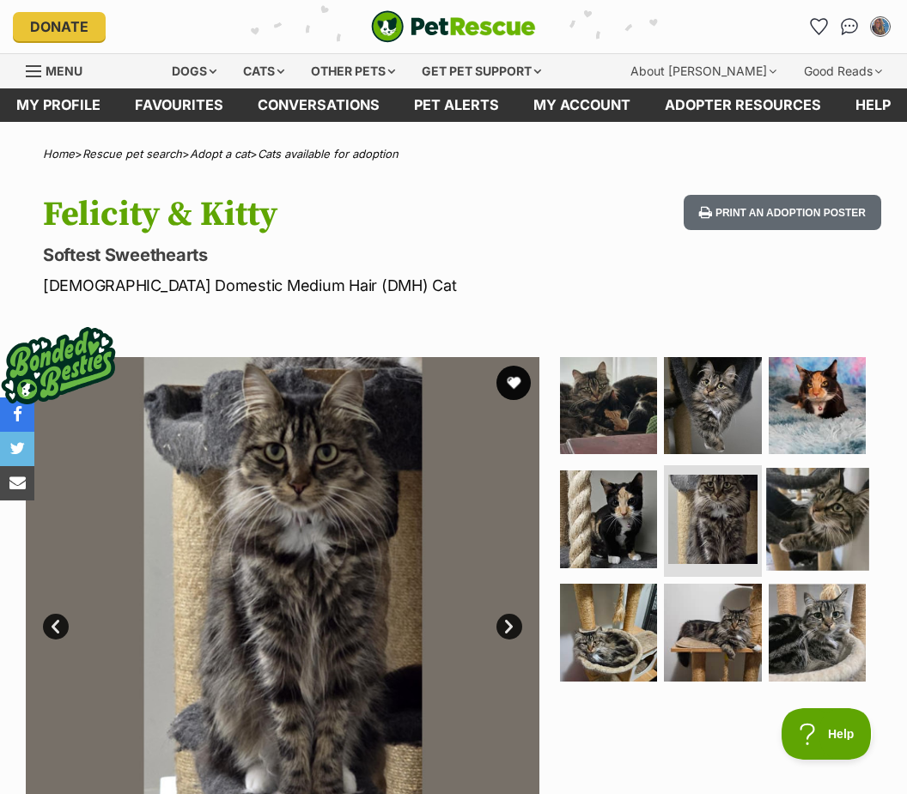
click at [823, 527] on img at bounding box center [817, 519] width 102 height 102
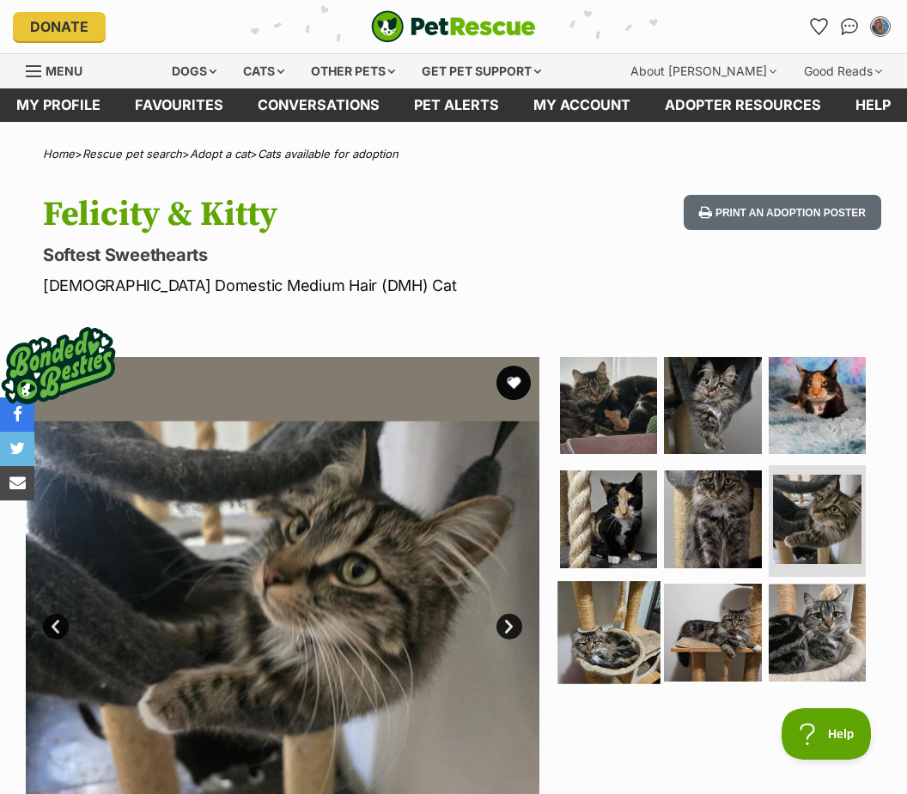
click at [617, 648] on img at bounding box center [608, 632] width 102 height 102
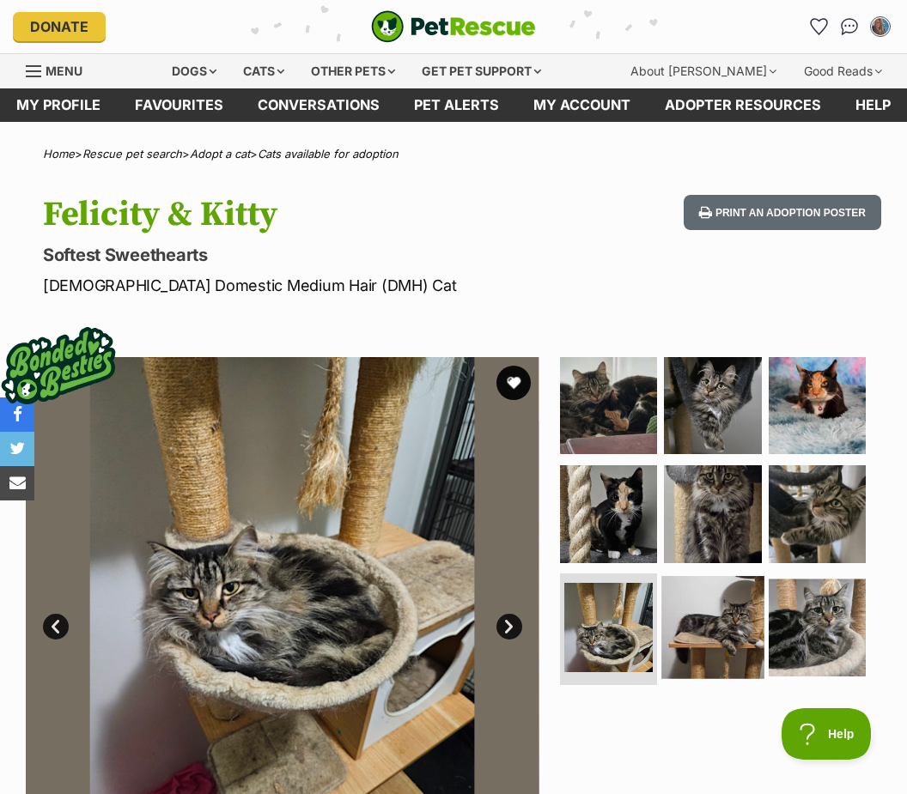
click at [703, 635] on img at bounding box center [712, 627] width 102 height 102
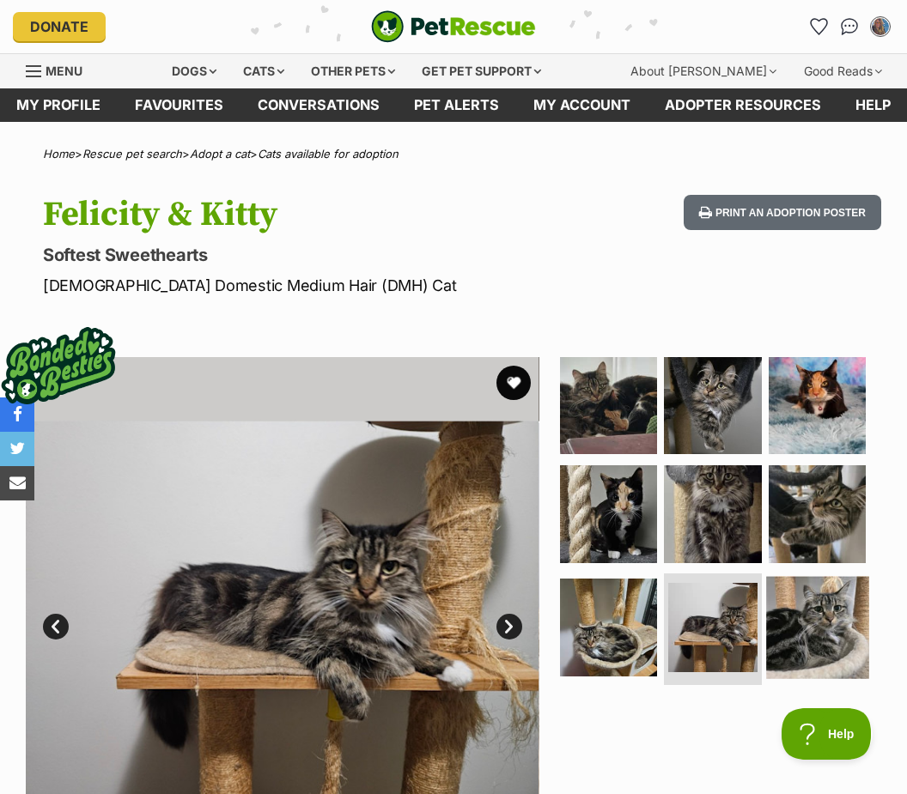
click at [810, 621] on img at bounding box center [817, 627] width 102 height 102
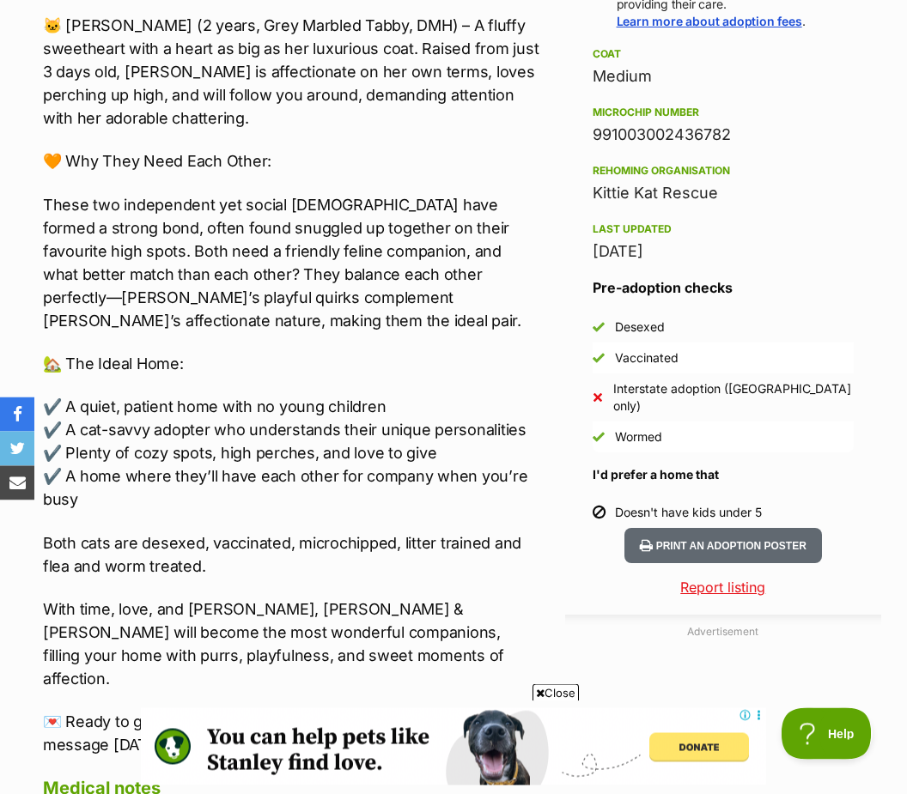
scroll to position [1385, 0]
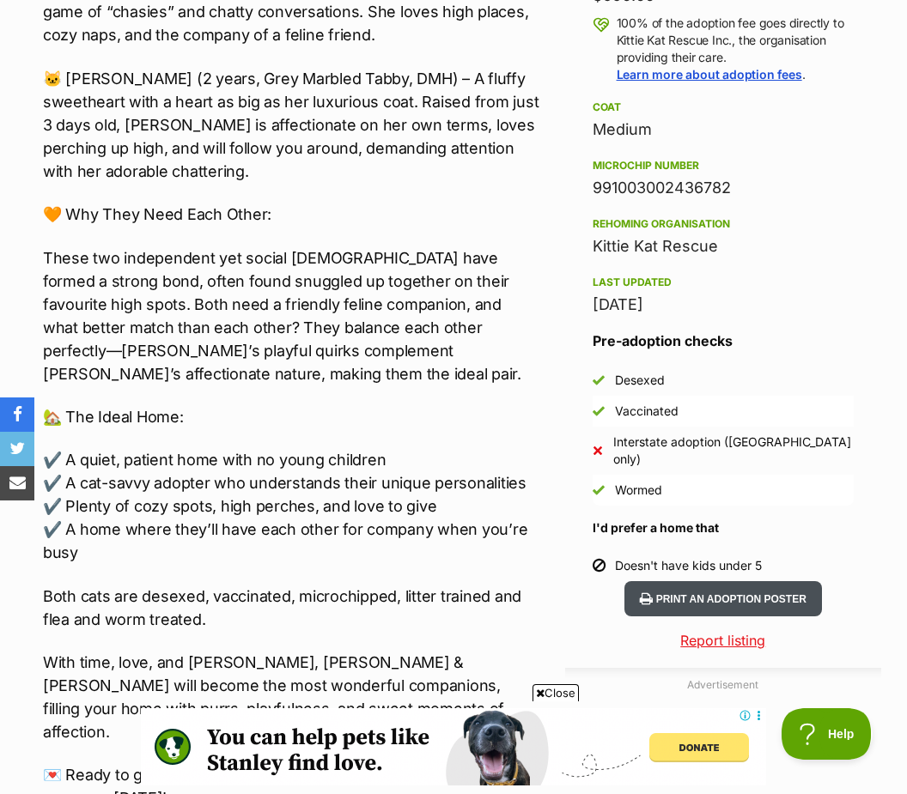
click at [752, 581] on button "Print an adoption poster" at bounding box center [722, 598] width 197 height 35
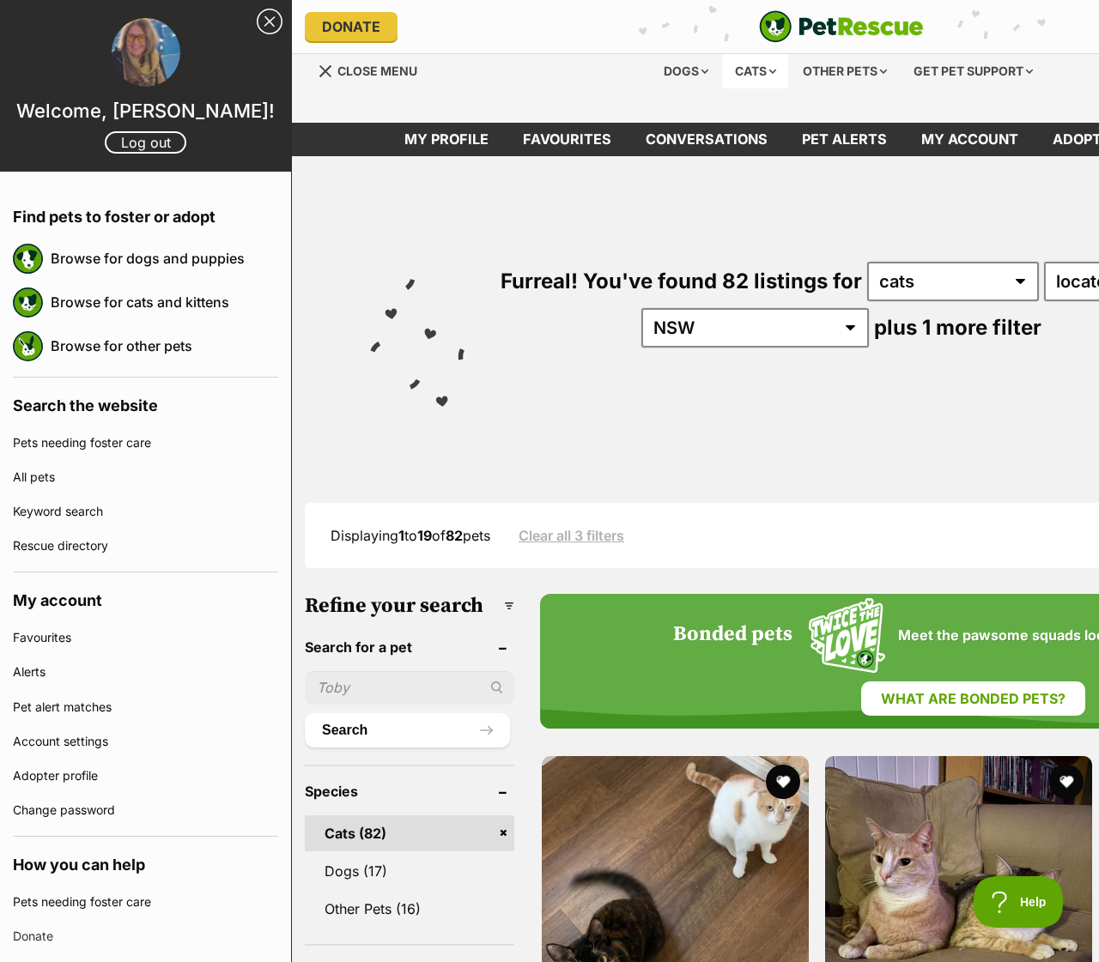
click at [754, 72] on div "Cats" at bounding box center [755, 71] width 65 height 34
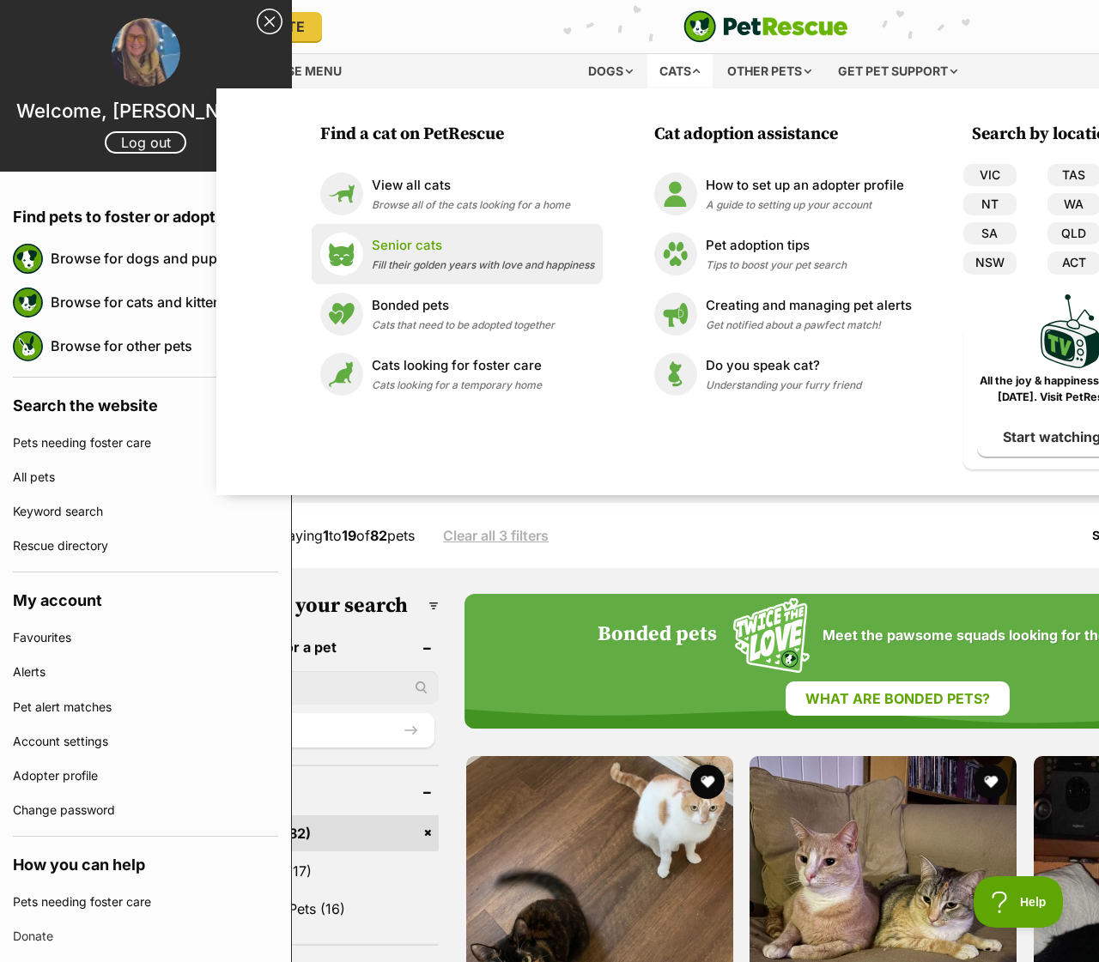
click at [427, 246] on p "Senior cats" at bounding box center [483, 246] width 222 height 20
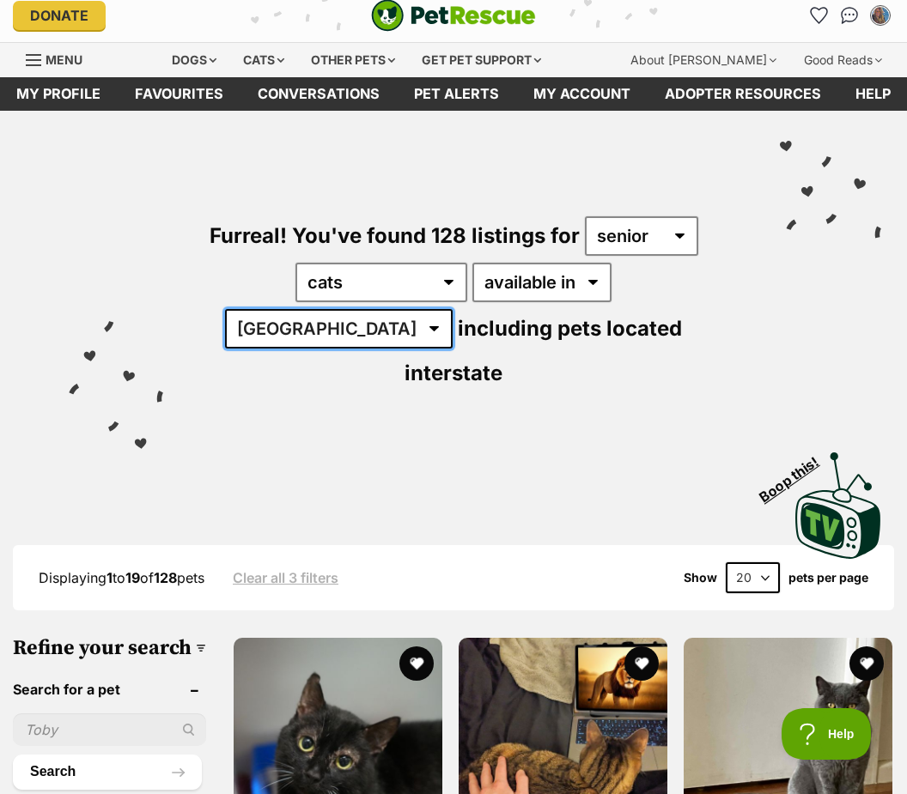
click at [452, 309] on select "[GEOGRAPHIC_DATA] [GEOGRAPHIC_DATA] [GEOGRAPHIC_DATA] [GEOGRAPHIC_DATA] [GEOGRA…" at bounding box center [339, 328] width 228 height 39
select select "NSW"
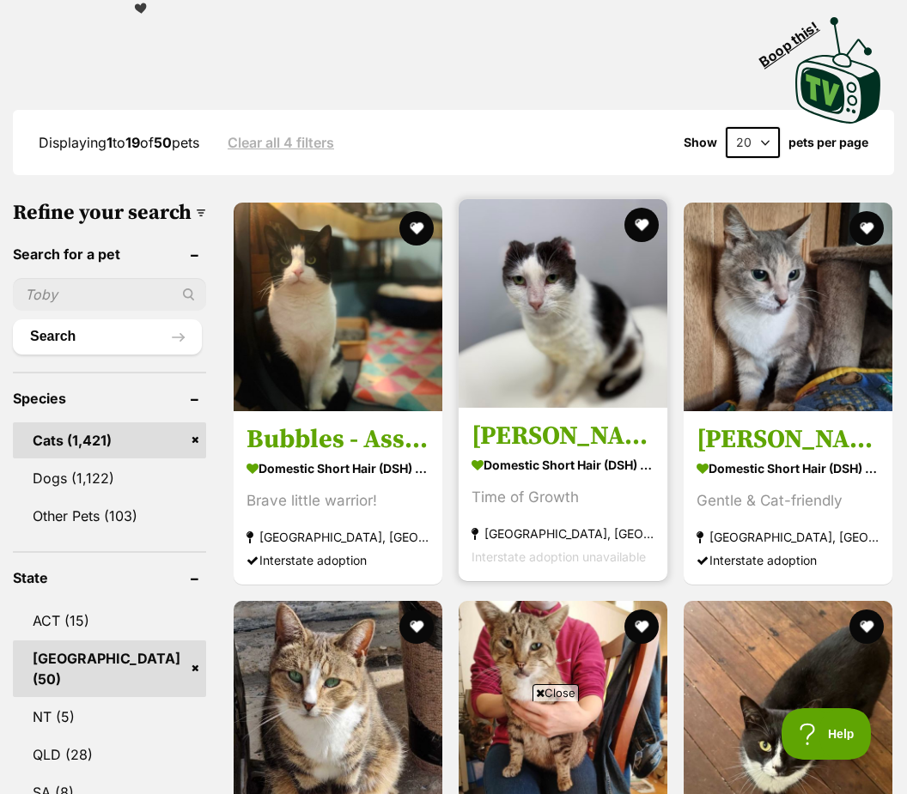
click at [574, 522] on strong "[GEOGRAPHIC_DATA], [GEOGRAPHIC_DATA]" at bounding box center [562, 533] width 183 height 23
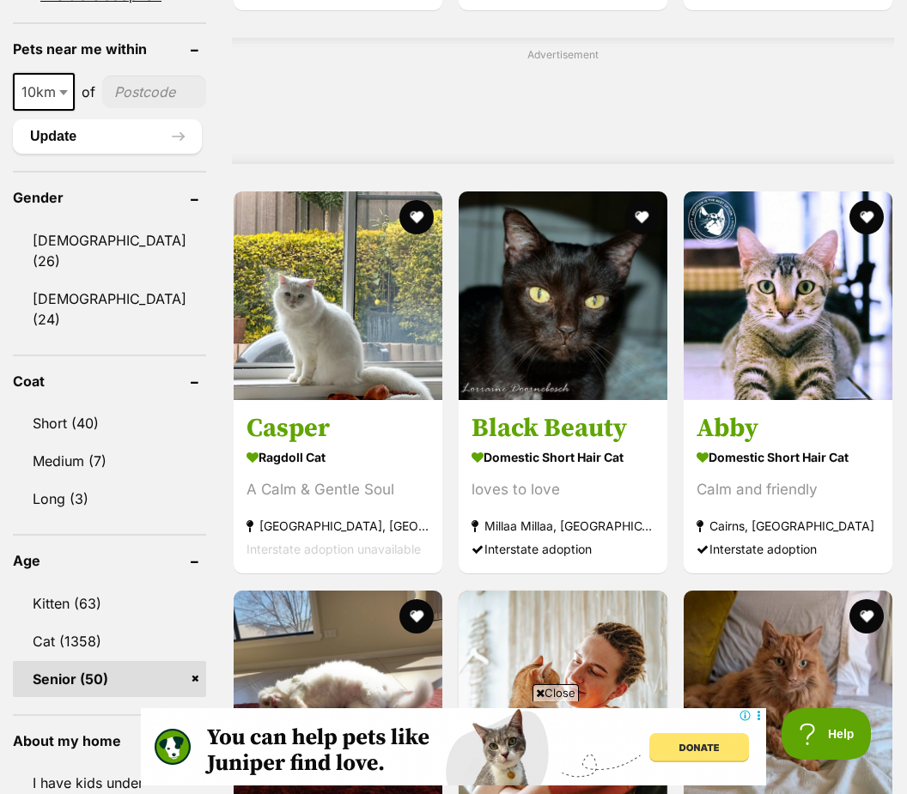
scroll to position [1417, 0]
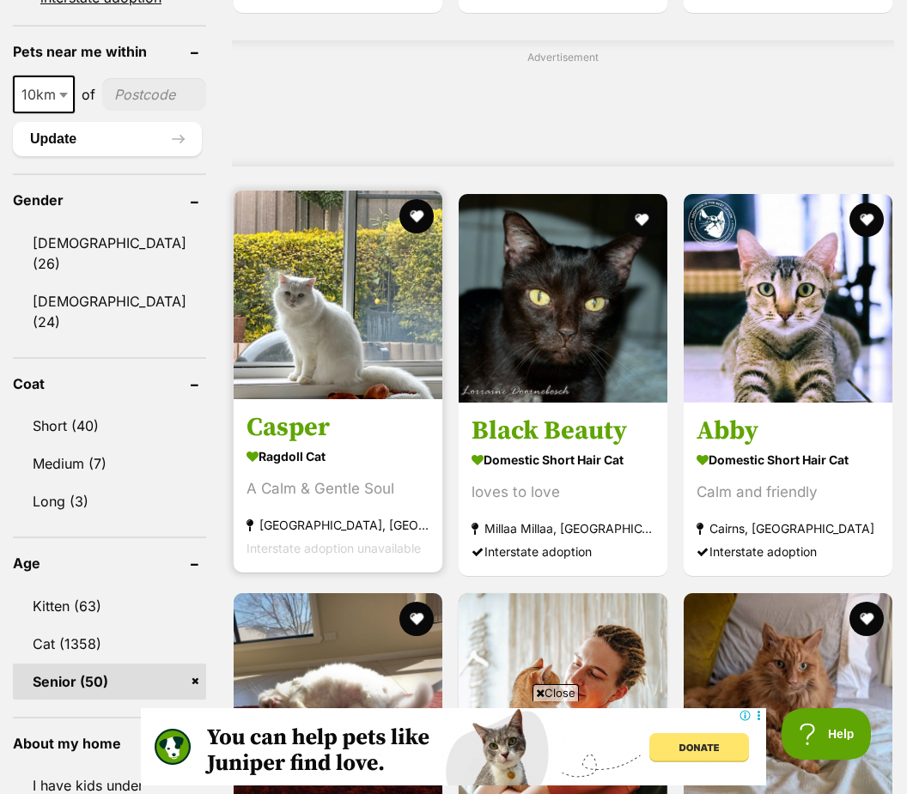
click at [297, 514] on section "Ragdoll Cat A Calm & Gentle Soul Sydney, NSW Interstate adoption unavailable" at bounding box center [337, 503] width 183 height 116
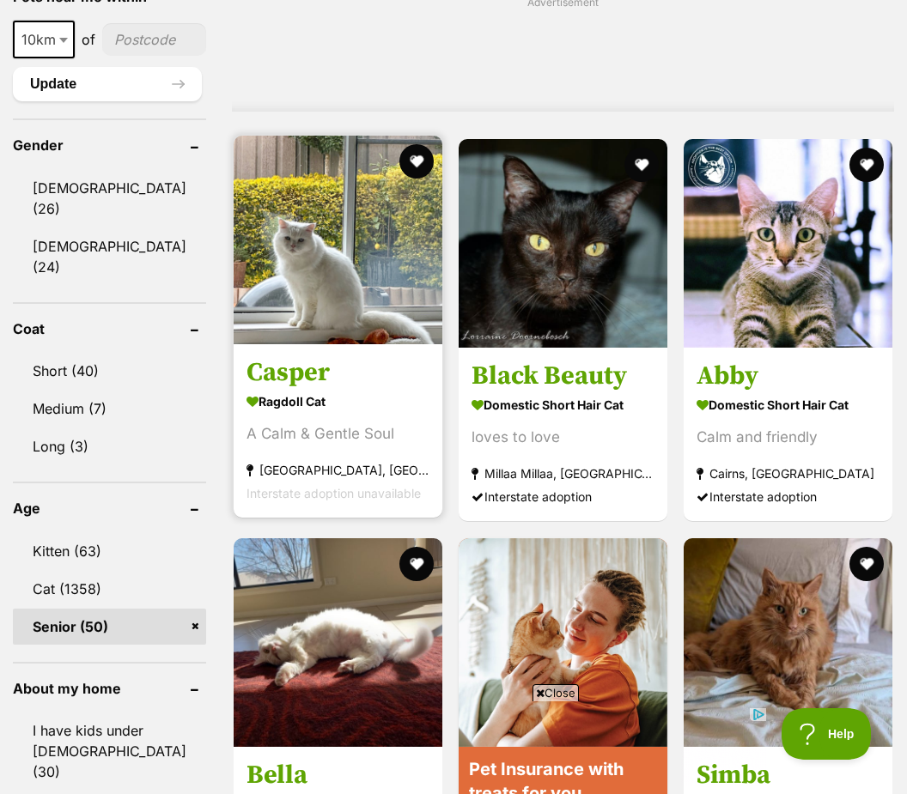
scroll to position [0, 0]
click at [304, 460] on section "Ragdoll Cat A Calm & Gentle Soul Sydney, NSW Interstate adoption unavailable" at bounding box center [337, 448] width 183 height 116
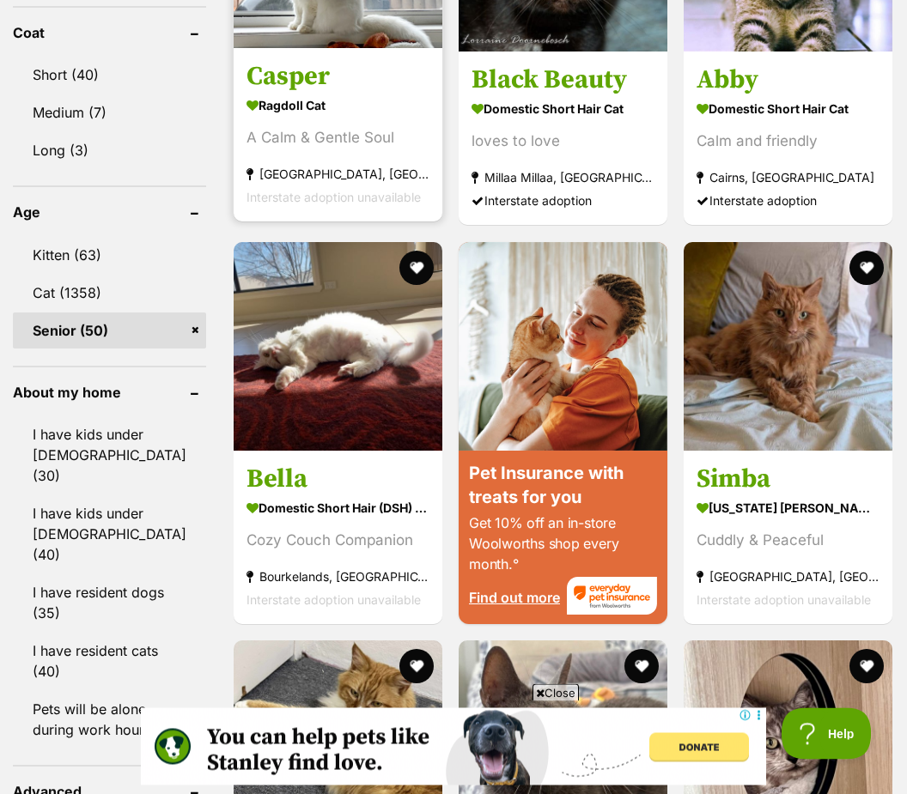
scroll to position [1768, 0]
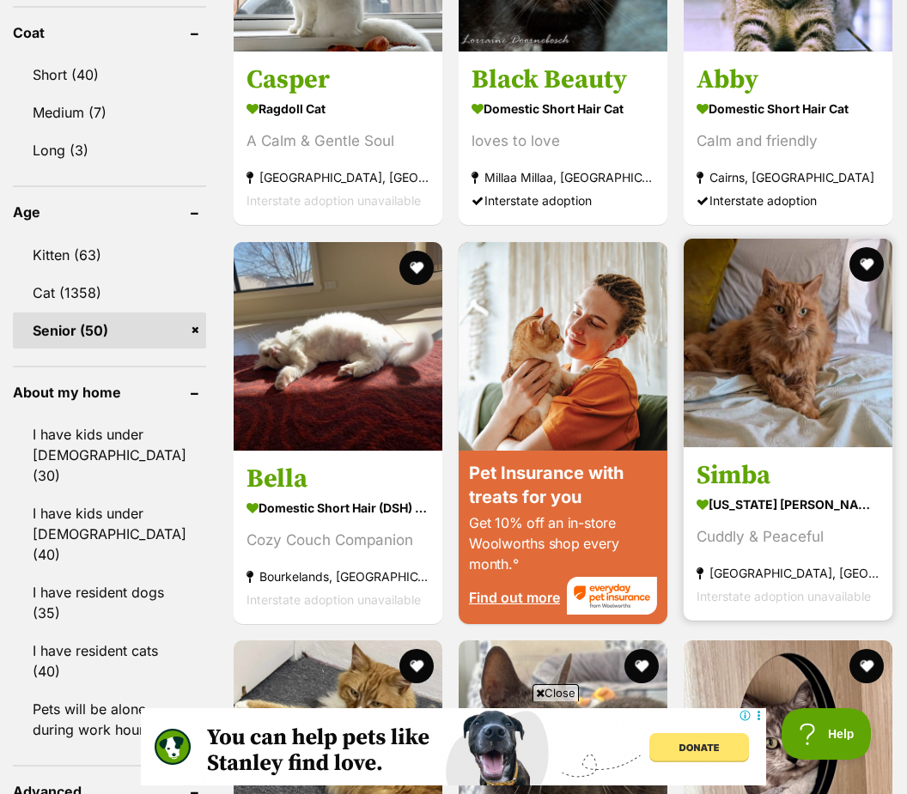
click at [800, 549] on div "Cuddly & Peaceful" at bounding box center [787, 536] width 183 height 23
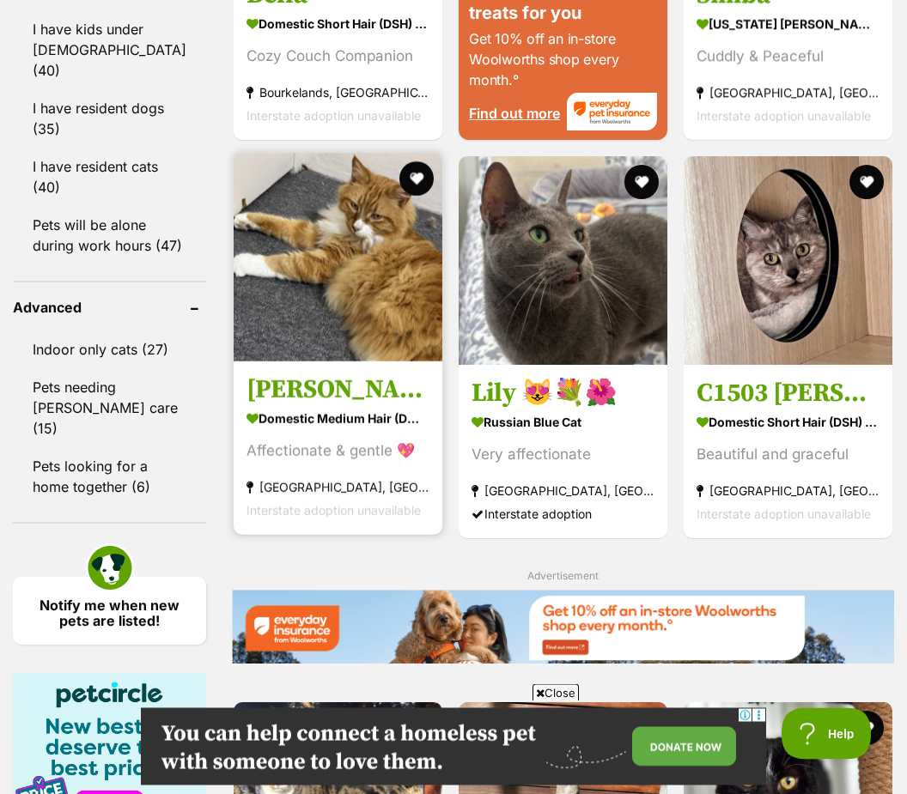
scroll to position [2252, 0]
click at [294, 517] on section "Domestic Medium Hair (DMH) Cat Affectionate & gentle 💖 Carramar, NSW Interstate…" at bounding box center [337, 464] width 183 height 116
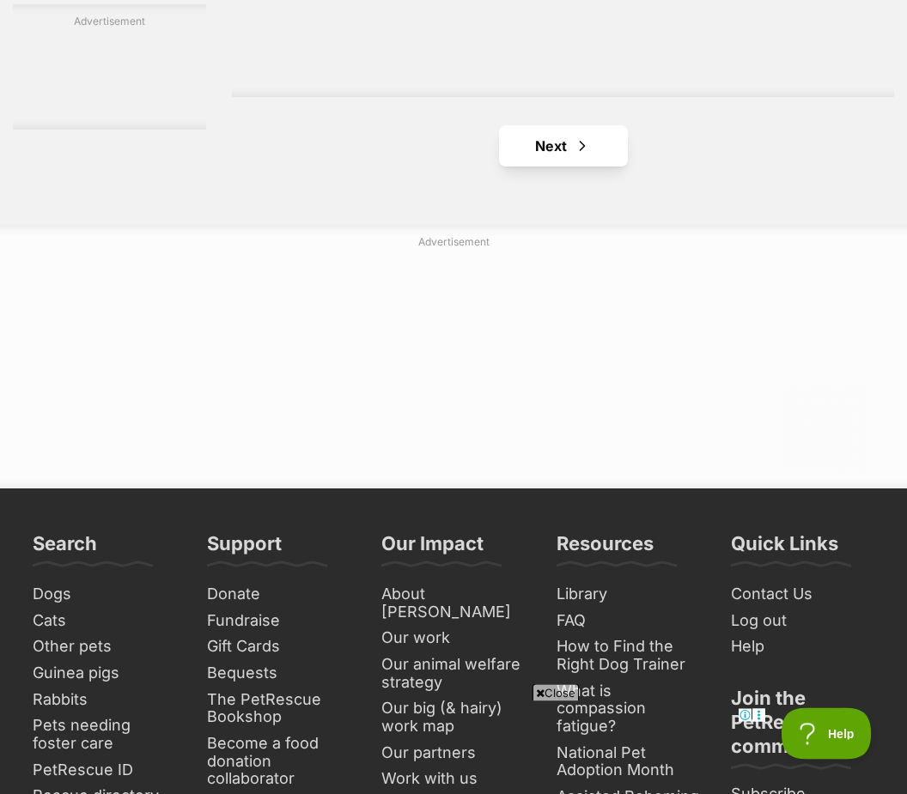
scroll to position [3791, 0]
click at [574, 156] on span "Next page" at bounding box center [582, 146] width 17 height 21
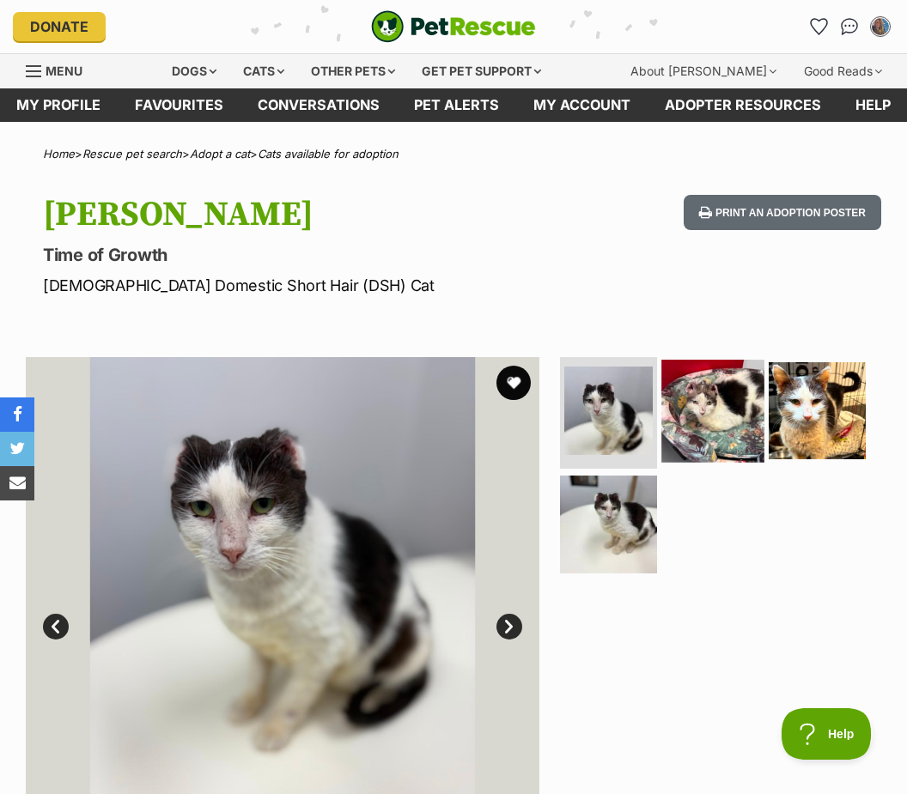
click at [730, 429] on img at bounding box center [712, 411] width 102 height 102
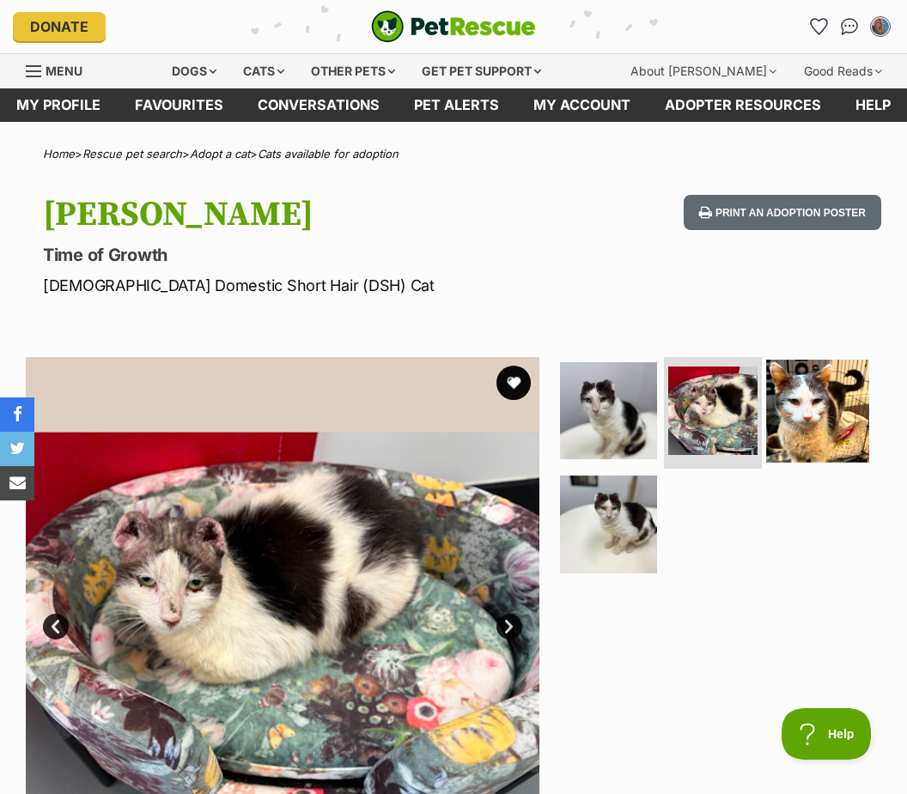
click at [824, 429] on img at bounding box center [817, 411] width 102 height 102
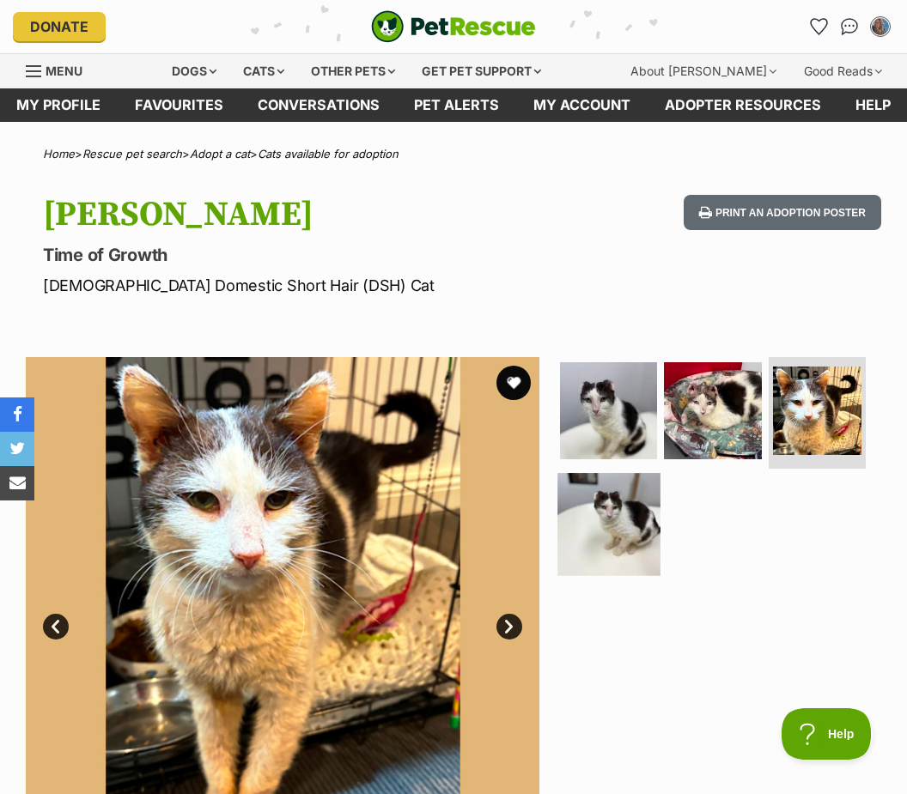
click at [624, 545] on img at bounding box center [608, 524] width 102 height 102
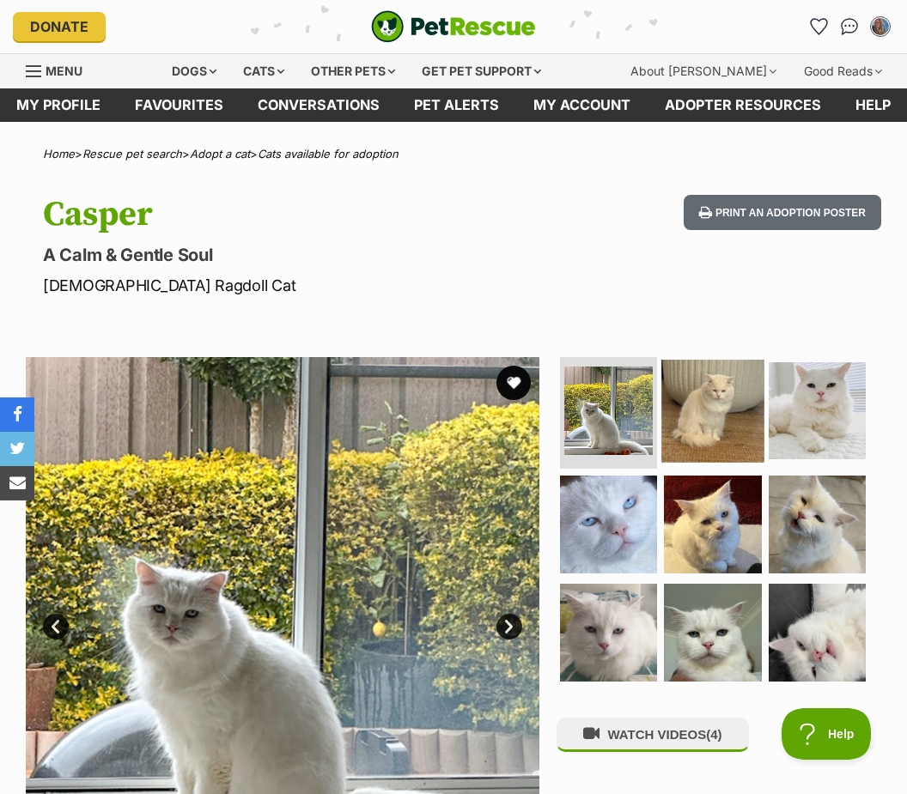
click at [717, 417] on img at bounding box center [712, 411] width 102 height 102
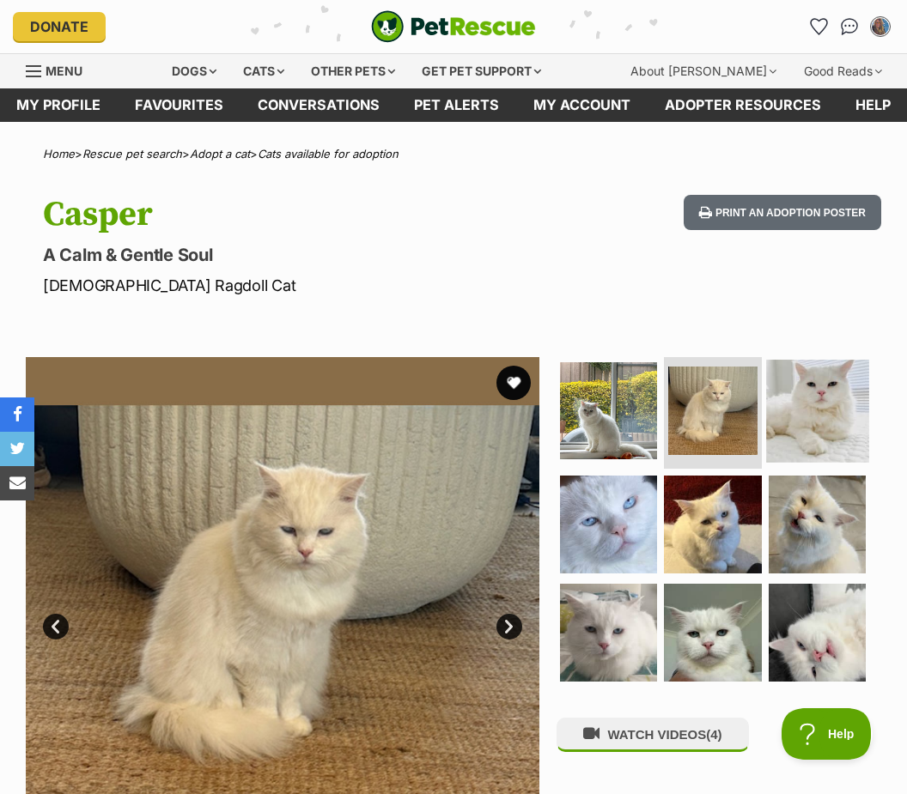
click at [826, 416] on img at bounding box center [817, 411] width 102 height 102
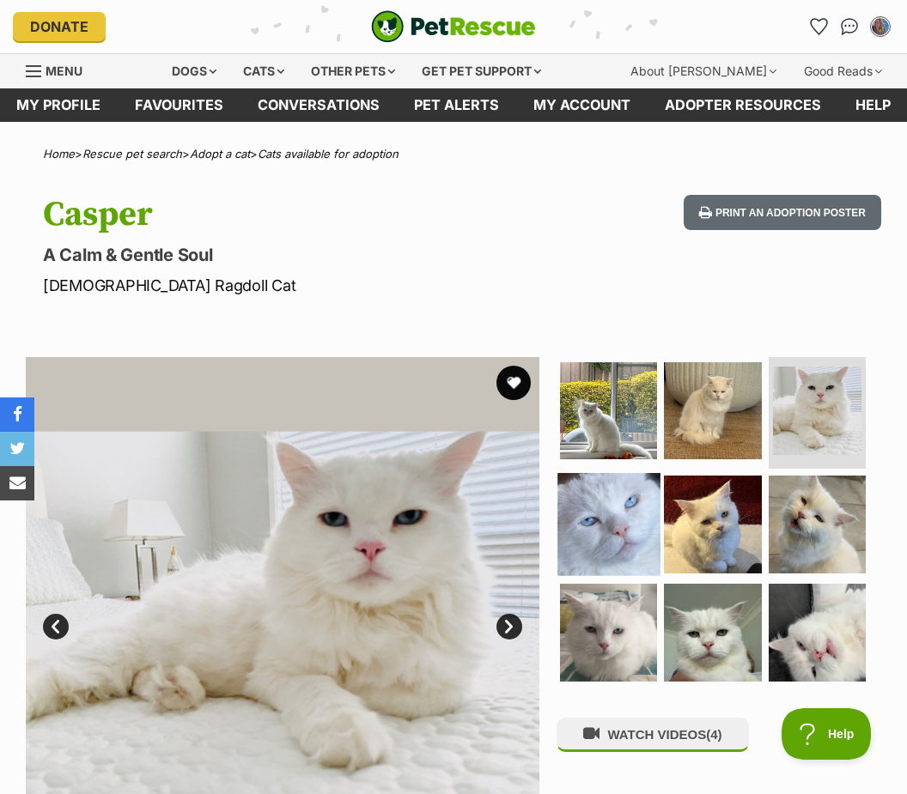
click at [616, 529] on img at bounding box center [608, 524] width 102 height 102
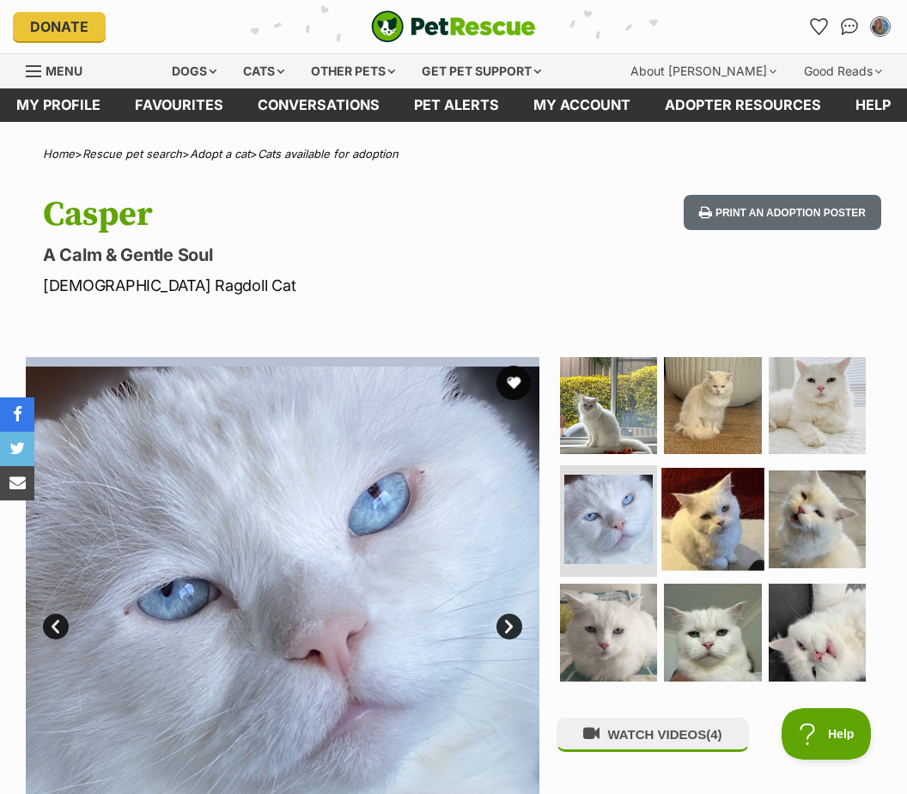
click at [718, 524] on img at bounding box center [712, 519] width 102 height 102
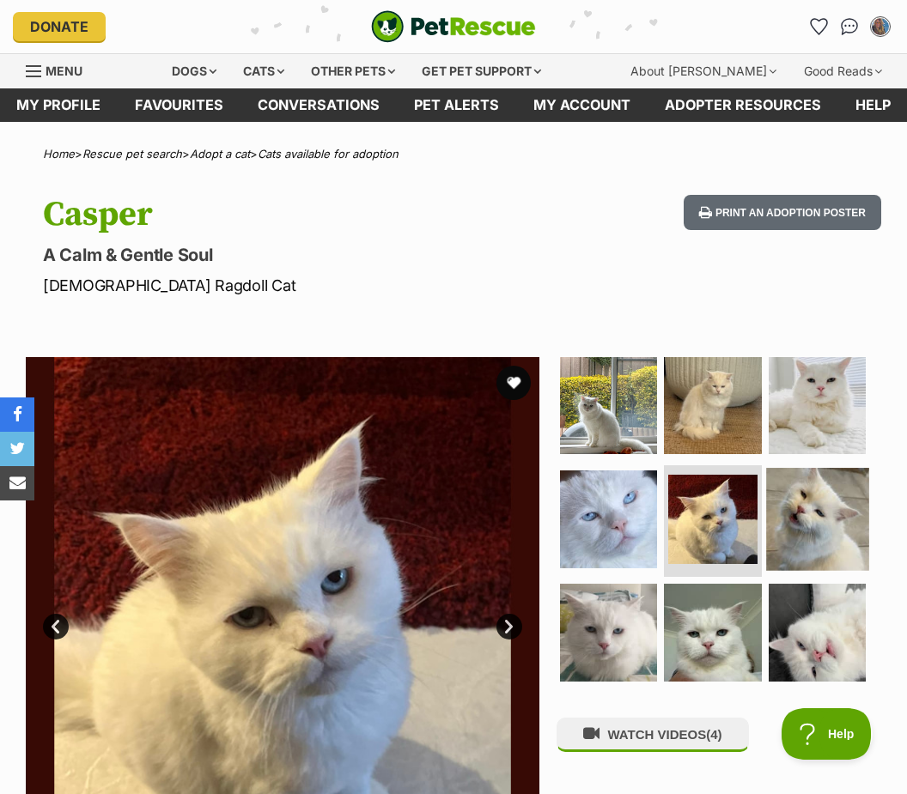
click at [822, 531] on img at bounding box center [817, 519] width 102 height 102
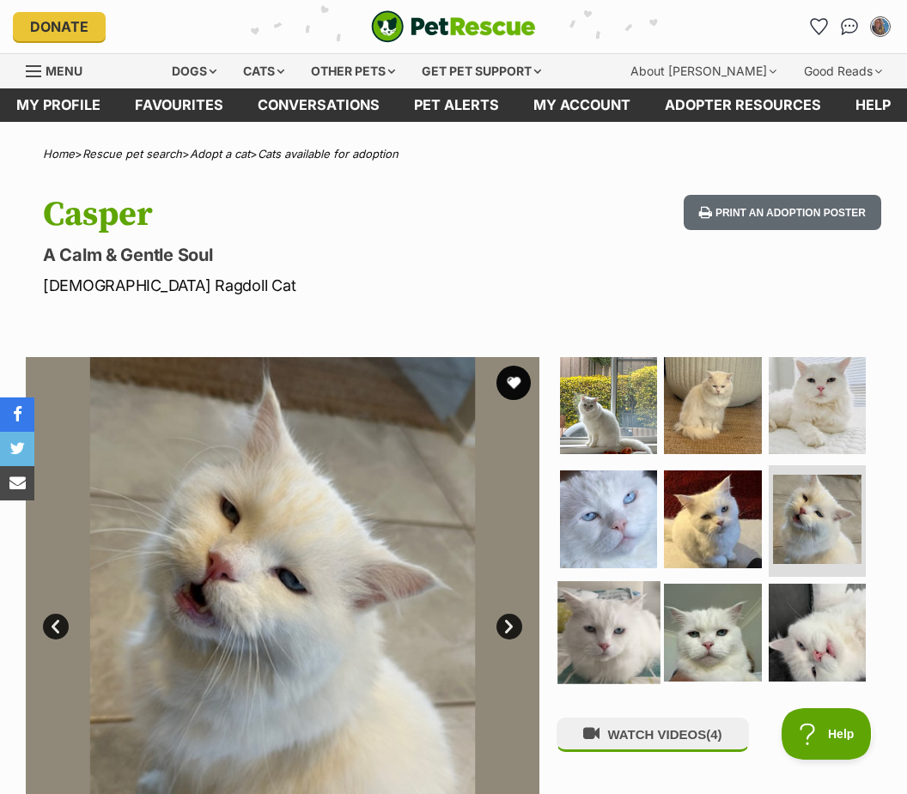
click at [619, 648] on img at bounding box center [608, 632] width 102 height 102
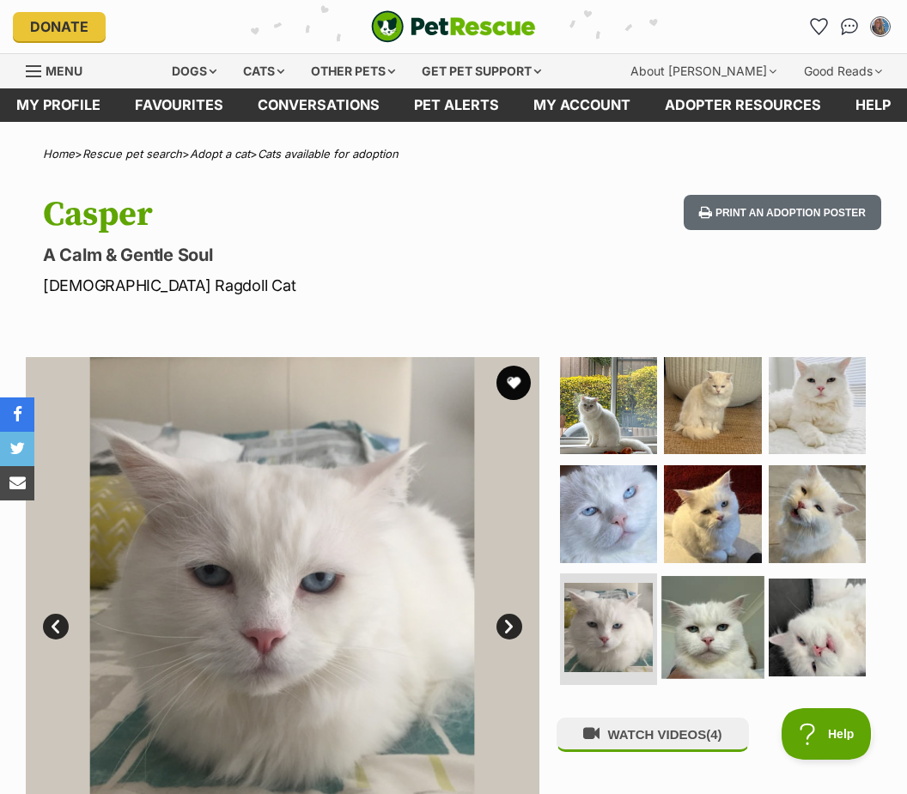
click at [685, 654] on img at bounding box center [712, 627] width 102 height 102
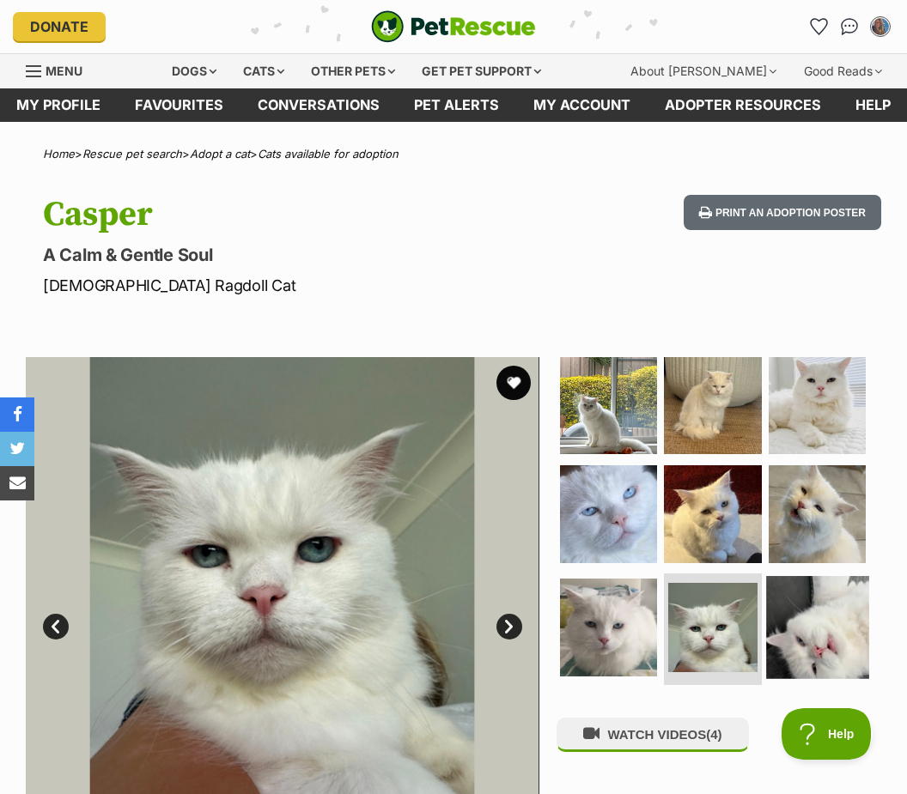
click at [793, 630] on img at bounding box center [817, 627] width 102 height 102
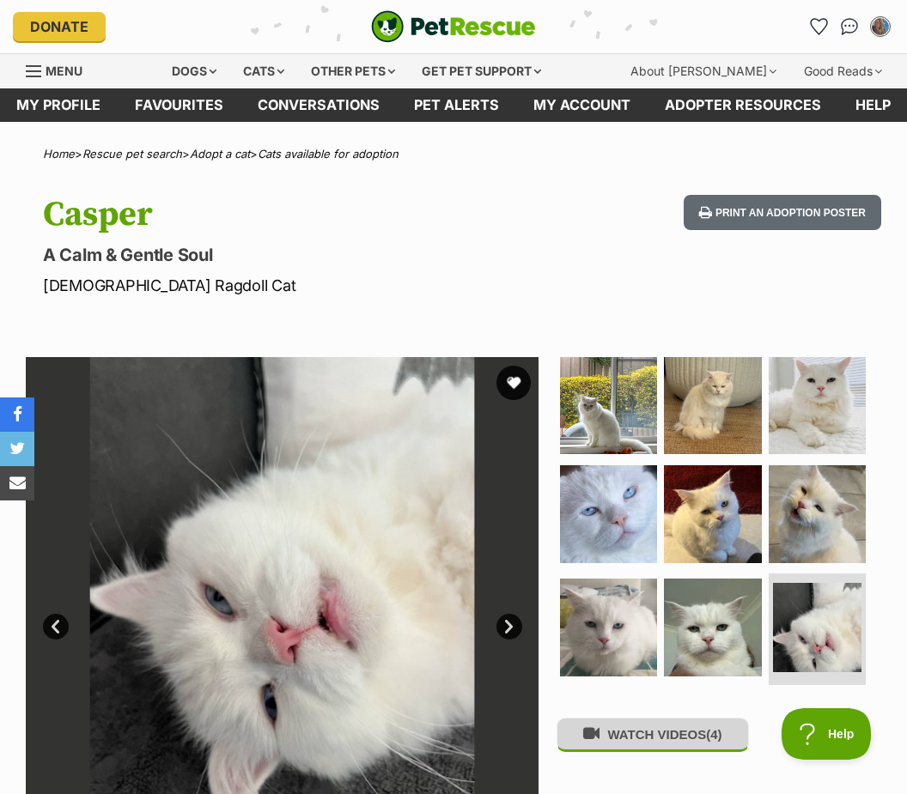
click at [689, 732] on button "WATCH VIDEOS (4)" at bounding box center [652, 734] width 192 height 33
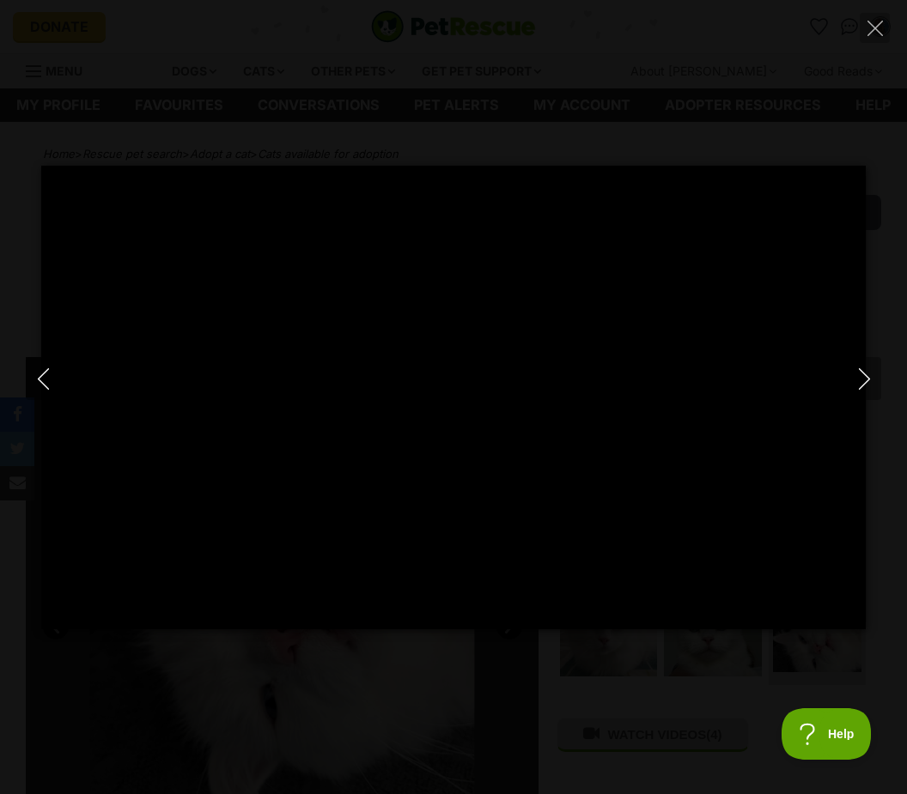
type input "100"
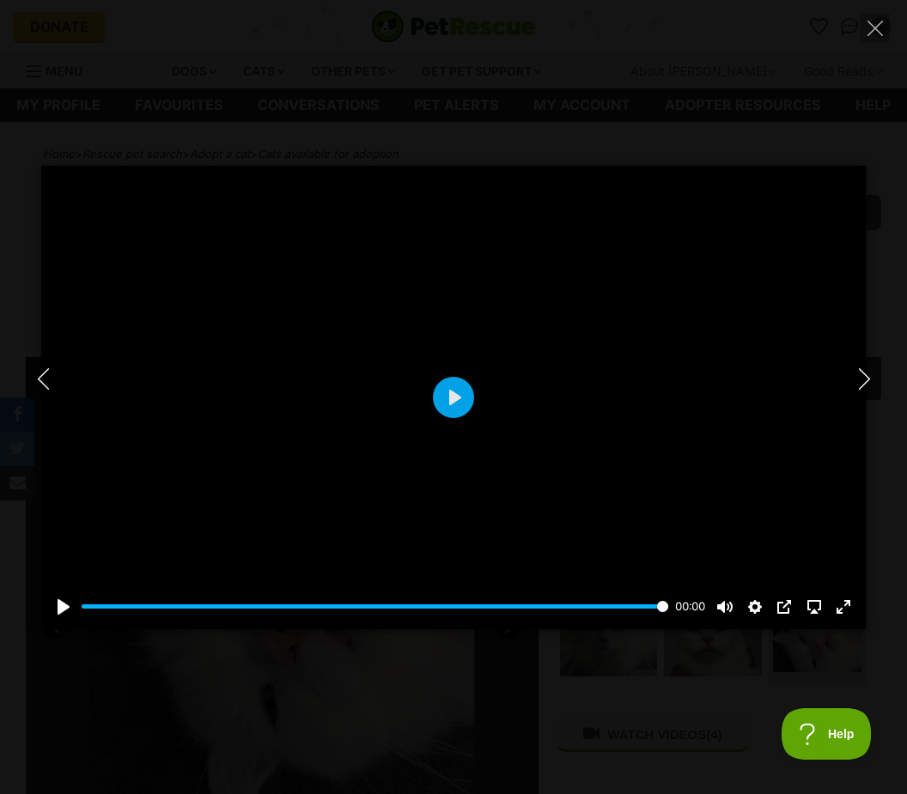
click at [850, 379] on button "Next" at bounding box center [864, 378] width 34 height 43
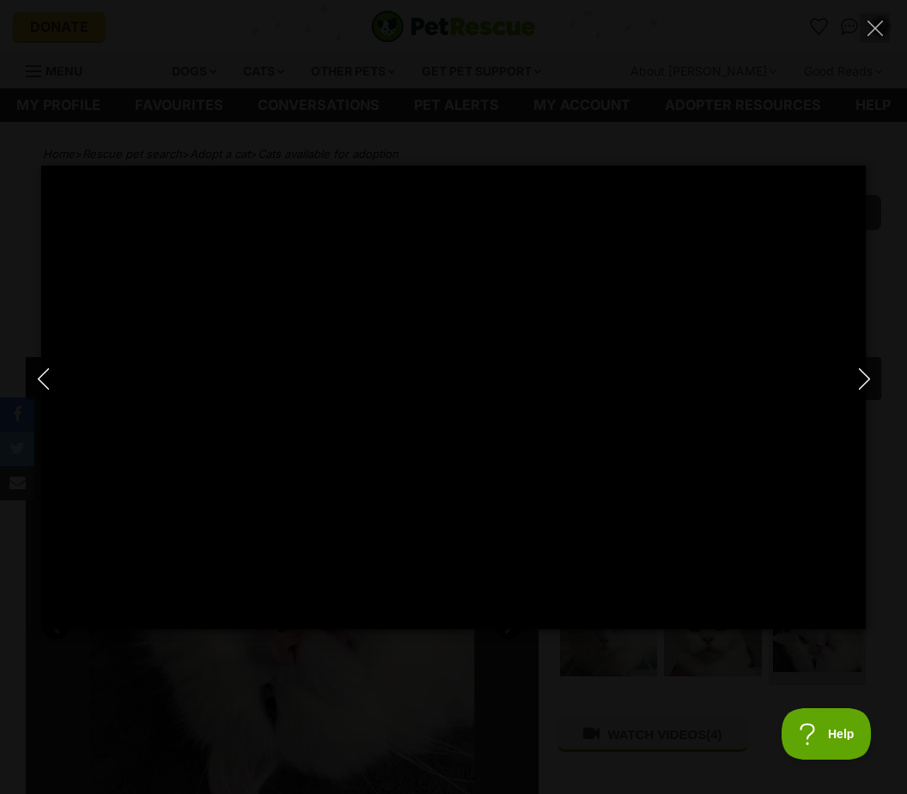
type input "100"
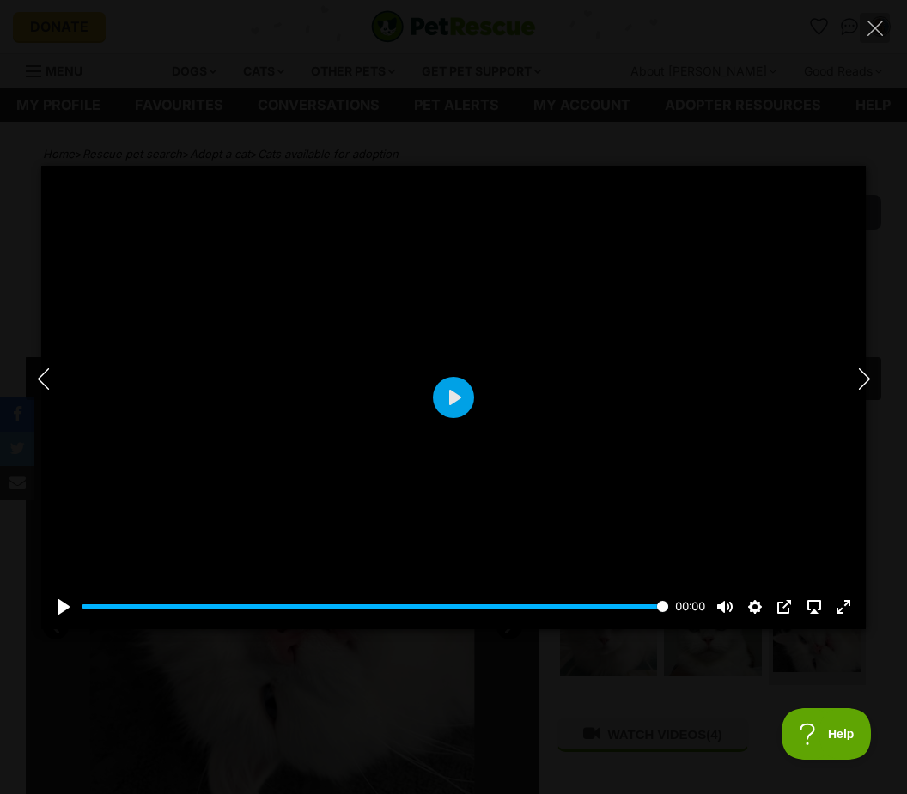
click at [859, 392] on button "Next" at bounding box center [864, 378] width 34 height 43
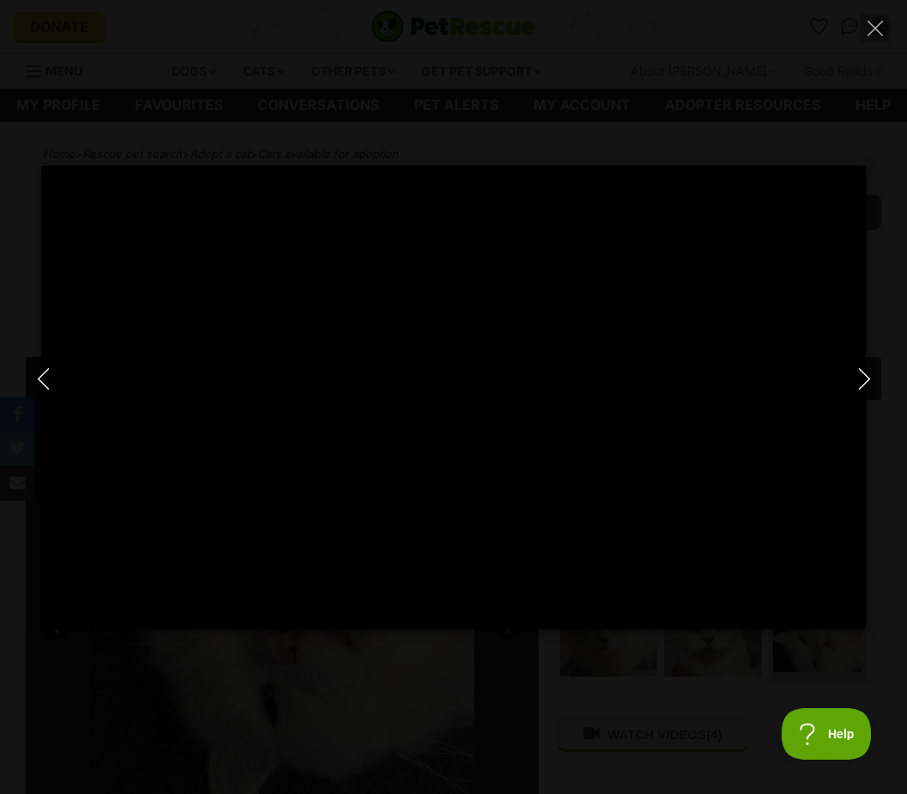
type input "100"
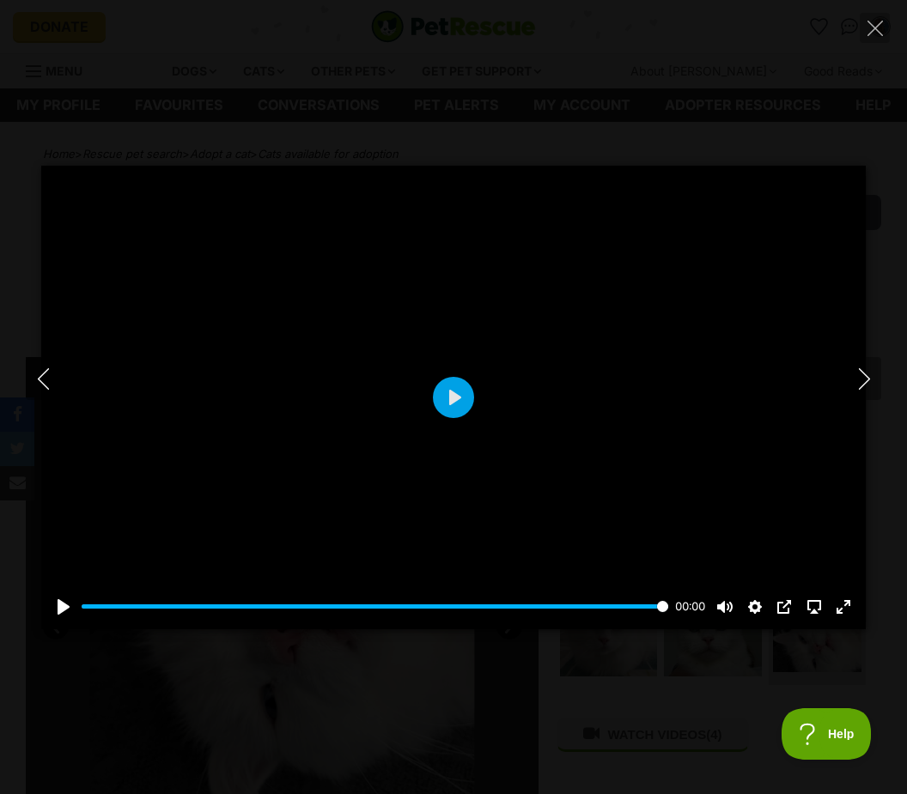
click at [846, 393] on div at bounding box center [453, 398] width 824 height 464
click at [877, 379] on button "Next" at bounding box center [864, 378] width 34 height 43
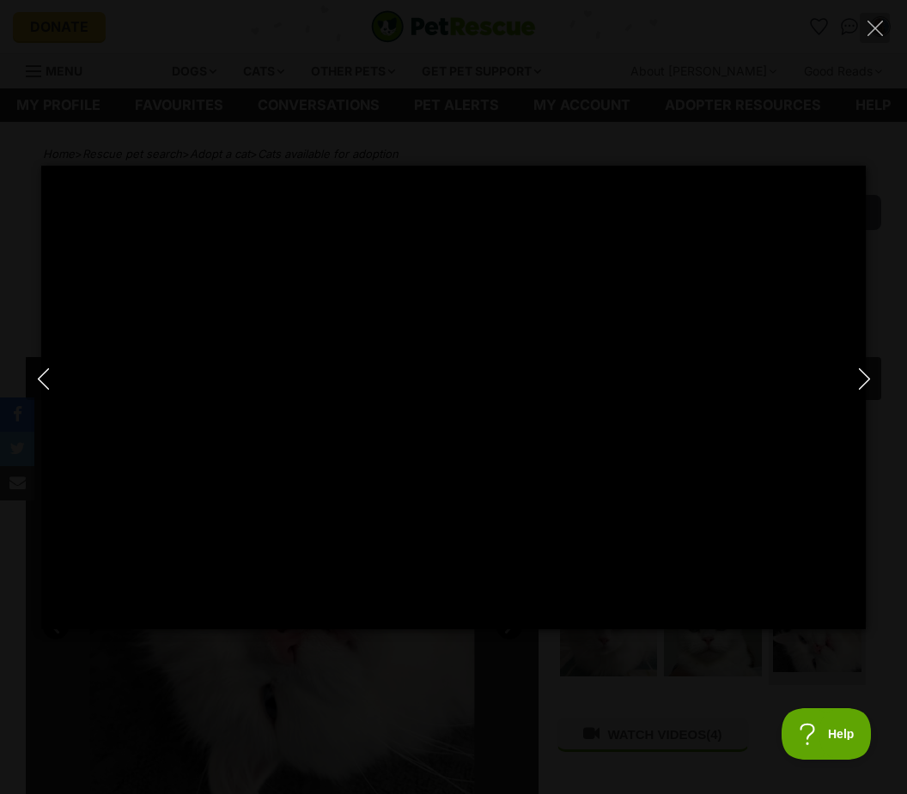
type input "100"
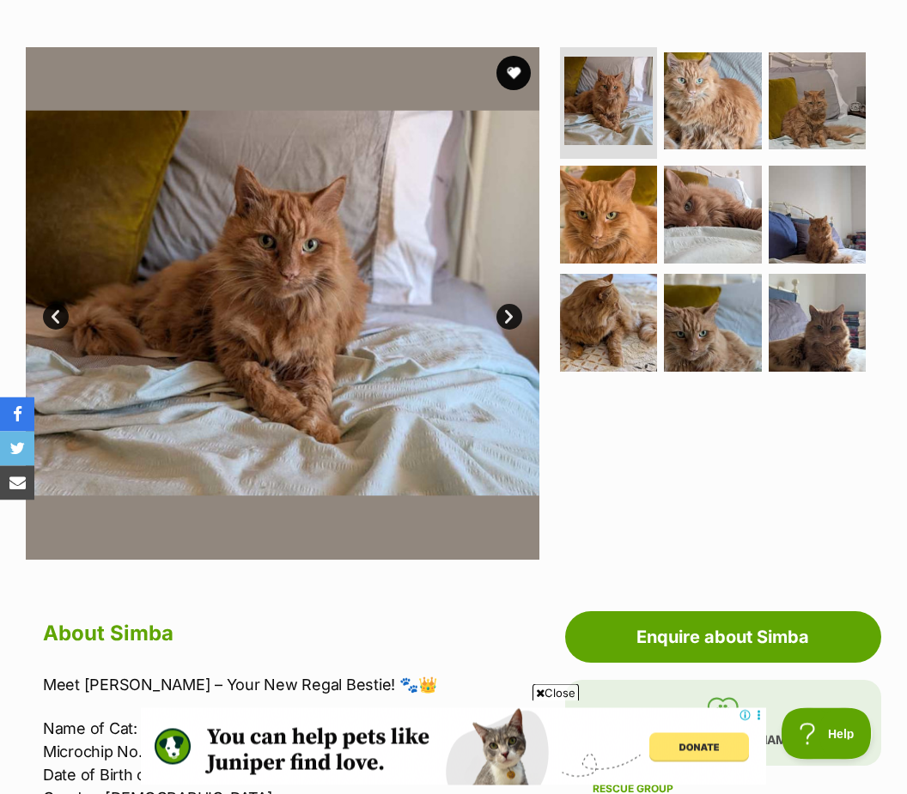
scroll to position [289, 0]
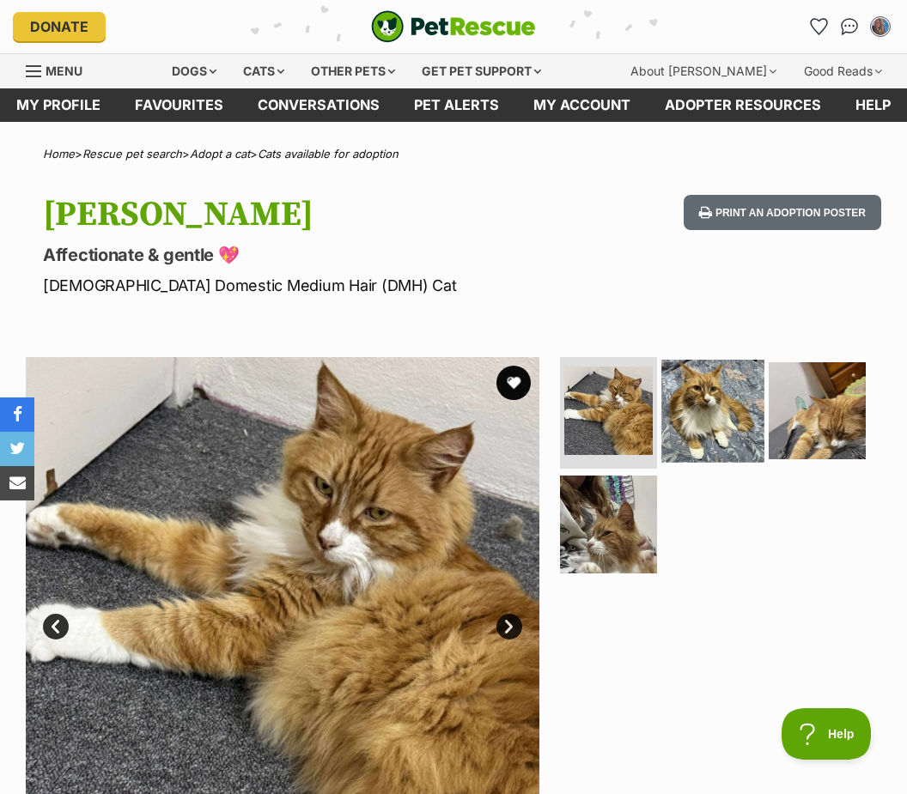
click at [738, 400] on img at bounding box center [712, 411] width 102 height 102
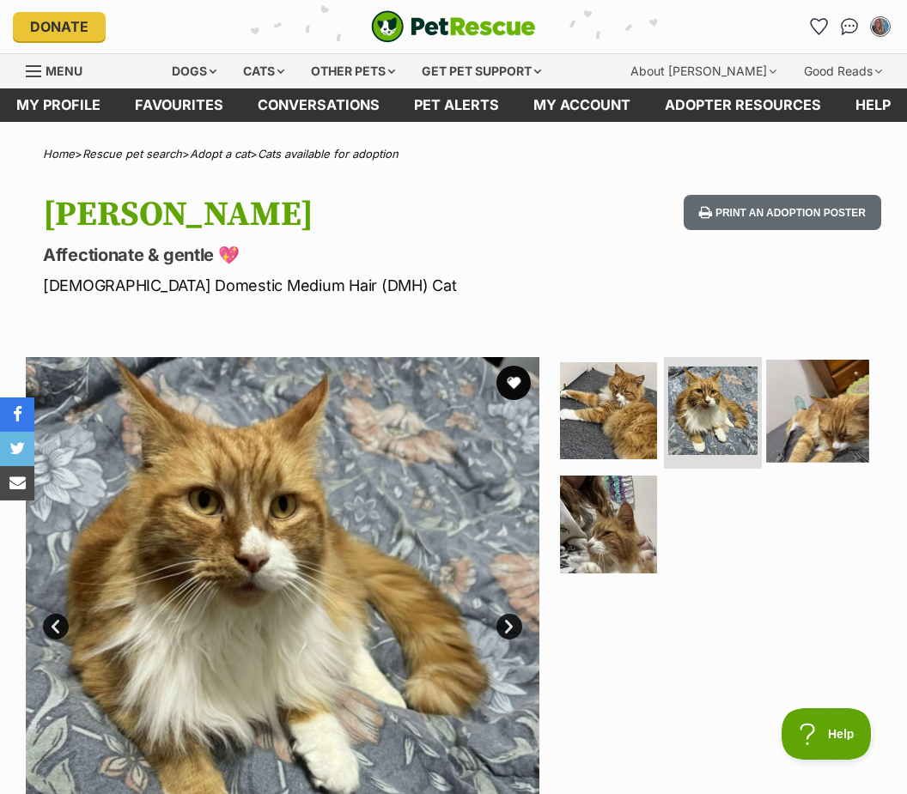
click at [824, 422] on img at bounding box center [817, 411] width 102 height 102
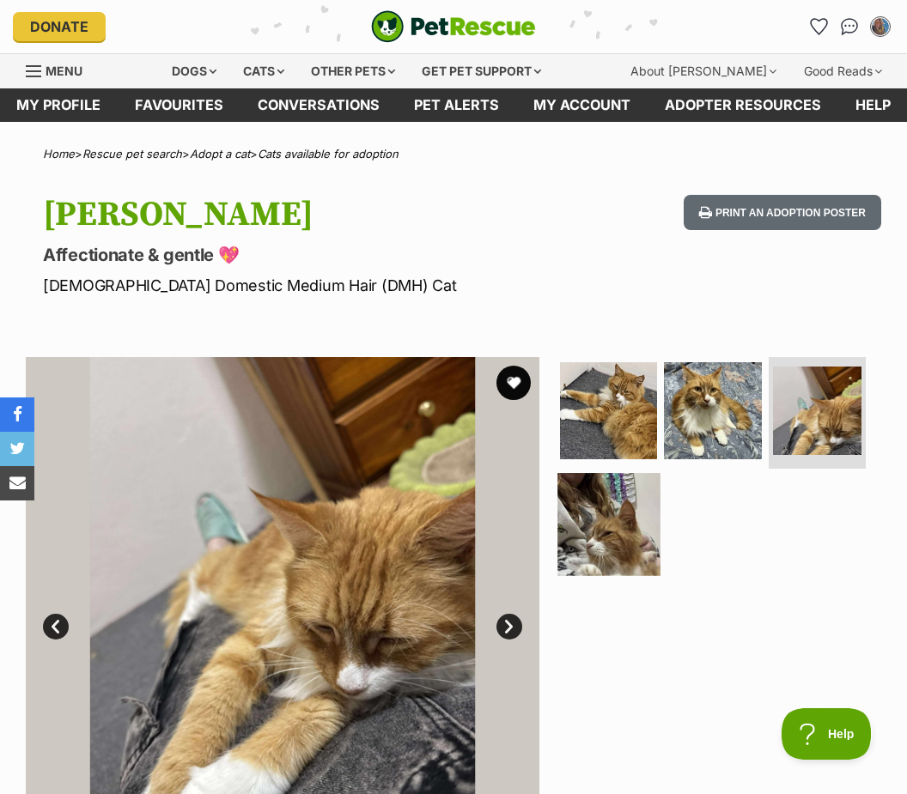
click at [593, 543] on img at bounding box center [608, 524] width 102 height 102
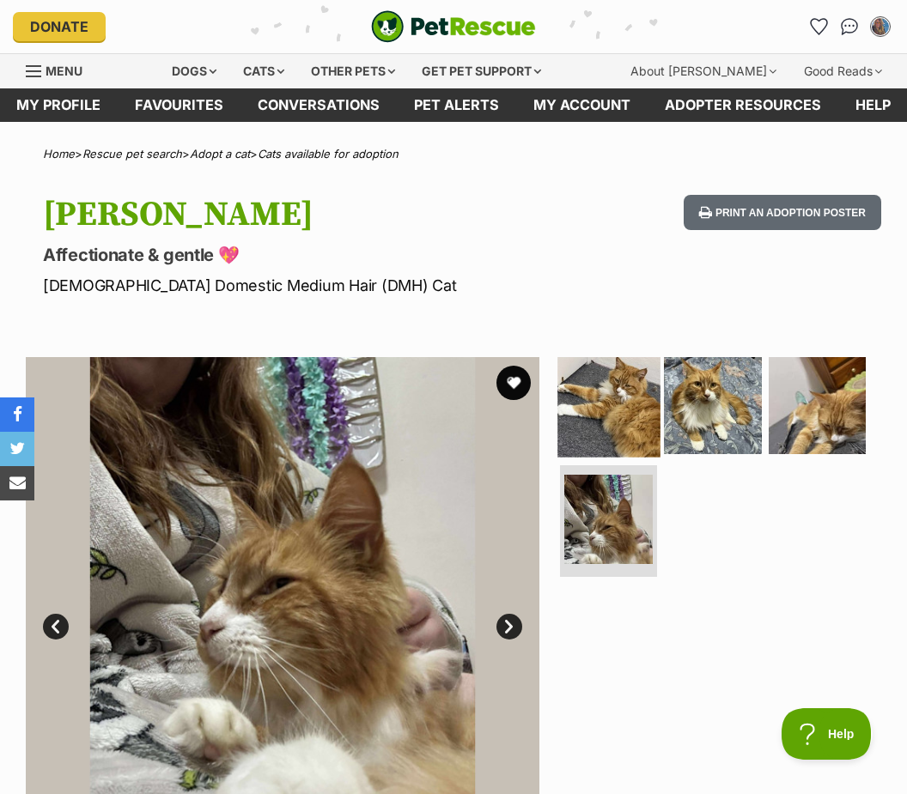
click at [603, 429] on img at bounding box center [608, 406] width 102 height 102
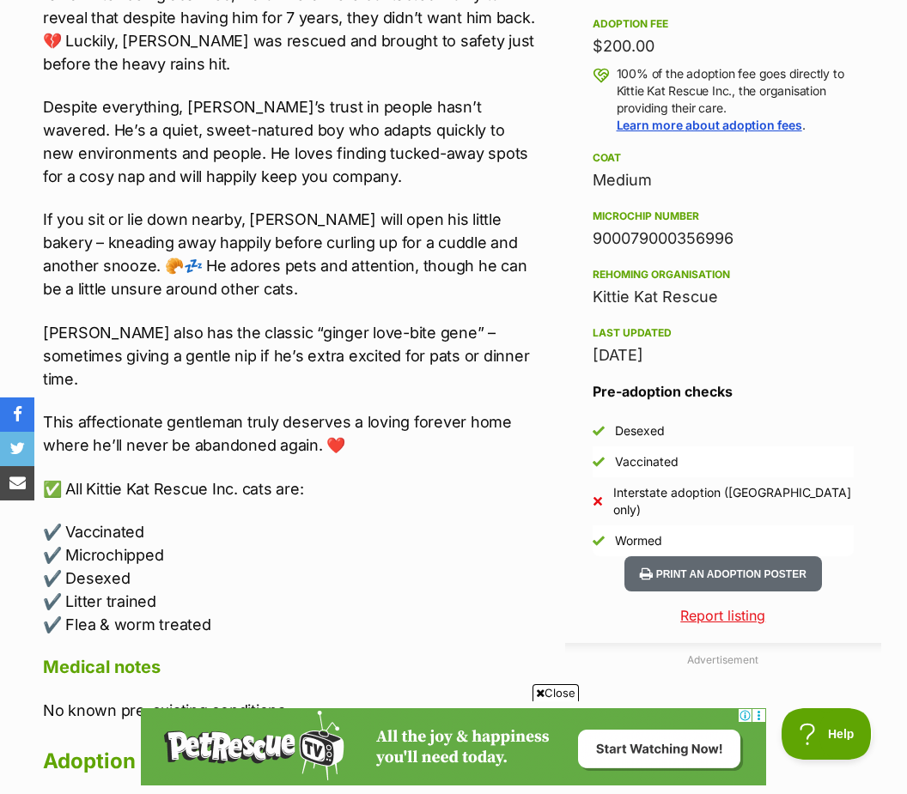
scroll to position [1336, 0]
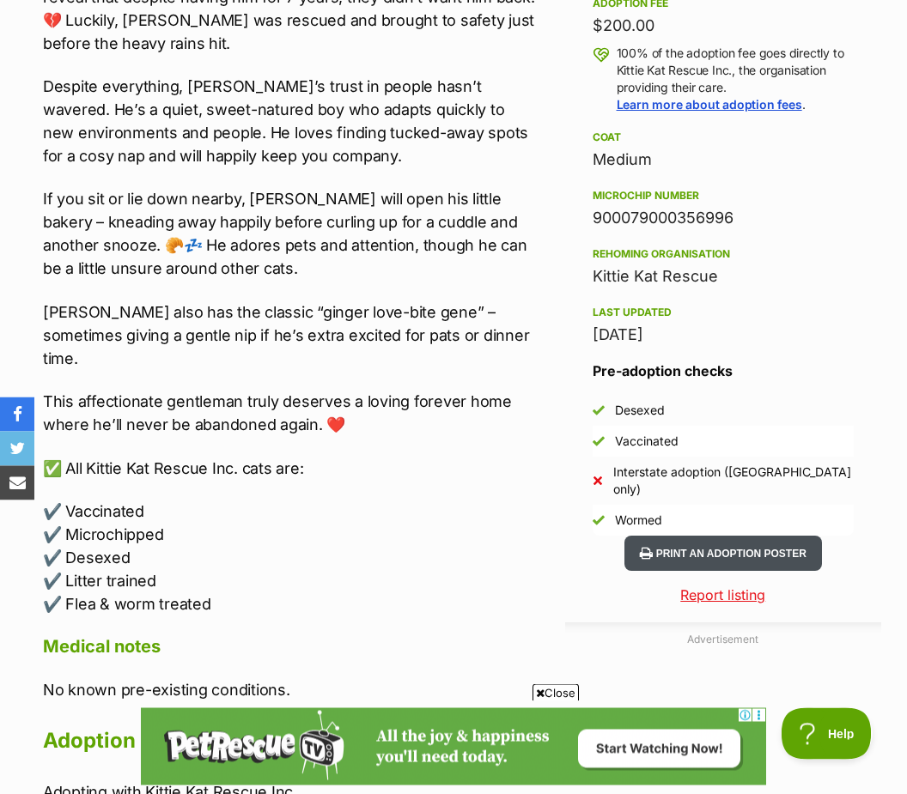
click at [770, 537] on button "Print an adoption poster" at bounding box center [722, 554] width 197 height 35
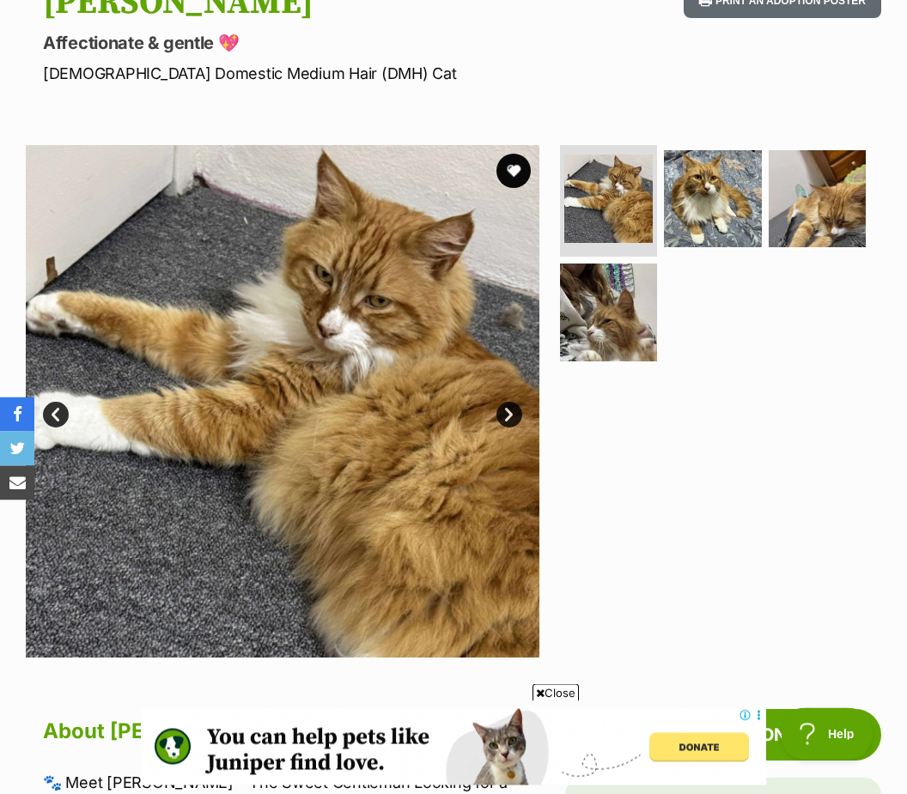
scroll to position [0, 0]
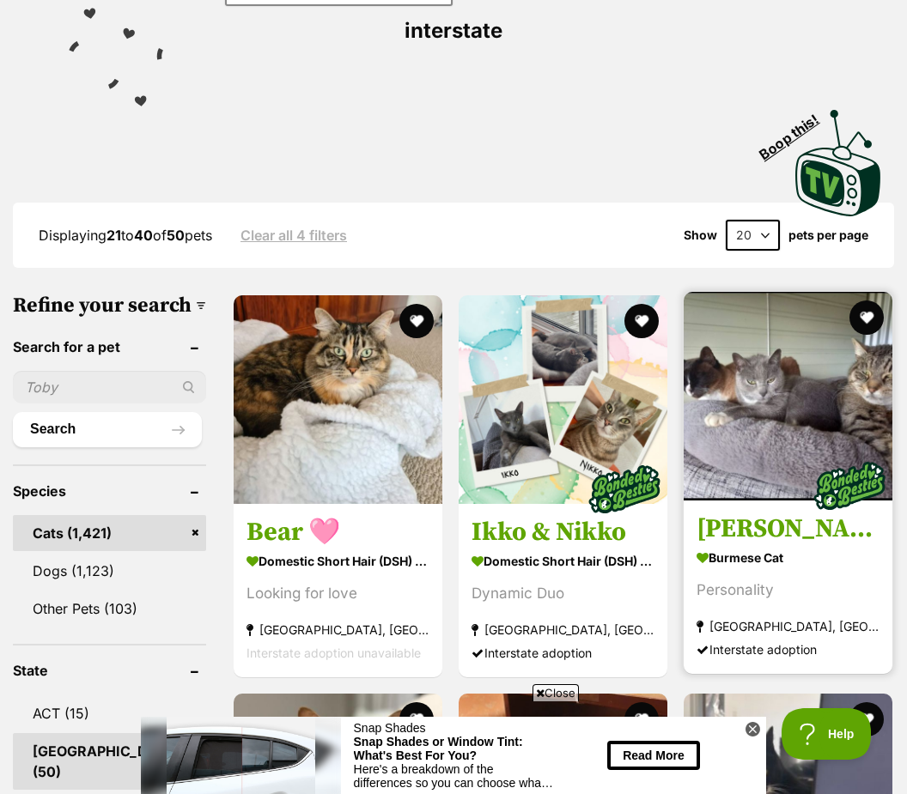
click at [775, 441] on img at bounding box center [787, 396] width 209 height 209
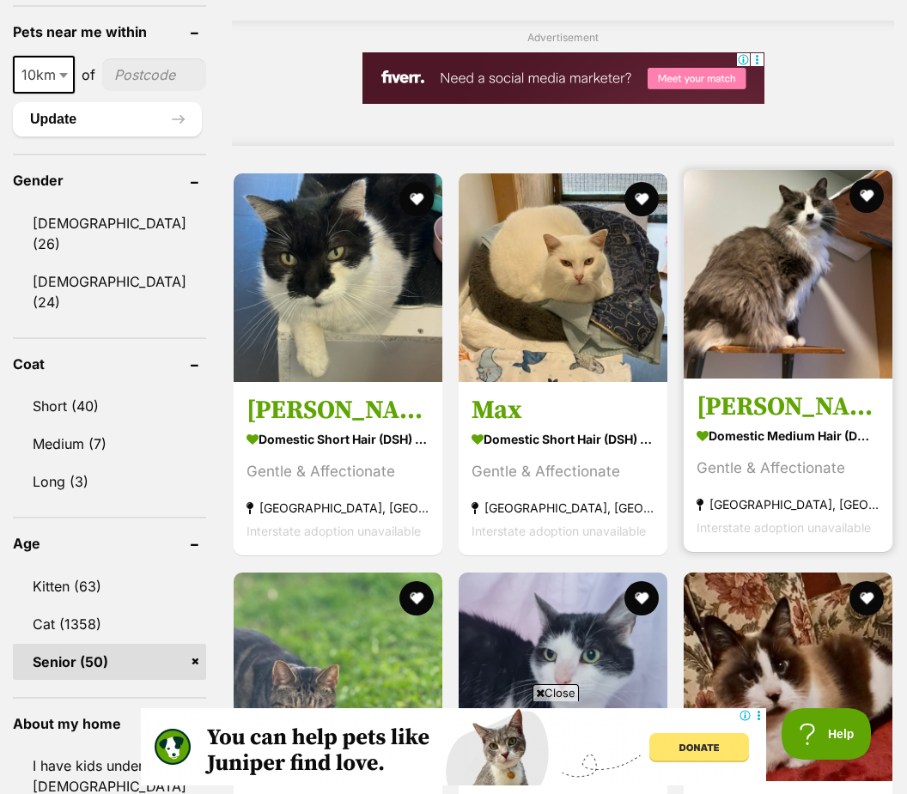
click at [769, 510] on strong "[GEOGRAPHIC_DATA], [GEOGRAPHIC_DATA]" at bounding box center [787, 505] width 183 height 23
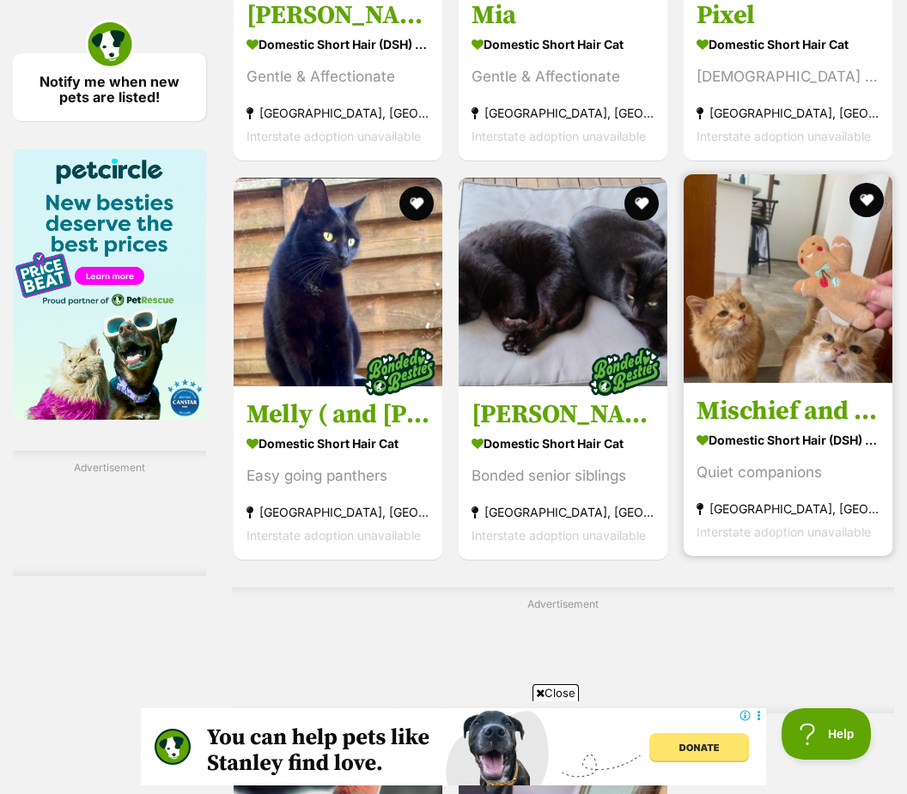
click at [789, 428] on h3 "Mischief and [PERSON_NAME]" at bounding box center [787, 411] width 183 height 33
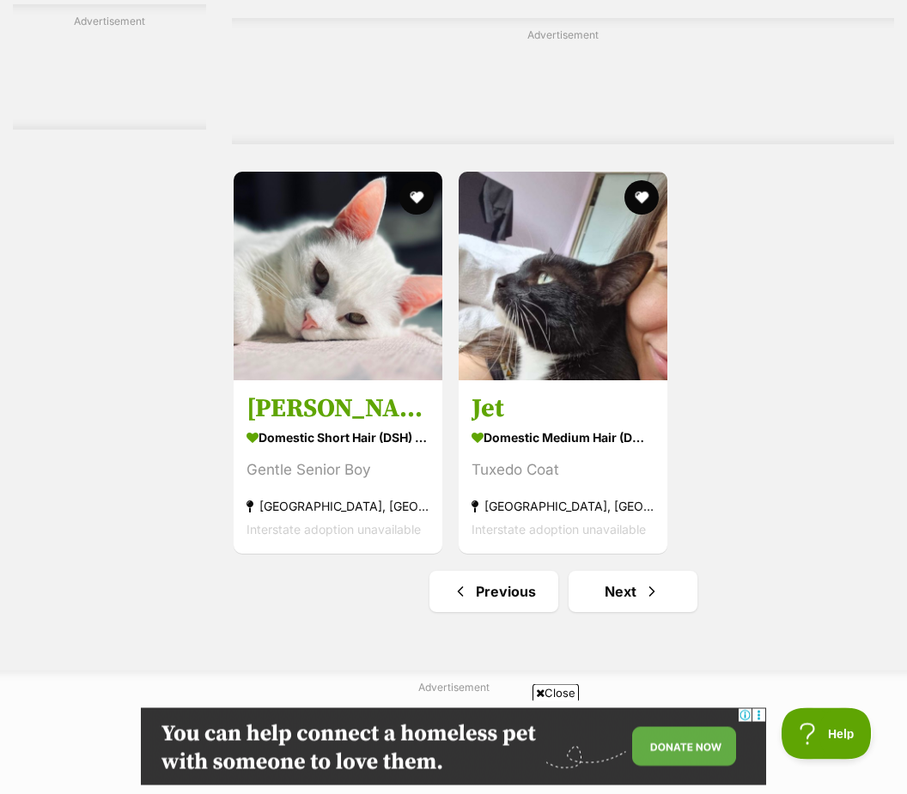
scroll to position [3346, 0]
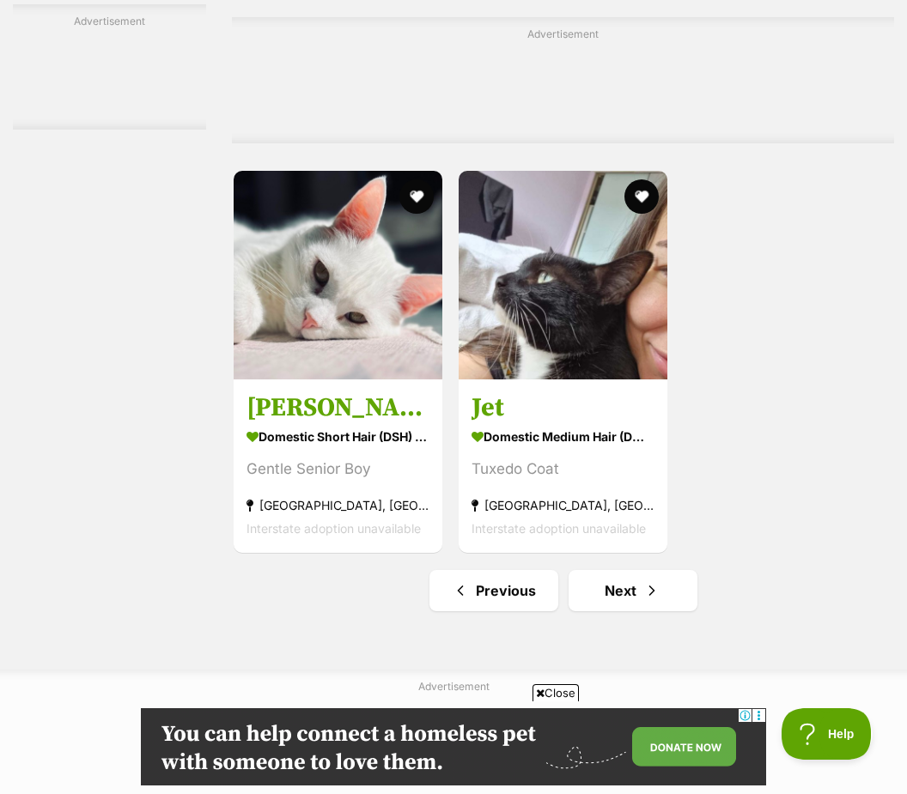
click at [643, 601] on span "Next page" at bounding box center [651, 590] width 17 height 21
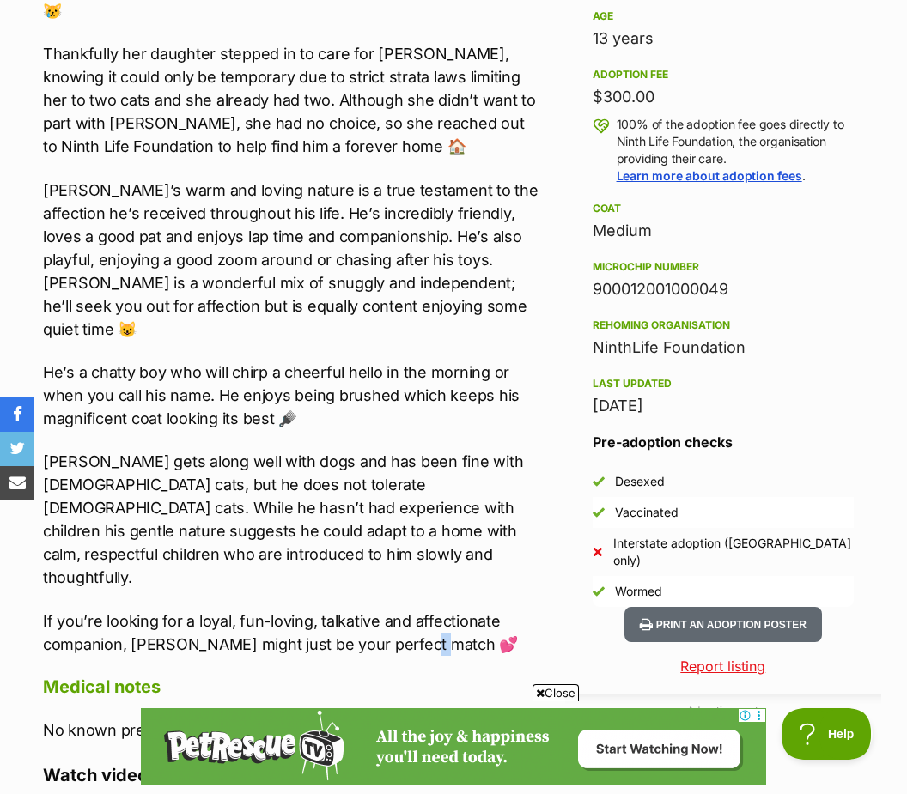
click at [489, 719] on p "No known pre-existing conditions." at bounding box center [291, 730] width 496 height 23
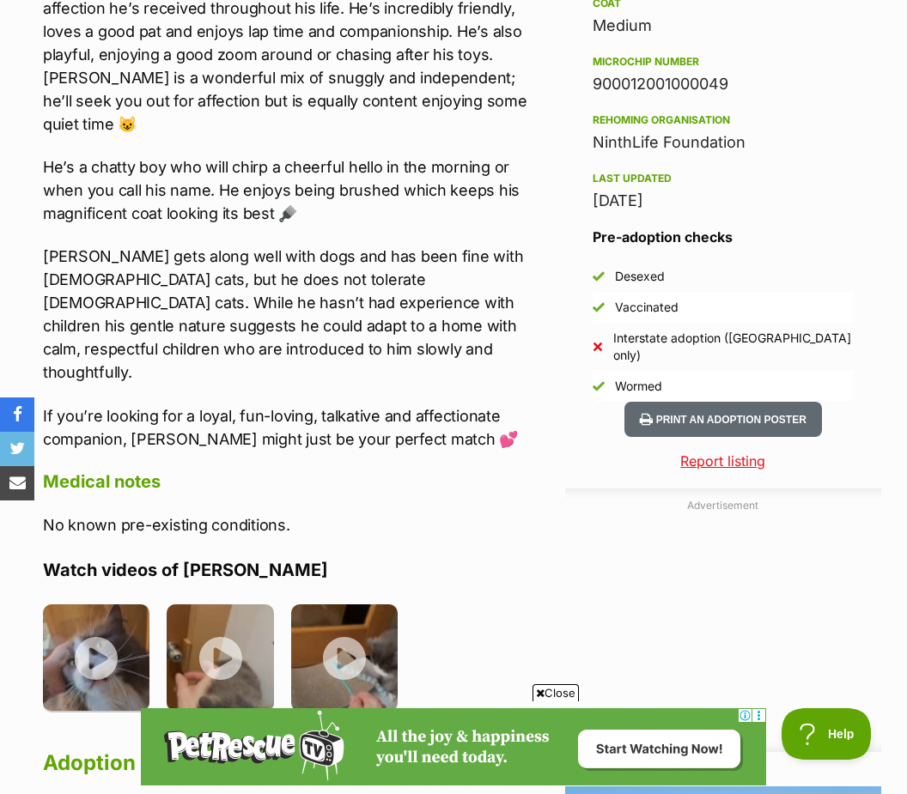
scroll to position [1370, 0]
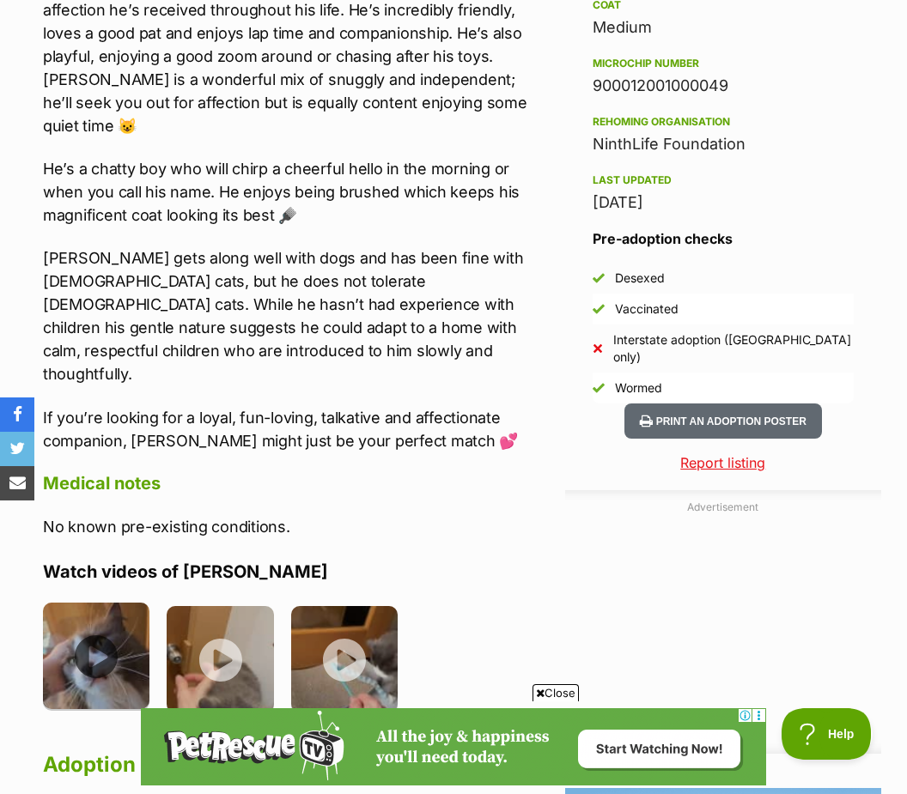
click at [107, 603] on img at bounding box center [96, 656] width 106 height 106
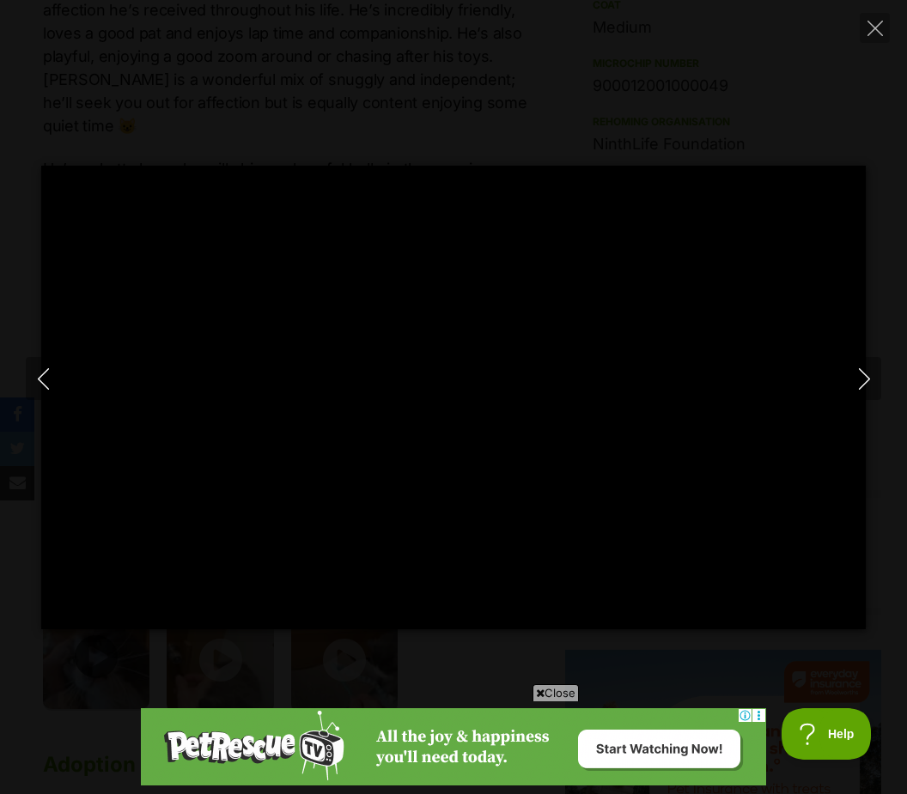
scroll to position [0, 0]
type input "100"
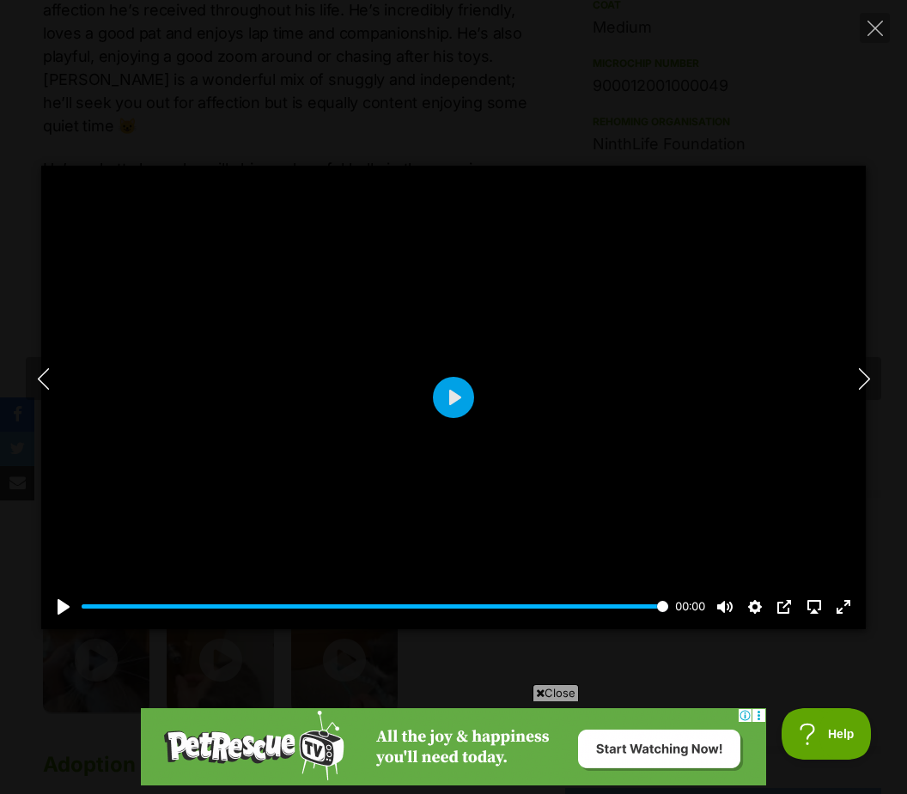
click at [853, 427] on div at bounding box center [453, 398] width 824 height 464
click at [879, 398] on button "Next" at bounding box center [864, 378] width 34 height 43
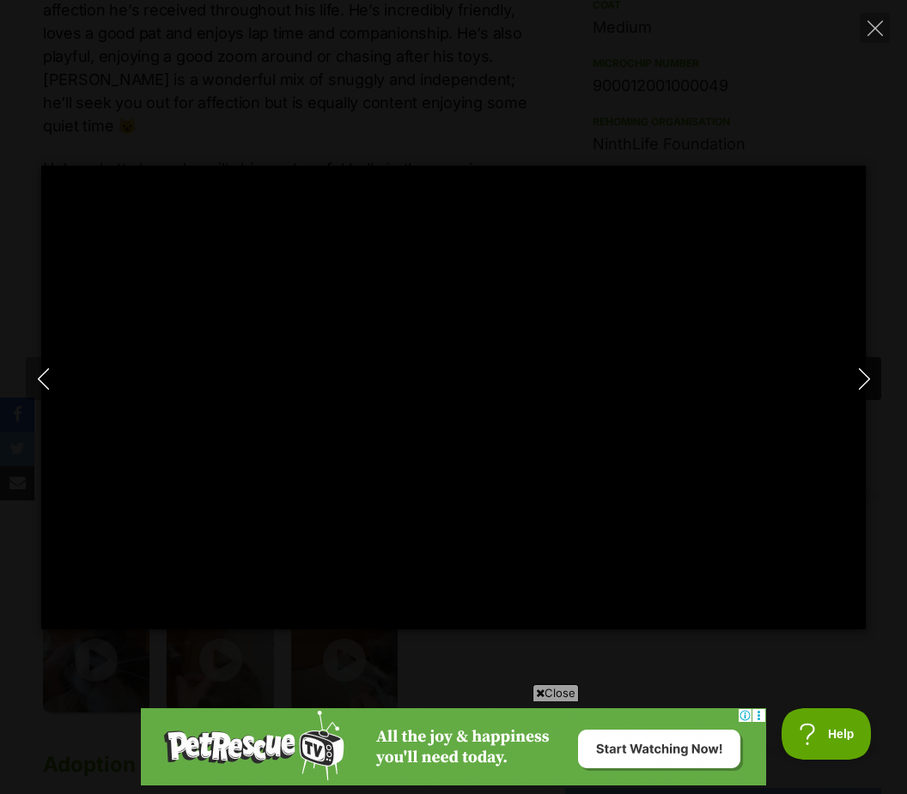
type input "100"
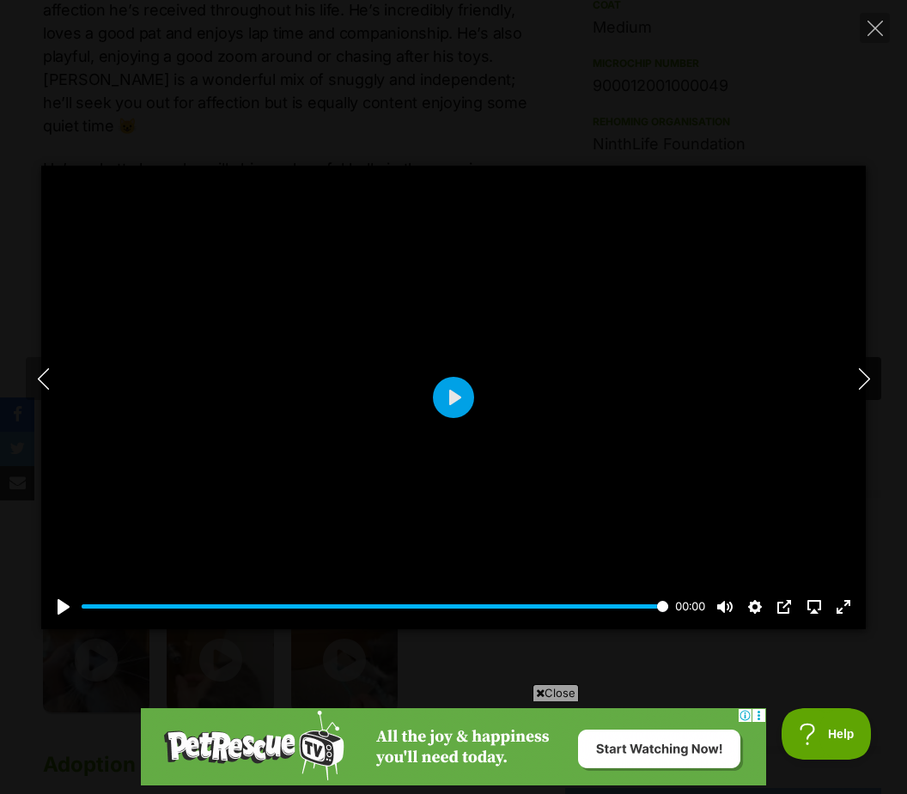
click at [873, 390] on icon "Next" at bounding box center [863, 378] width 21 height 21
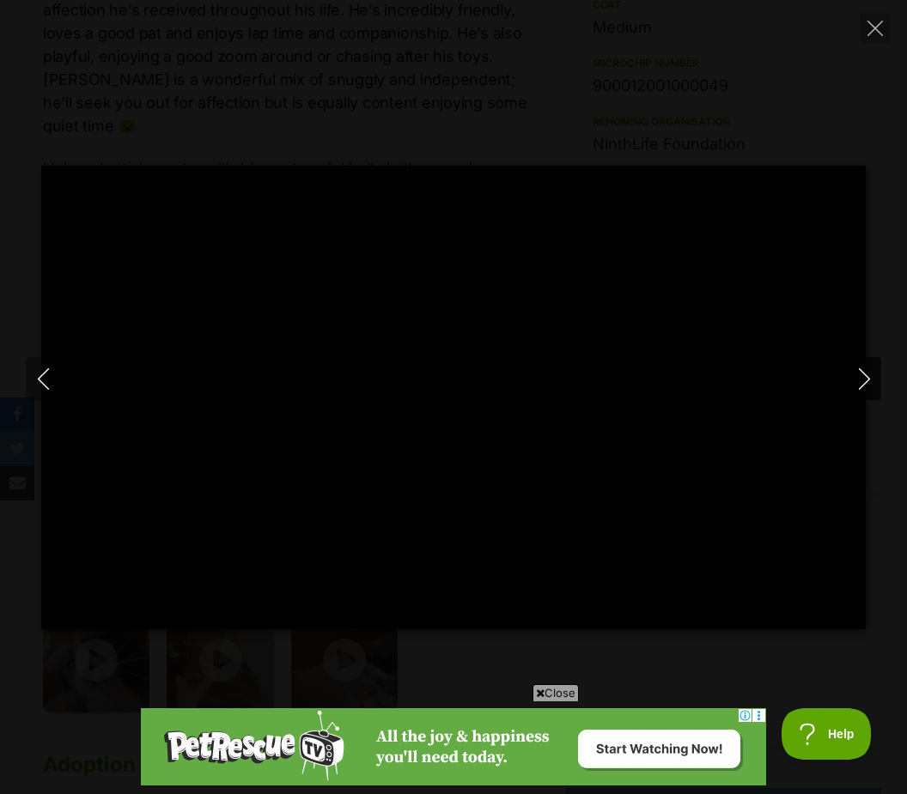
click at [873, 390] on icon "Next" at bounding box center [863, 378] width 21 height 21
type input "58.93"
type input "100"
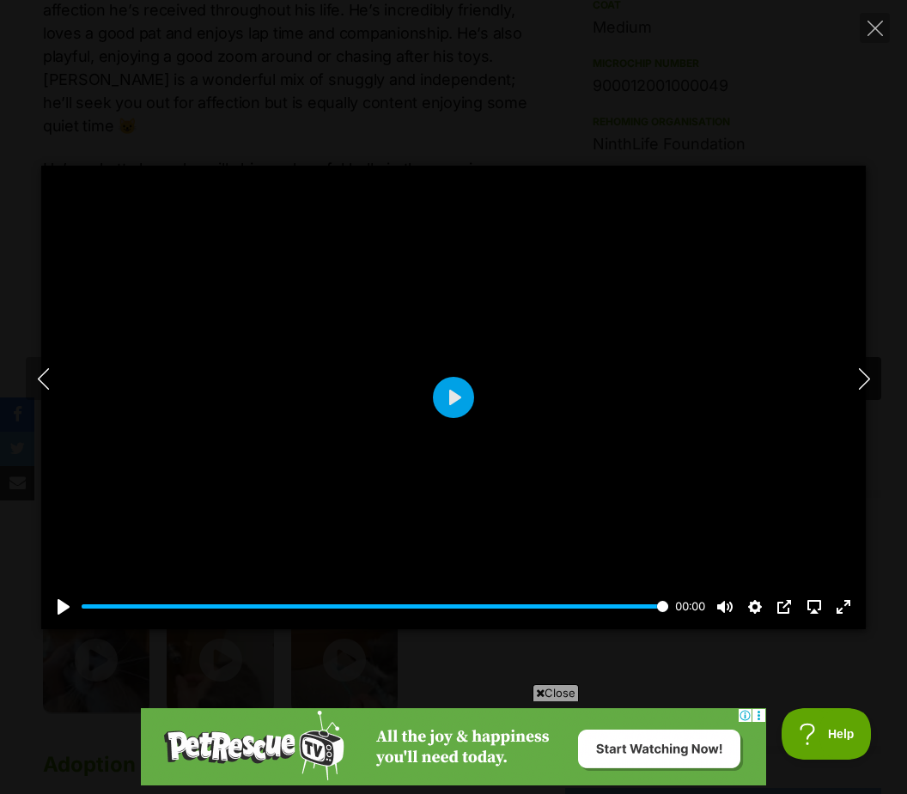
click at [862, 390] on icon "Next" at bounding box center [863, 378] width 21 height 21
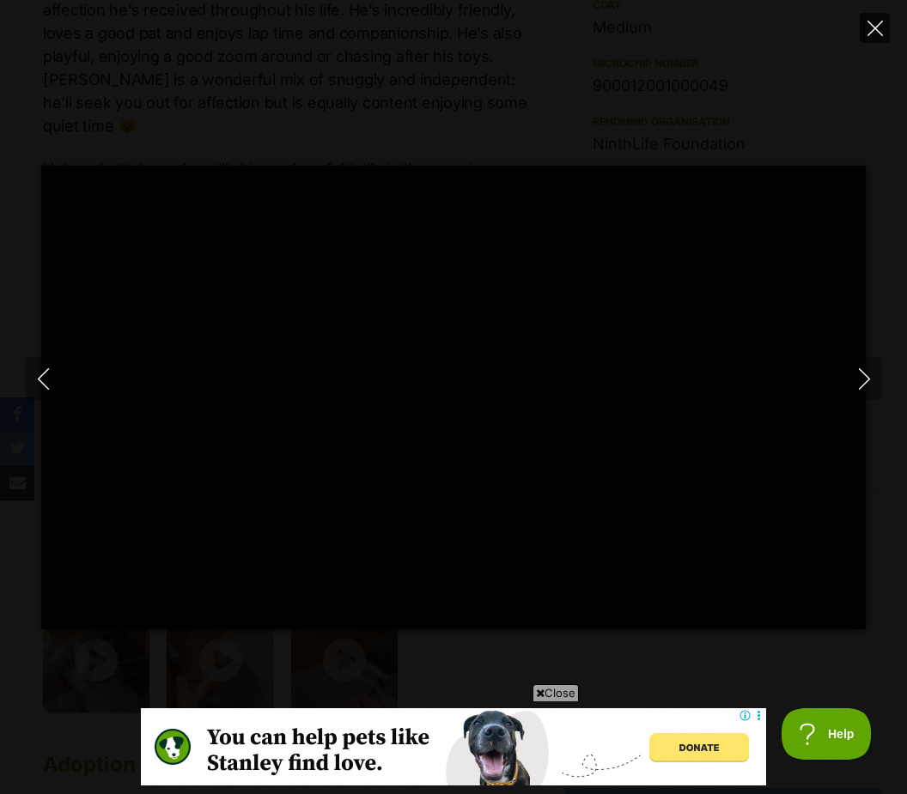
click at [881, 21] on icon "Close" at bounding box center [874, 28] width 15 height 15
type input "68.87"
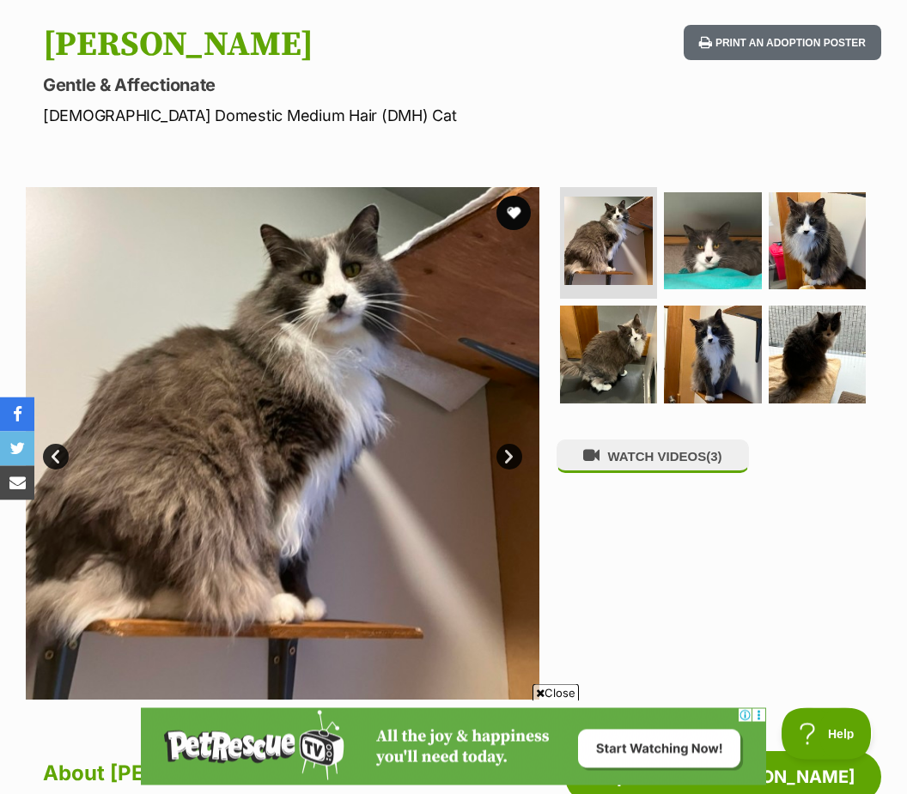
scroll to position [160, 0]
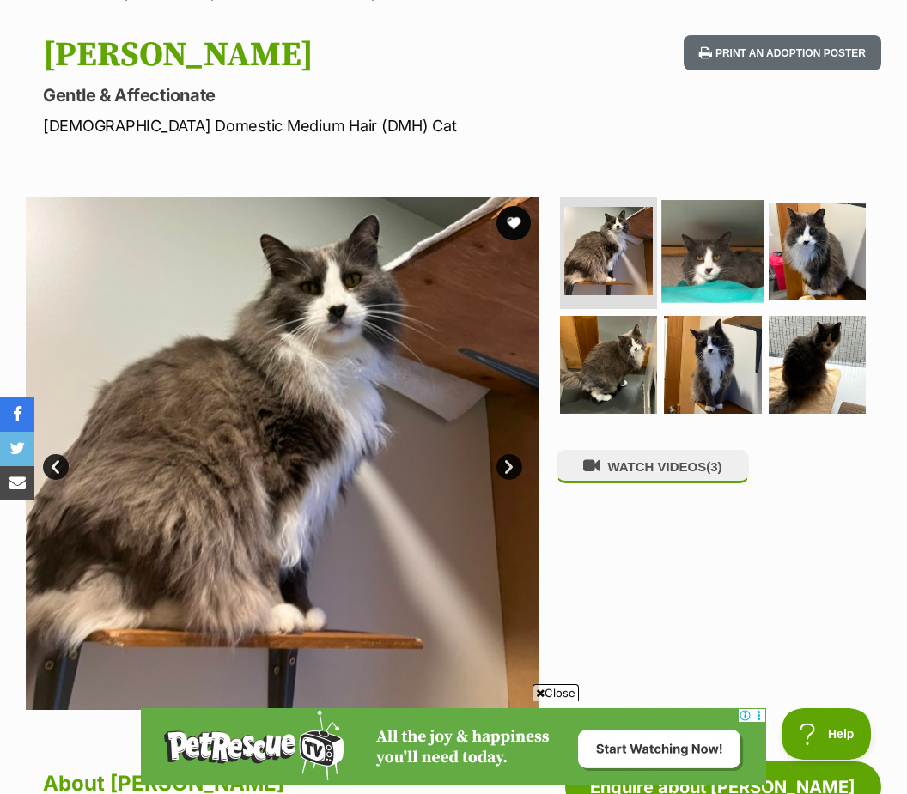
click at [701, 261] on img at bounding box center [712, 251] width 102 height 102
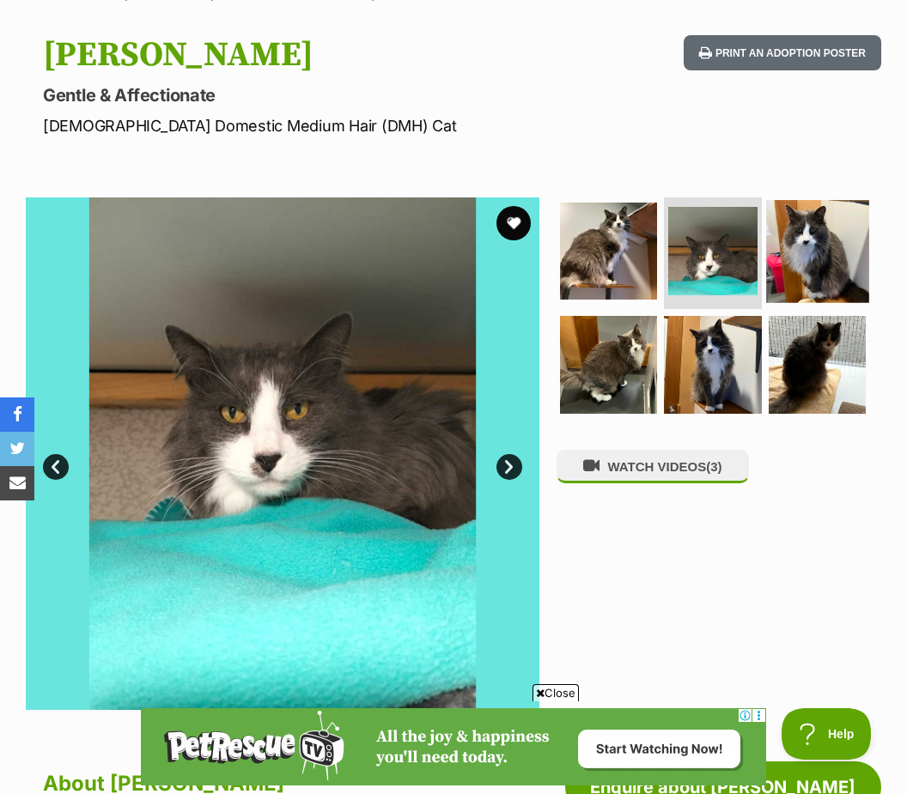
click at [836, 264] on img at bounding box center [817, 251] width 102 height 102
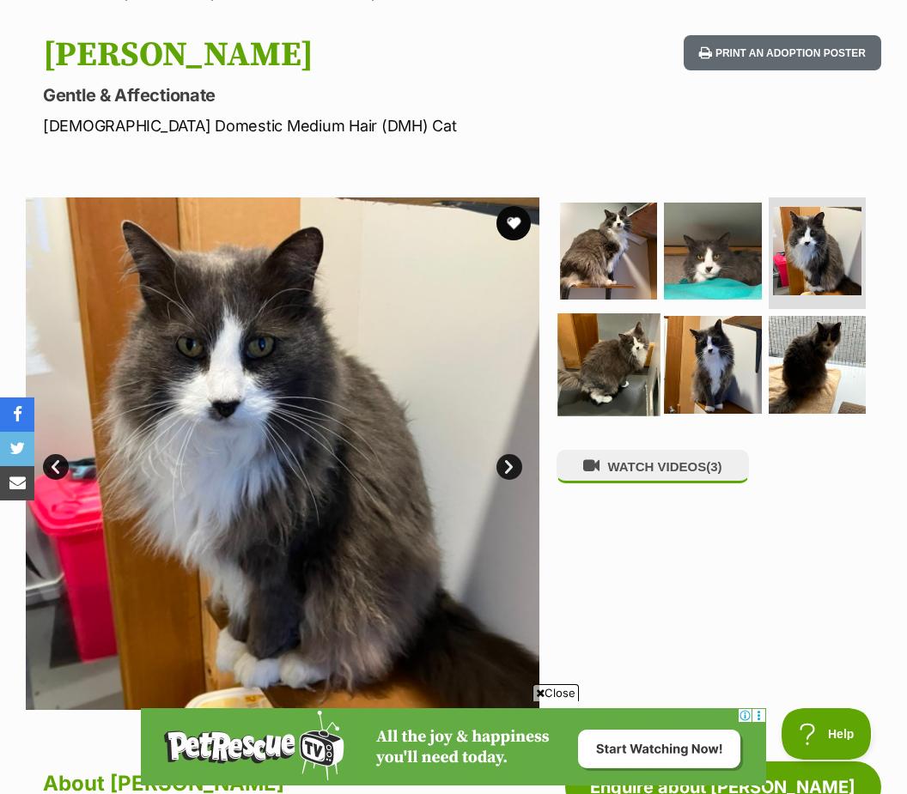
click at [583, 381] on img at bounding box center [608, 364] width 102 height 102
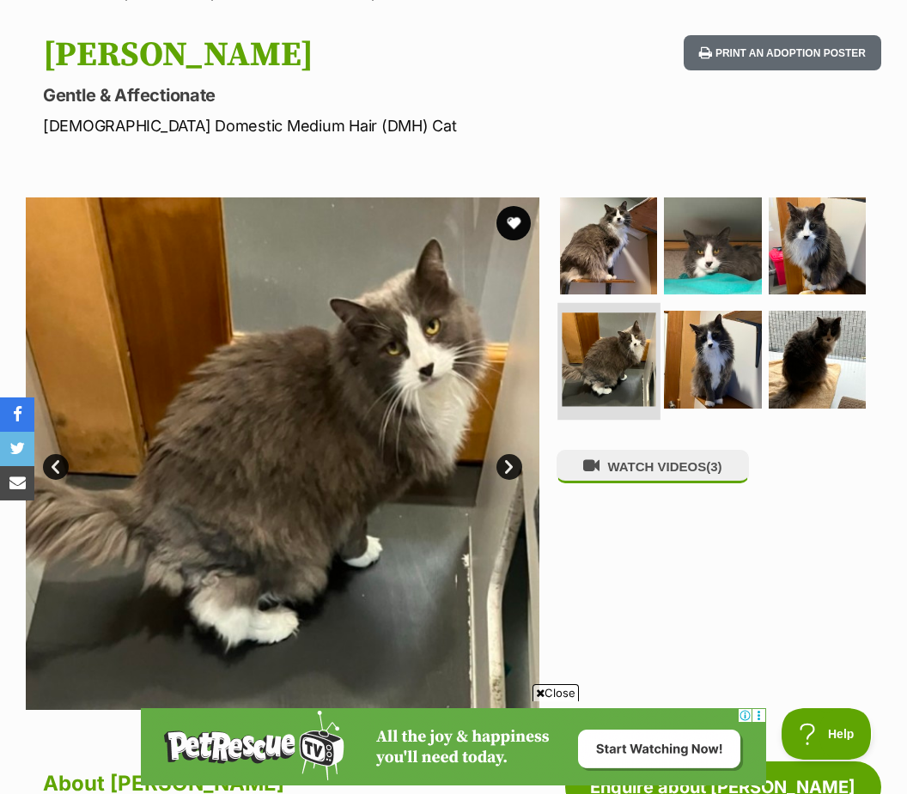
scroll to position [0, 0]
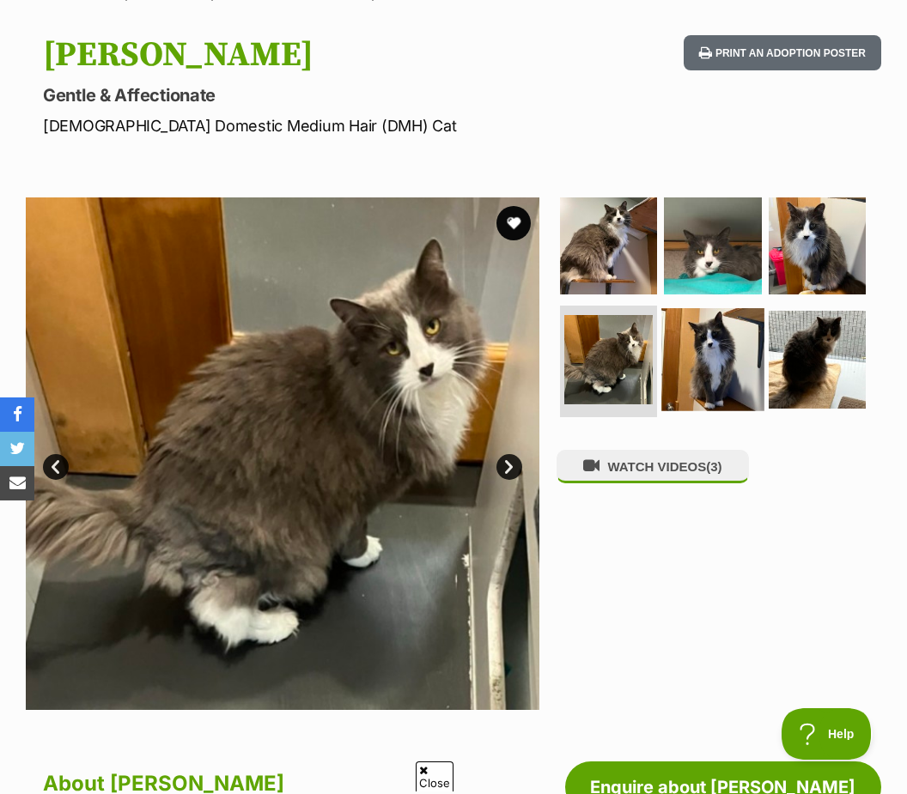
click at [701, 374] on img at bounding box center [712, 359] width 102 height 102
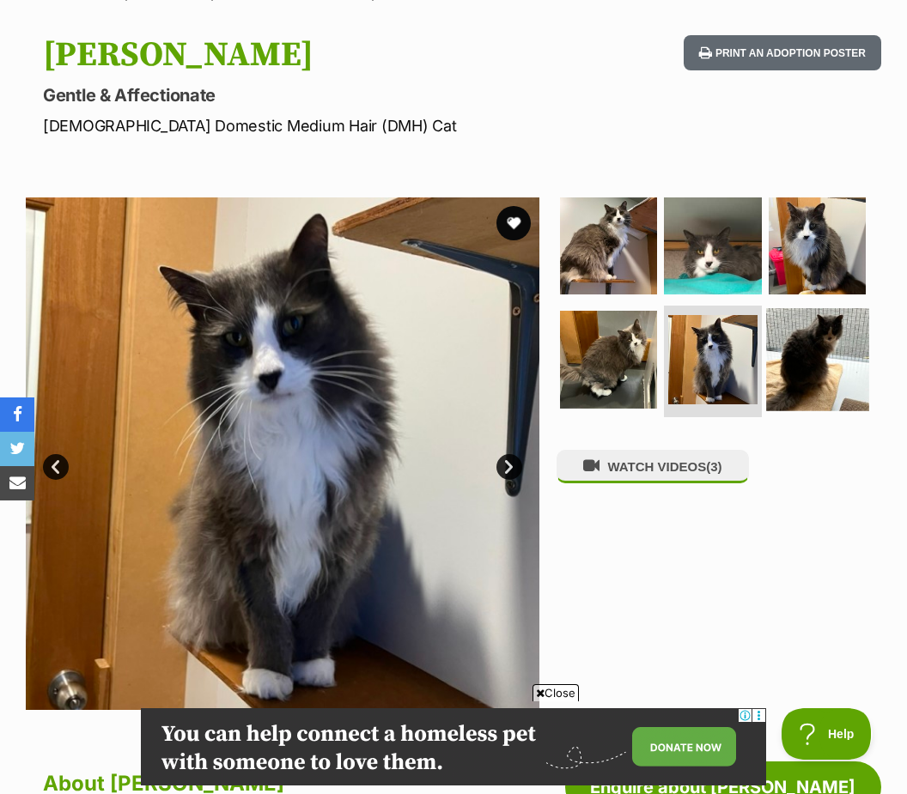
click at [827, 343] on img at bounding box center [817, 359] width 102 height 102
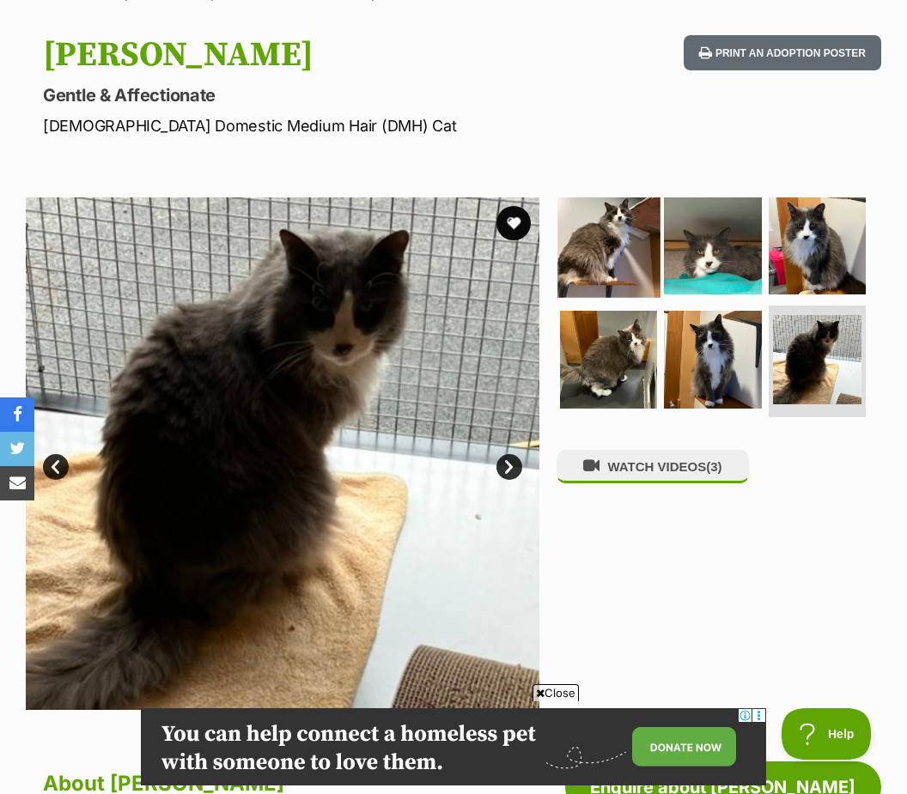
click at [613, 254] on img at bounding box center [608, 246] width 102 height 102
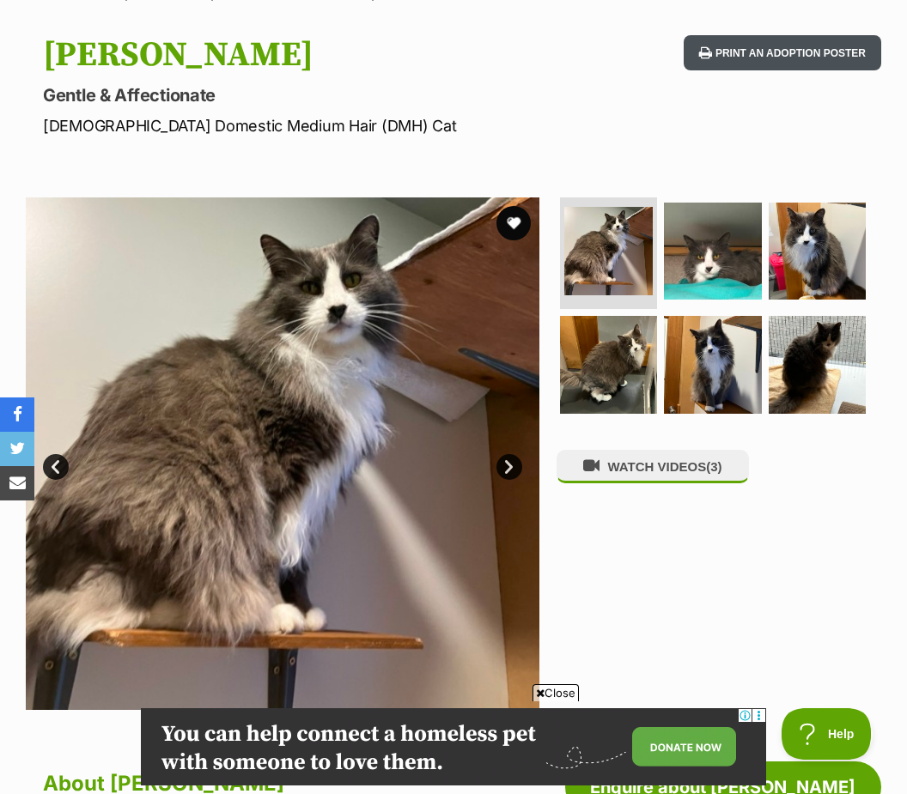
click at [783, 51] on button "Print an adoption poster" at bounding box center [781, 52] width 197 height 35
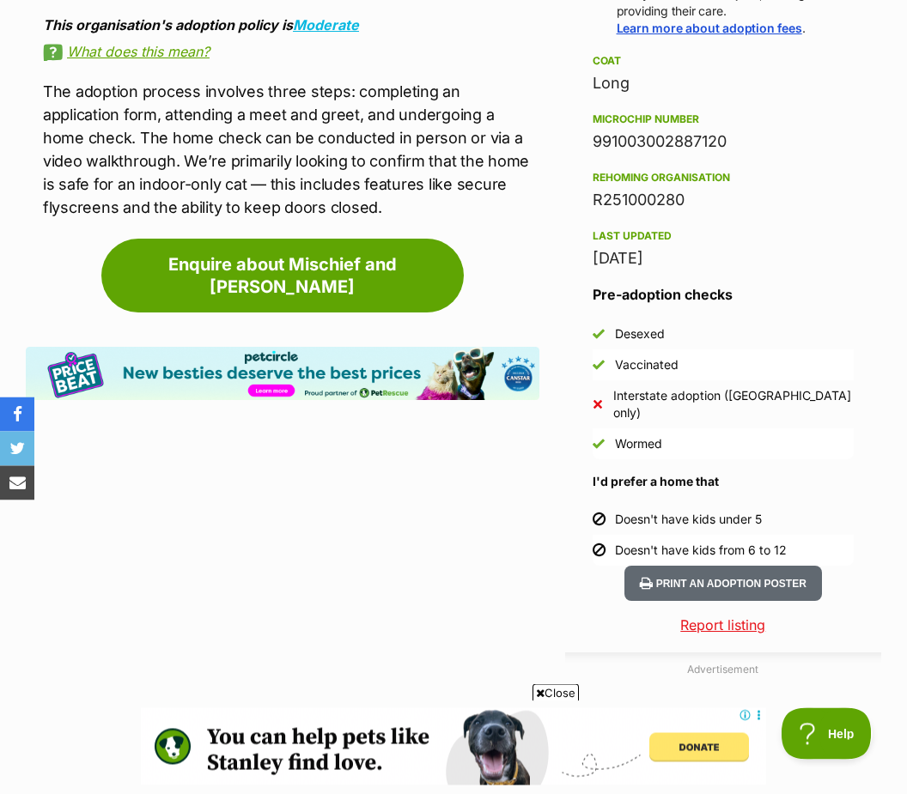
scroll to position [1337, 0]
click at [740, 566] on button "Print an adoption poster" at bounding box center [722, 583] width 197 height 35
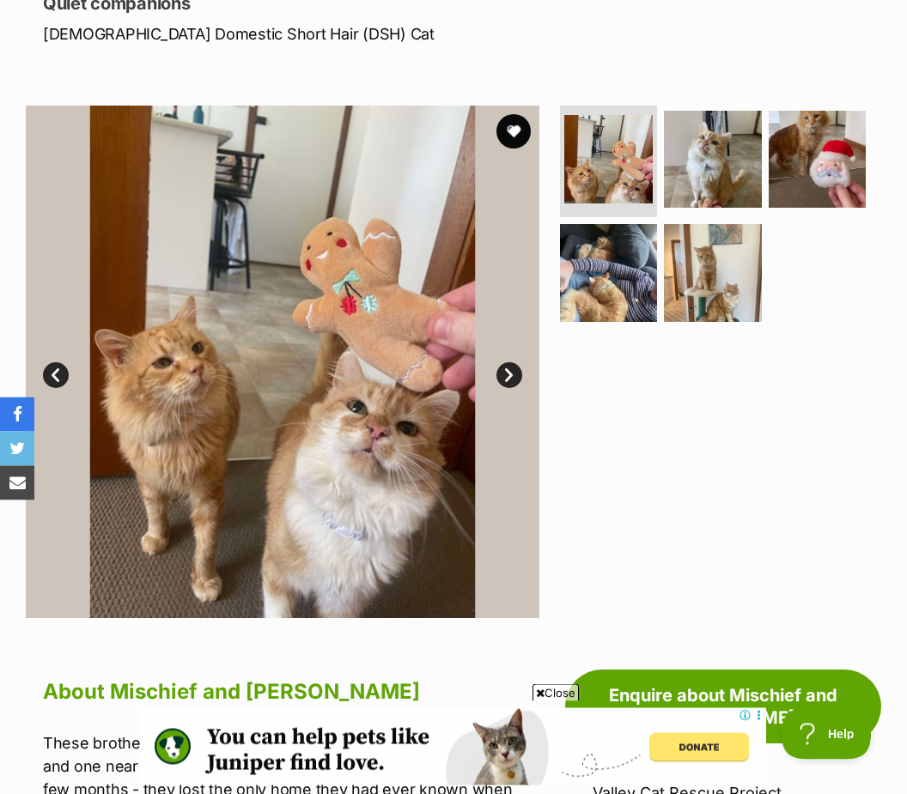
scroll to position [252, 0]
click at [636, 160] on img at bounding box center [608, 159] width 94 height 94
click at [730, 164] on img at bounding box center [712, 159] width 102 height 102
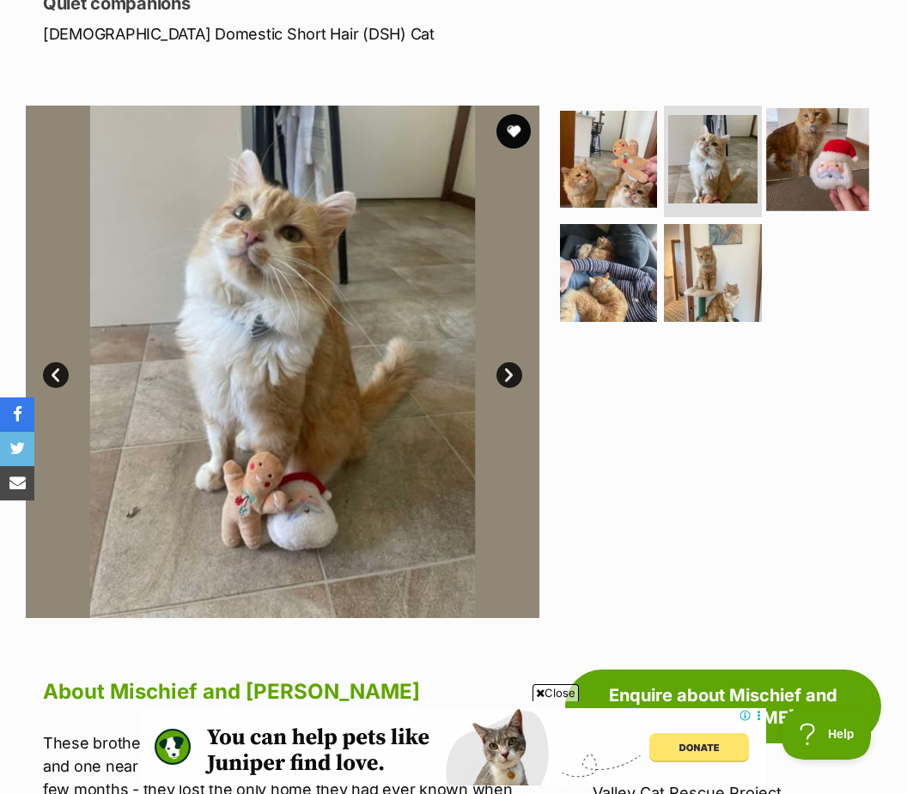
click at [834, 155] on img at bounding box center [817, 159] width 102 height 102
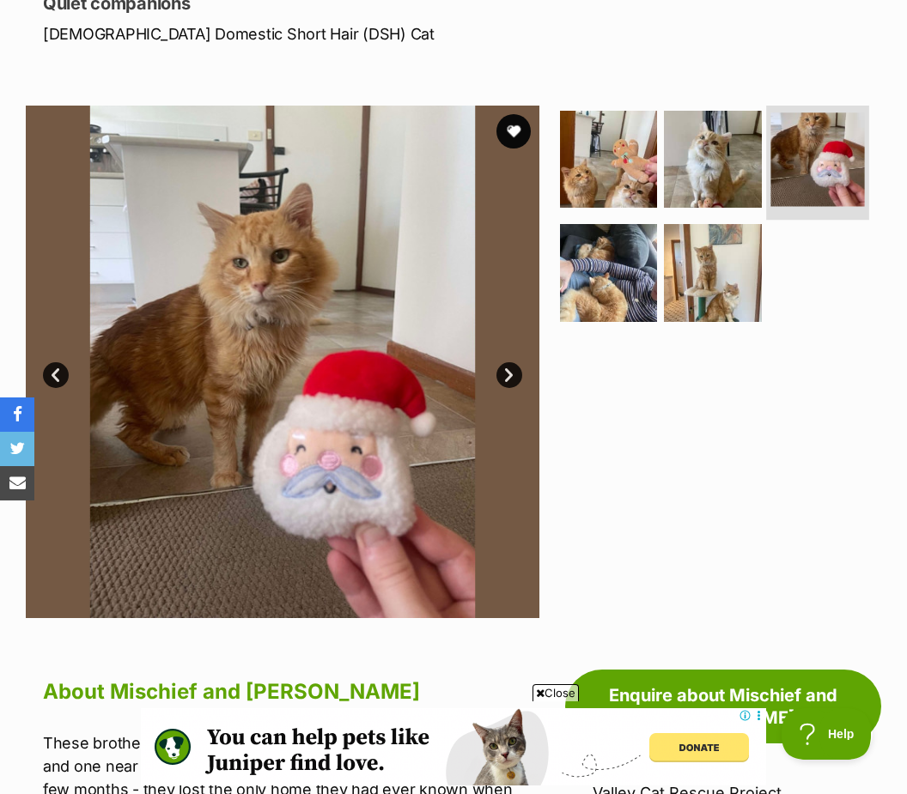
scroll to position [0, 0]
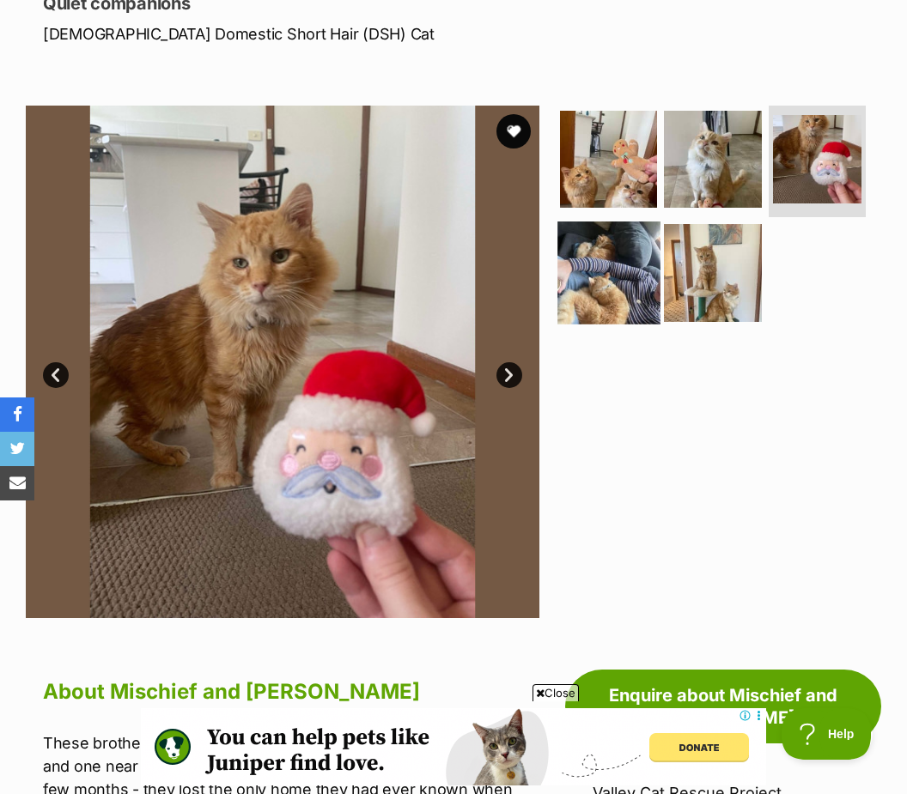
click at [624, 294] on img at bounding box center [608, 273] width 102 height 102
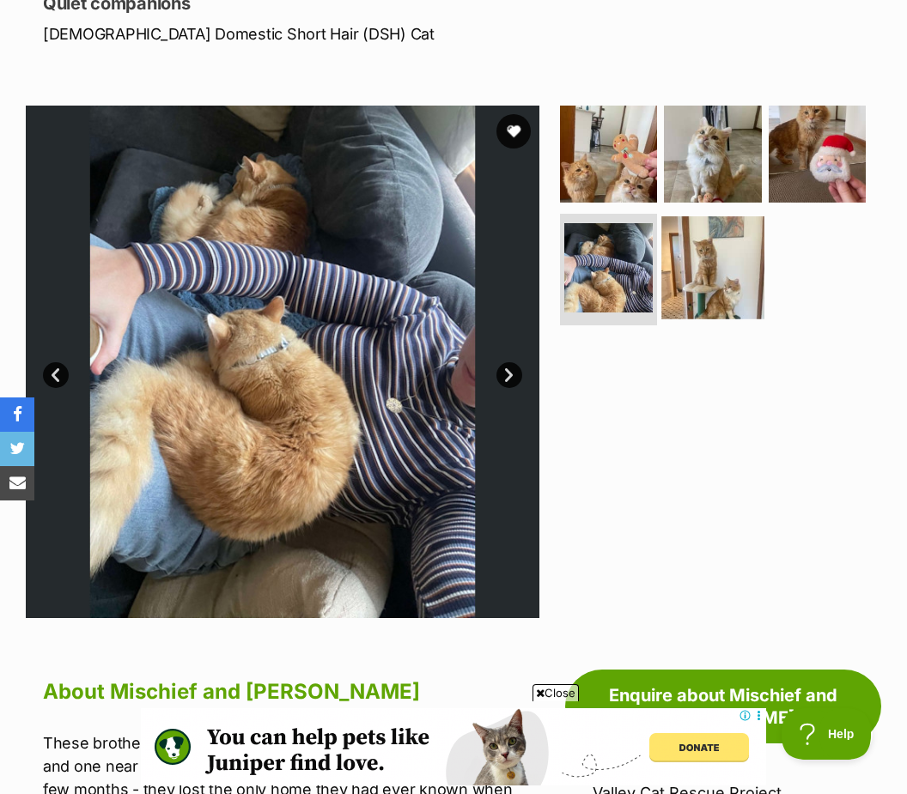
click at [700, 282] on img at bounding box center [712, 267] width 102 height 102
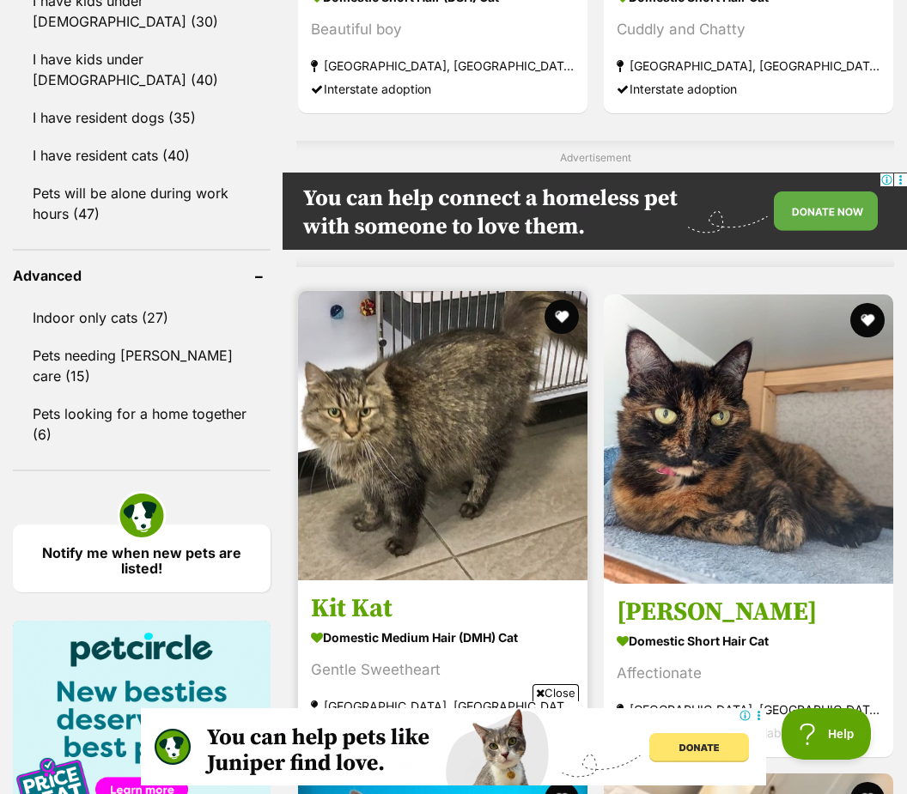
click at [444, 519] on img at bounding box center [442, 435] width 289 height 289
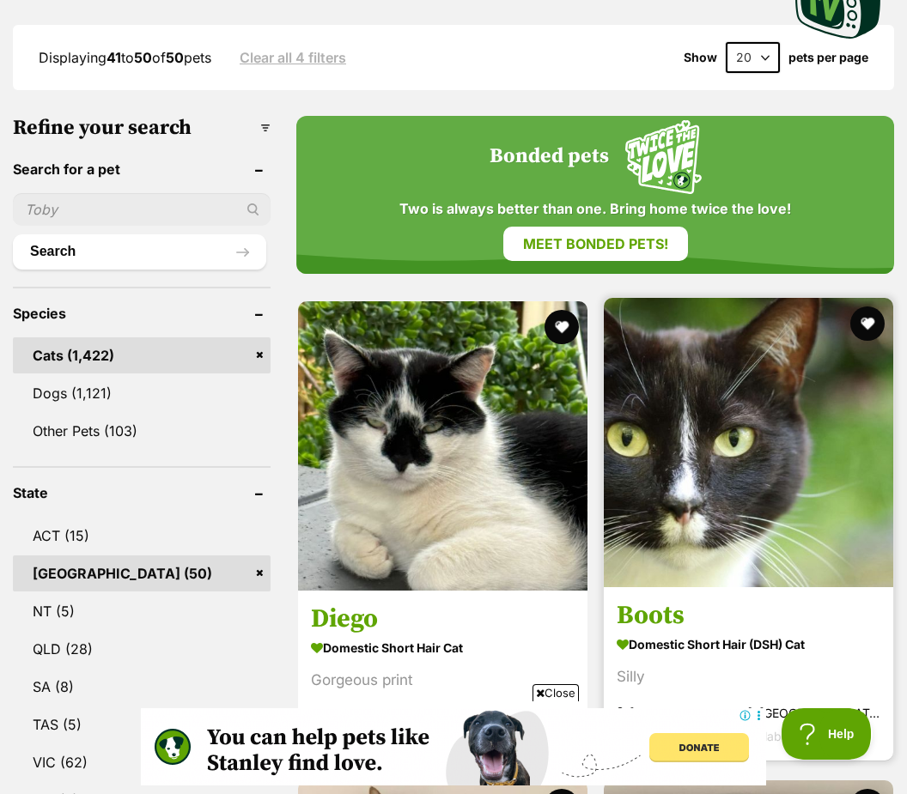
click at [799, 483] on img at bounding box center [748, 442] width 289 height 289
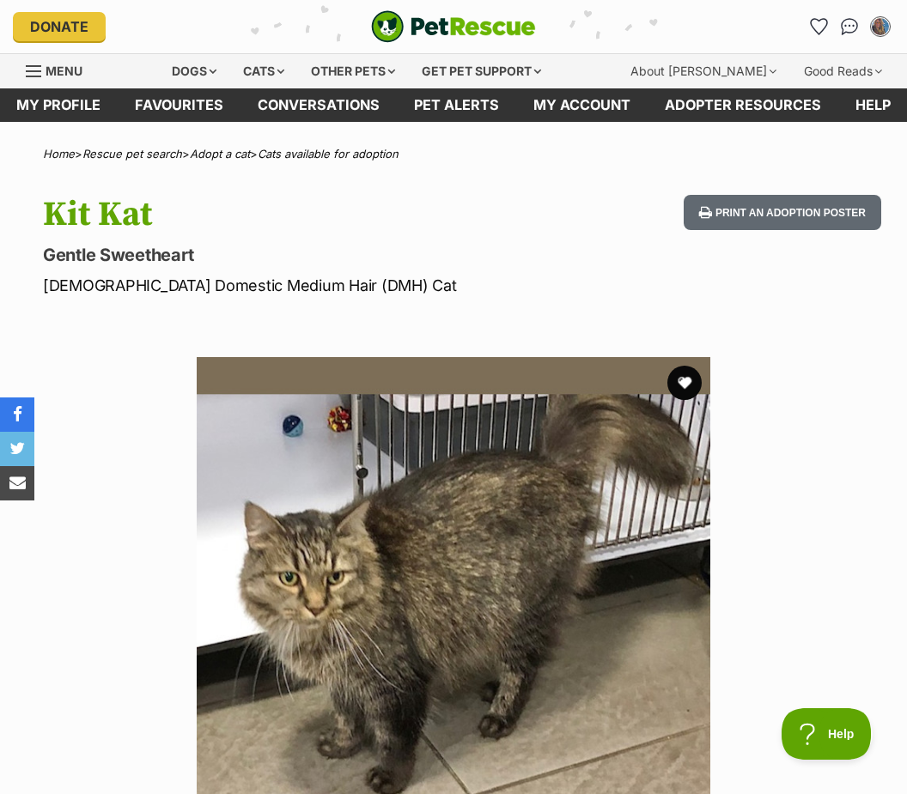
click at [440, 741] on img at bounding box center [453, 613] width 513 height 513
click at [440, 744] on img at bounding box center [453, 613] width 513 height 513
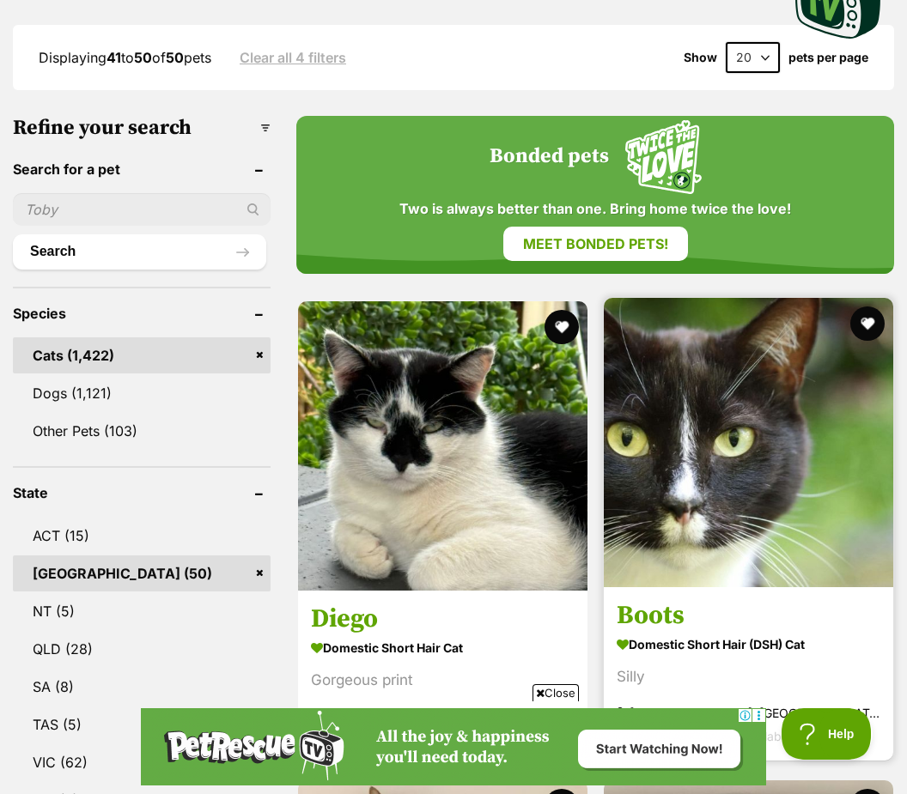
click at [780, 495] on img at bounding box center [748, 442] width 289 height 289
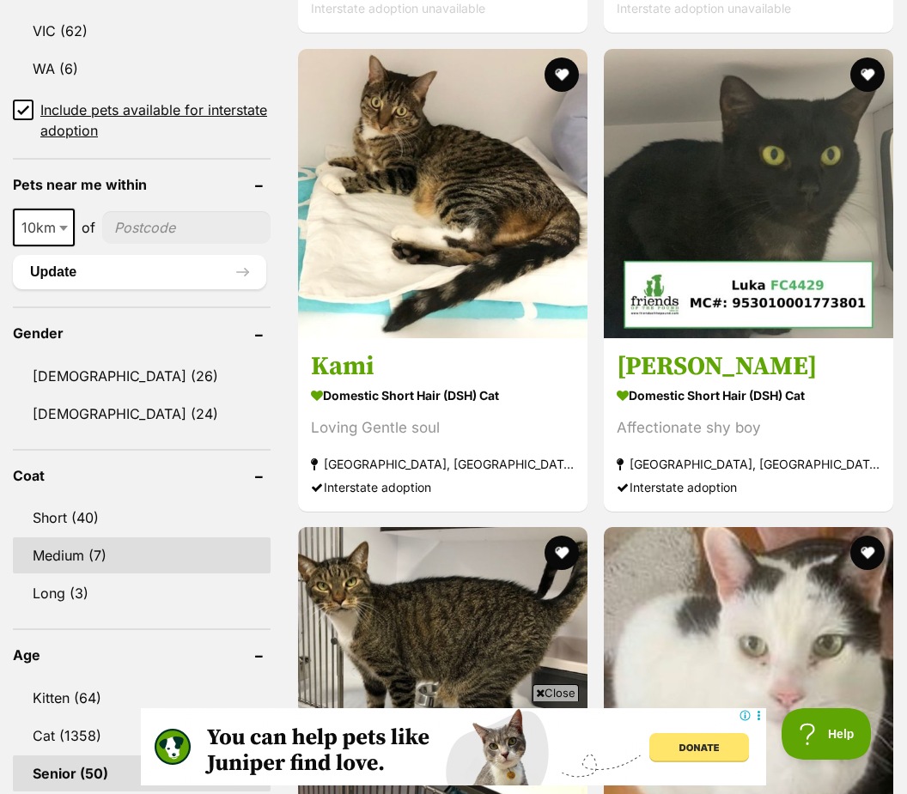
click at [82, 537] on link "Medium (7)" at bounding box center [142, 555] width 258 height 36
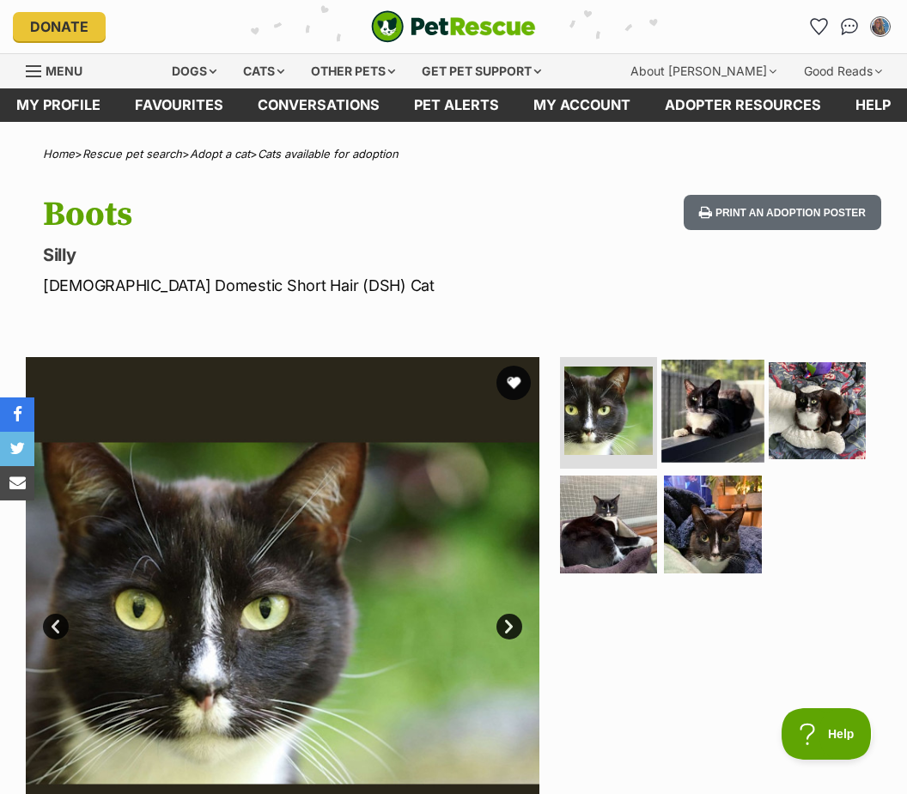
click at [731, 412] on img at bounding box center [712, 411] width 102 height 102
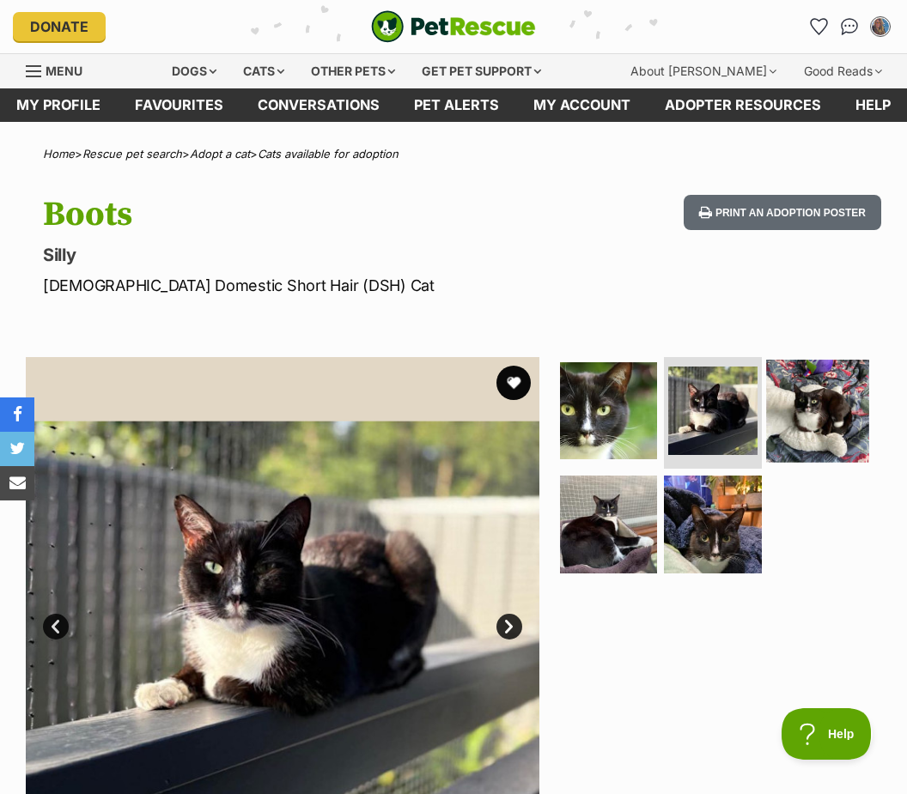
click at [797, 430] on img at bounding box center [817, 411] width 102 height 102
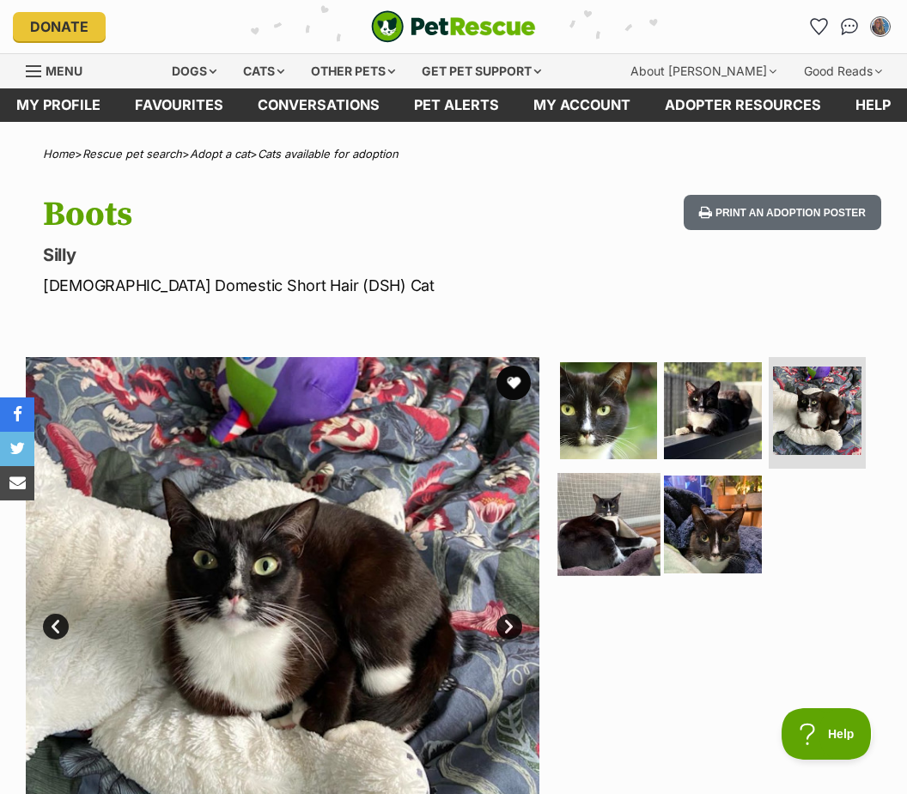
click at [600, 545] on img at bounding box center [608, 524] width 102 height 102
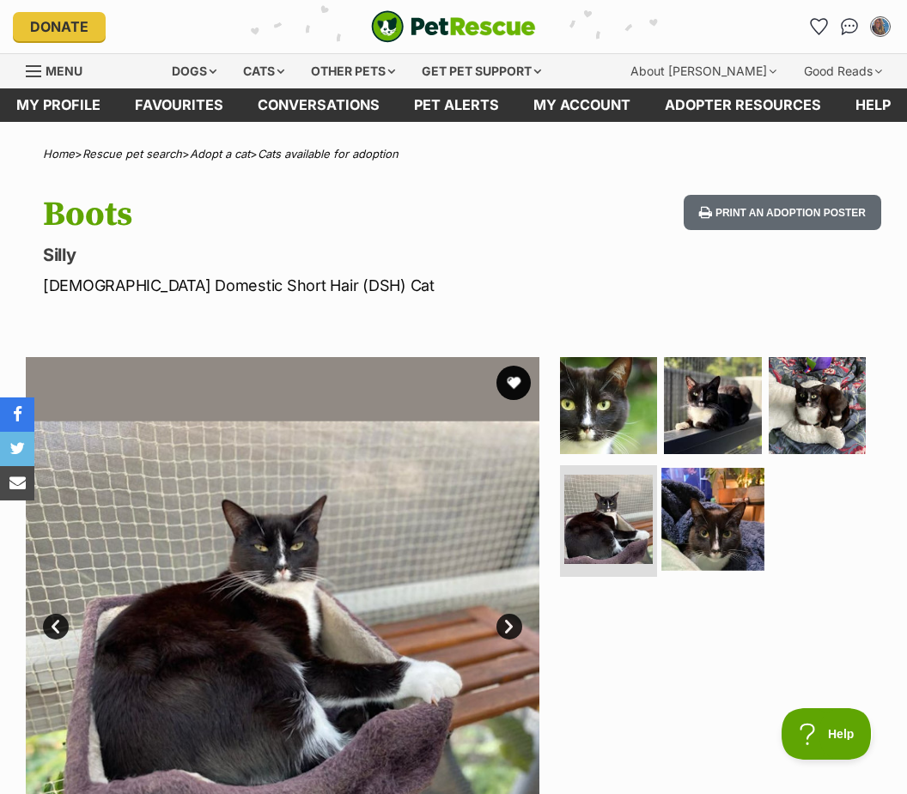
click at [705, 541] on img at bounding box center [712, 519] width 102 height 102
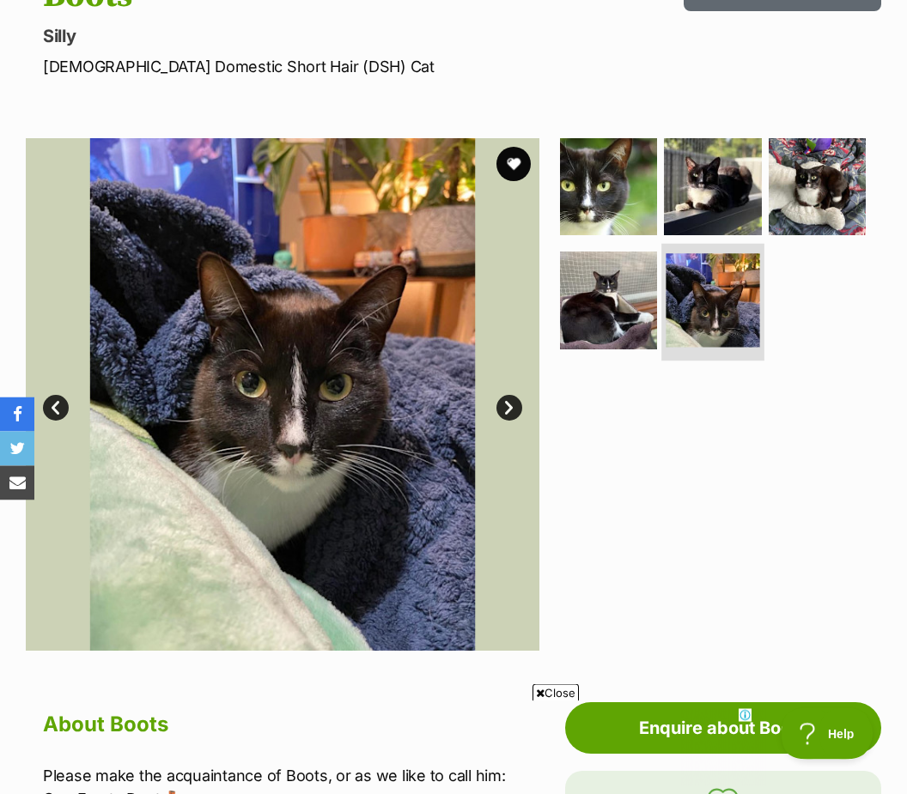
scroll to position [219, 0]
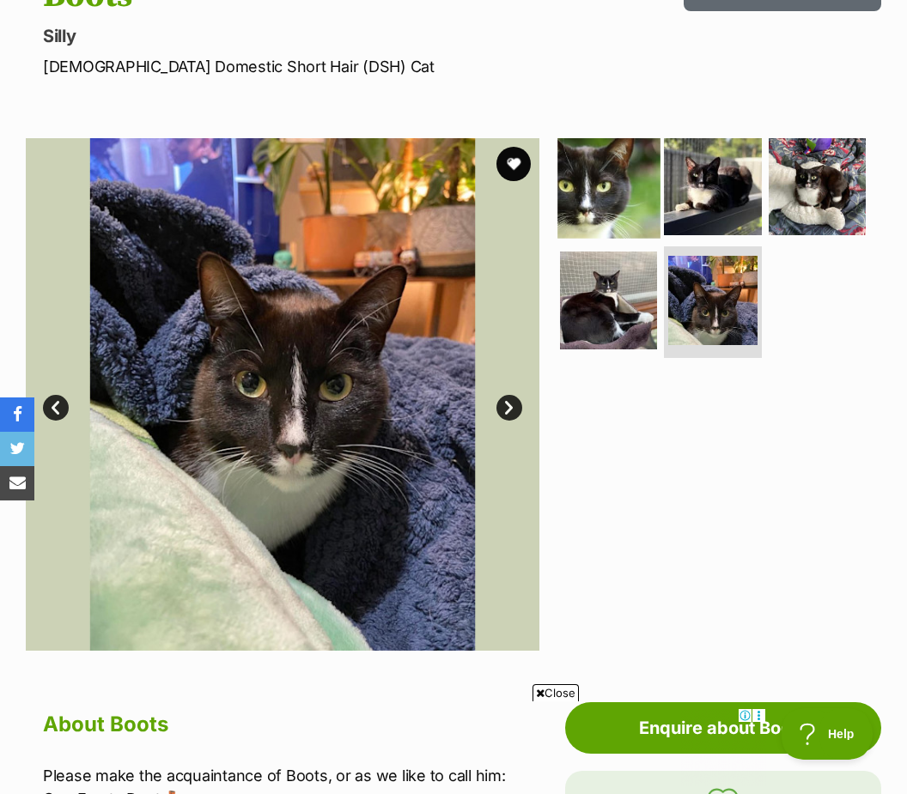
click at [605, 190] on img at bounding box center [608, 187] width 102 height 102
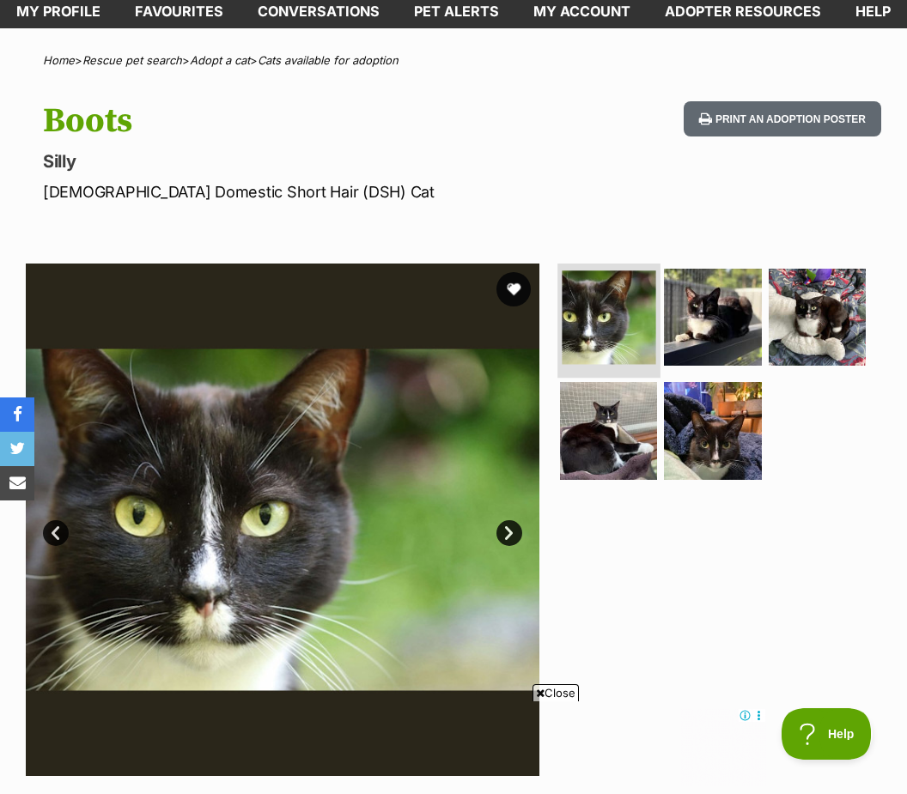
scroll to position [93, 0]
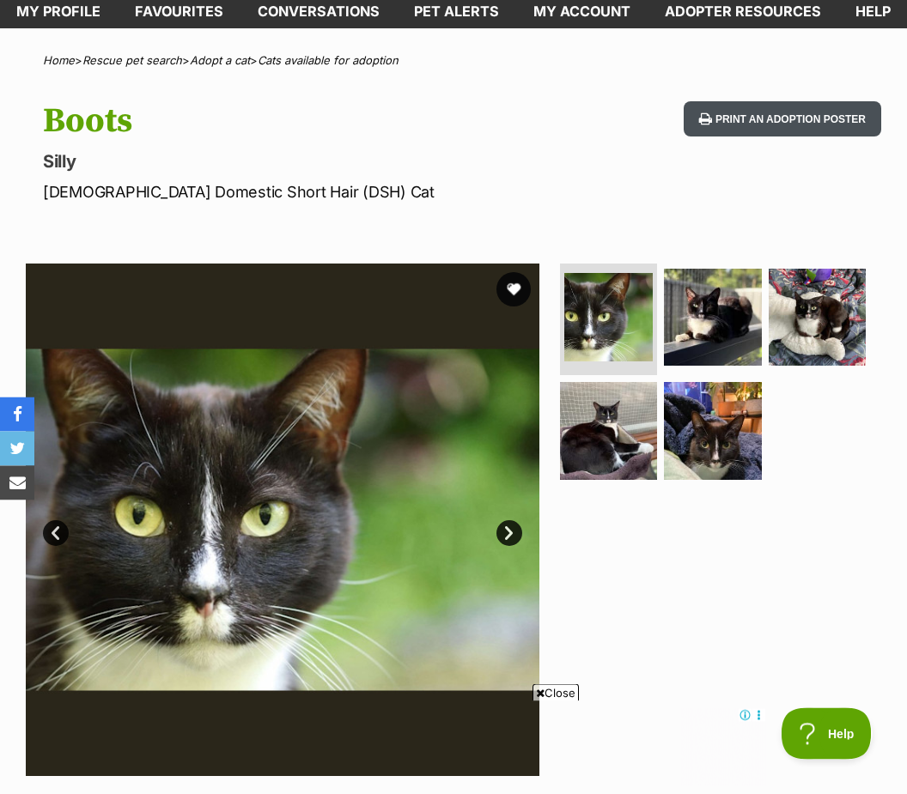
click at [753, 123] on button "Print an adoption poster" at bounding box center [781, 119] width 197 height 35
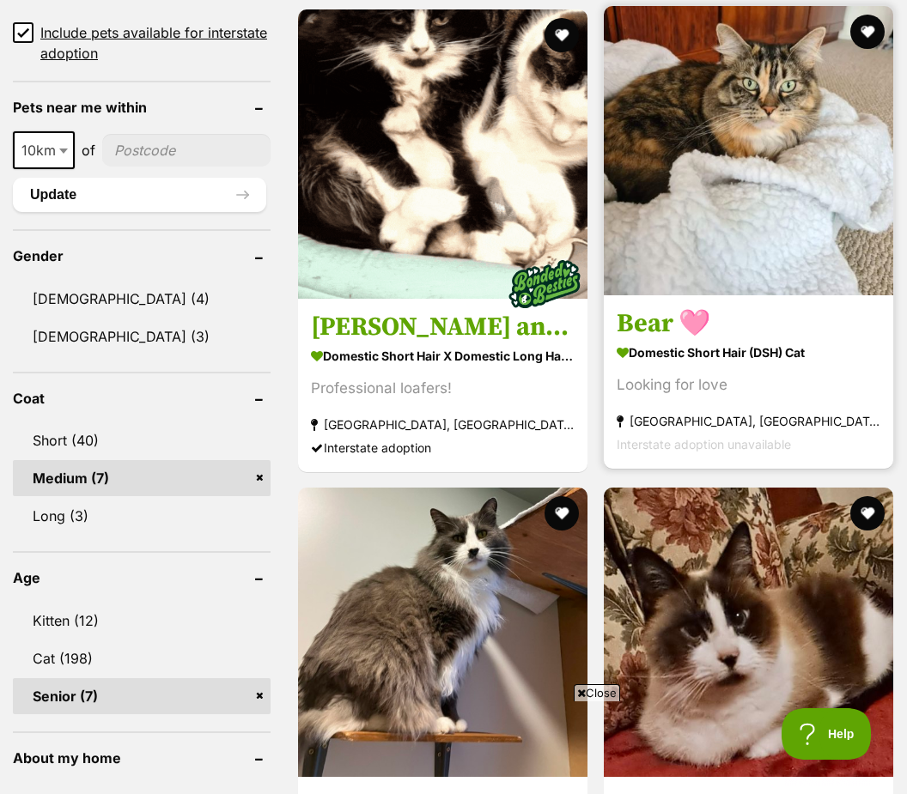
click at [700, 373] on div "Looking for love" at bounding box center [748, 384] width 264 height 23
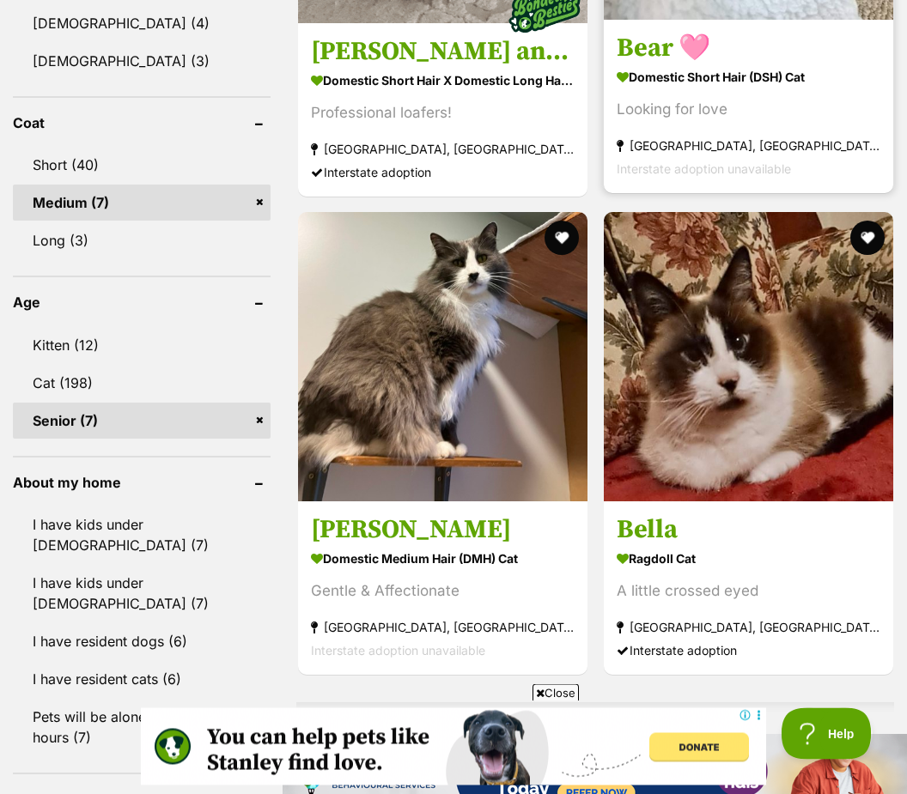
scroll to position [1578, 0]
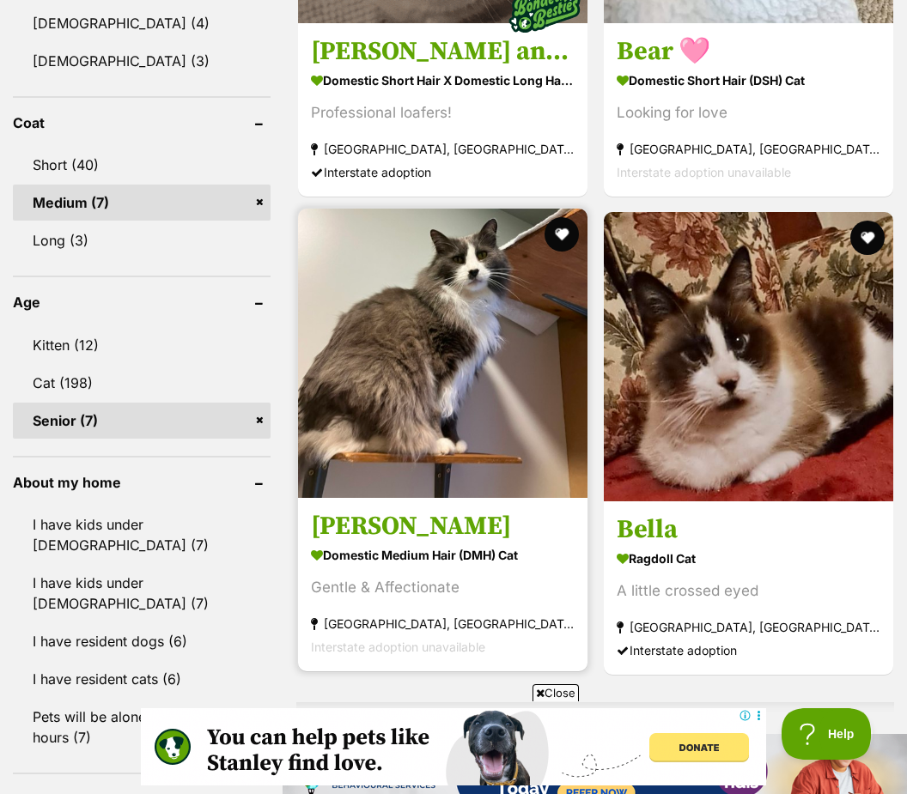
click at [344, 526] on h3 "Alfie" at bounding box center [443, 526] width 264 height 33
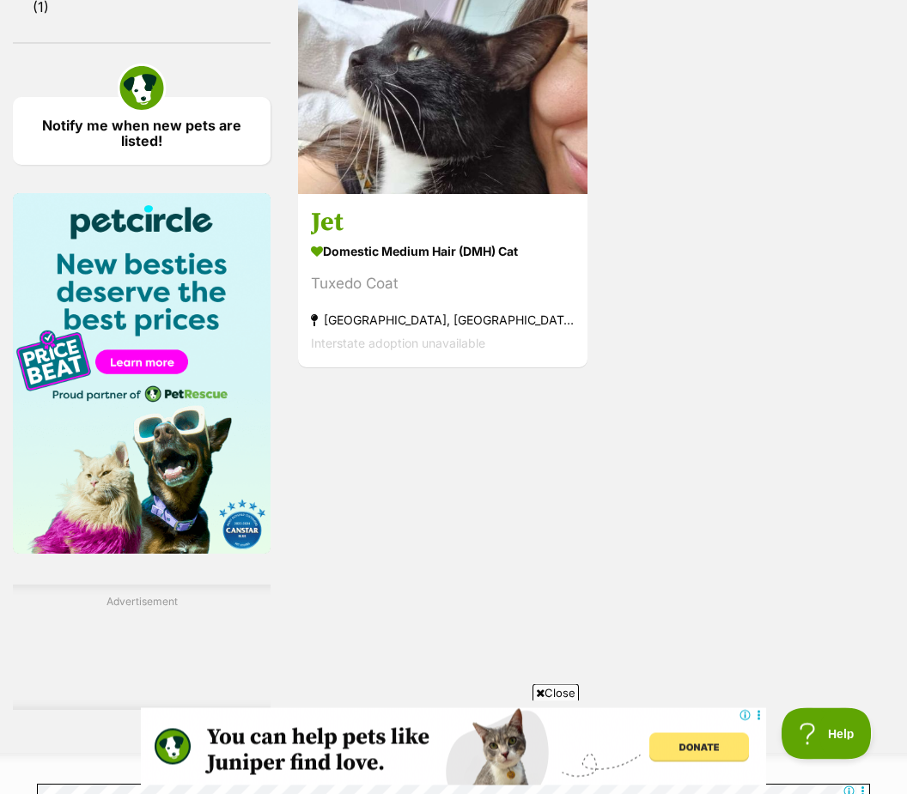
scroll to position [2521, 0]
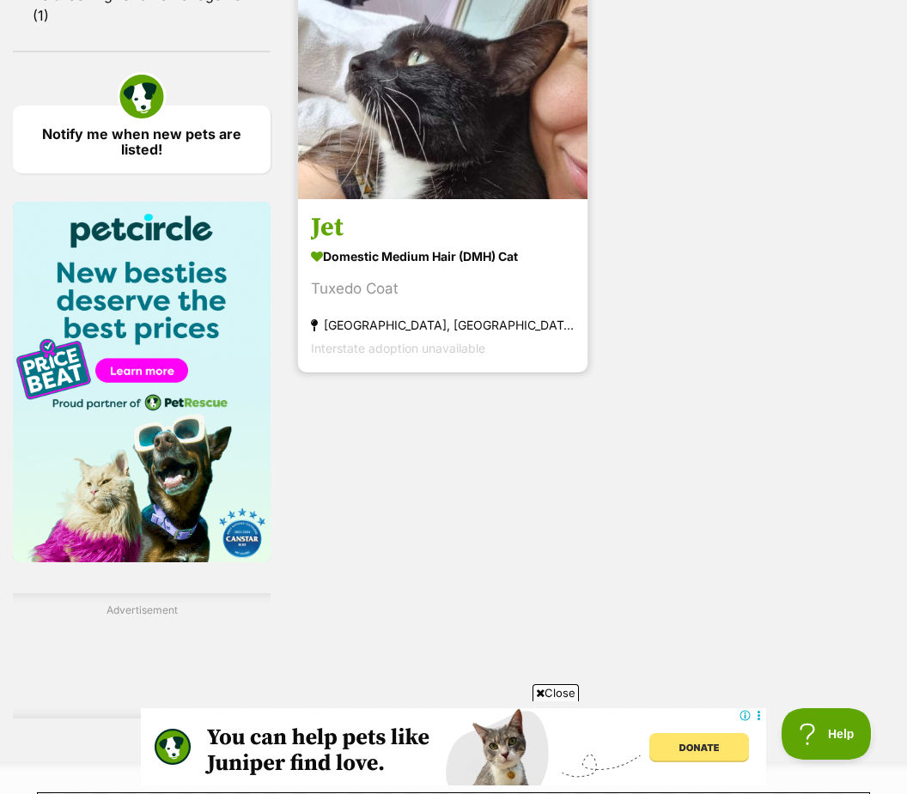
click at [442, 300] on div "Tuxedo Coat" at bounding box center [443, 288] width 264 height 23
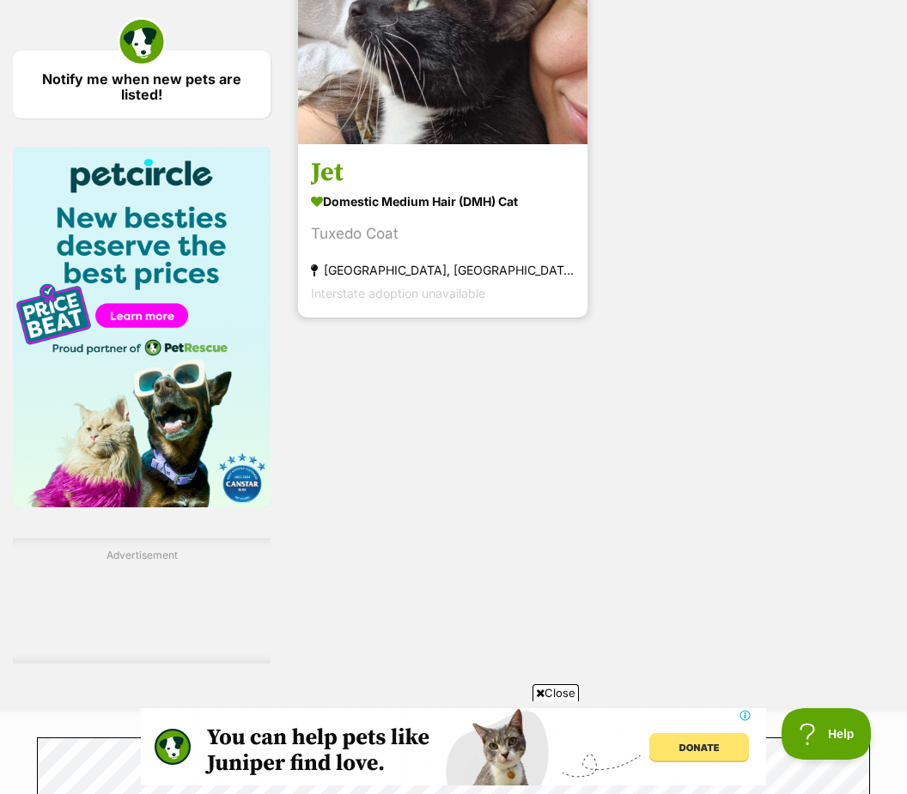
scroll to position [0, 0]
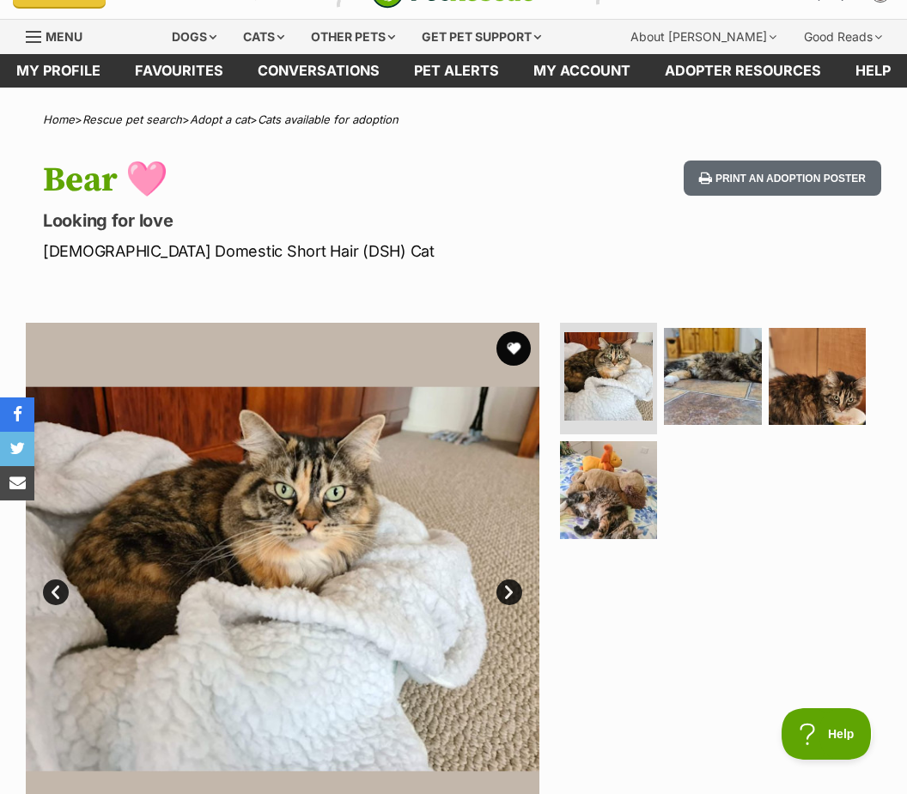
scroll to position [44, 0]
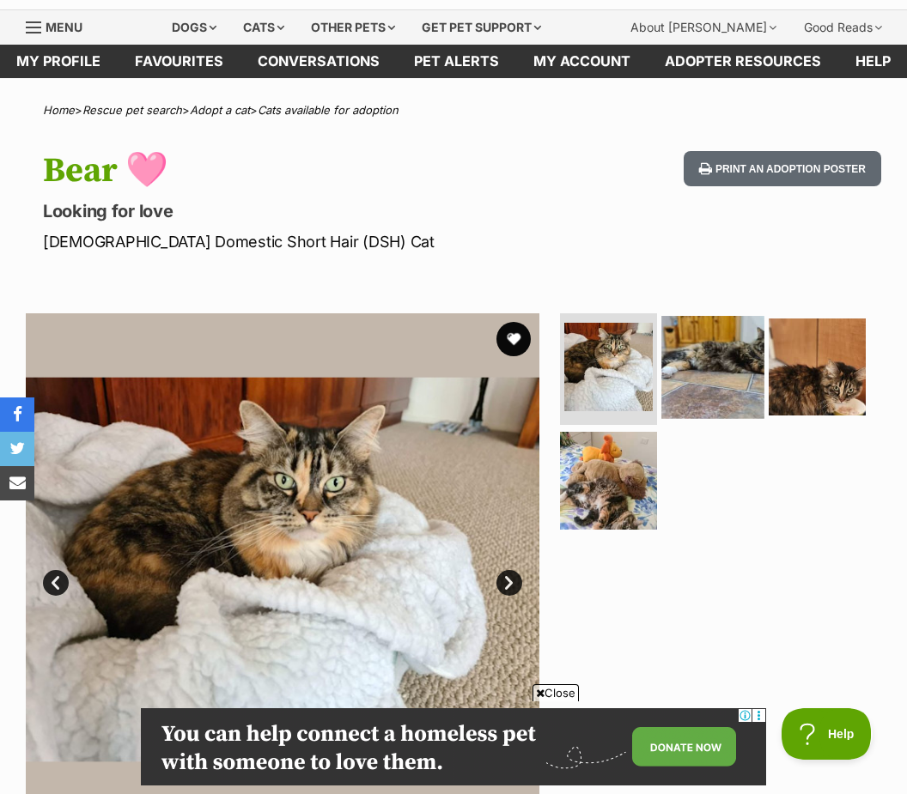
click at [718, 358] on img at bounding box center [712, 367] width 102 height 102
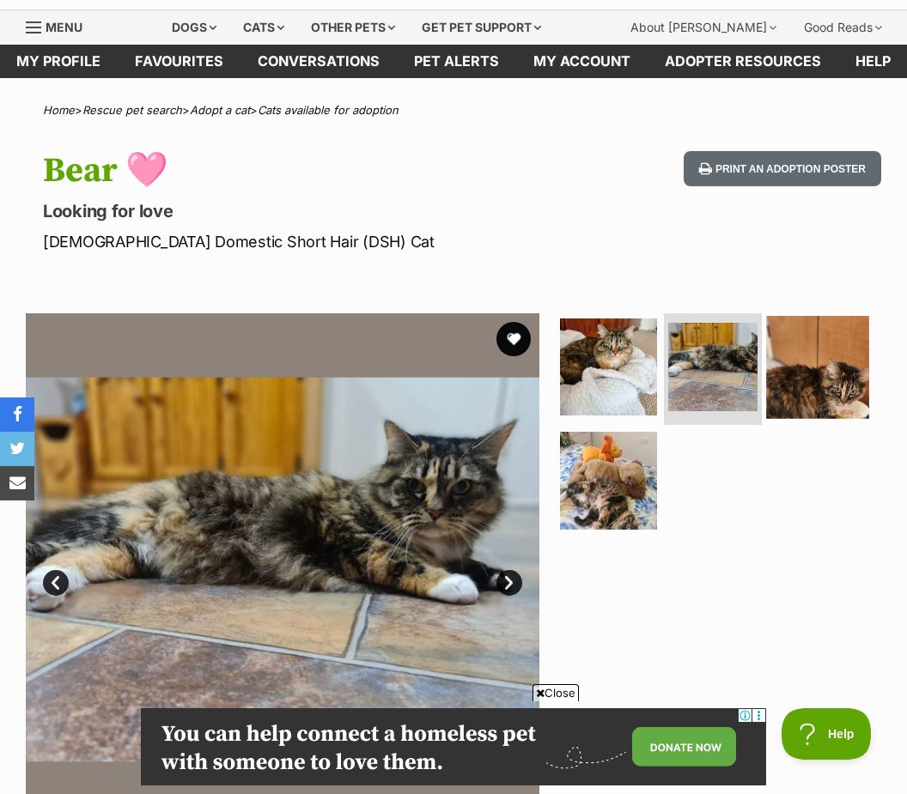
click at [829, 369] on img at bounding box center [817, 367] width 102 height 102
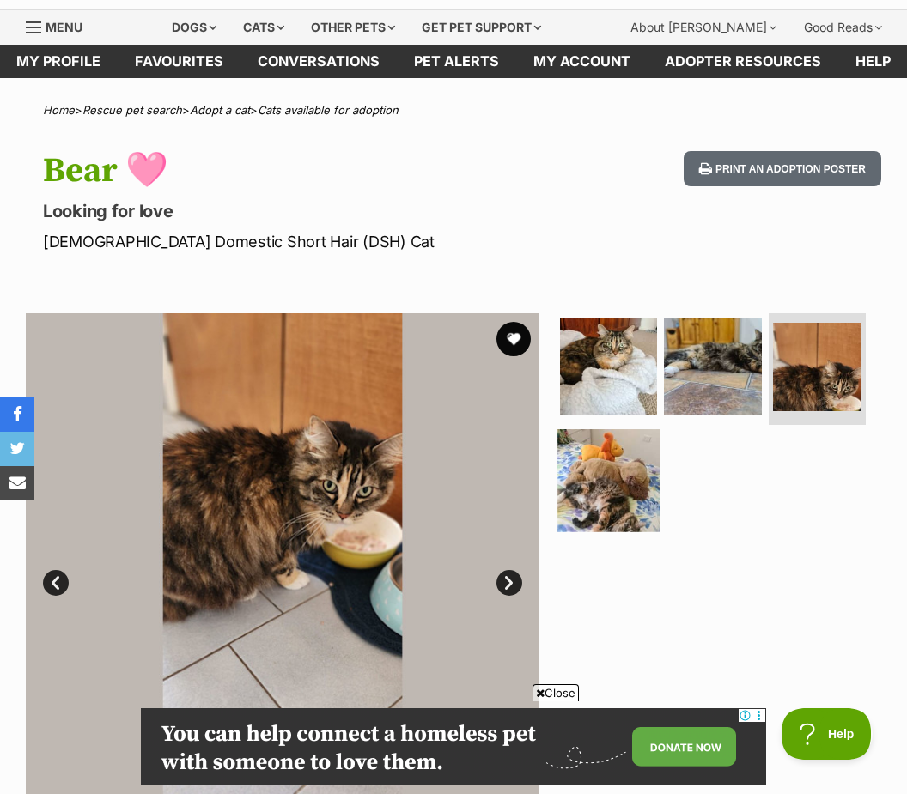
click at [595, 516] on img at bounding box center [608, 480] width 102 height 102
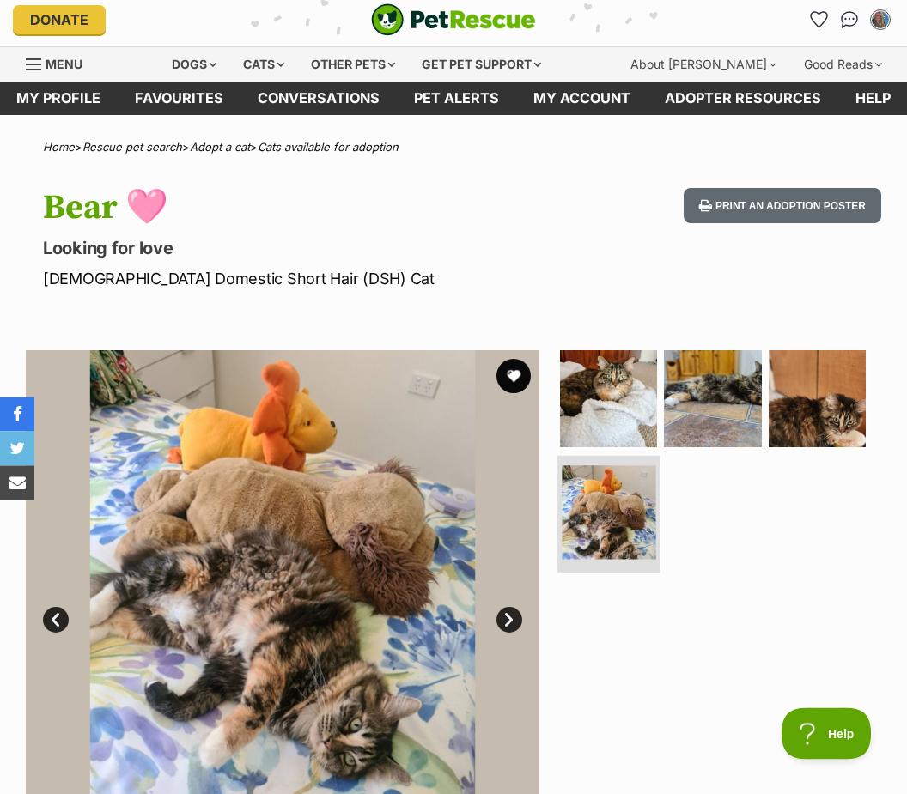
scroll to position [0, 0]
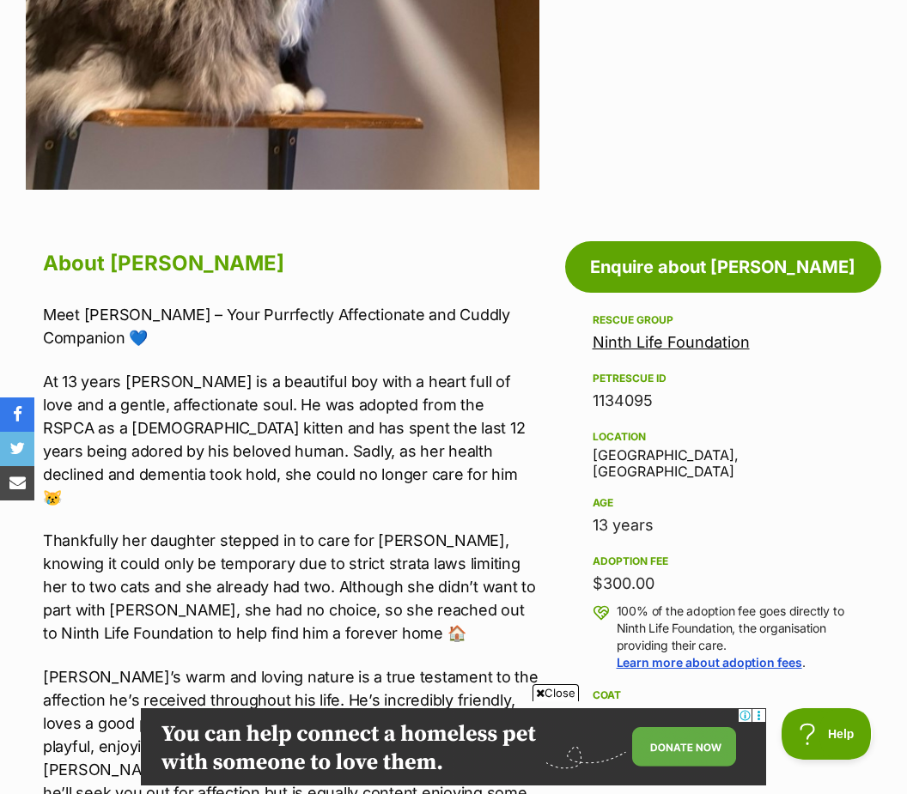
scroll to position [671, 0]
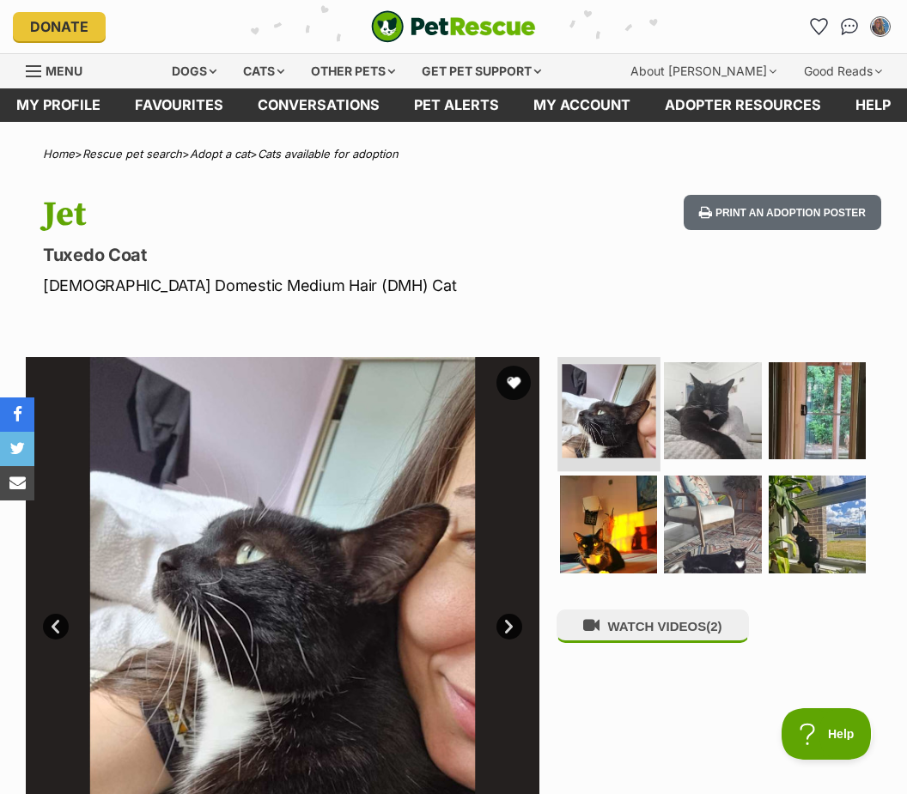
click at [602, 421] on img at bounding box center [608, 411] width 94 height 94
click at [712, 434] on img at bounding box center [712, 411] width 102 height 102
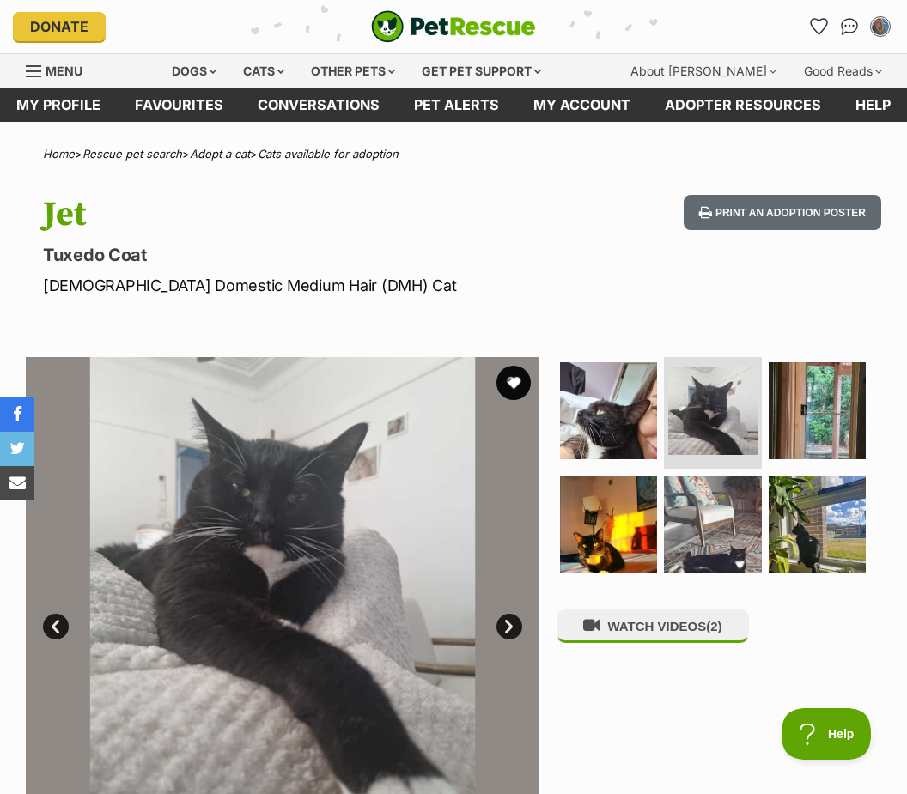
click at [499, 634] on link "Next" at bounding box center [509, 627] width 26 height 26
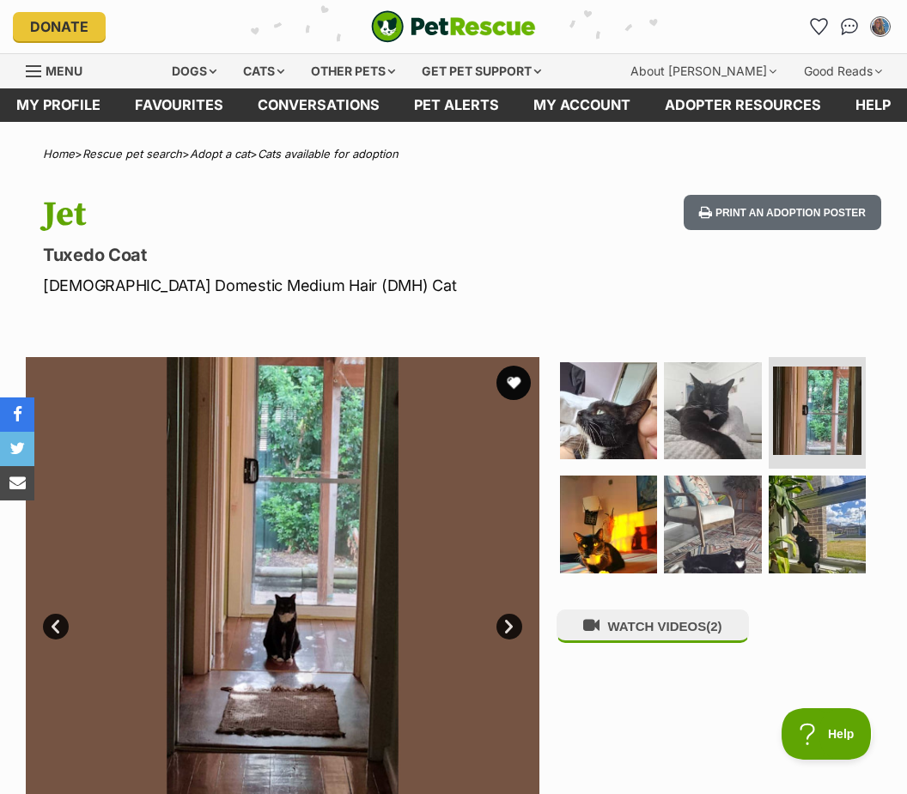
click at [495, 636] on img at bounding box center [282, 613] width 513 height 513
click at [501, 638] on img at bounding box center [282, 613] width 513 height 513
click at [507, 630] on link "Next" at bounding box center [509, 627] width 26 height 26
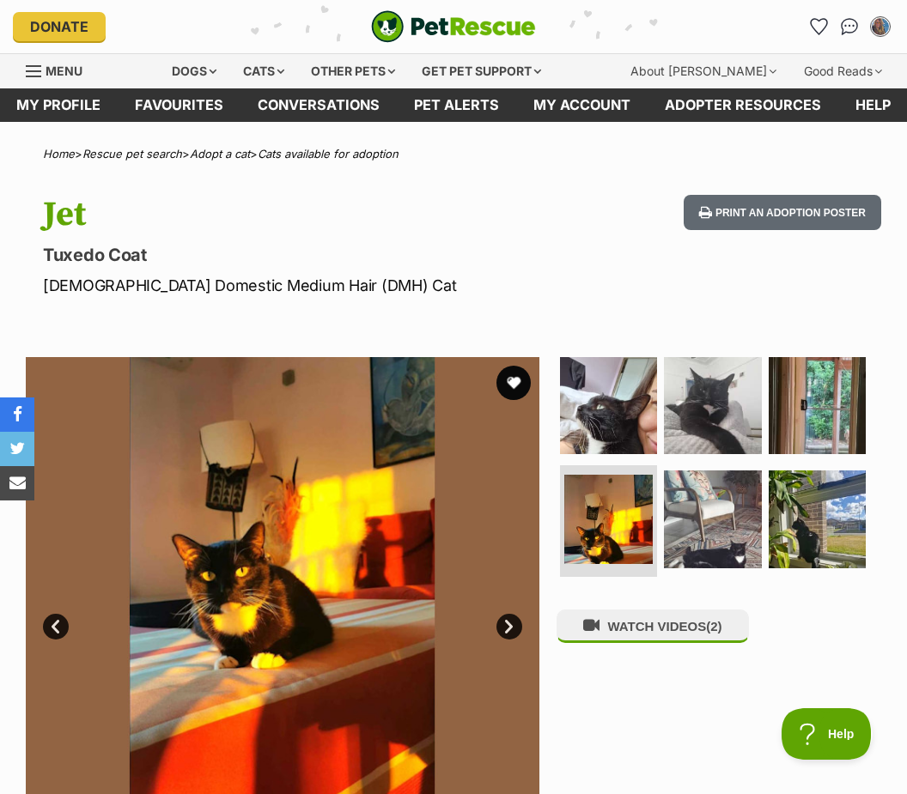
click at [511, 633] on link "Next" at bounding box center [509, 627] width 26 height 26
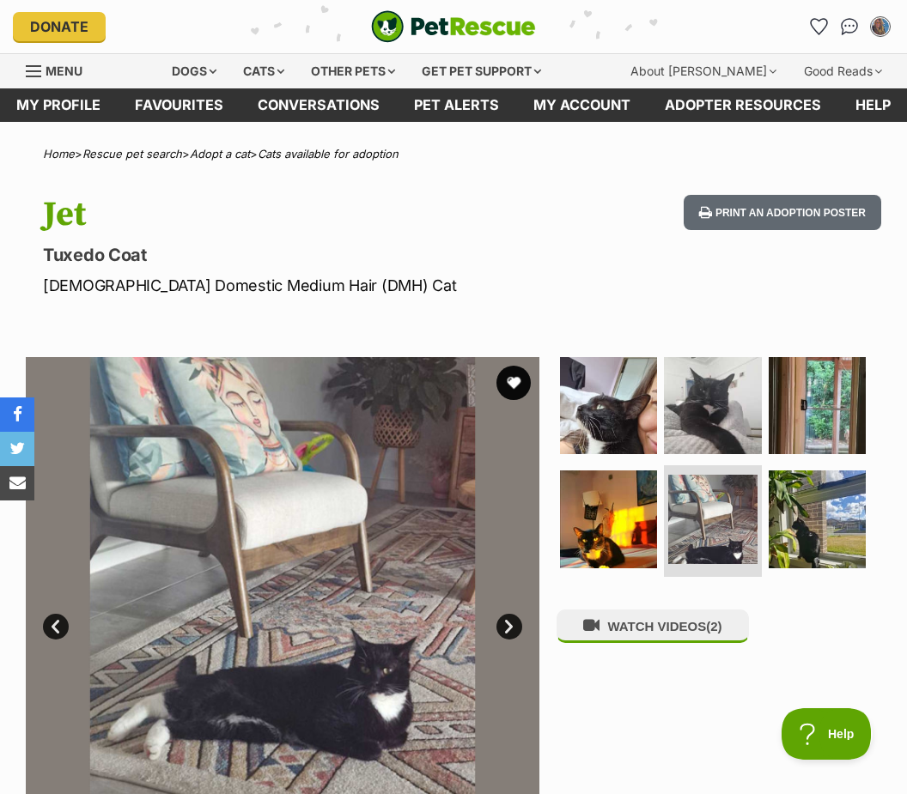
click at [508, 634] on link "Next" at bounding box center [509, 627] width 26 height 26
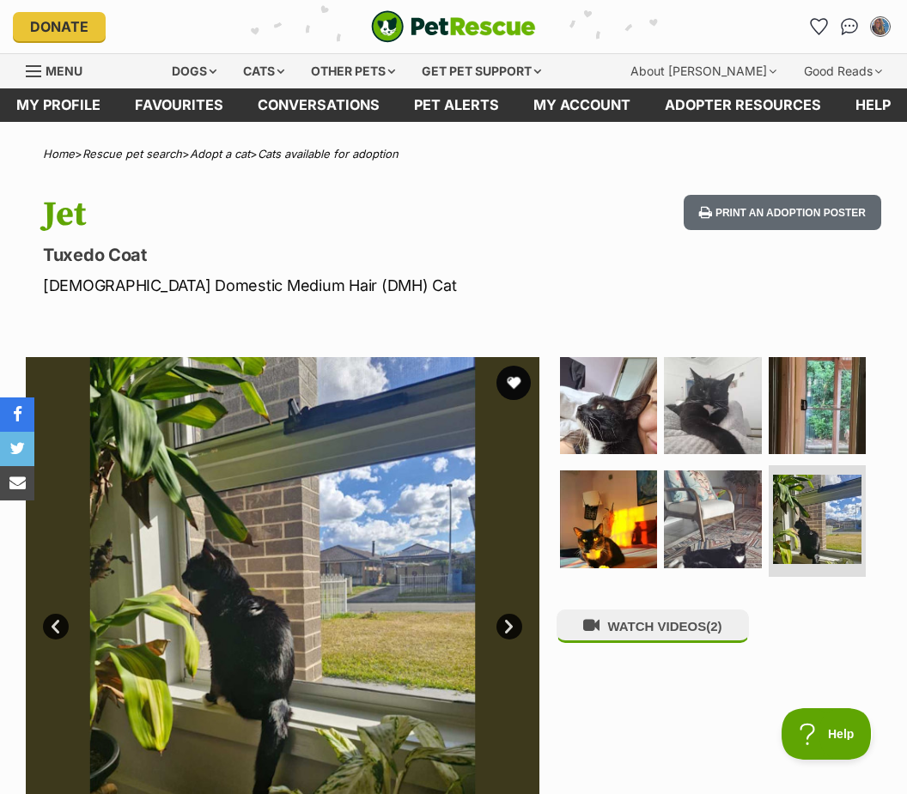
click at [510, 623] on link "Next" at bounding box center [509, 627] width 26 height 26
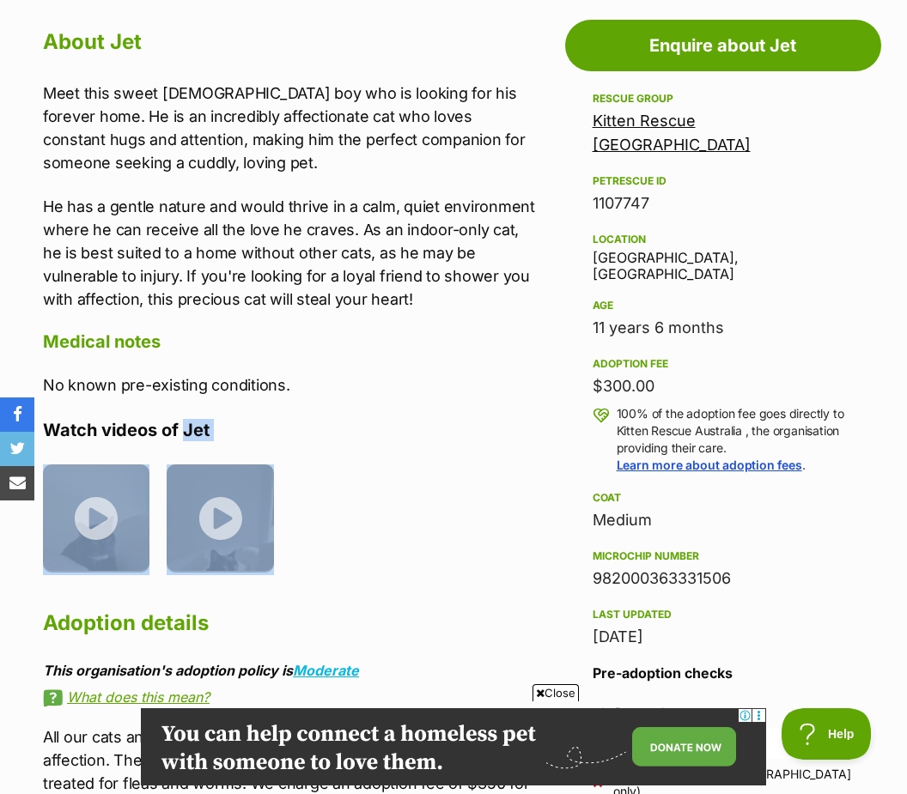
scroll to position [999, 0]
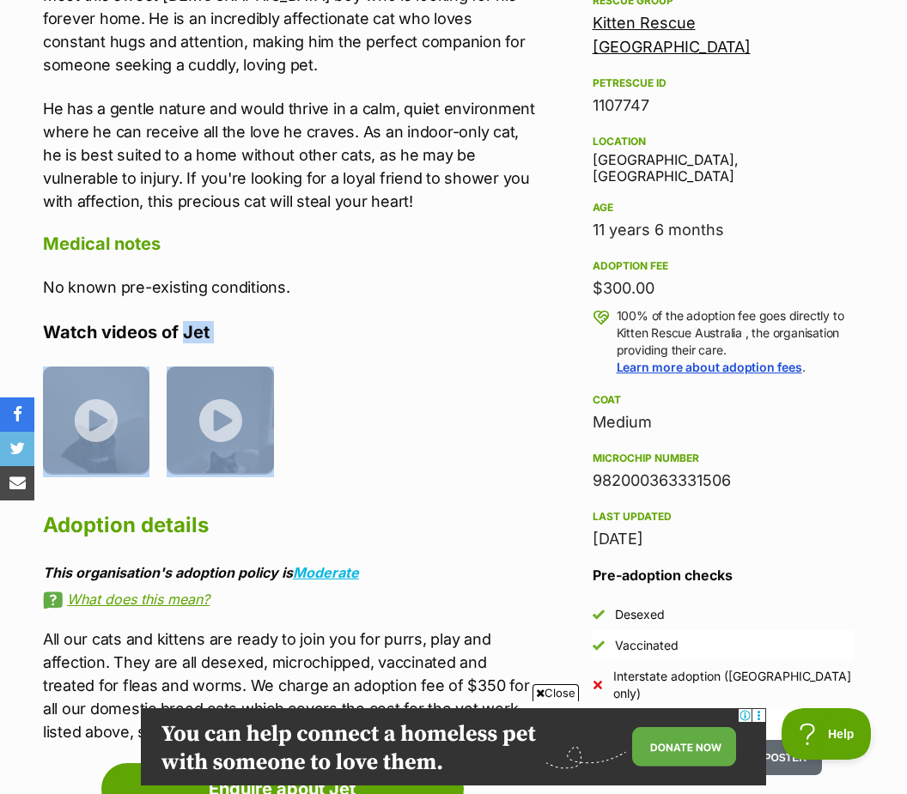
click at [150, 518] on h2 "Adoption details" at bounding box center [291, 526] width 496 height 38
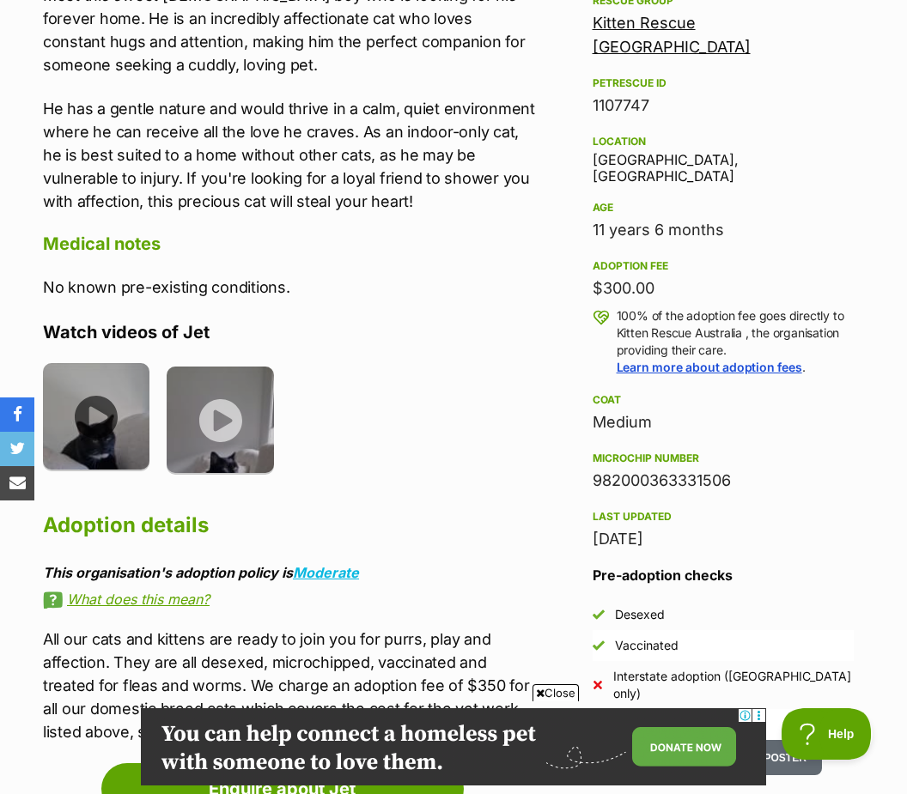
click at [97, 427] on img at bounding box center [96, 416] width 106 height 106
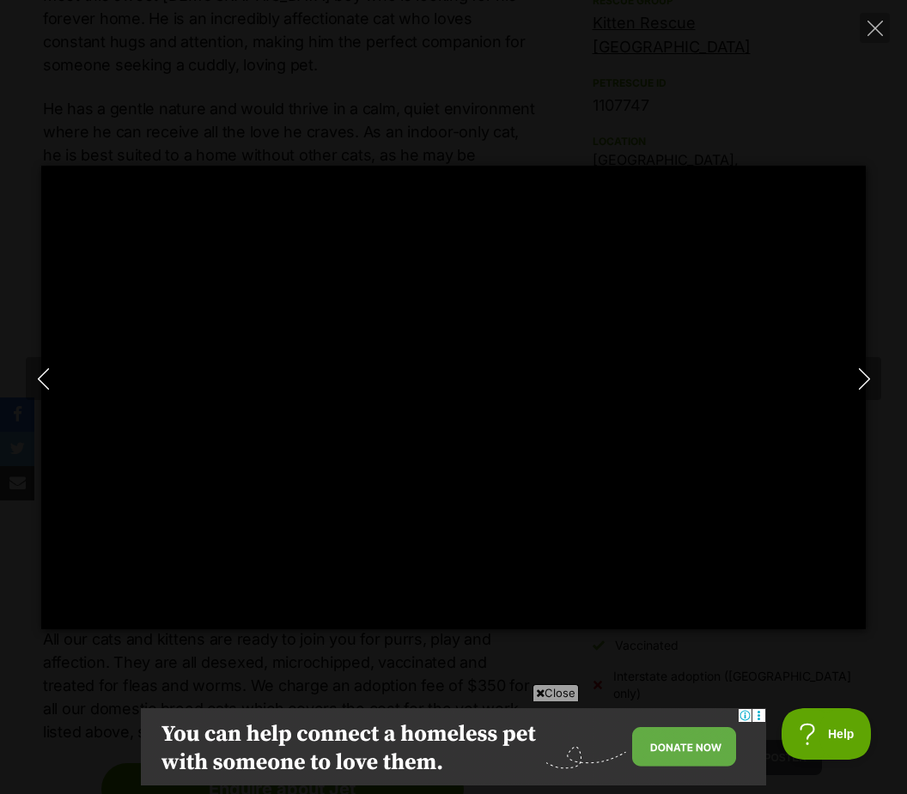
type input "100"
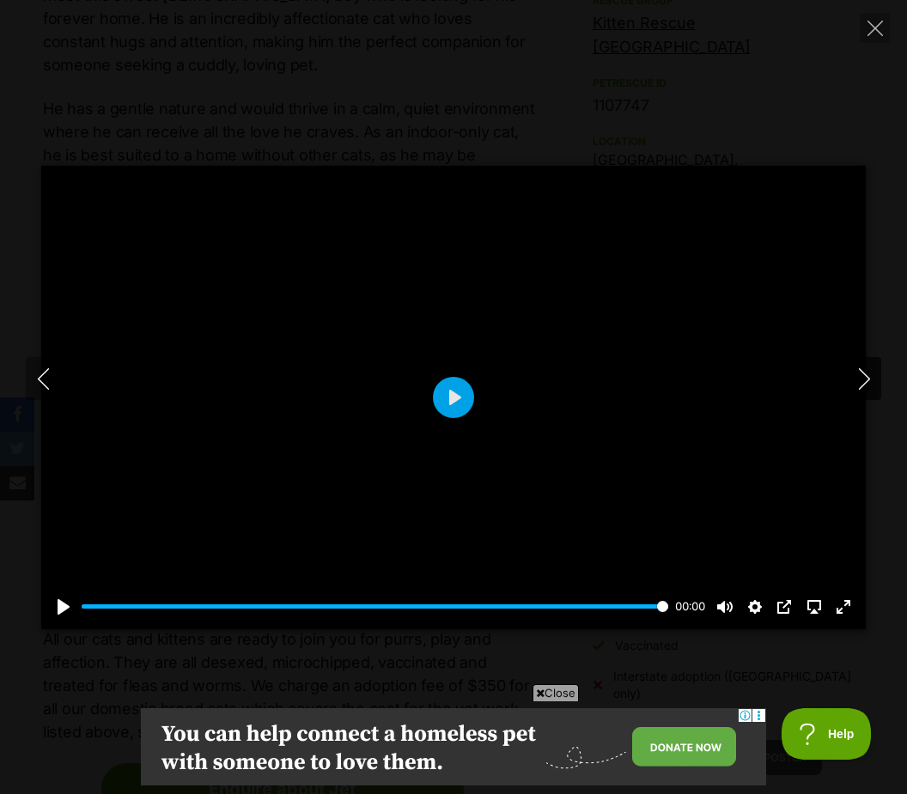
click at [865, 390] on icon "Next" at bounding box center [863, 378] width 21 height 21
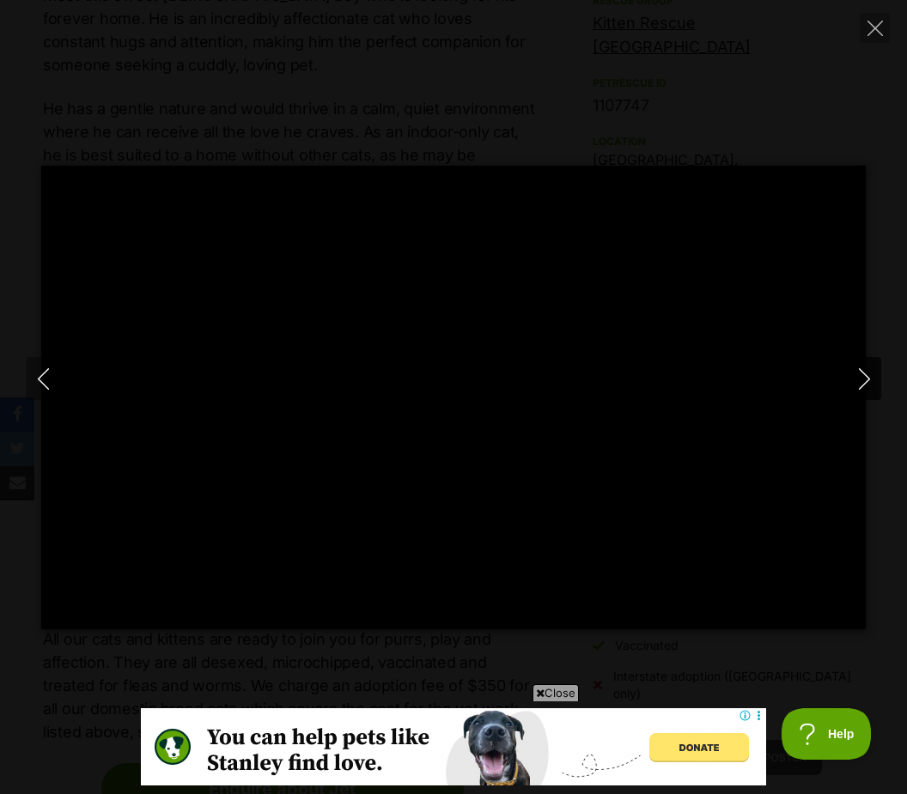
scroll to position [0, 0]
type input "100"
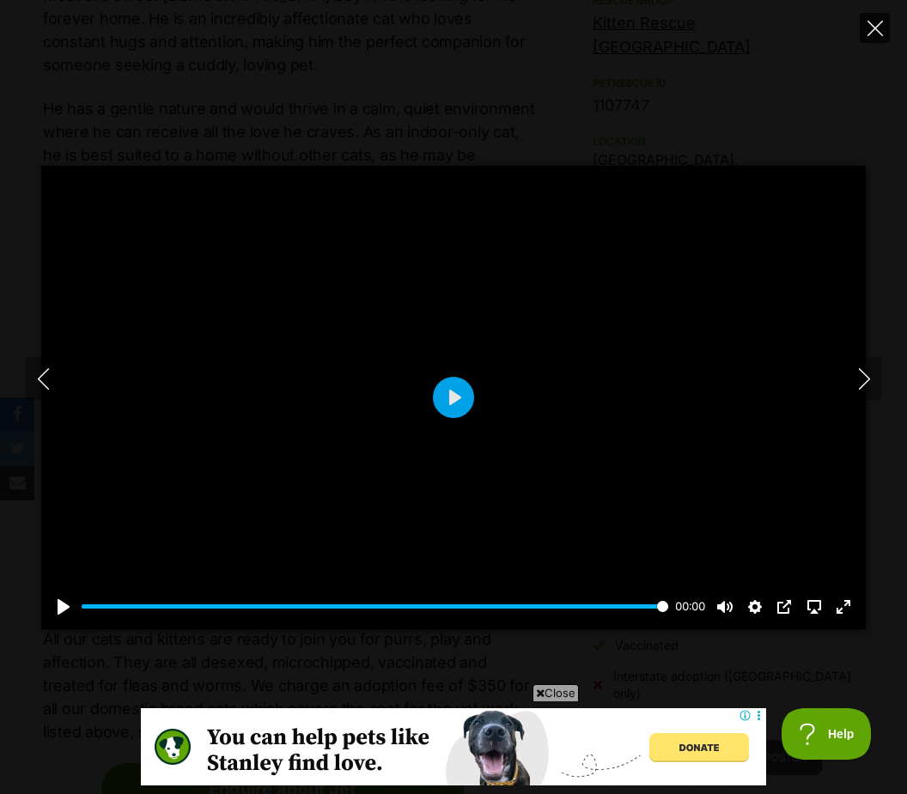
click at [885, 32] on button "Close" at bounding box center [874, 28] width 30 height 30
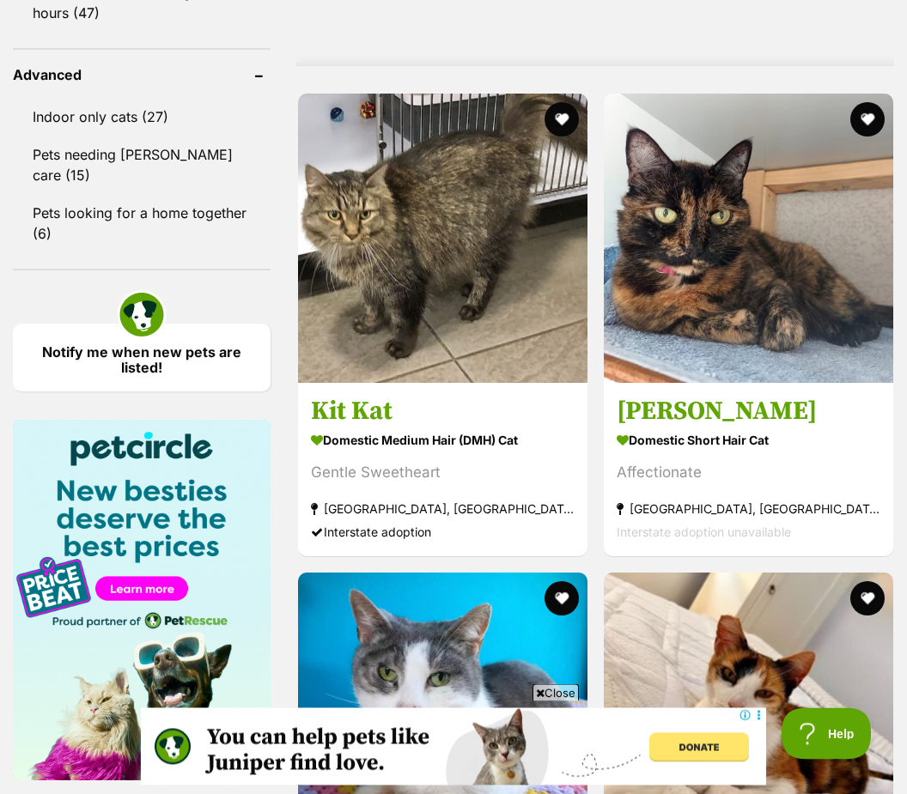
scroll to position [2340, 0]
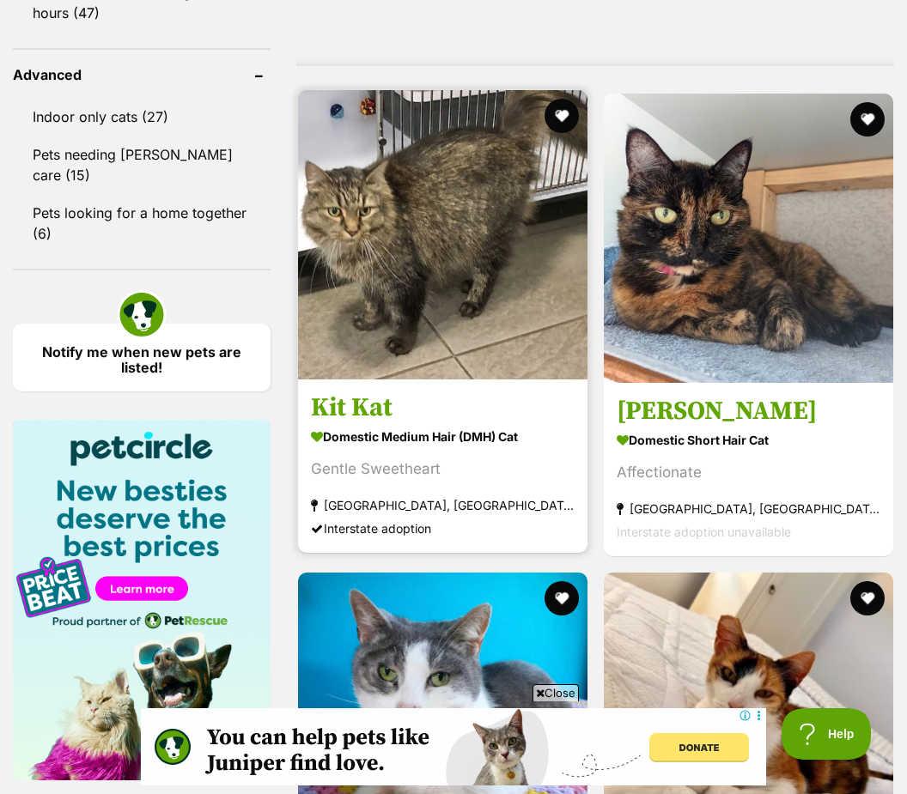
click at [440, 488] on section "Domestic Medium Hair (DMH) Cat Gentle Sweetheart [GEOGRAPHIC_DATA], [GEOGRAPHIC…" at bounding box center [443, 482] width 264 height 116
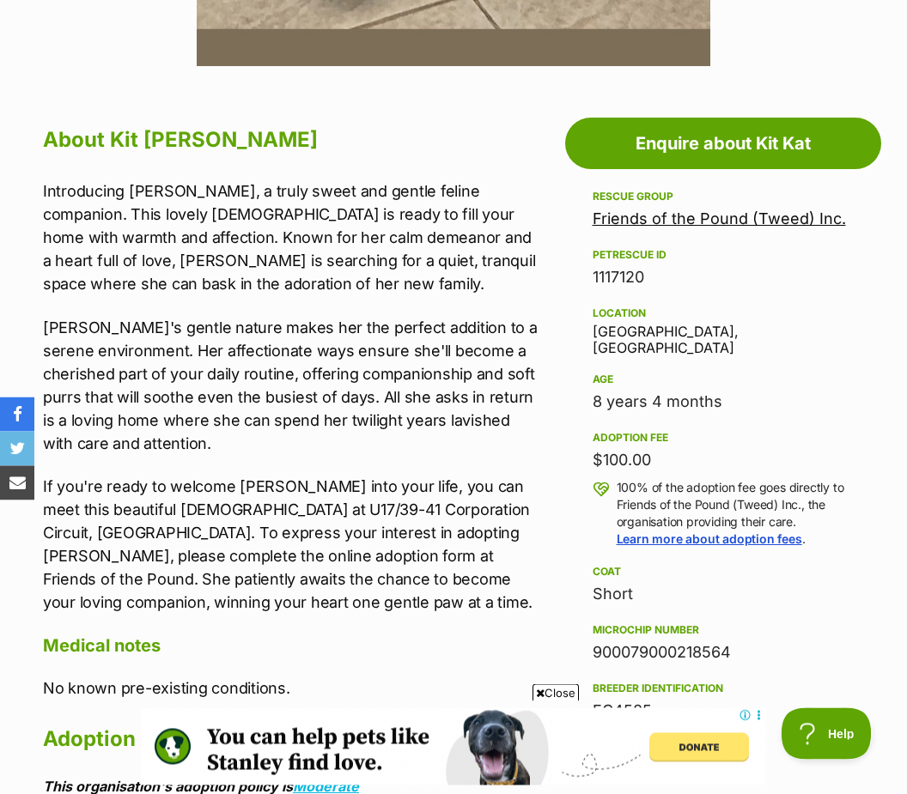
click at [478, 663] on div "About Kit Kat Introducing Kit Kat, a truly sweet and gentle feline companion. T…" at bounding box center [291, 785] width 496 height 1327
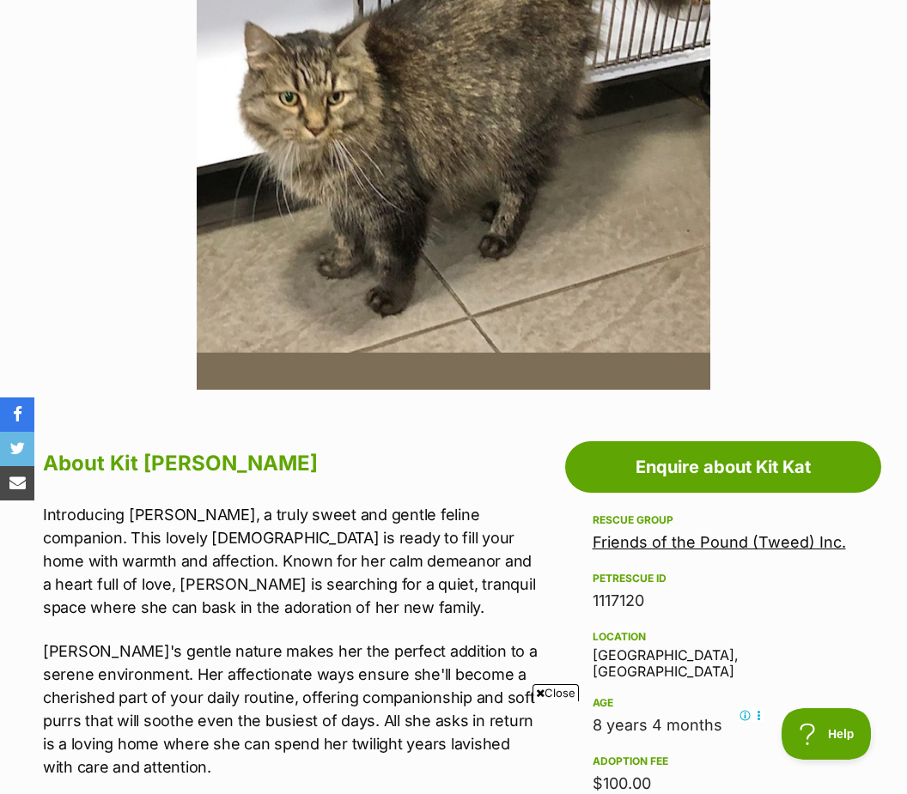
click at [822, 630] on div "Location" at bounding box center [722, 637] width 261 height 14
click at [702, 539] on link "Friends of the Pound (Tweed) Inc." at bounding box center [718, 542] width 253 height 18
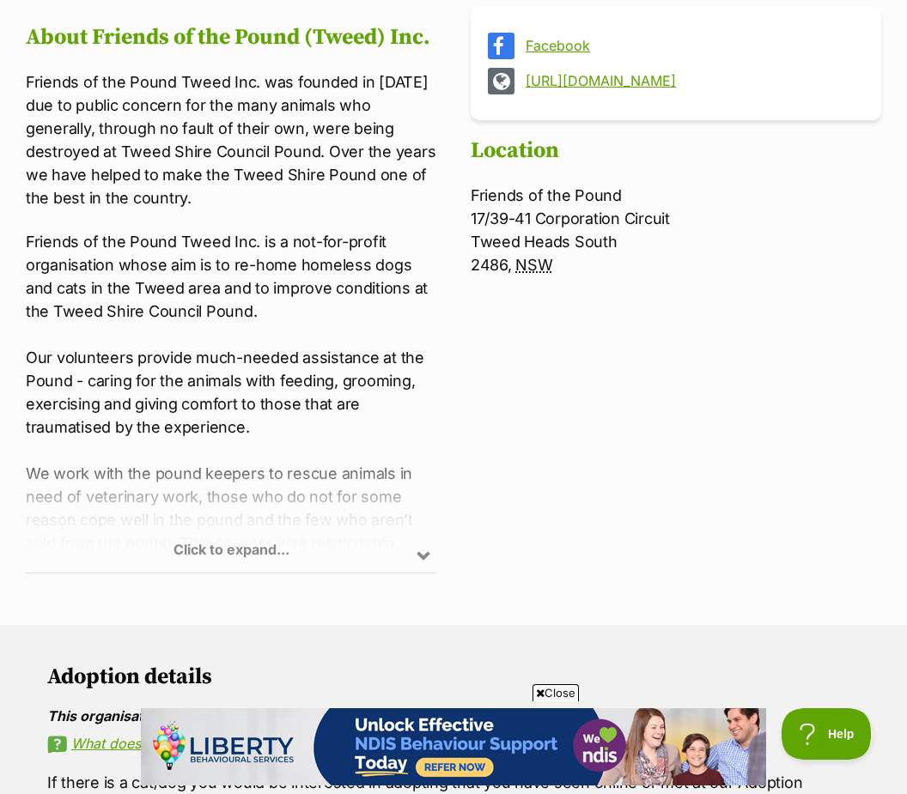
click at [418, 562] on div "Click to expand..." at bounding box center [231, 506] width 410 height 134
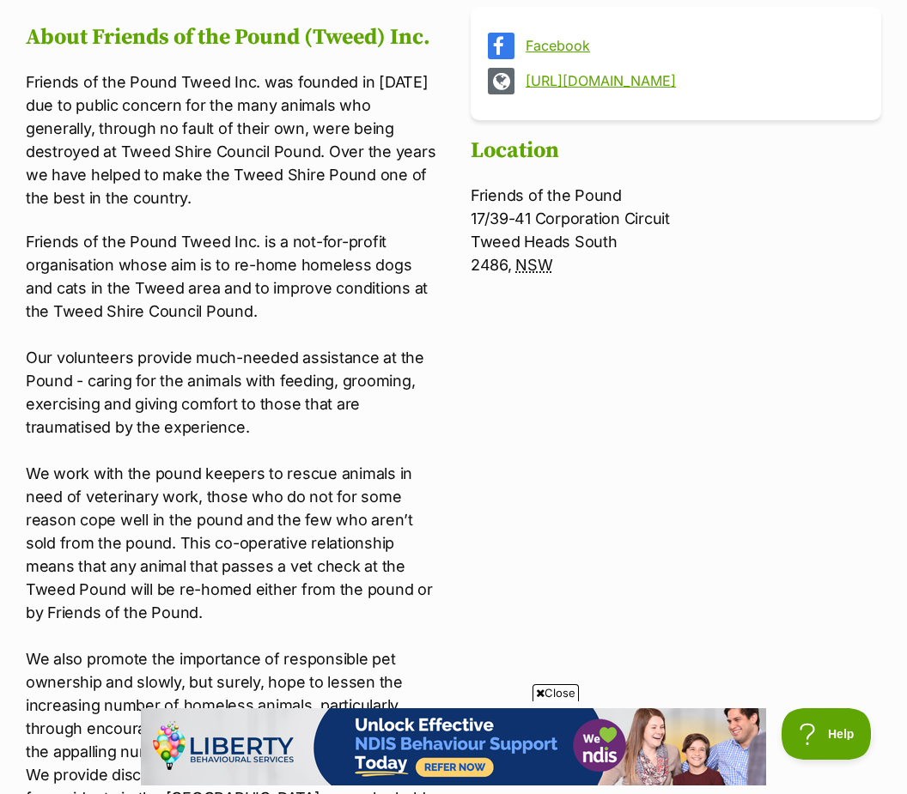
click at [370, 657] on p "Friends of the Pound Tweed Inc. is a not-for-profit organisation whose aim is t…" at bounding box center [231, 577] width 410 height 695
click at [369, 659] on p "Friends of the Pound Tweed Inc. is a not-for-profit organisation whose aim is t…" at bounding box center [231, 577] width 410 height 695
click at [361, 668] on p "Friends of the Pound Tweed Inc. is a not-for-profit organisation whose aim is t…" at bounding box center [231, 577] width 410 height 695
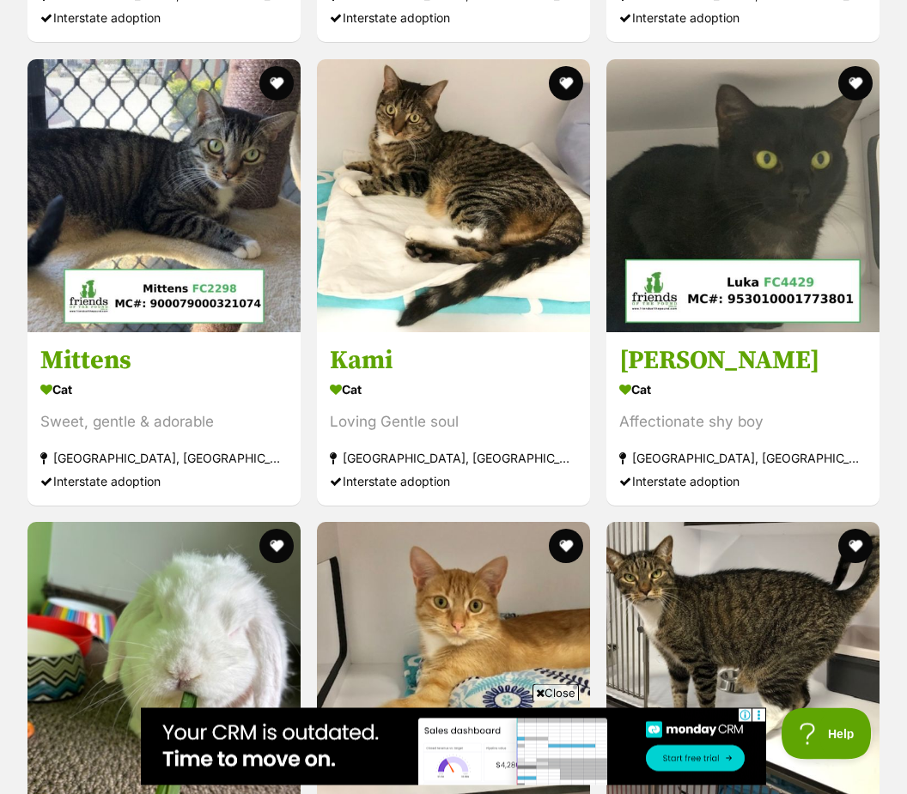
scroll to position [3655, 0]
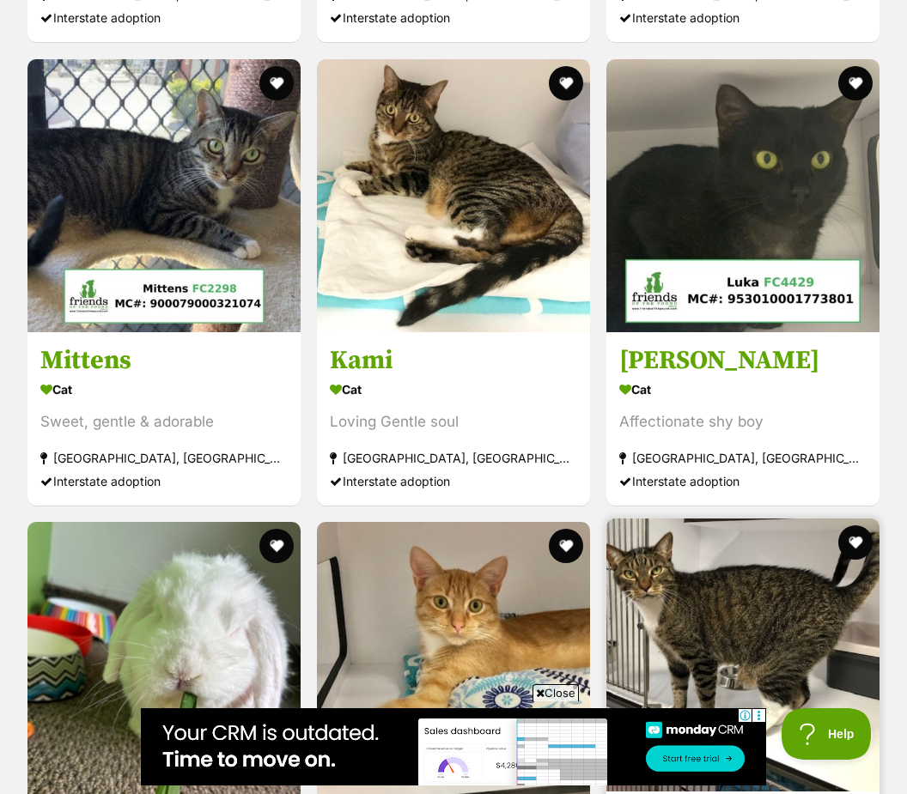
click at [782, 561] on img at bounding box center [742, 655] width 273 height 273
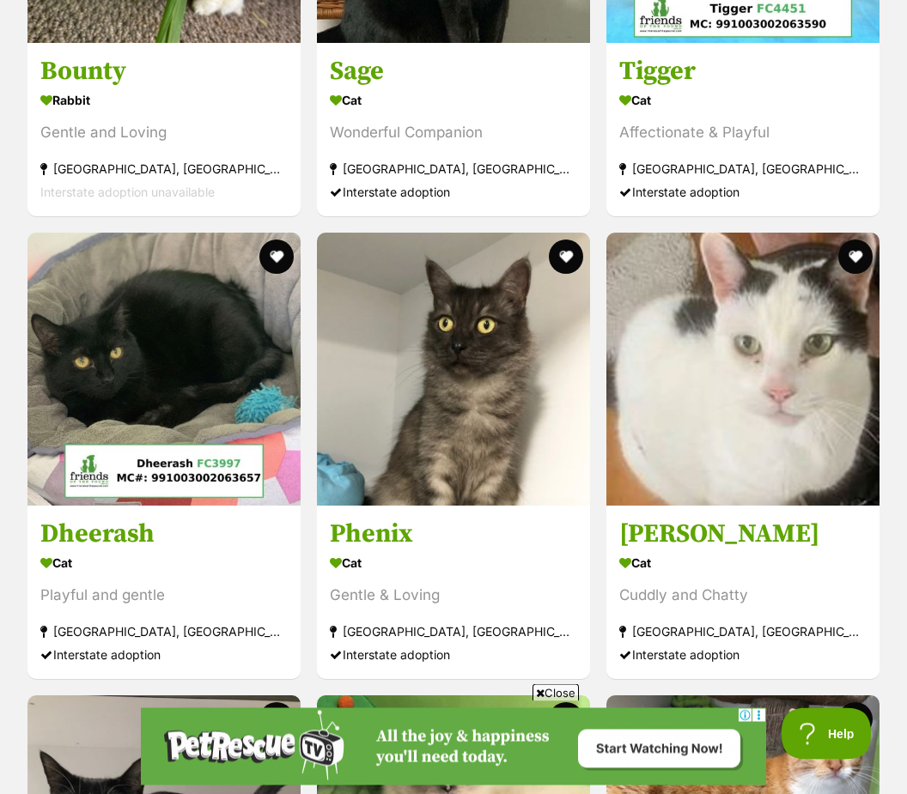
scroll to position [4871, 0]
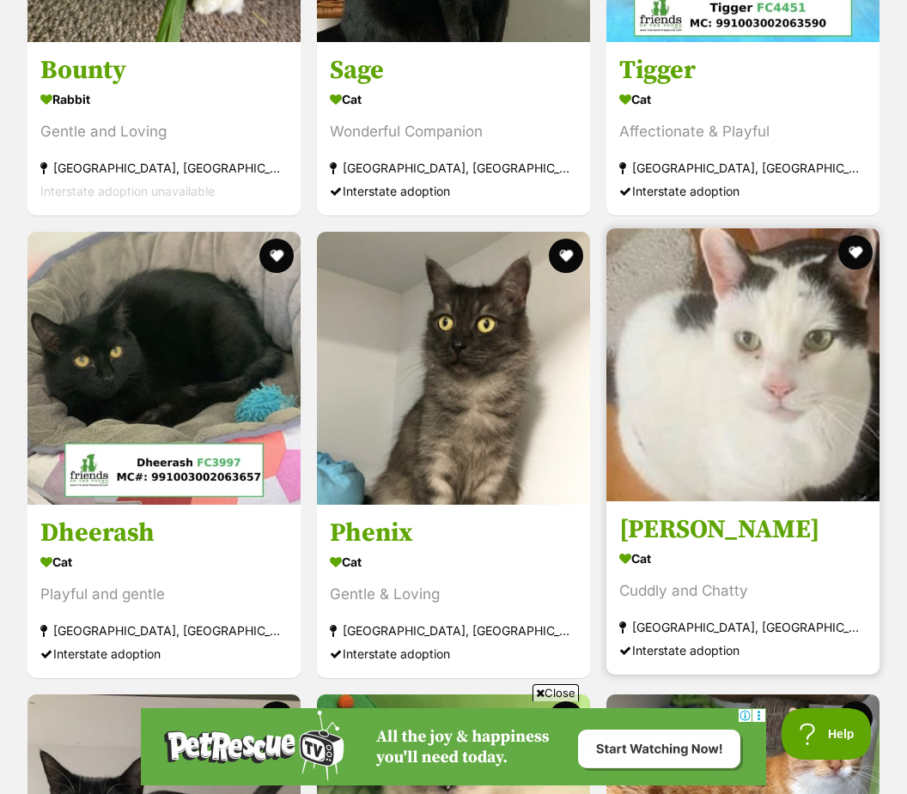
click at [790, 584] on section "Cat Cuddly and Chatty [GEOGRAPHIC_DATA], [GEOGRAPHIC_DATA] Interstate adoption" at bounding box center [742, 604] width 247 height 116
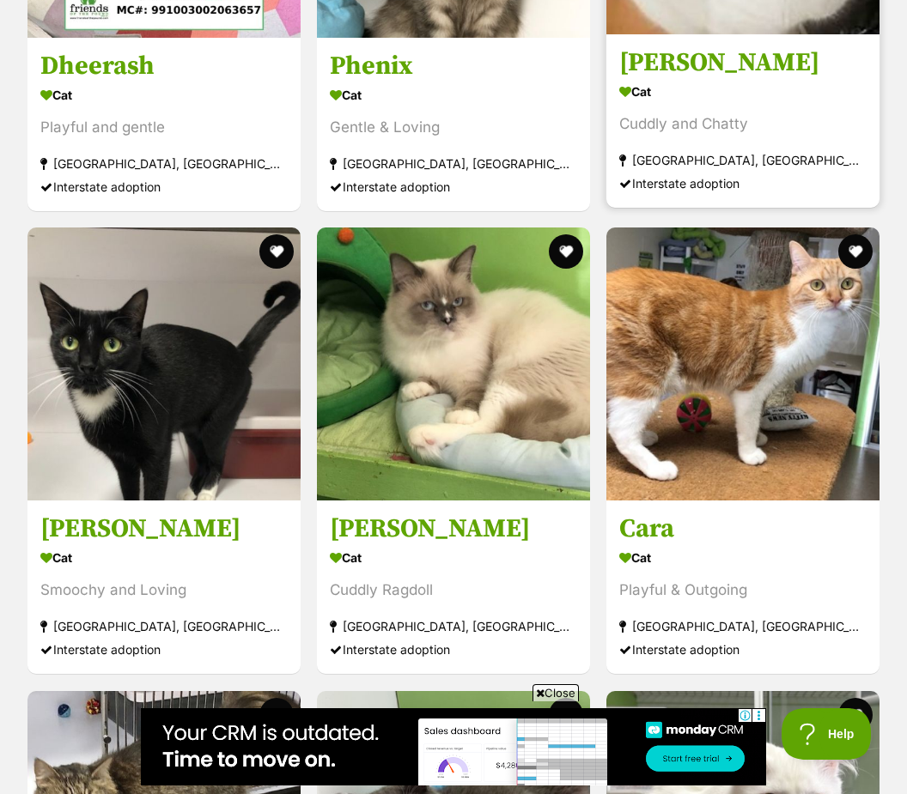
scroll to position [5369, 0]
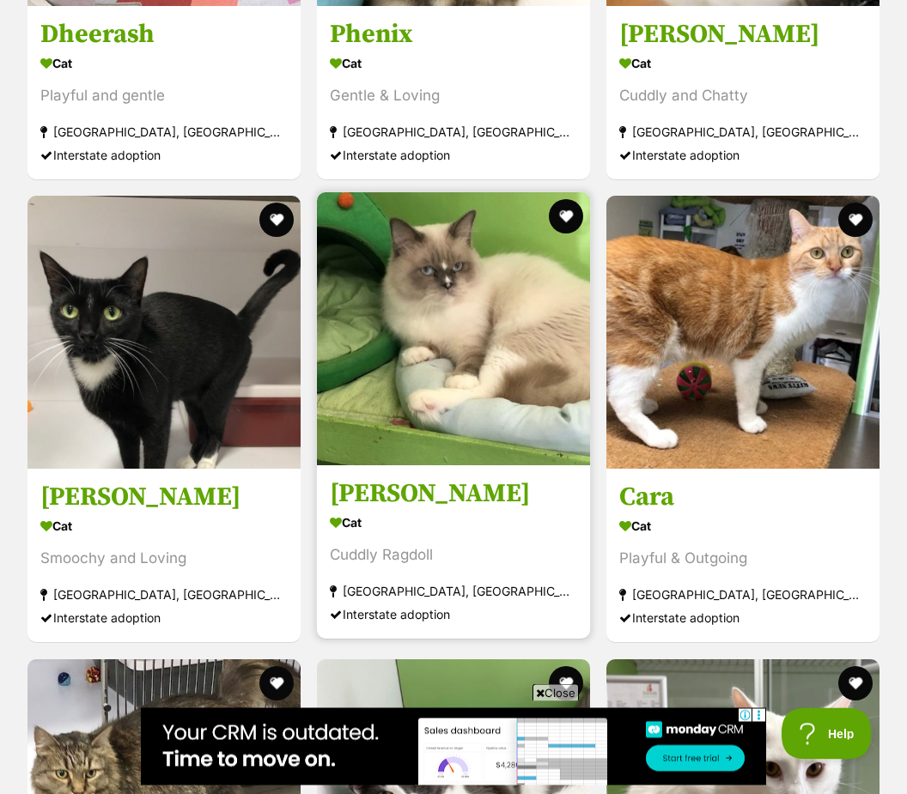
click at [505, 550] on section "Cat Cuddly Ragdoll [GEOGRAPHIC_DATA], [GEOGRAPHIC_DATA] Interstate adoption" at bounding box center [453, 570] width 247 height 116
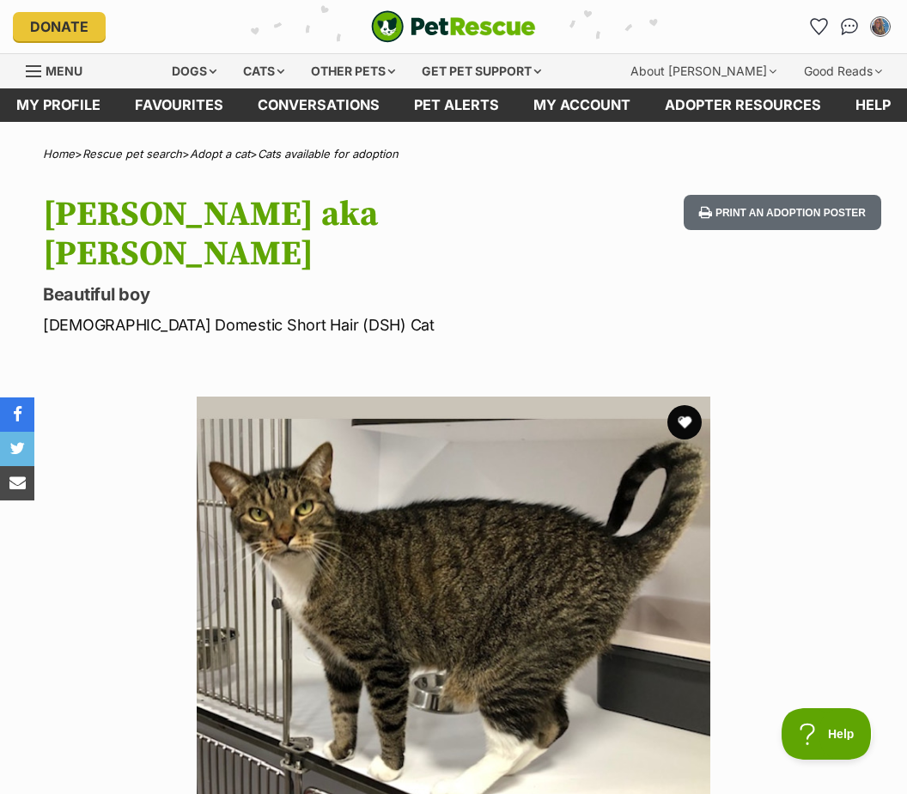
click at [780, 511] on section "Available 1 of 1 images Next Prev 1" at bounding box center [453, 640] width 907 height 539
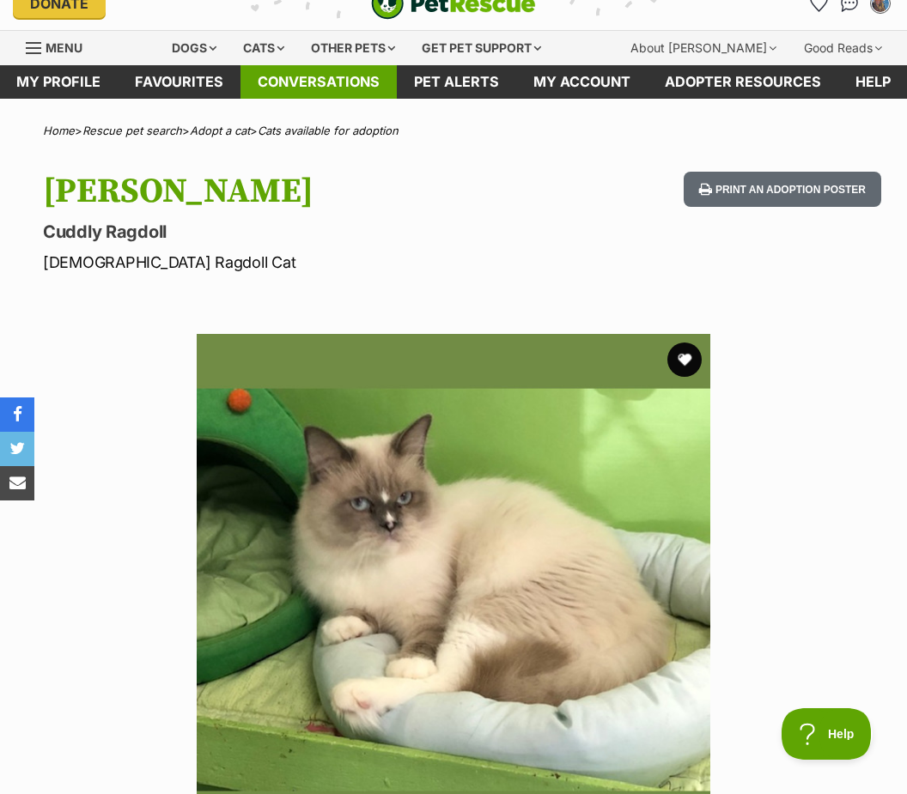
click at [317, 79] on link "Conversations" at bounding box center [318, 81] width 156 height 33
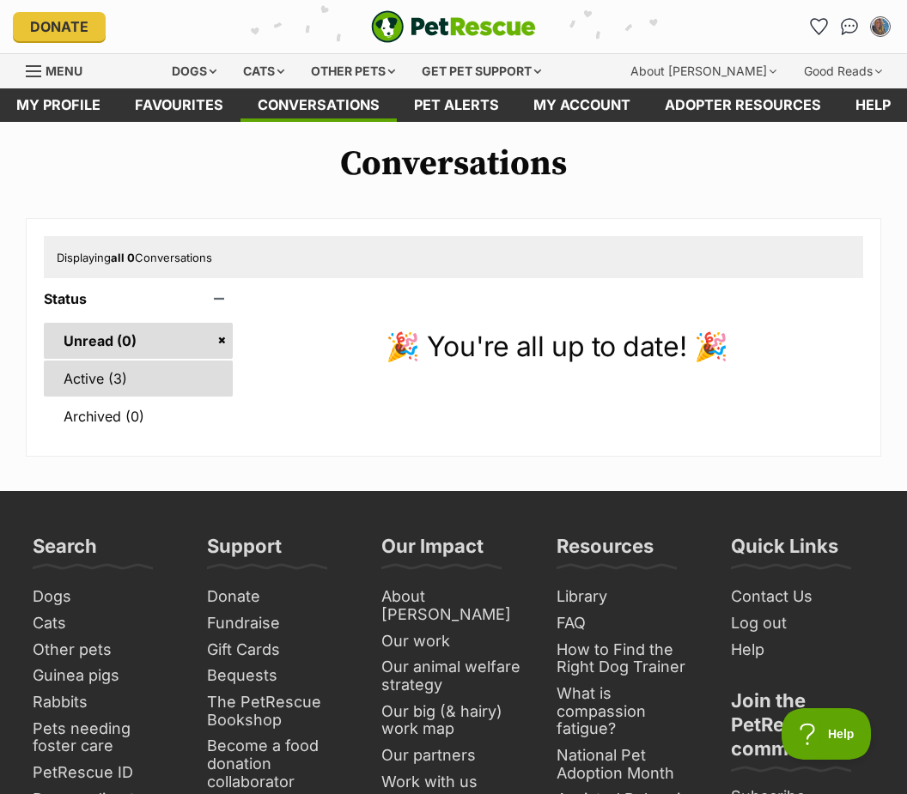
click at [94, 384] on link "Active (3)" at bounding box center [138, 379] width 189 height 36
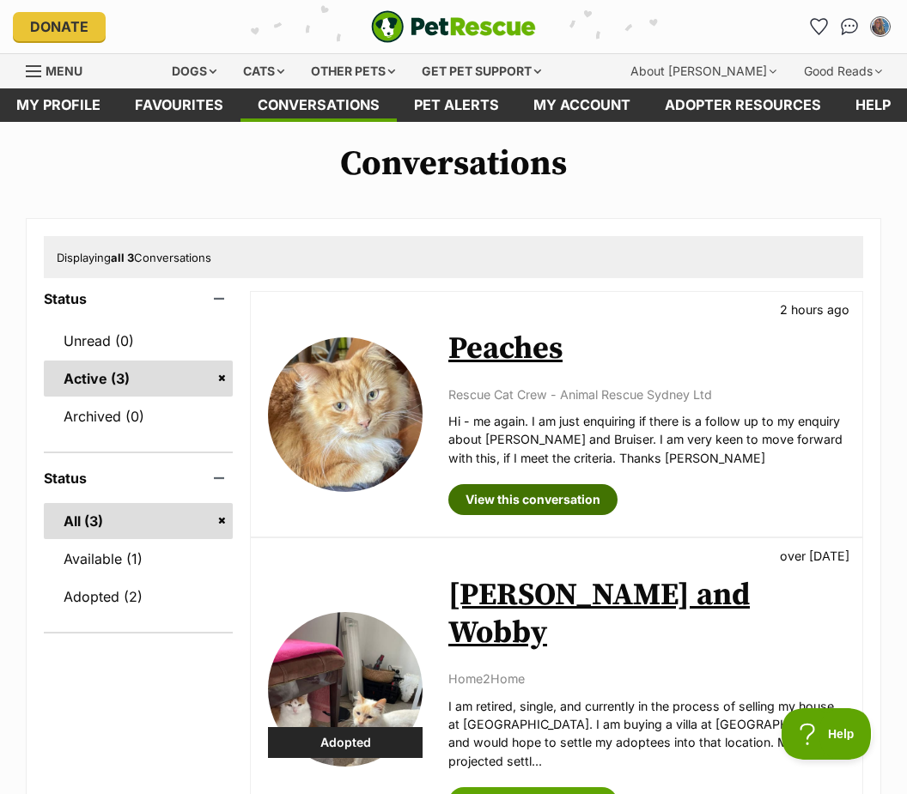
click at [553, 495] on link "View this conversation" at bounding box center [532, 499] width 169 height 31
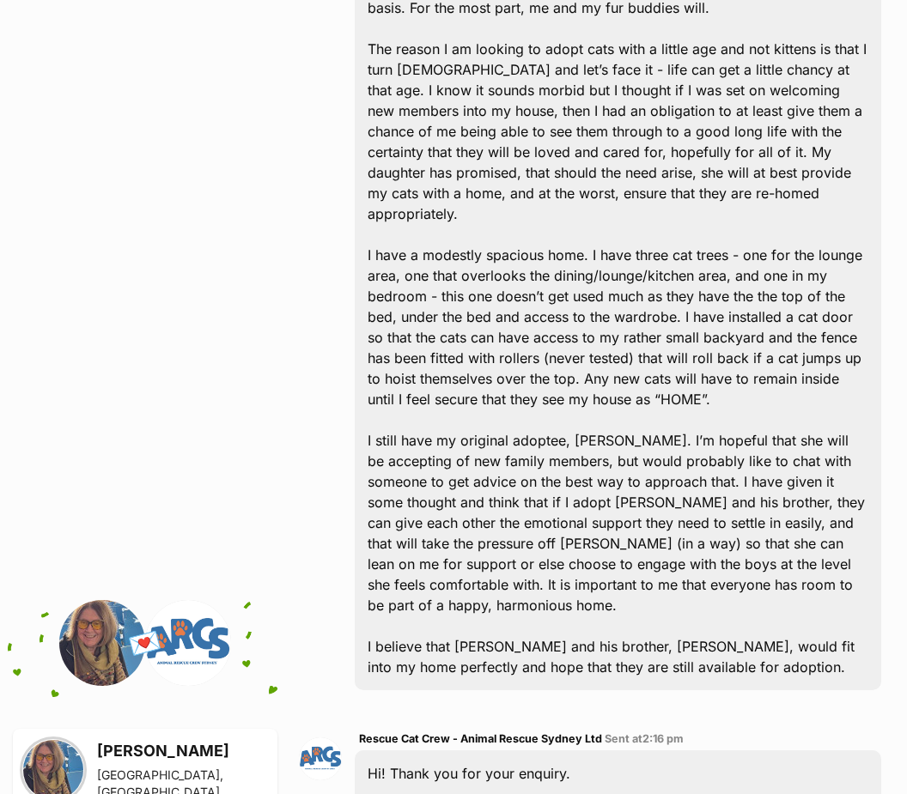
scroll to position [2155, 0]
